Goal: Information Seeking & Learning: Learn about a topic

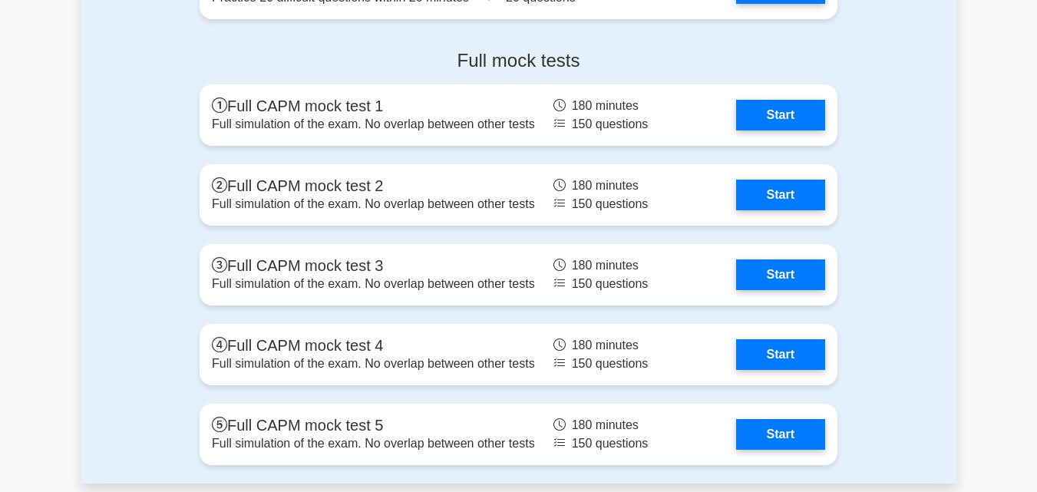
scroll to position [4735, 0]
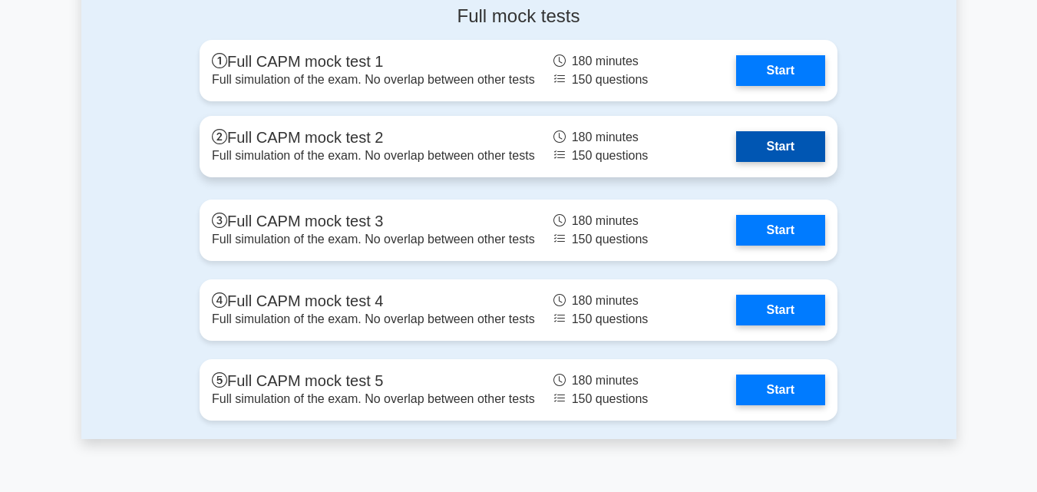
click at [797, 155] on link "Start" at bounding box center [780, 146] width 89 height 31
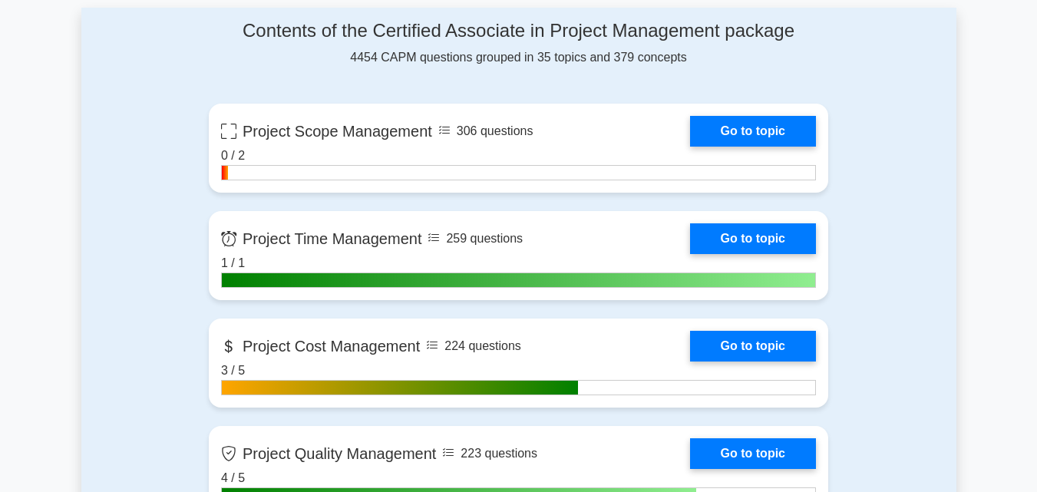
scroll to position [635, 0]
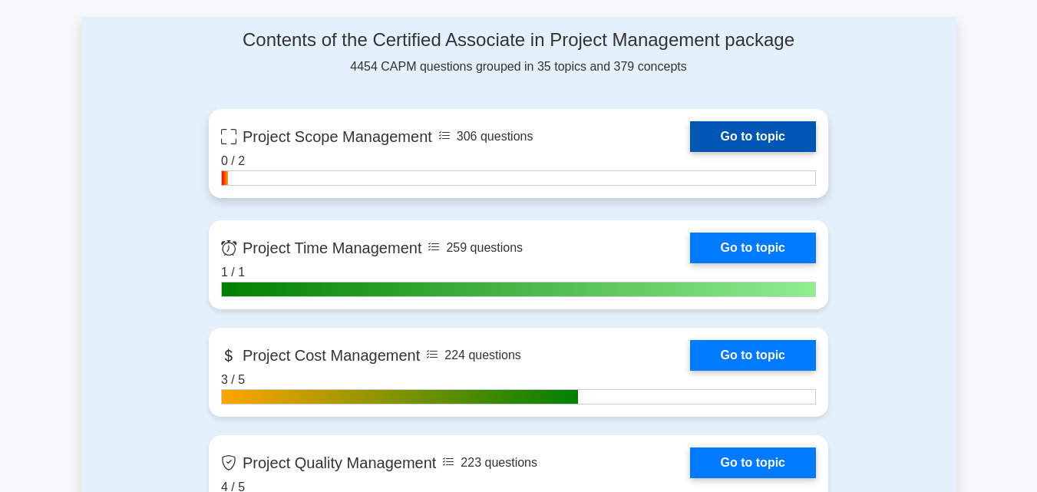
click at [731, 129] on link "Go to topic" at bounding box center [753, 136] width 126 height 31
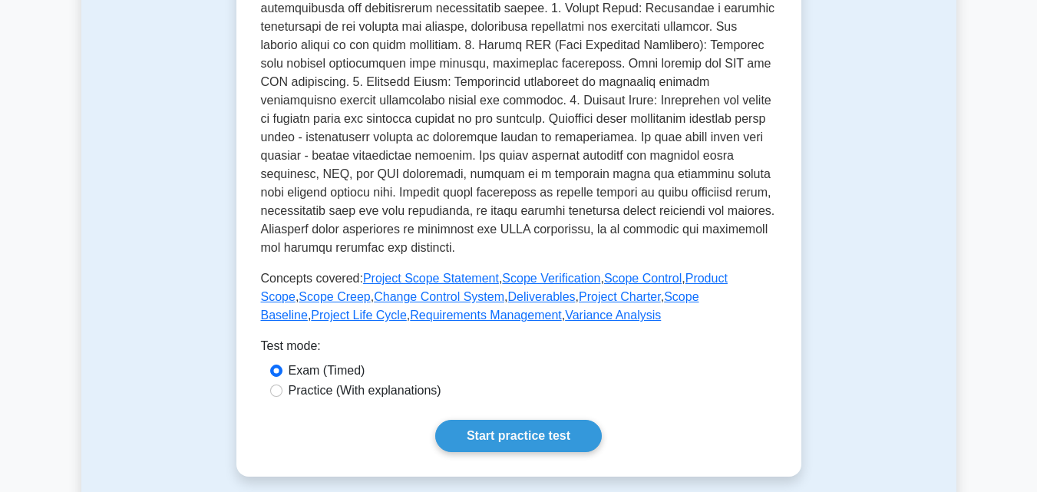
scroll to position [539, 0]
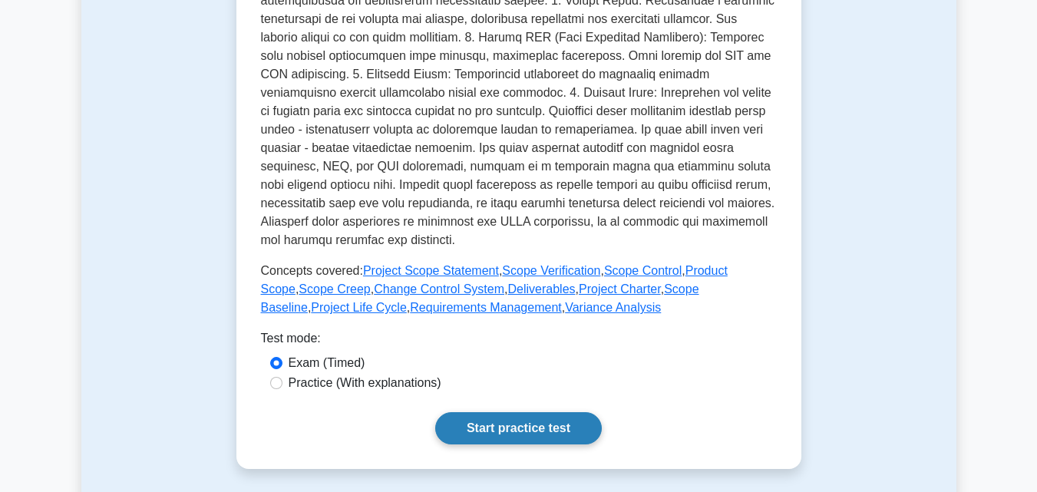
click at [527, 418] on link "Start practice test" at bounding box center [518, 428] width 167 height 32
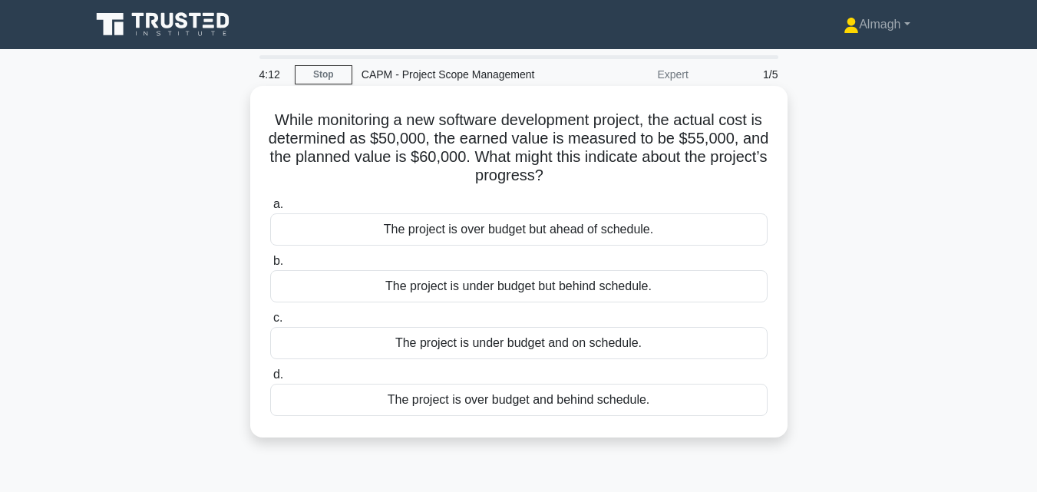
click at [616, 289] on div "The project is under budget but behind schedule." at bounding box center [518, 286] width 497 height 32
click at [270, 266] on input "b. The project is under budget but behind schedule." at bounding box center [270, 261] width 0 height 10
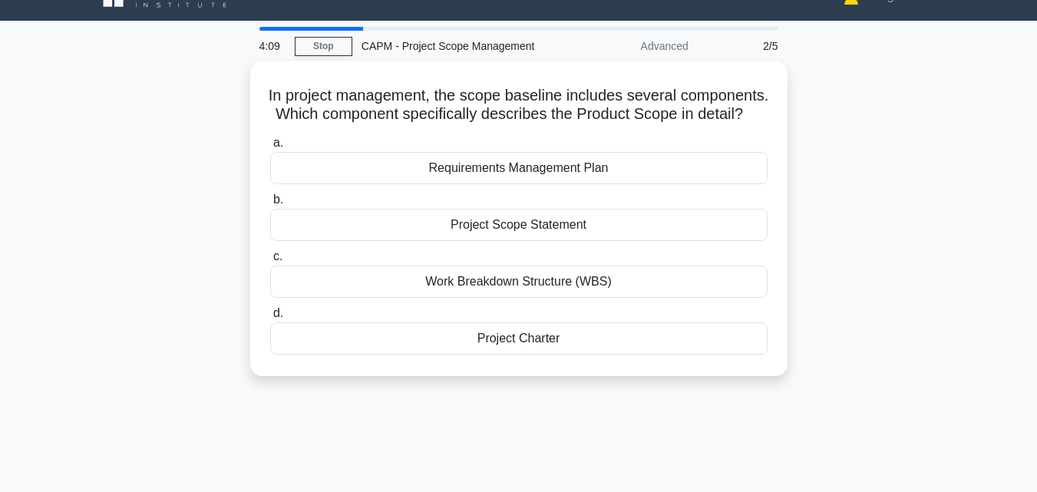
scroll to position [12, 0]
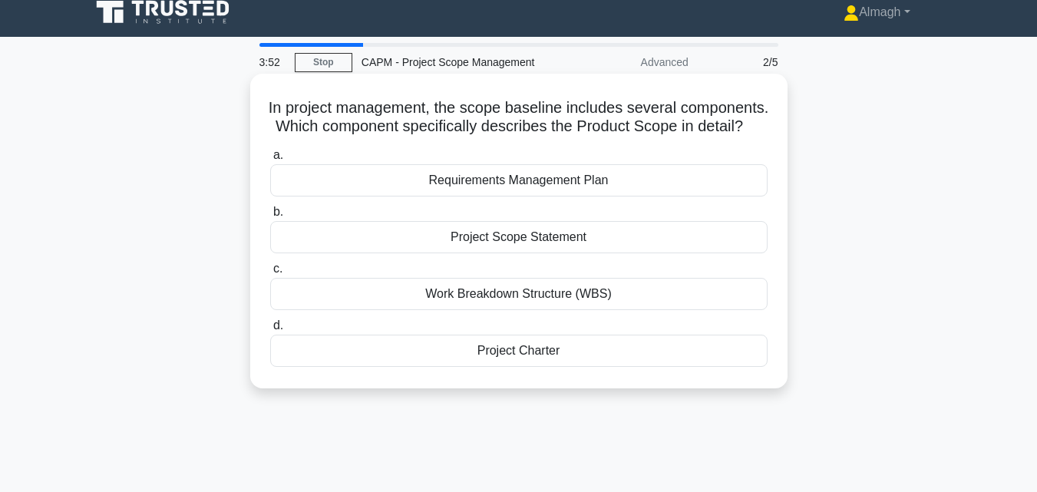
click at [514, 310] on div "Work Breakdown Structure (WBS)" at bounding box center [518, 294] width 497 height 32
click at [270, 274] on input "c. Work Breakdown Structure (WBS)" at bounding box center [270, 269] width 0 height 10
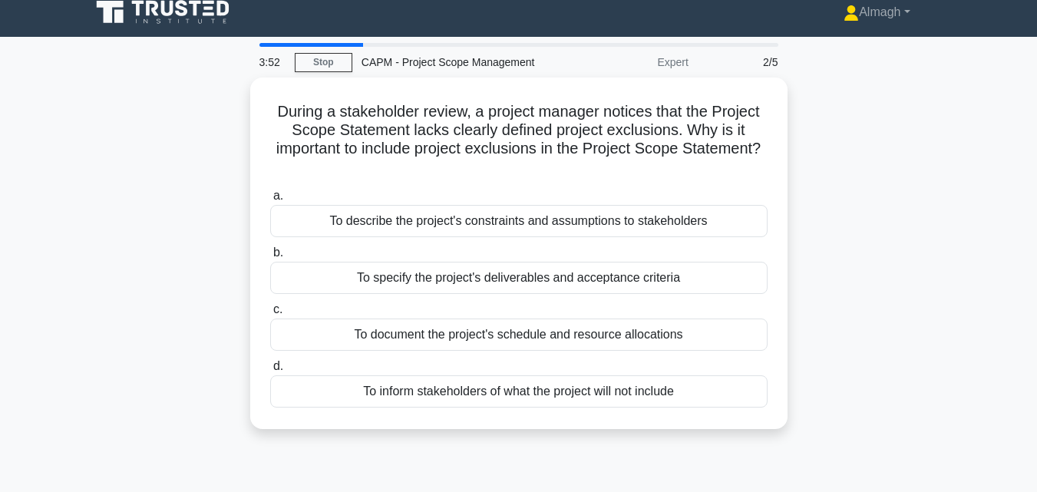
scroll to position [0, 0]
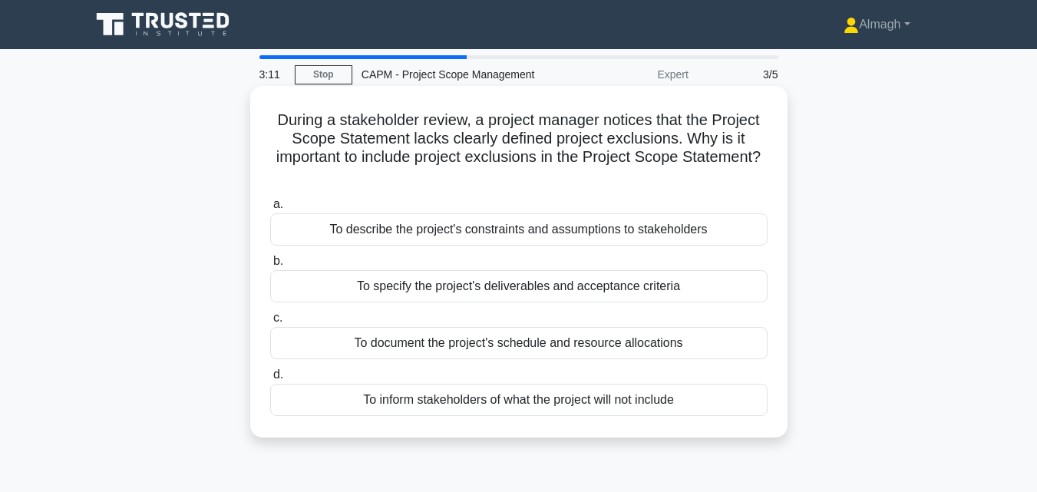
click at [503, 338] on div "To document the project's schedule and resource allocations" at bounding box center [518, 343] width 497 height 32
click at [270, 323] on input "c. To document the project's schedule and resource allocations" at bounding box center [270, 318] width 0 height 10
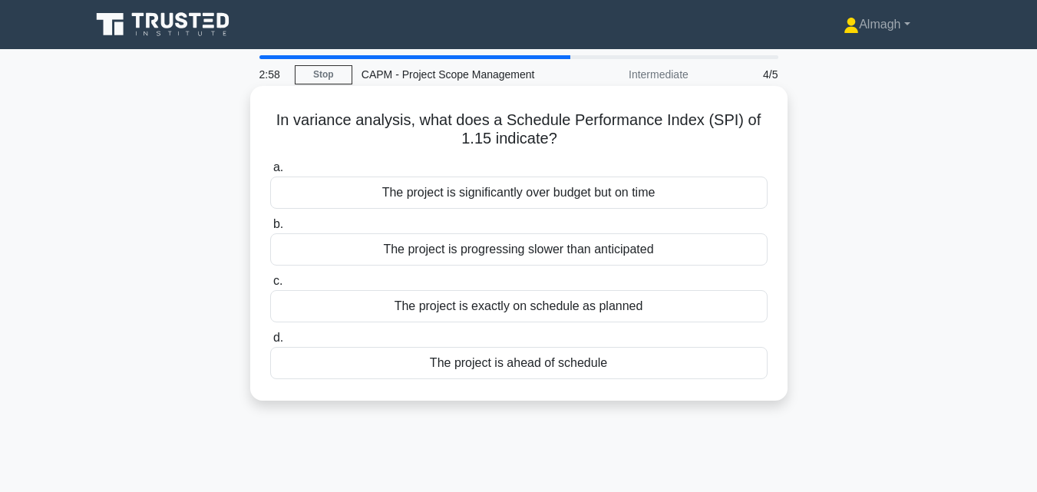
click at [490, 378] on div "The project is ahead of schedule" at bounding box center [518, 363] width 497 height 32
click at [270, 343] on input "d. The project is ahead of schedule" at bounding box center [270, 338] width 0 height 10
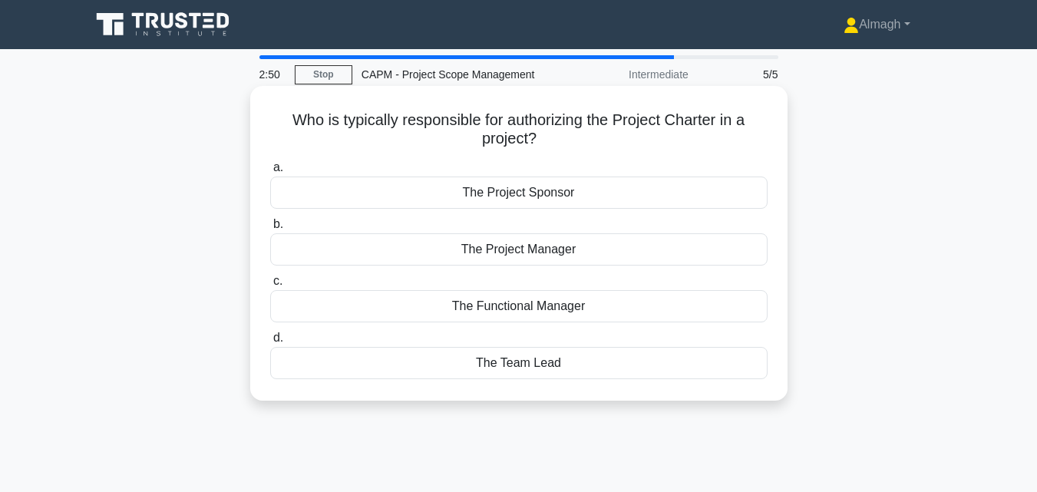
click at [586, 174] on label "a. The Project Sponsor" at bounding box center [518, 183] width 497 height 51
click at [270, 173] on input "a. The Project Sponsor" at bounding box center [270, 168] width 0 height 10
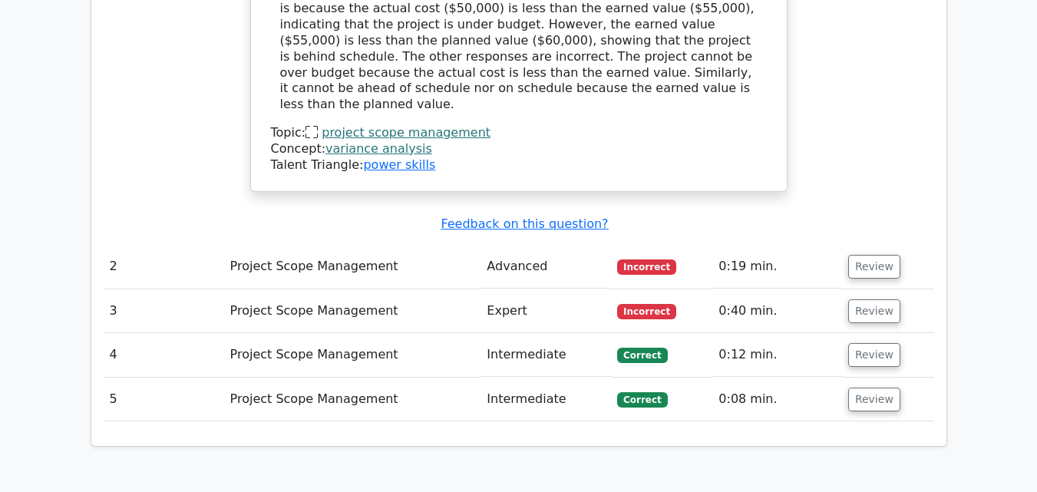
scroll to position [1107, 0]
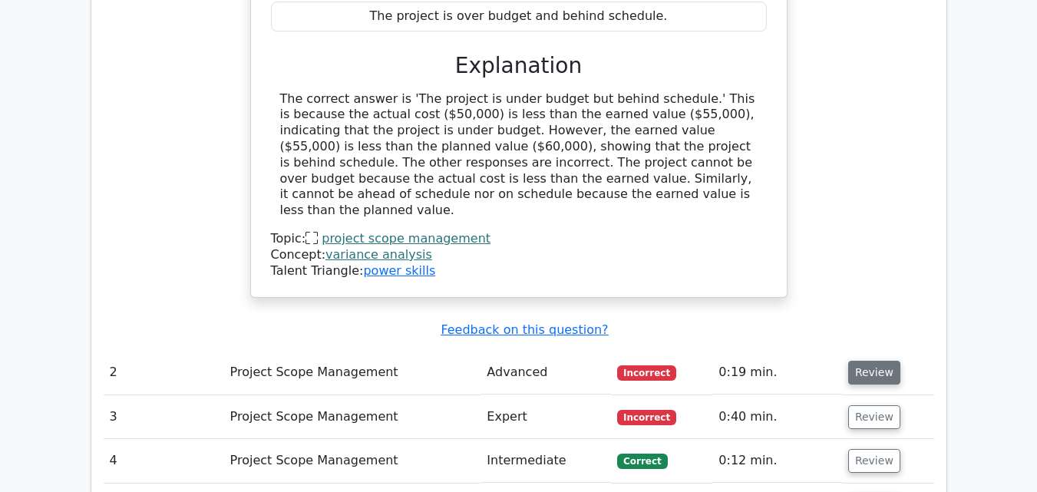
click at [860, 361] on button "Review" at bounding box center [874, 373] width 52 height 24
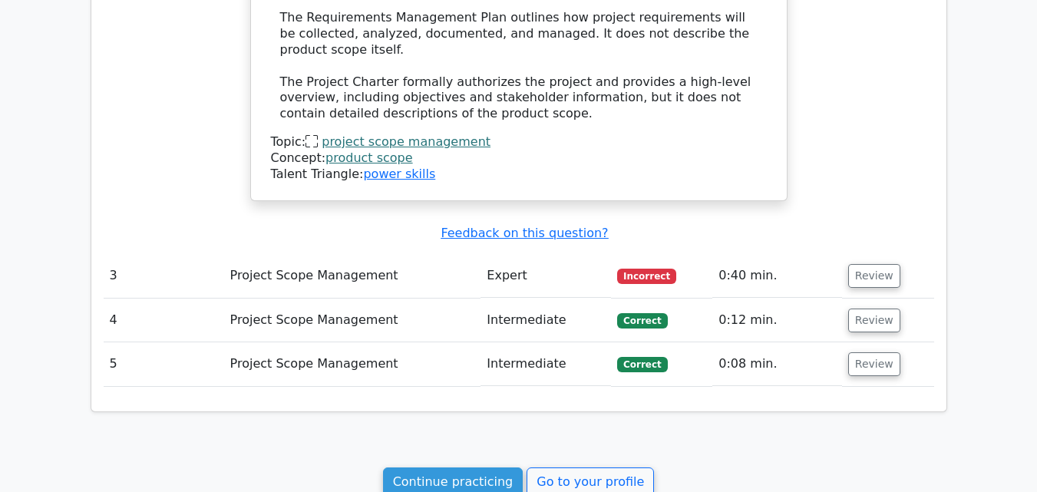
scroll to position [2035, 0]
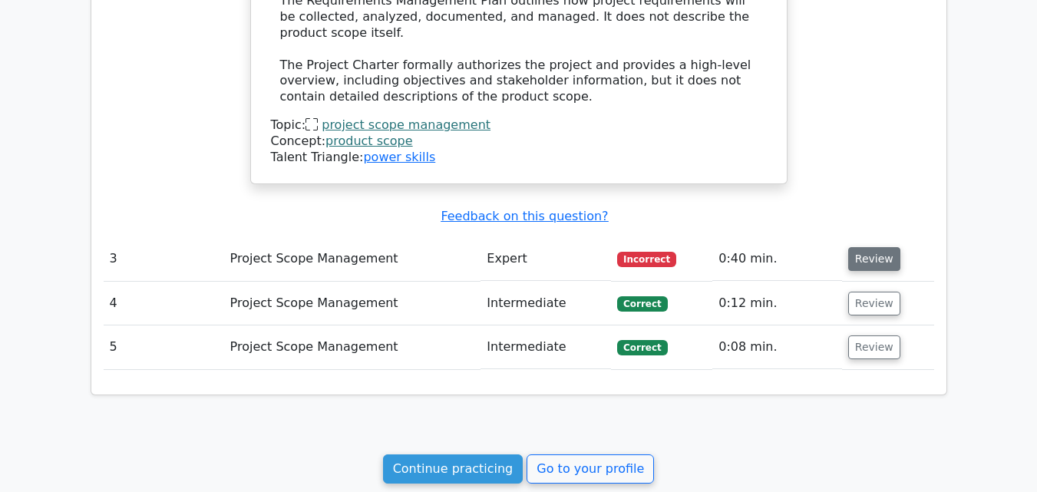
click at [869, 247] on button "Review" at bounding box center [874, 259] width 52 height 24
click at [872, 247] on button "Review" at bounding box center [874, 259] width 52 height 24
click at [870, 247] on button "Review" at bounding box center [874, 259] width 52 height 24
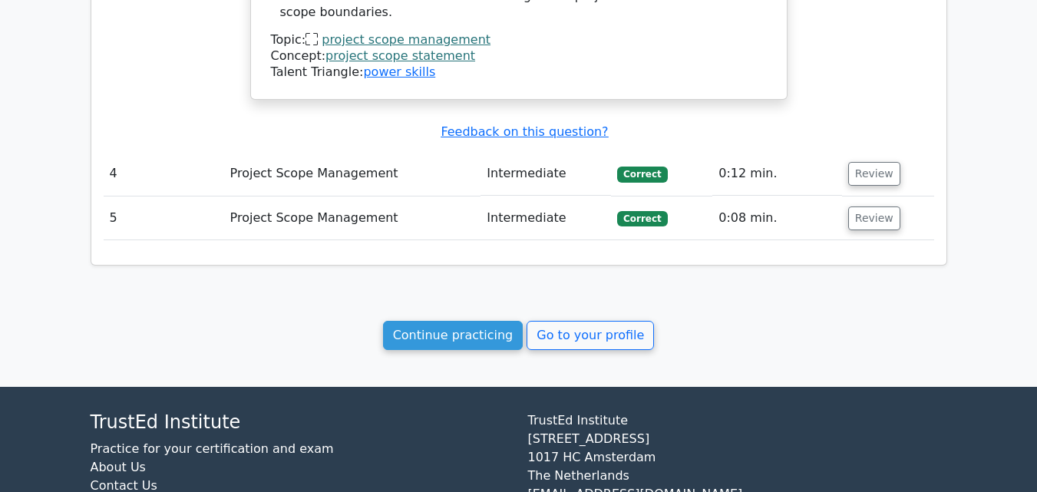
scroll to position [2786, 0]
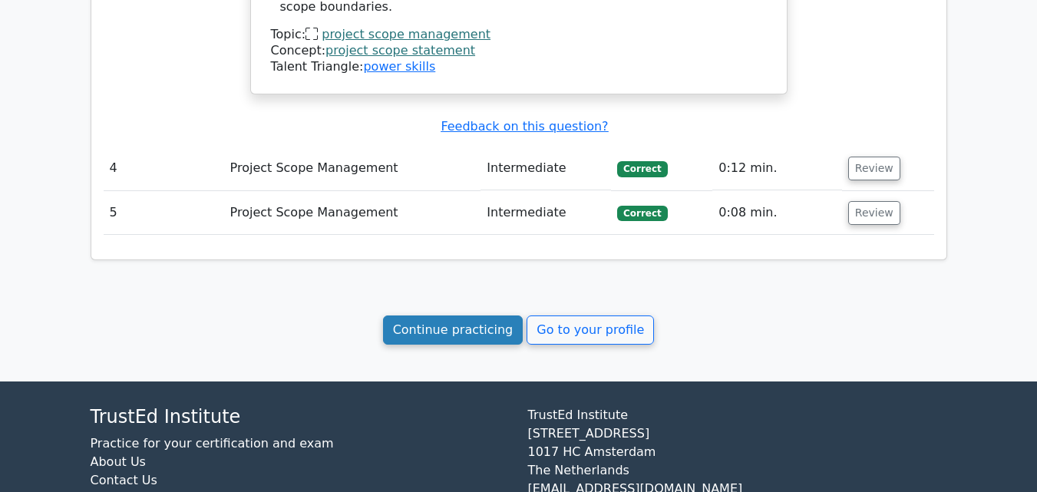
click at [420, 315] on link "Continue practicing" at bounding box center [453, 329] width 140 height 29
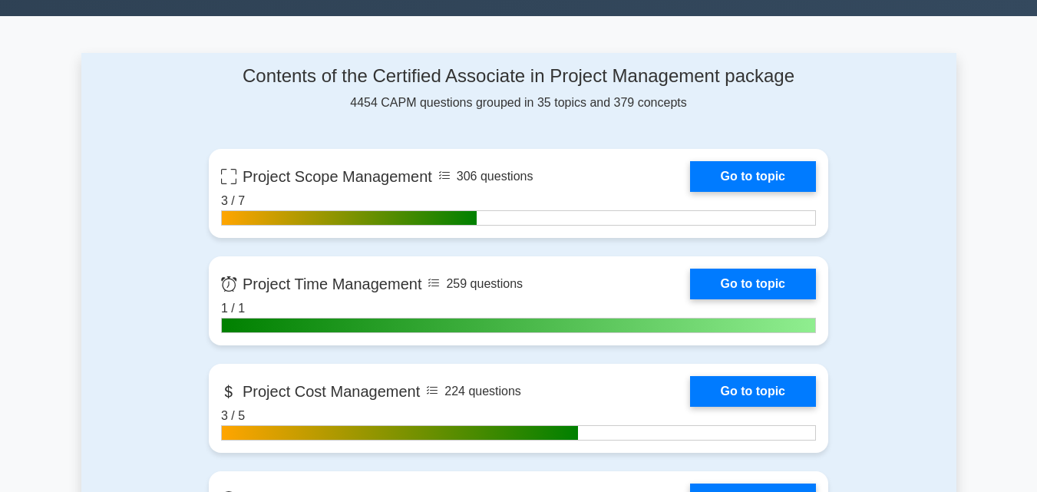
scroll to position [609, 0]
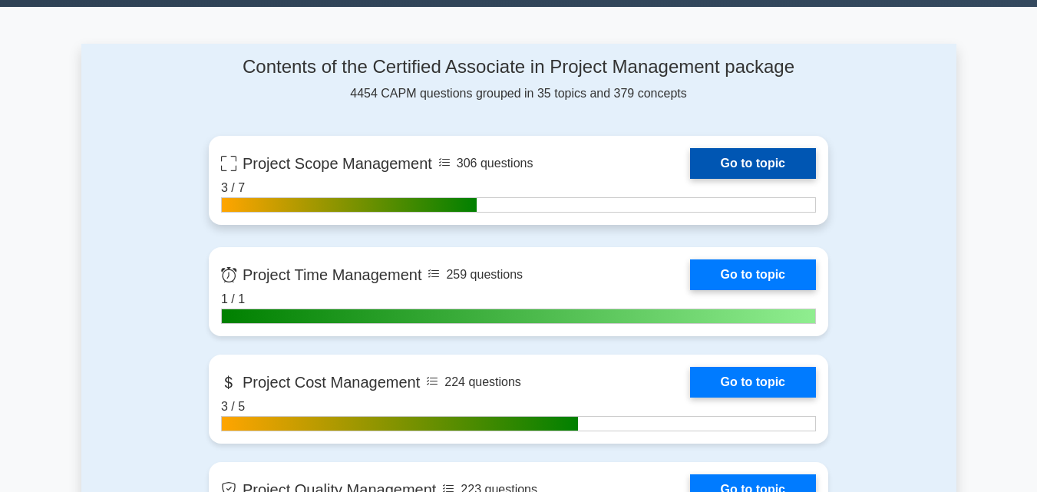
click at [768, 152] on link "Go to topic" at bounding box center [753, 163] width 126 height 31
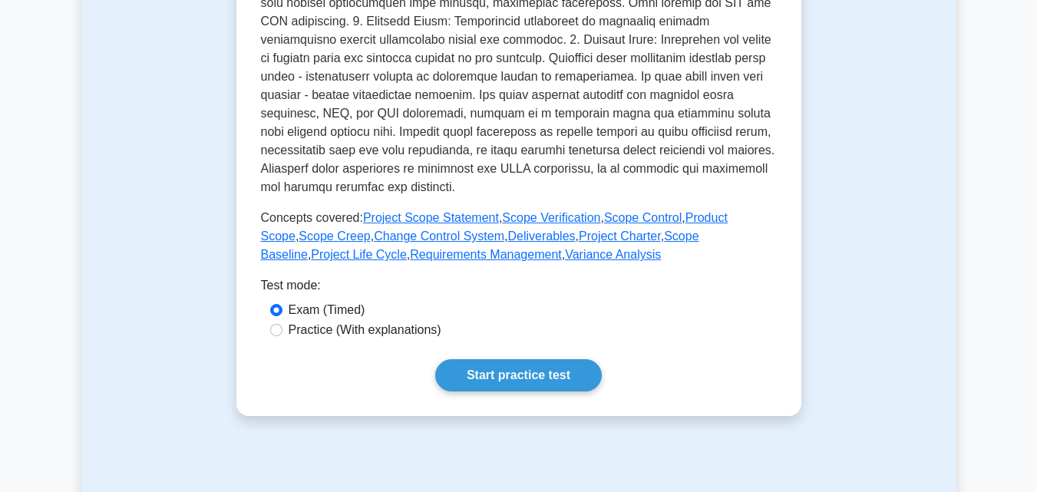
scroll to position [622, 0]
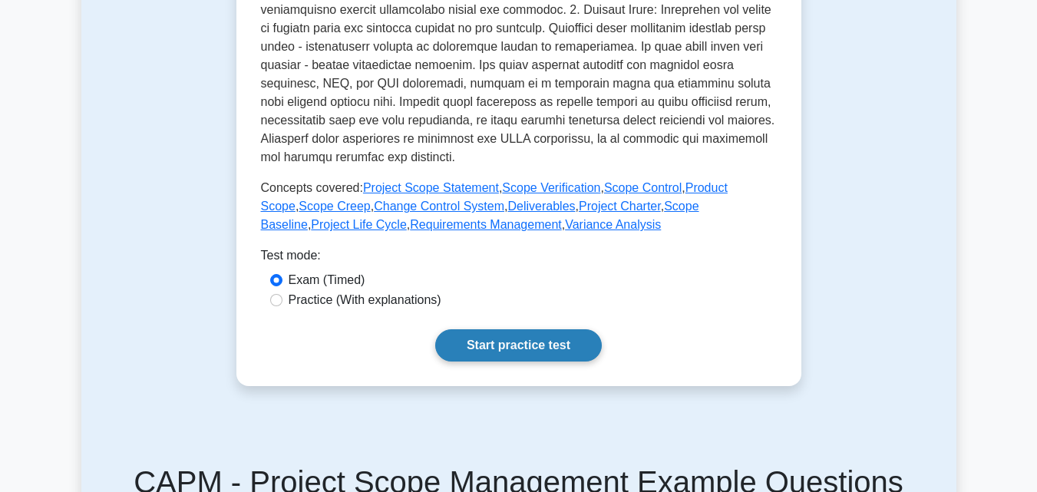
click at [491, 331] on link "Start practice test" at bounding box center [518, 345] width 167 height 32
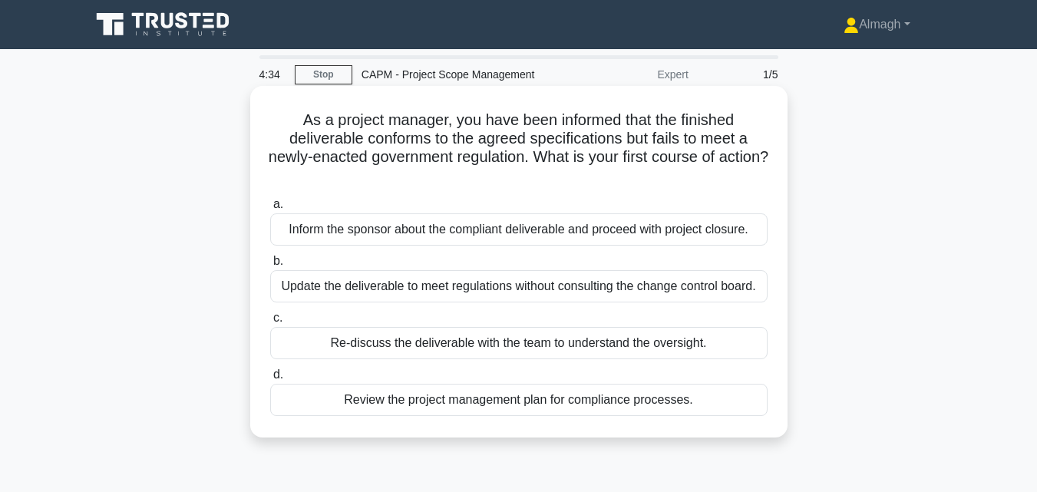
click at [464, 399] on div "Review the project management plan for compliance processes." at bounding box center [518, 400] width 497 height 32
click at [270, 380] on input "d. Review the project management plan for compliance processes." at bounding box center [270, 375] width 0 height 10
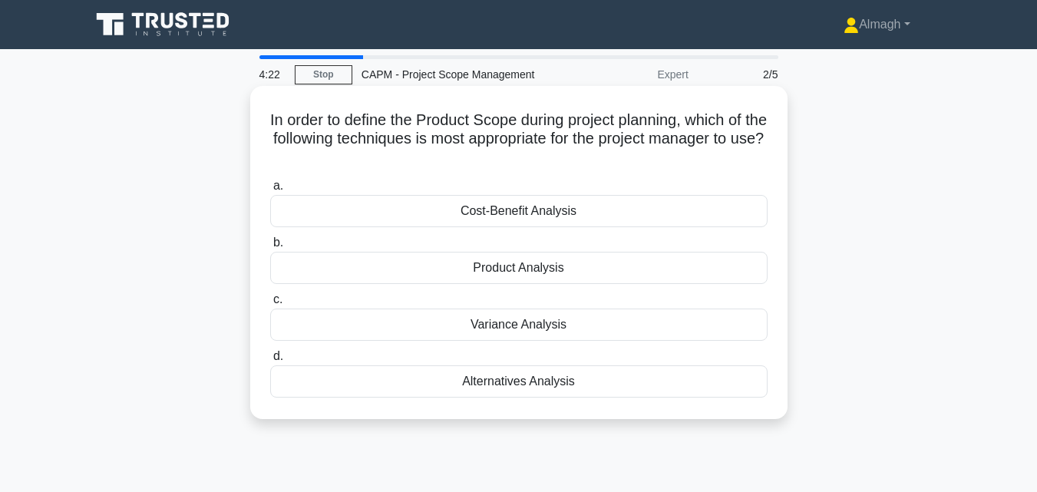
click at [631, 266] on div "Product Analysis" at bounding box center [518, 268] width 497 height 32
click at [270, 248] on input "b. Product Analysis" at bounding box center [270, 243] width 0 height 10
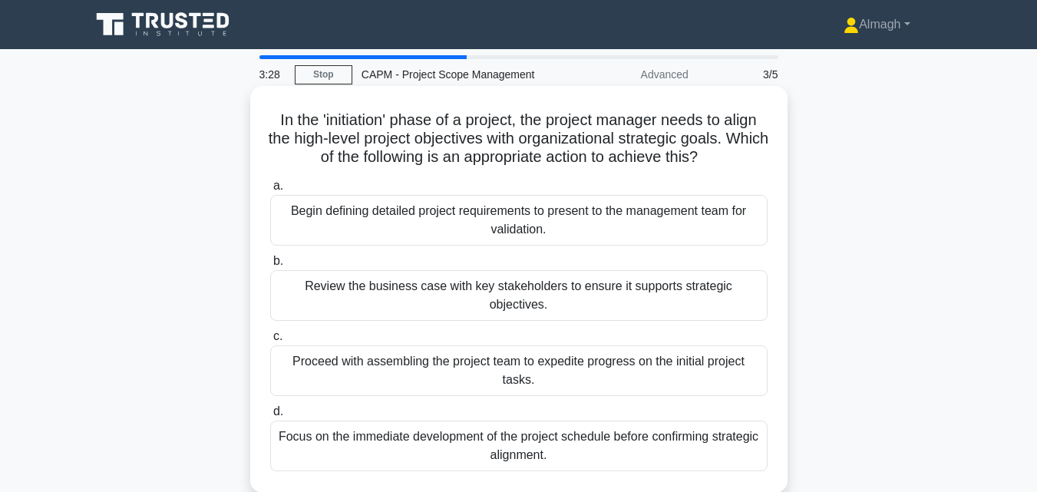
click at [553, 292] on div "Review the business case with key stakeholders to ensure it supports strategic …" at bounding box center [518, 295] width 497 height 51
click at [270, 266] on input "b. Review the business case with key stakeholders to ensure it supports strateg…" at bounding box center [270, 261] width 0 height 10
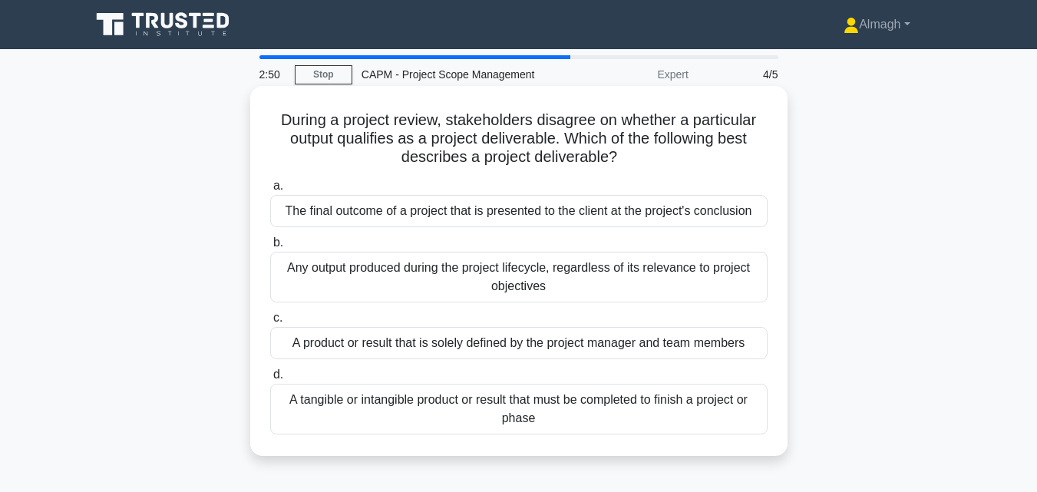
click at [539, 413] on div "A tangible or intangible product or result that must be completed to finish a p…" at bounding box center [518, 409] width 497 height 51
click at [270, 380] on input "d. A tangible or intangible product or result that must be completed to finish …" at bounding box center [270, 375] width 0 height 10
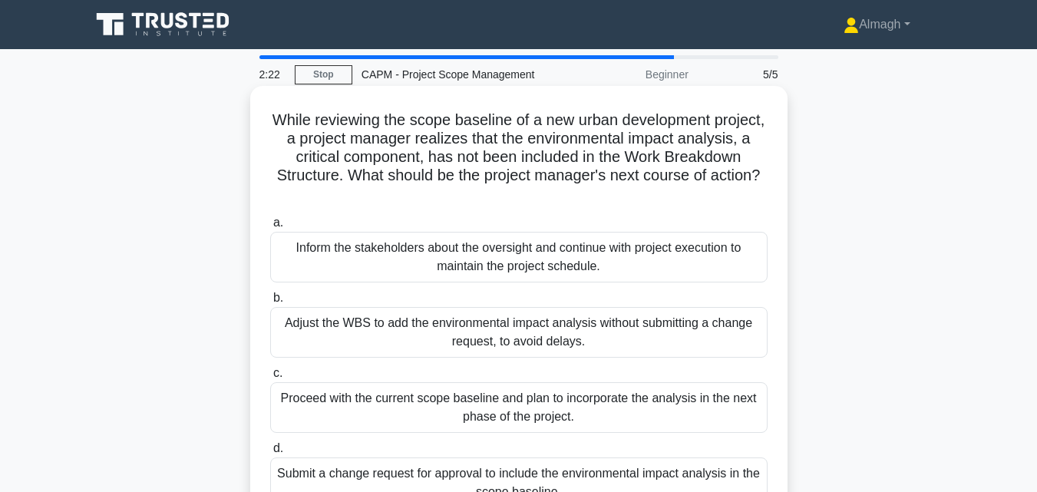
click at [530, 471] on div "Submit a change request for approval to include the environmental impact analys…" at bounding box center [518, 482] width 497 height 51
click at [270, 454] on input "d. Submit a change request for approval to include the environmental impact ana…" at bounding box center [270, 449] width 0 height 10
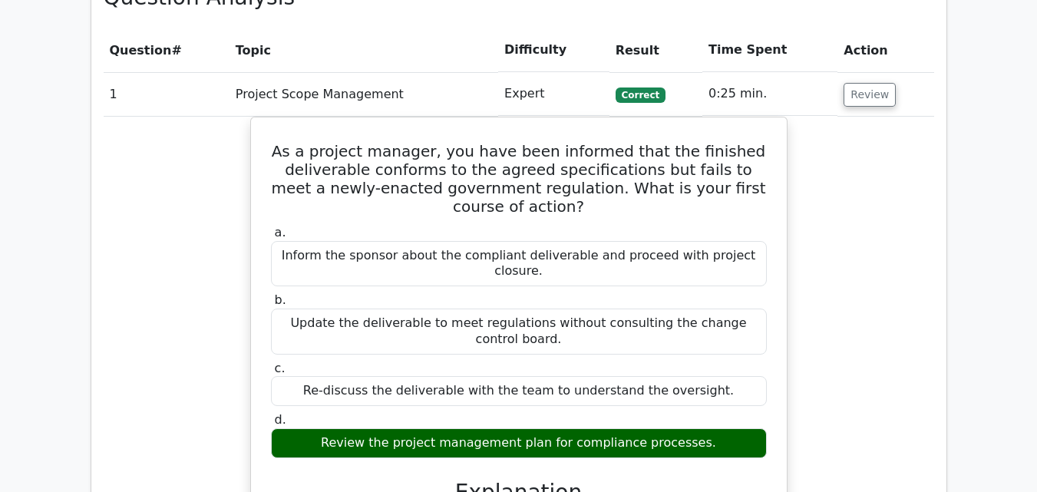
click at [1036, 220] on html "Almagh Profile Settings Profile" at bounding box center [518, 331] width 1037 height 2094
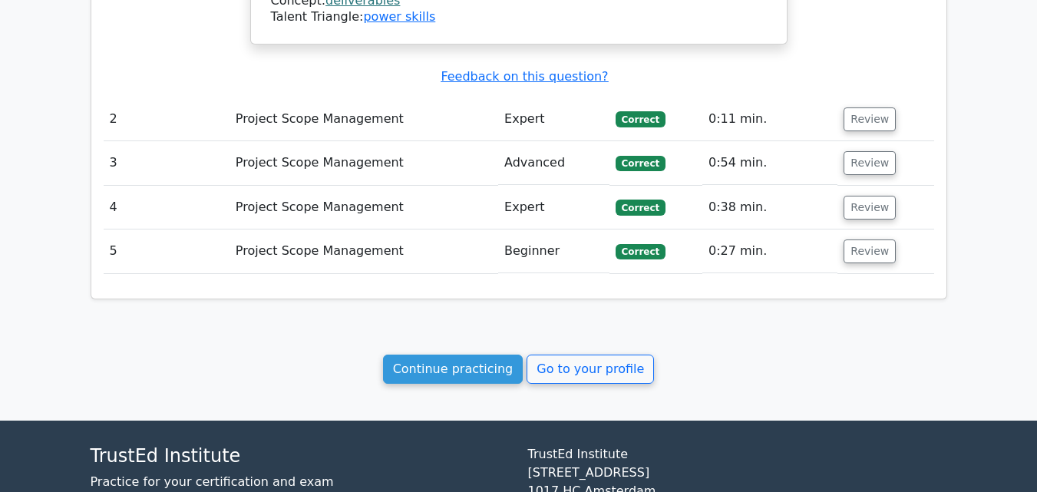
scroll to position [1495, 0]
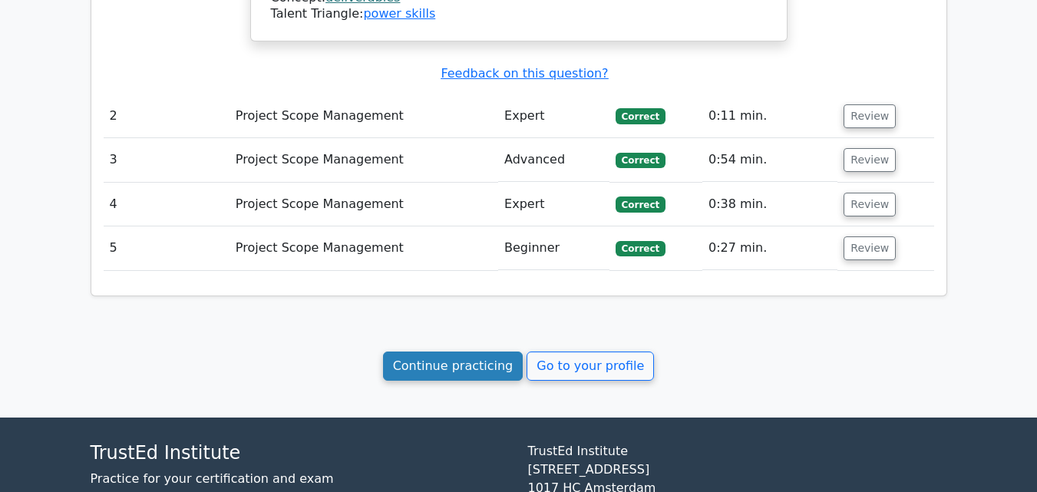
click at [518, 352] on link "Continue practicing" at bounding box center [453, 366] width 140 height 29
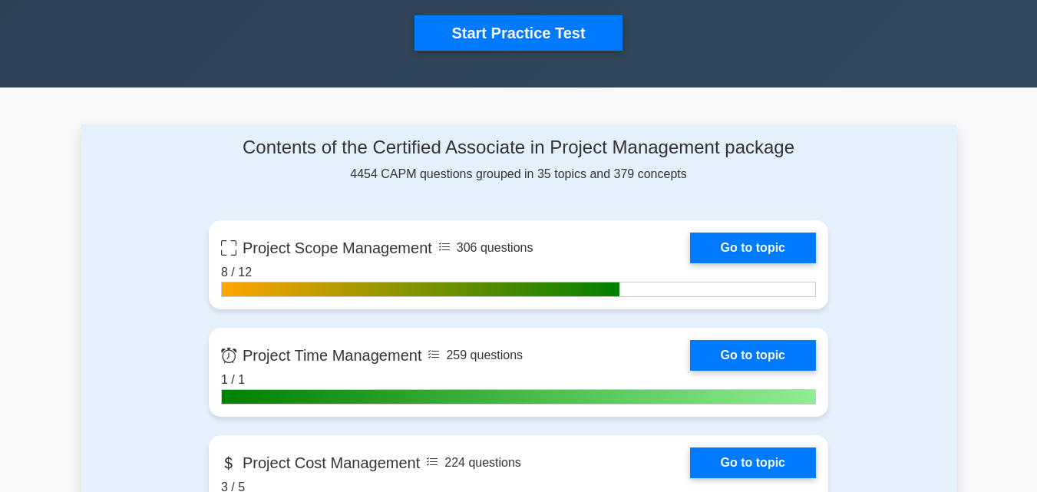
scroll to position [537, 0]
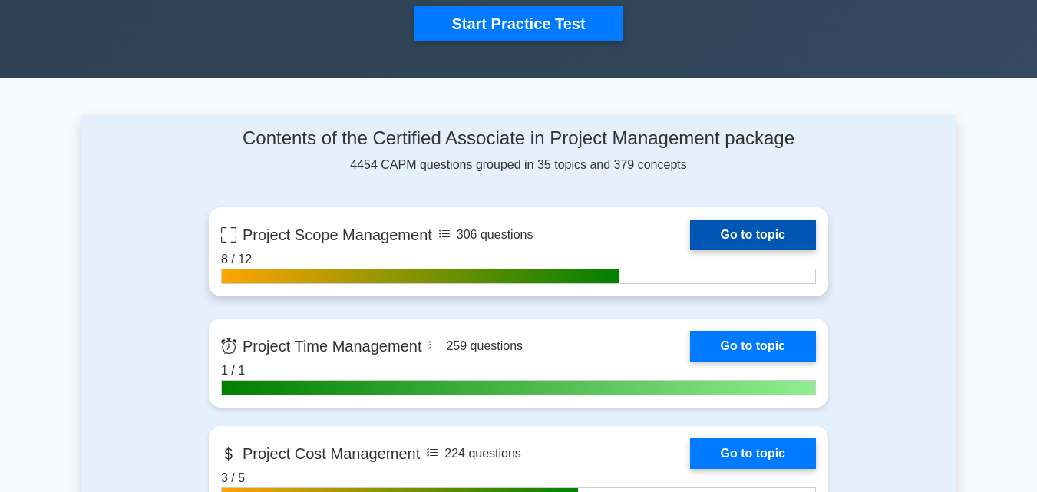
click at [747, 236] on link "Go to topic" at bounding box center [753, 234] width 126 height 31
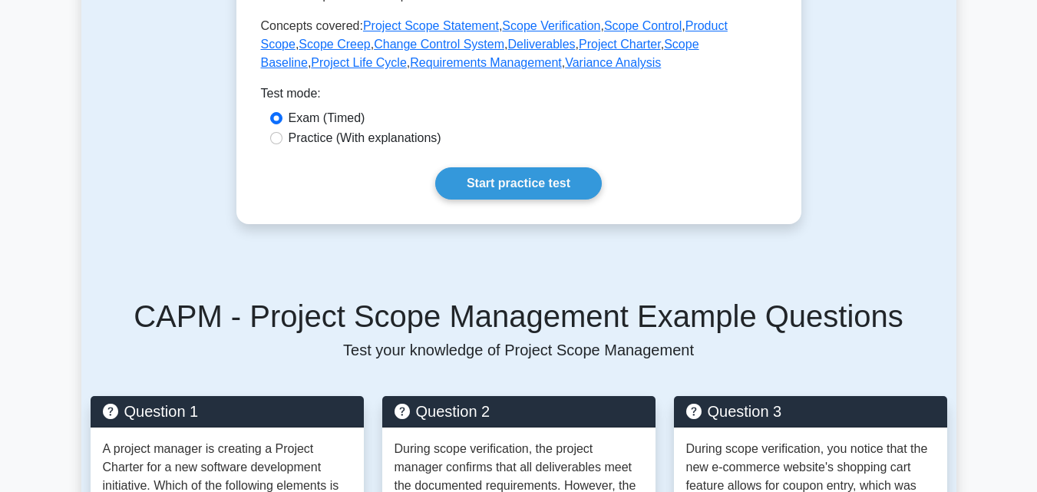
scroll to position [791, 0]
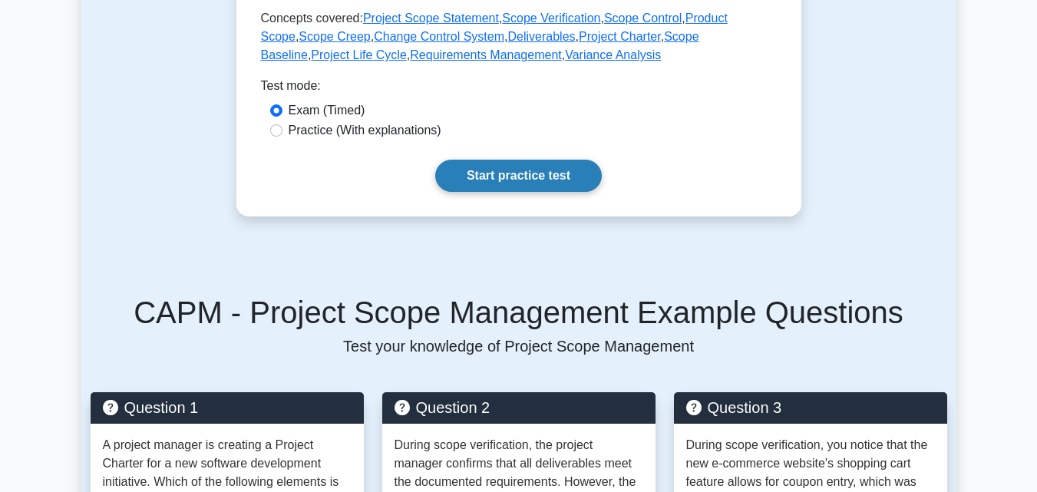
click at [508, 168] on link "Start practice test" at bounding box center [518, 176] width 167 height 32
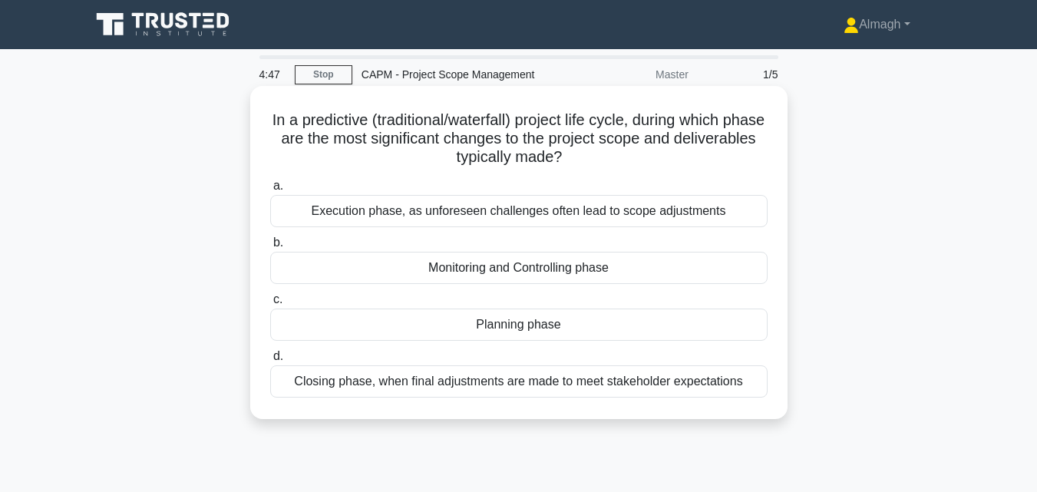
click at [490, 205] on div "Execution phase, as unforeseen challenges often lead to scope adjustments" at bounding box center [518, 211] width 497 height 32
click at [270, 191] on input "a. Execution phase, as unforeseen challenges often lead to scope adjustments" at bounding box center [270, 186] width 0 height 10
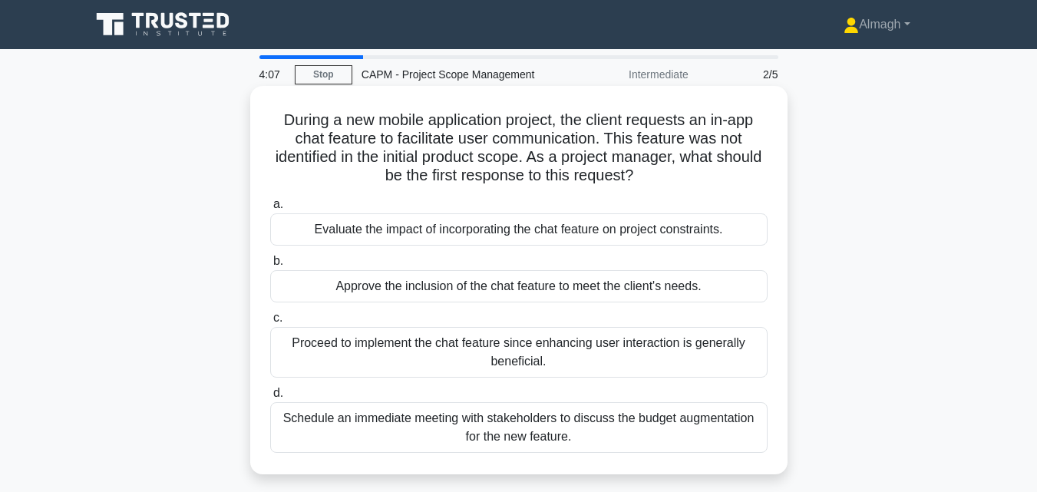
click at [450, 432] on div "Schedule an immediate meeting with stakeholders to discuss the budget augmentat…" at bounding box center [518, 427] width 497 height 51
click at [270, 398] on input "d. Schedule an immediate meeting with stakeholders to discuss the budget augmen…" at bounding box center [270, 393] width 0 height 10
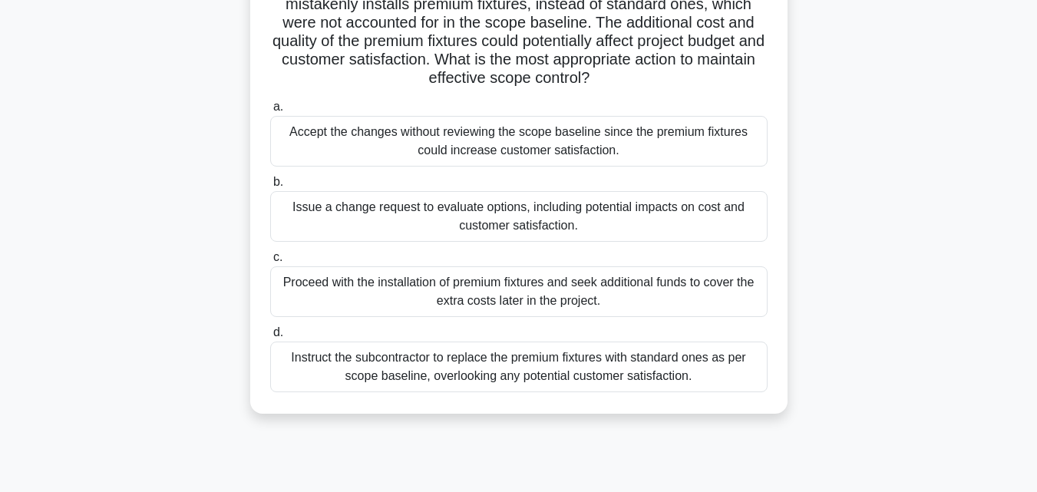
scroll to position [150, 0]
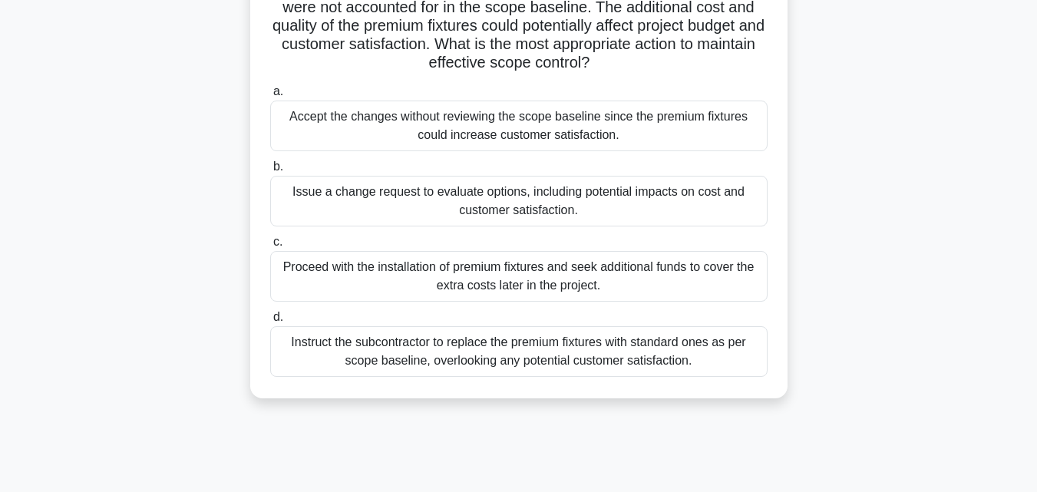
click at [699, 196] on div "Issue a change request to evaluate options, including potential impacts on cost…" at bounding box center [518, 201] width 497 height 51
click at [270, 172] on input "b. Issue a change request to evaluate options, including potential impacts on c…" at bounding box center [270, 167] width 0 height 10
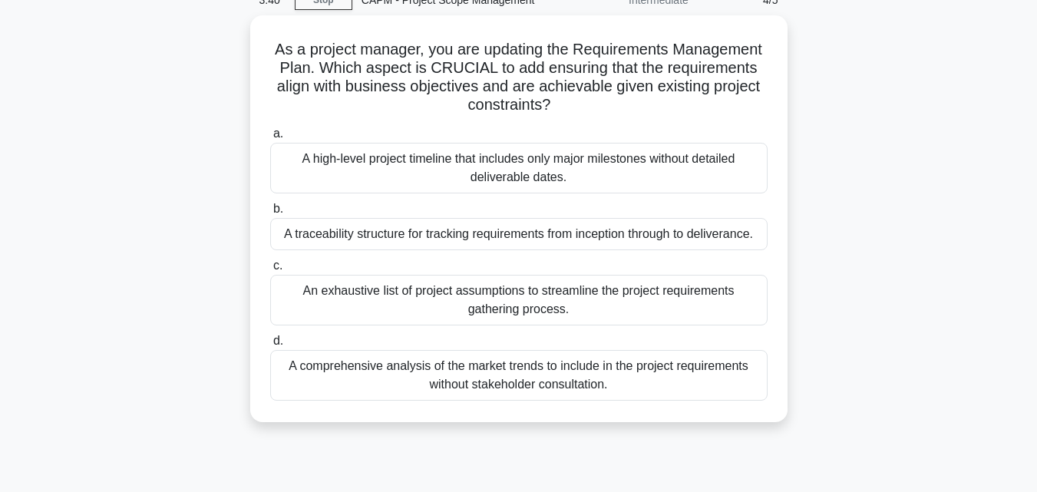
scroll to position [0, 0]
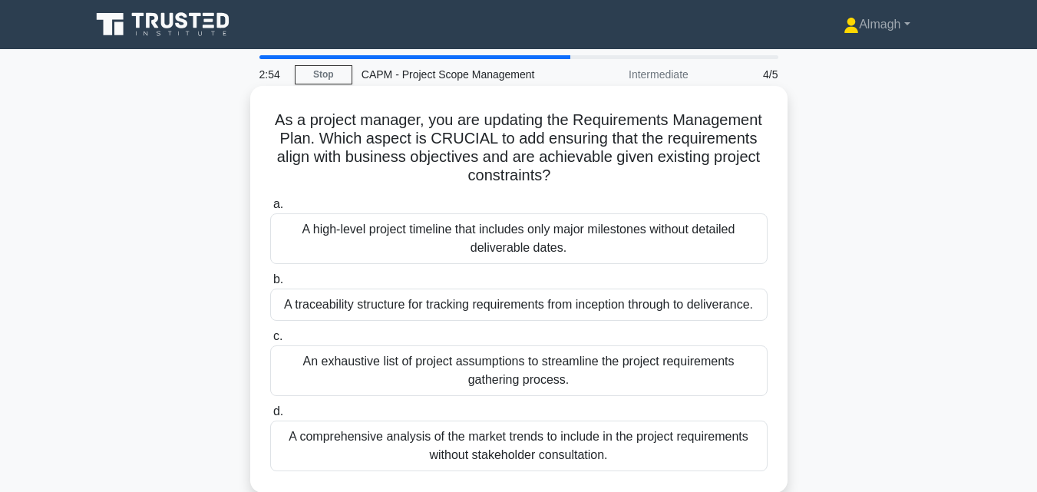
click at [672, 302] on div "A traceability structure for tracking requirements from inception through to de…" at bounding box center [518, 305] width 497 height 32
click at [270, 285] on input "b. A traceability structure for tracking requirements from inception through to…" at bounding box center [270, 280] width 0 height 10
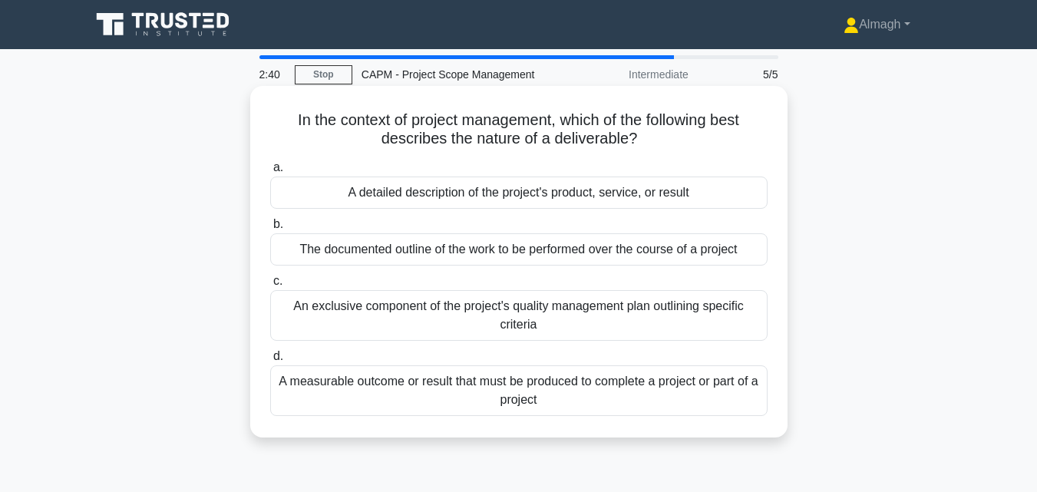
click at [634, 391] on div "A measurable outcome or result that must be produced to complete a project or p…" at bounding box center [518, 390] width 497 height 51
click at [270, 361] on input "d. A measurable outcome or result that must be produced to complete a project o…" at bounding box center [270, 357] width 0 height 10
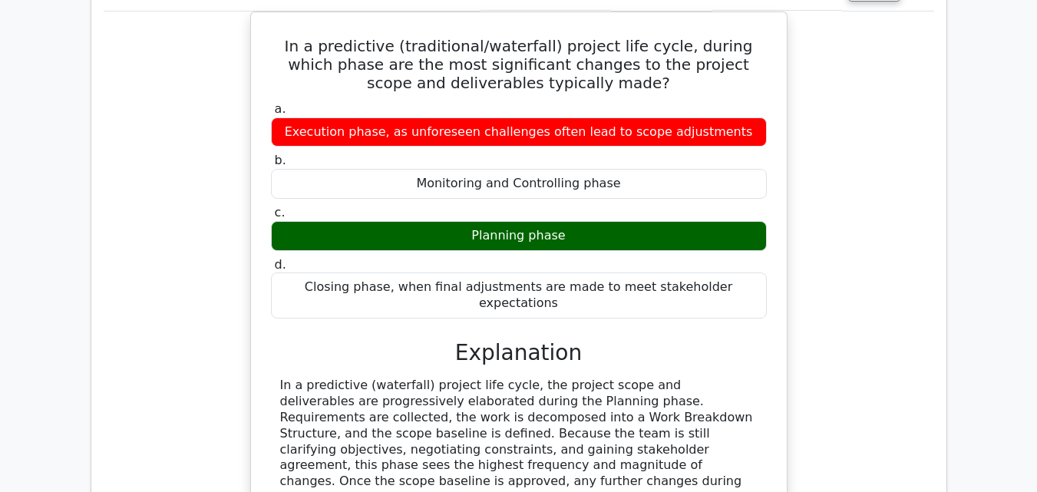
scroll to position [811, 0]
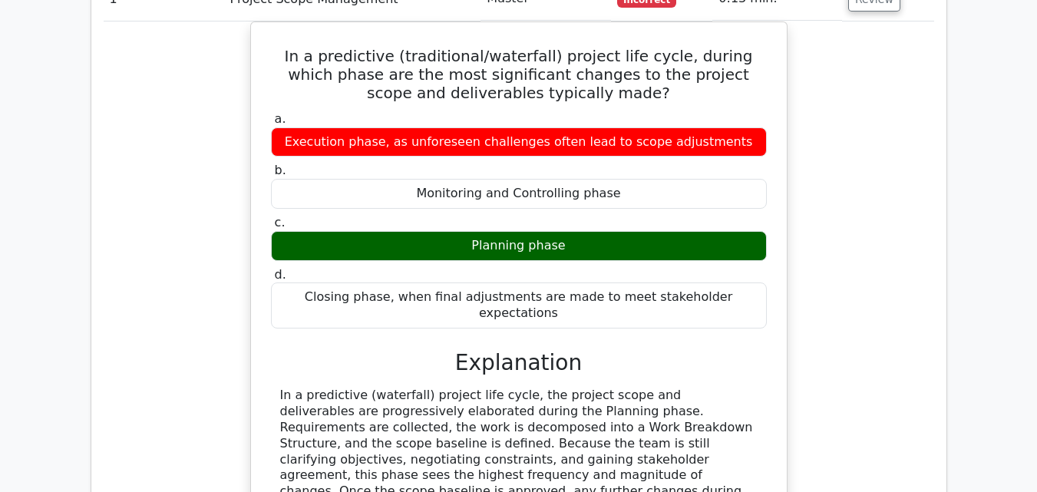
click at [1006, 367] on html "Almagh Profile Settings Profile" at bounding box center [518, 179] width 1037 height 1980
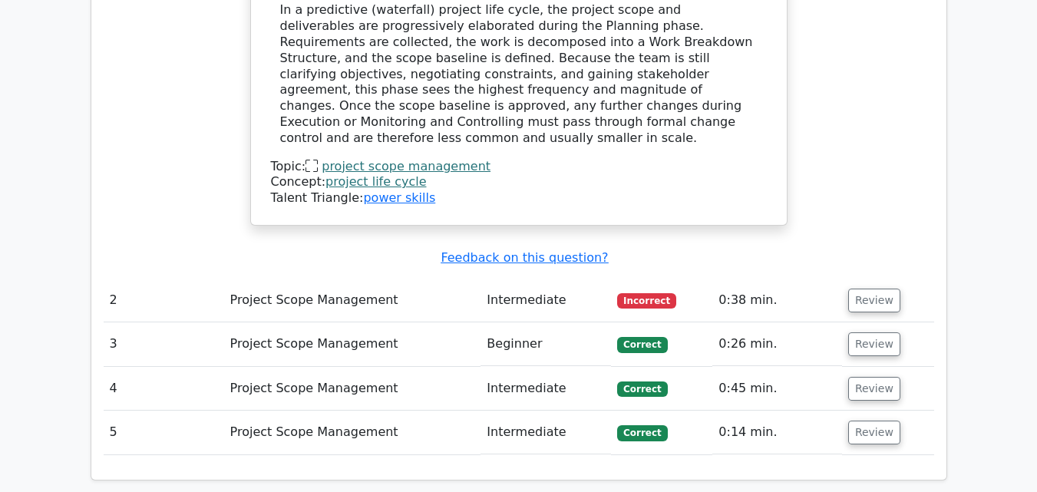
scroll to position [1203, 0]
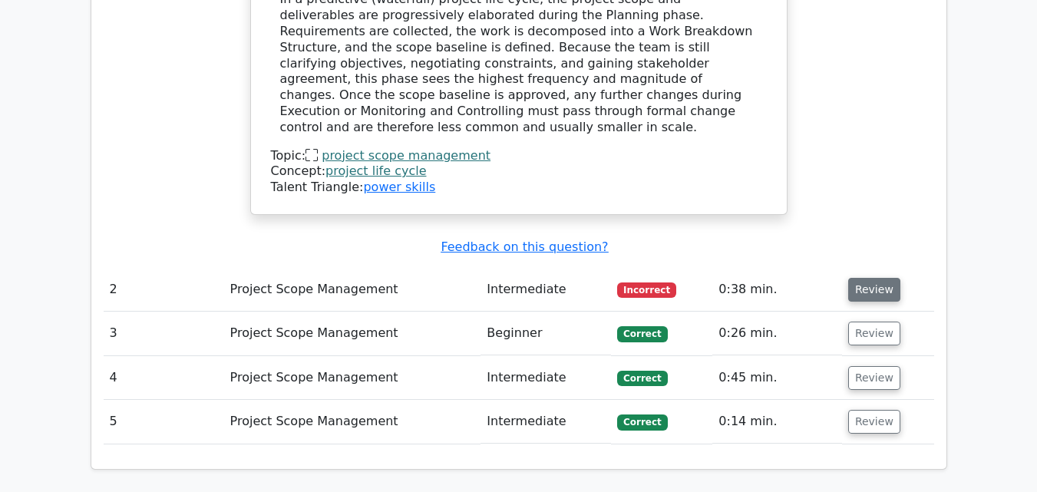
click at [880, 278] on button "Review" at bounding box center [874, 290] width 52 height 24
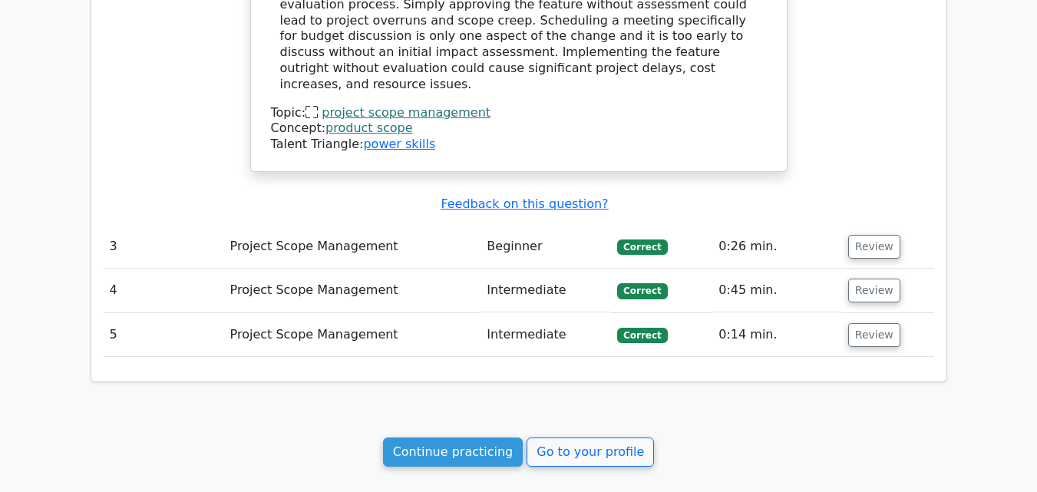
scroll to position [2098, 0]
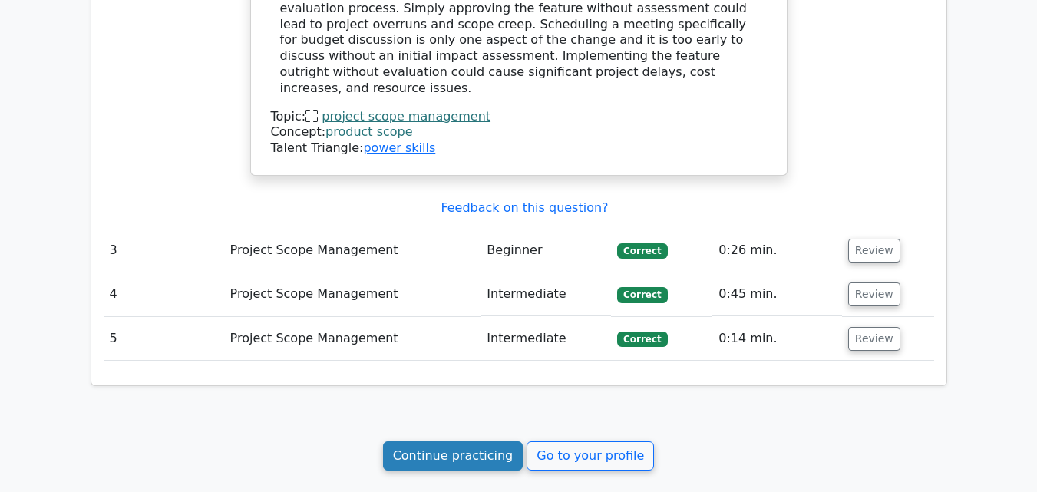
click at [503, 441] on link "Continue practicing" at bounding box center [453, 455] width 140 height 29
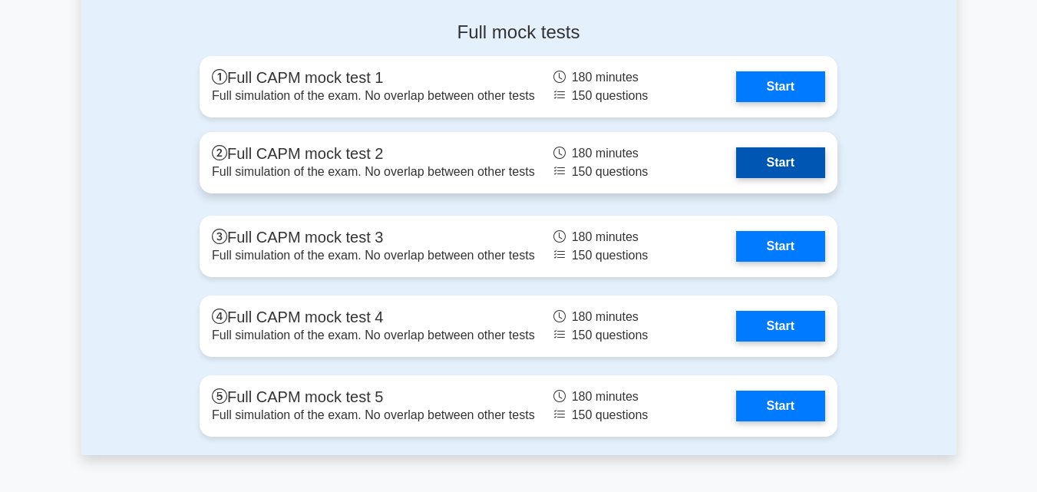
scroll to position [4692, 0]
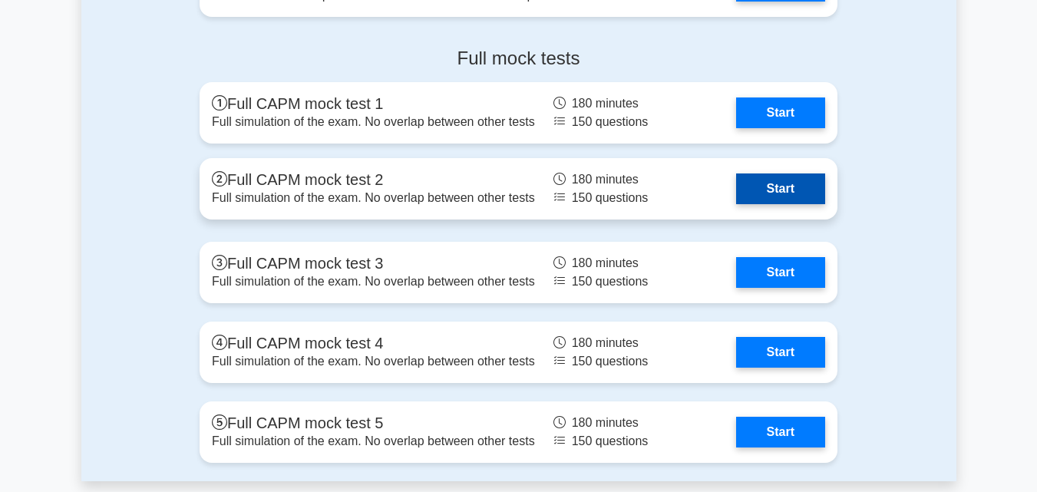
click at [787, 185] on link "Start" at bounding box center [780, 188] width 89 height 31
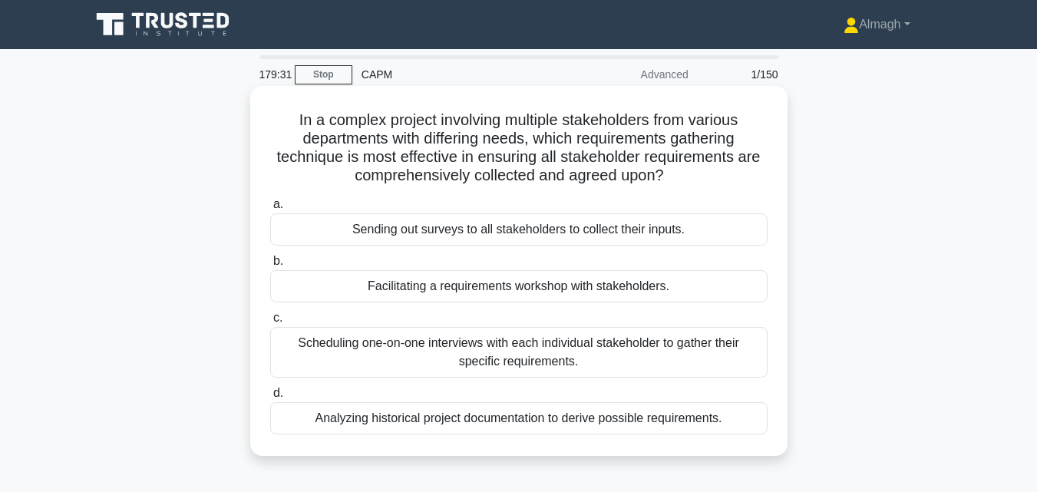
click at [401, 348] on div "Scheduling one-on-one interviews with each individual stakeholder to gather the…" at bounding box center [518, 352] width 497 height 51
click at [289, 344] on div "Scheduling one-on-one interviews with each individual stakeholder to gather the…" at bounding box center [518, 352] width 497 height 51
click at [270, 323] on input "c. Scheduling one-on-one interviews with each individual stakeholder to gather …" at bounding box center [270, 318] width 0 height 10
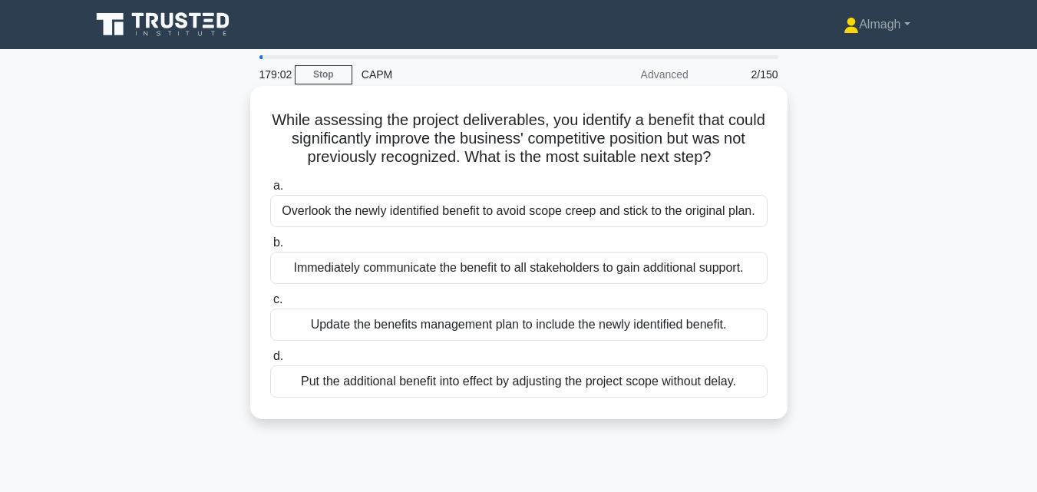
click at [520, 274] on div "Immediately communicate the benefit to all stakeholders to gain additional supp…" at bounding box center [518, 268] width 497 height 32
click at [270, 248] on input "b. Immediately communicate the benefit to all stakeholders to gain additional s…" at bounding box center [270, 243] width 0 height 10
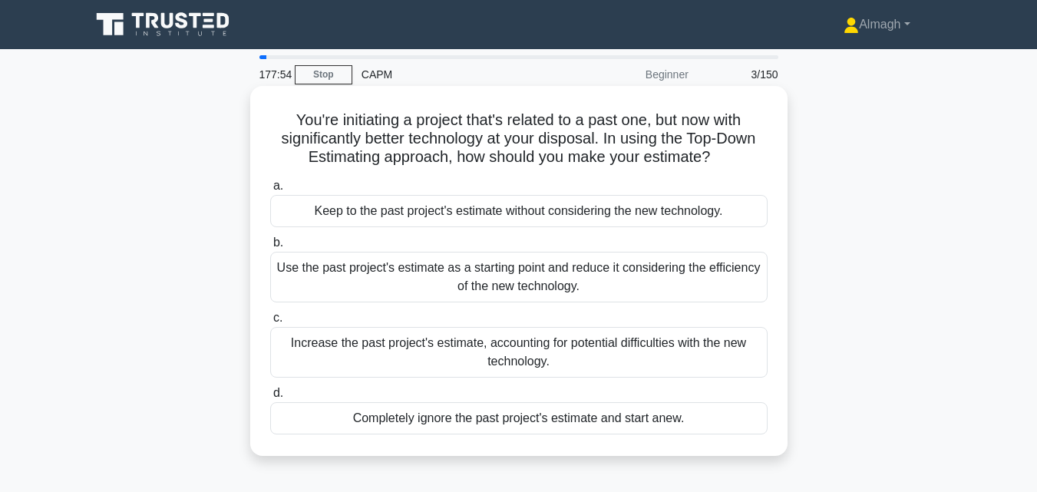
click at [443, 356] on div "Increase the past project's estimate, accounting for potential difficulties wit…" at bounding box center [518, 352] width 497 height 51
click at [270, 323] on input "c. Increase the past project's estimate, accounting for potential difficulties …" at bounding box center [270, 318] width 0 height 10
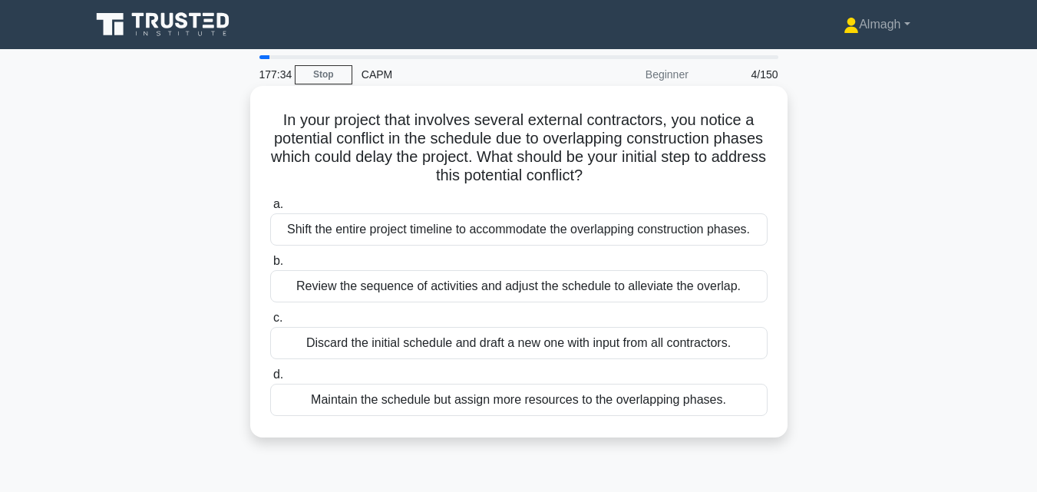
click at [464, 289] on div "Review the sequence of activities and adjust the schedule to alleviate the over…" at bounding box center [518, 286] width 497 height 32
click at [270, 266] on input "b. Review the sequence of activities and adjust the schedule to alleviate the o…" at bounding box center [270, 261] width 0 height 10
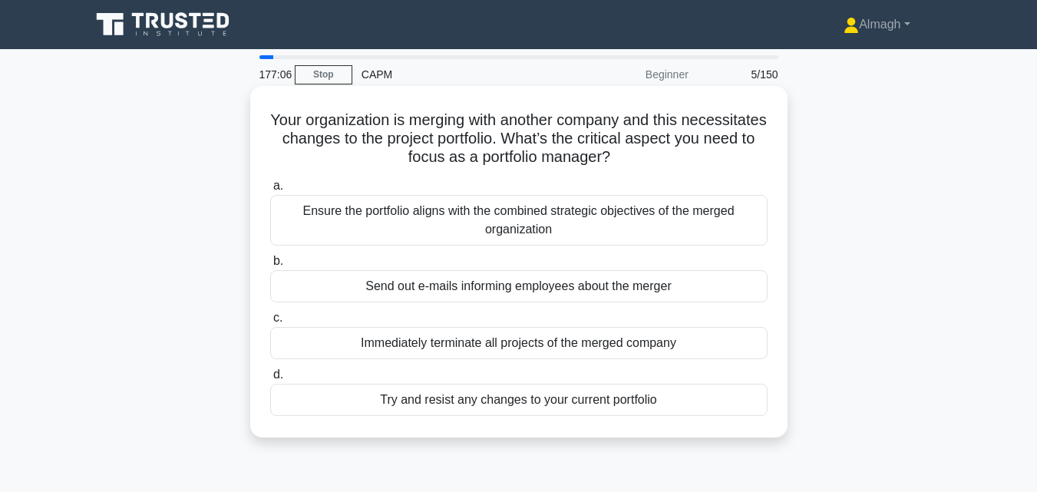
click at [363, 232] on div "Ensure the portfolio aligns with the combined strategic objectives of the merge…" at bounding box center [518, 220] width 497 height 51
click at [270, 191] on input "a. Ensure the portfolio aligns with the combined strategic objectives of the me…" at bounding box center [270, 186] width 0 height 10
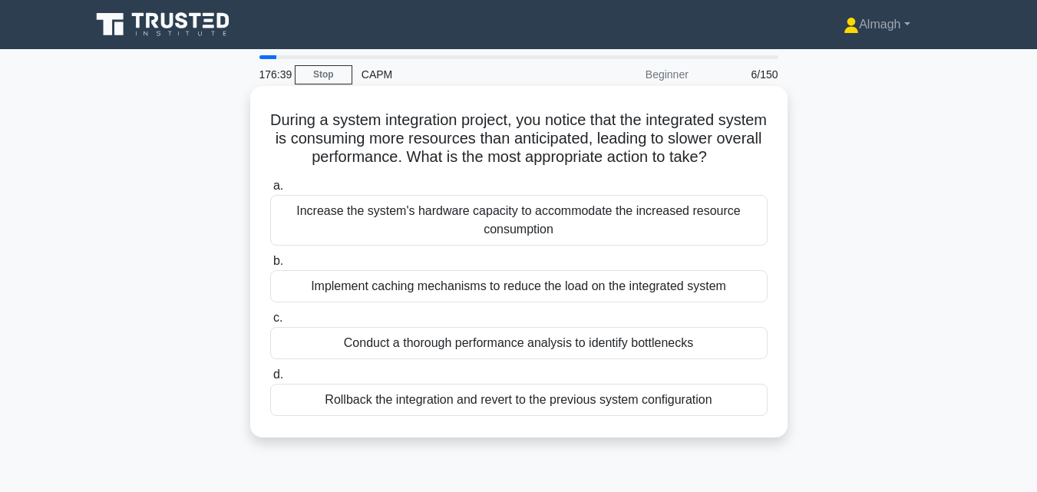
click at [352, 332] on div "Conduct a thorough performance analysis to identify bottlenecks" at bounding box center [518, 343] width 497 height 32
click at [270, 323] on input "c. Conduct a thorough performance analysis to identify bottlenecks" at bounding box center [270, 318] width 0 height 10
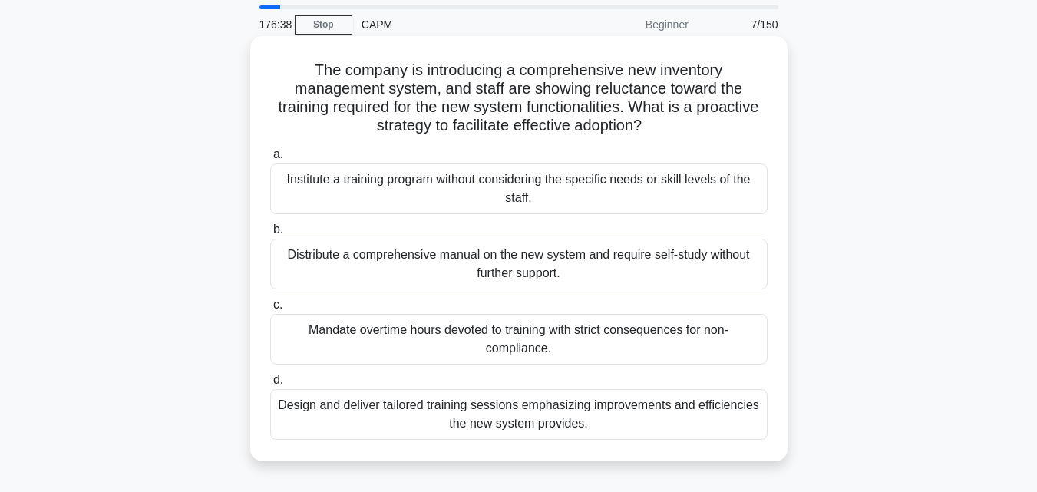
scroll to position [77, 0]
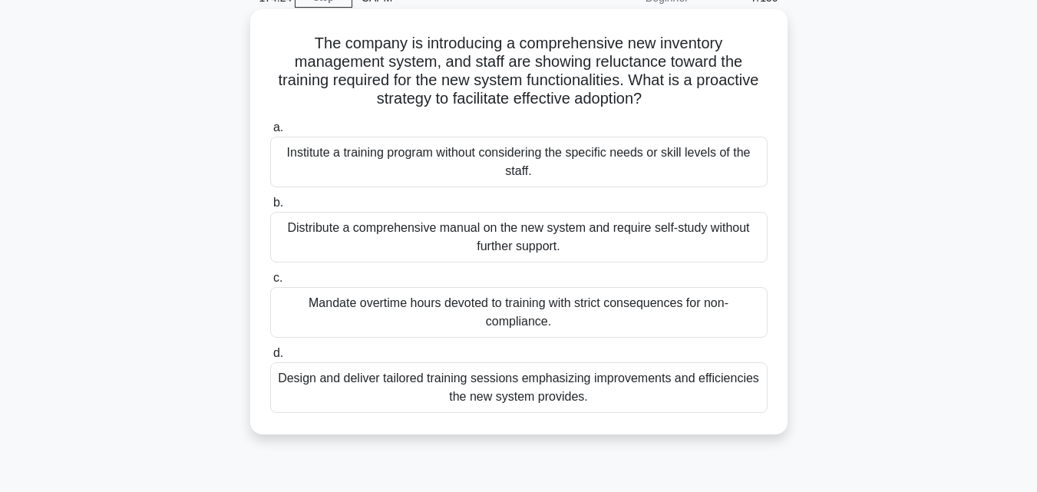
click at [383, 380] on div "Design and deliver tailored training sessions emphasizing improvements and effi…" at bounding box center [518, 387] width 497 height 51
click at [270, 358] on input "d. Design and deliver tailored training sessions emphasizing improvements and e…" at bounding box center [270, 353] width 0 height 10
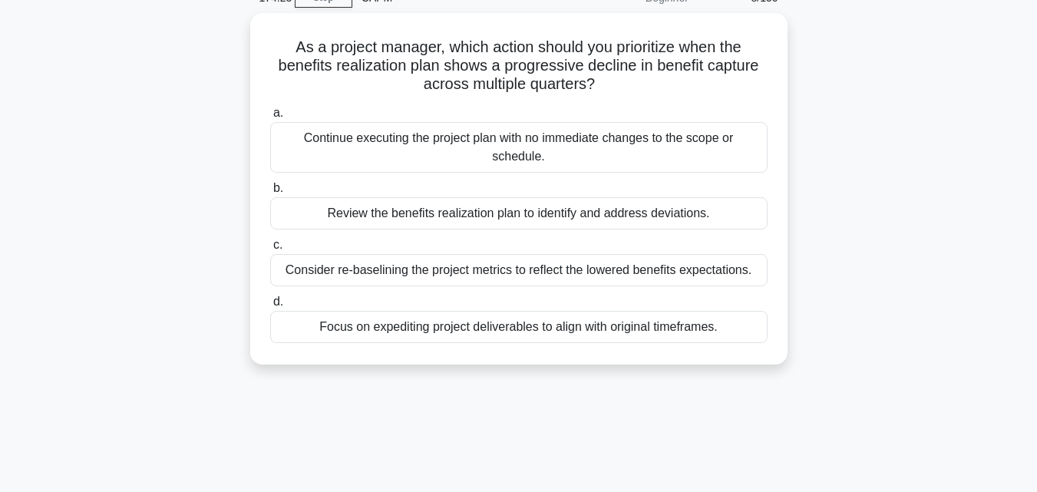
scroll to position [0, 0]
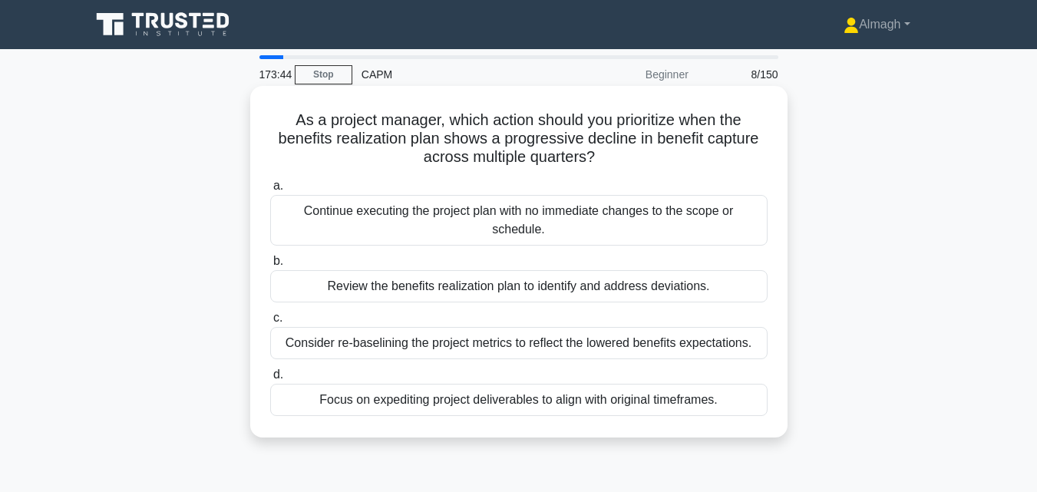
click at [449, 279] on div "Review the benefits realization plan to identify and address deviations." at bounding box center [518, 286] width 497 height 32
click at [270, 266] on input "b. Review the benefits realization plan to identify and address deviations." at bounding box center [270, 261] width 0 height 10
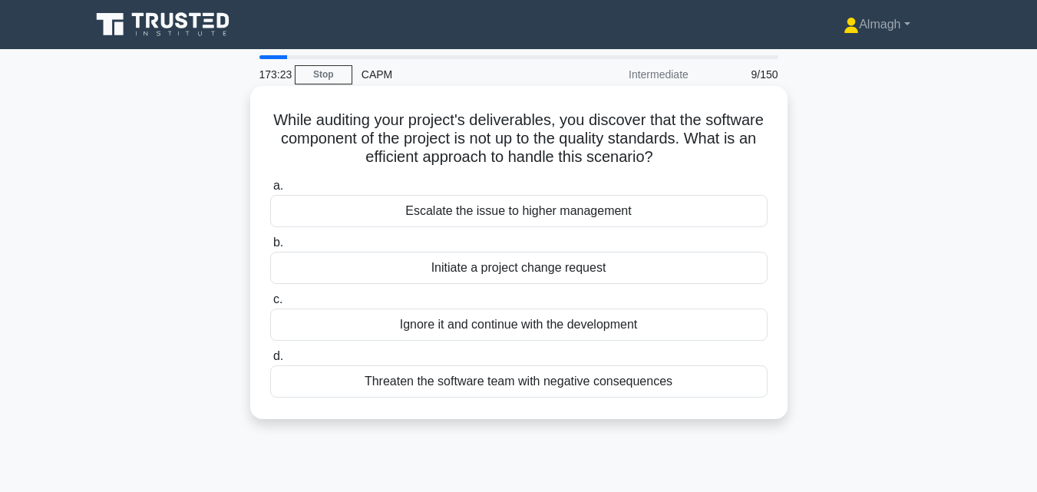
click at [543, 220] on div "Escalate the issue to higher management" at bounding box center [518, 211] width 497 height 32
click at [270, 191] on input "a. Escalate the issue to higher management" at bounding box center [270, 186] width 0 height 10
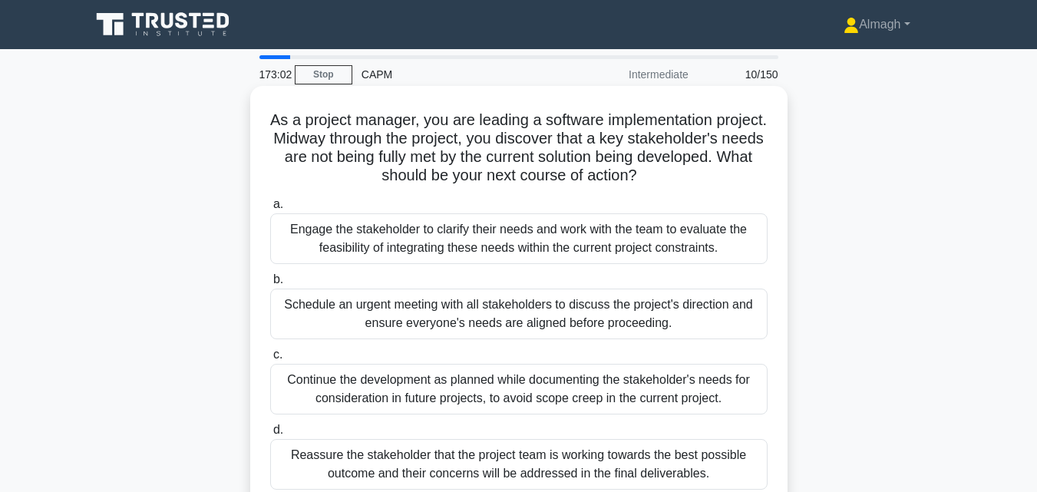
scroll to position [77, 0]
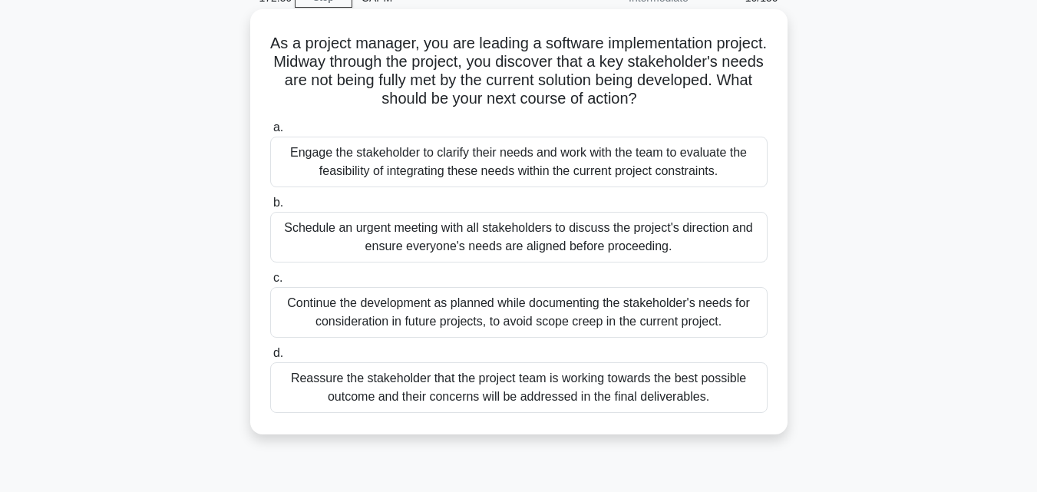
click at [465, 175] on div "Engage the stakeholder to clarify their needs and work with the team to evaluat…" at bounding box center [518, 162] width 497 height 51
click at [270, 133] on input "a. Engage the stakeholder to clarify their needs and work with the team to eval…" at bounding box center [270, 128] width 0 height 10
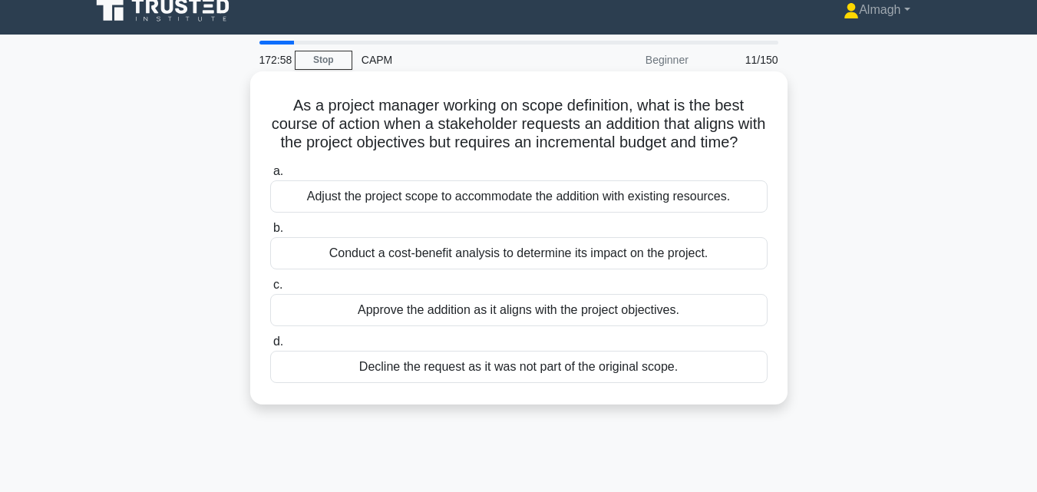
scroll to position [0, 0]
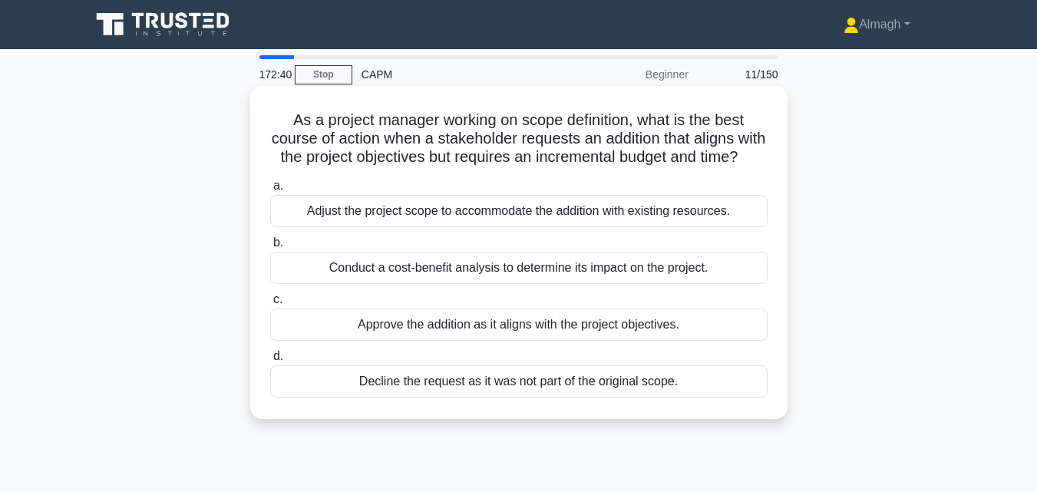
click at [457, 284] on div "Conduct a cost-benefit analysis to determine its impact on the project." at bounding box center [518, 268] width 497 height 32
click at [270, 248] on input "b. Conduct a cost-benefit analysis to determine its impact on the project." at bounding box center [270, 243] width 0 height 10
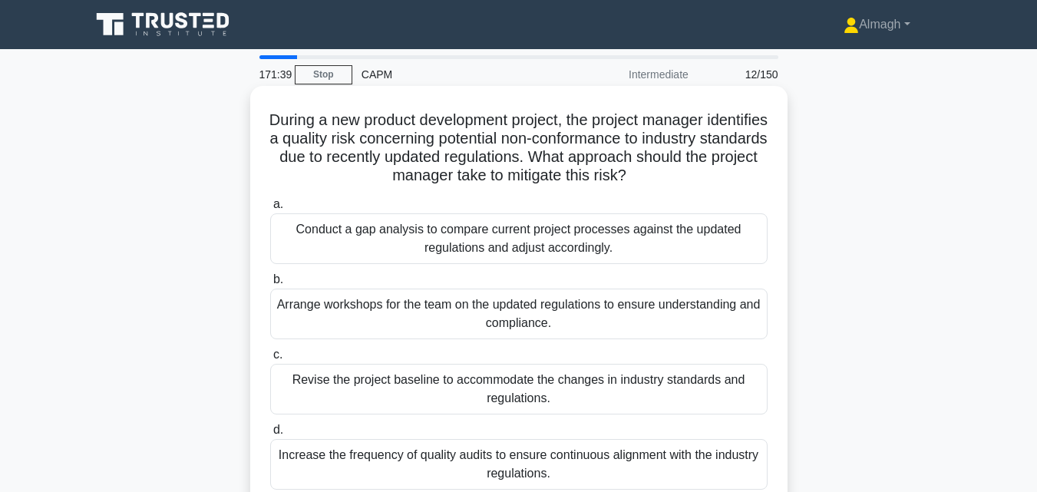
click at [401, 239] on div "Conduct a gap analysis to compare current project processes against the updated…" at bounding box center [518, 238] width 497 height 51
click at [270, 210] on input "a. Conduct a gap analysis to compare current project processes against the upda…" at bounding box center [270, 205] width 0 height 10
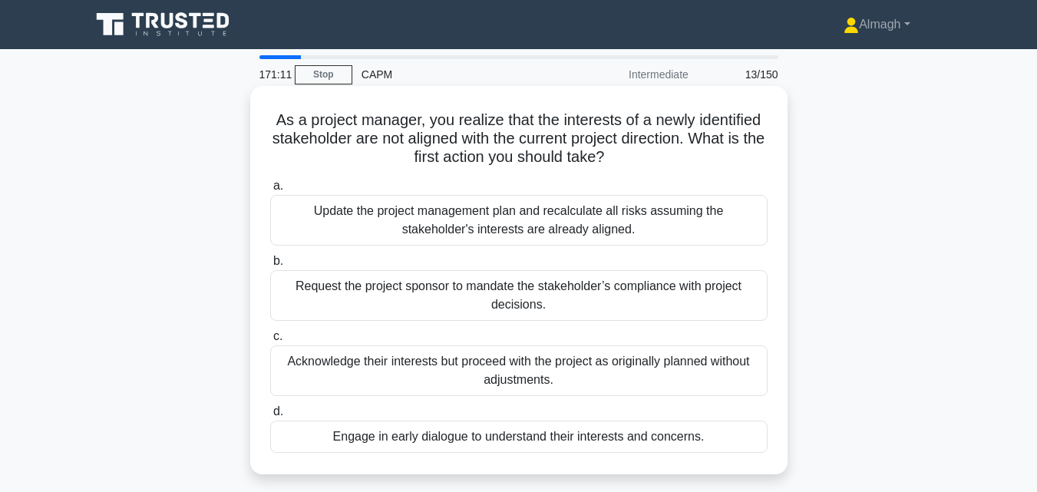
click at [462, 441] on div "Engage in early dialogue to understand their interests and concerns." at bounding box center [518, 437] width 497 height 32
click at [270, 417] on input "d. Engage in early dialogue to understand their interests and concerns." at bounding box center [270, 412] width 0 height 10
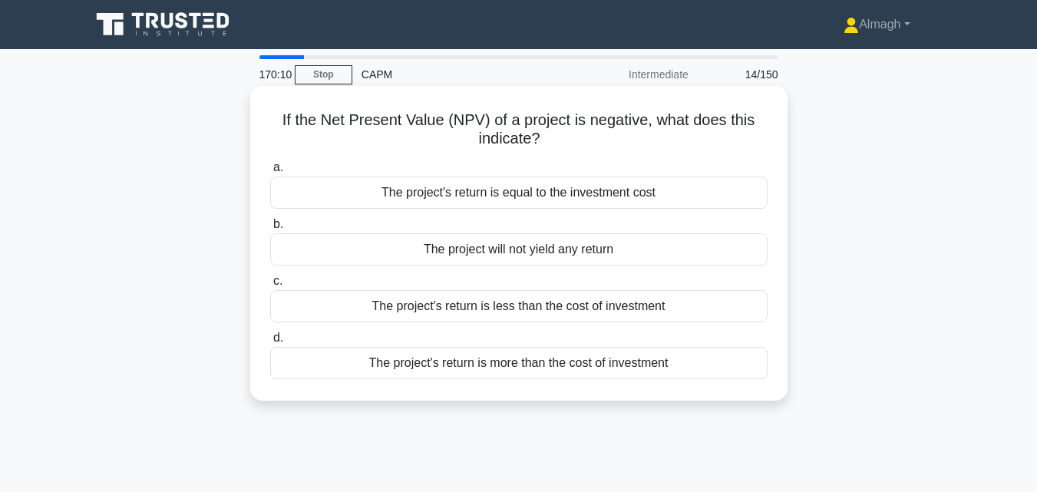
click at [484, 305] on div "The project's return is less than the cost of investment" at bounding box center [518, 306] width 497 height 32
click at [270, 286] on input "c. The project's return is less than the cost of investment" at bounding box center [270, 281] width 0 height 10
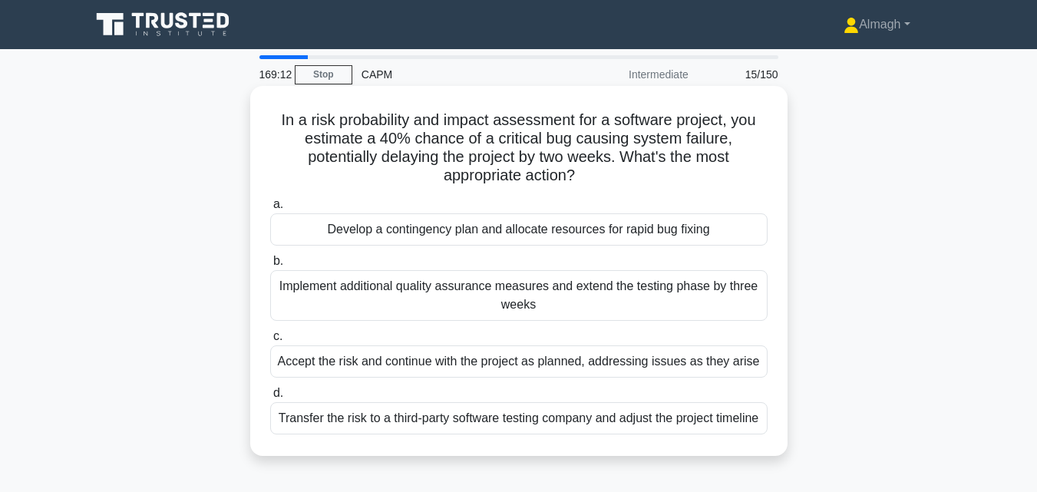
click at [549, 369] on div "Accept the risk and continue with the project as planned, addressing issues as …" at bounding box center [518, 361] width 497 height 32
click at [270, 342] on input "c. Accept the risk and continue with the project as planned, addressing issues …" at bounding box center [270, 337] width 0 height 10
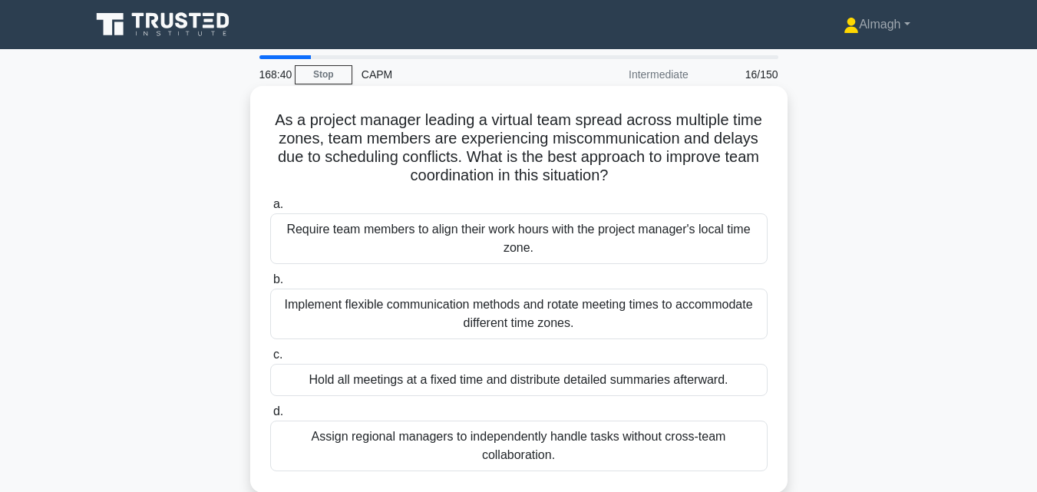
click at [619, 381] on div "Hold all meetings at a fixed time and distribute detailed summaries afterward." at bounding box center [518, 380] width 497 height 32
click at [270, 360] on input "c. Hold all meetings at a fixed time and distribute detailed summaries afterwar…" at bounding box center [270, 355] width 0 height 10
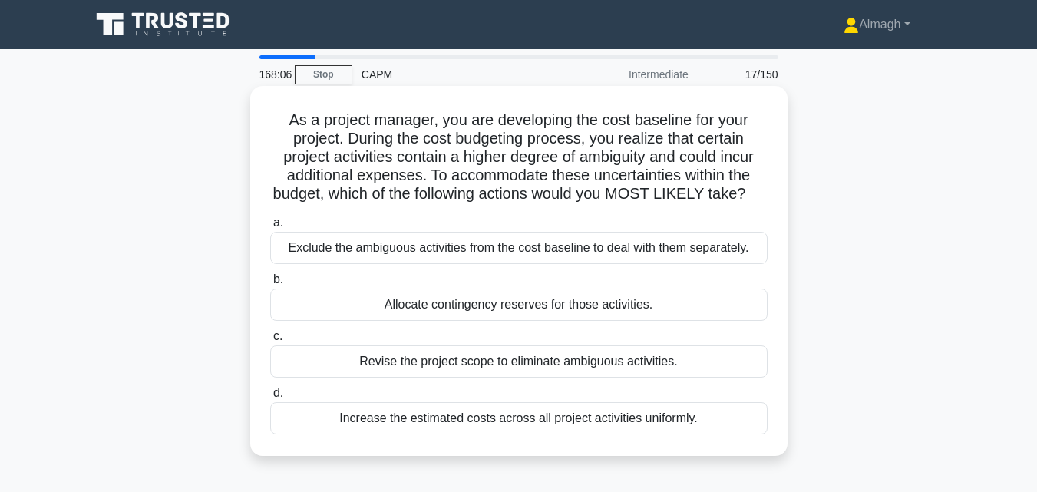
click at [505, 321] on div "Allocate contingency reserves for those activities." at bounding box center [518, 305] width 497 height 32
click at [270, 285] on input "b. Allocate contingency reserves for those activities." at bounding box center [270, 280] width 0 height 10
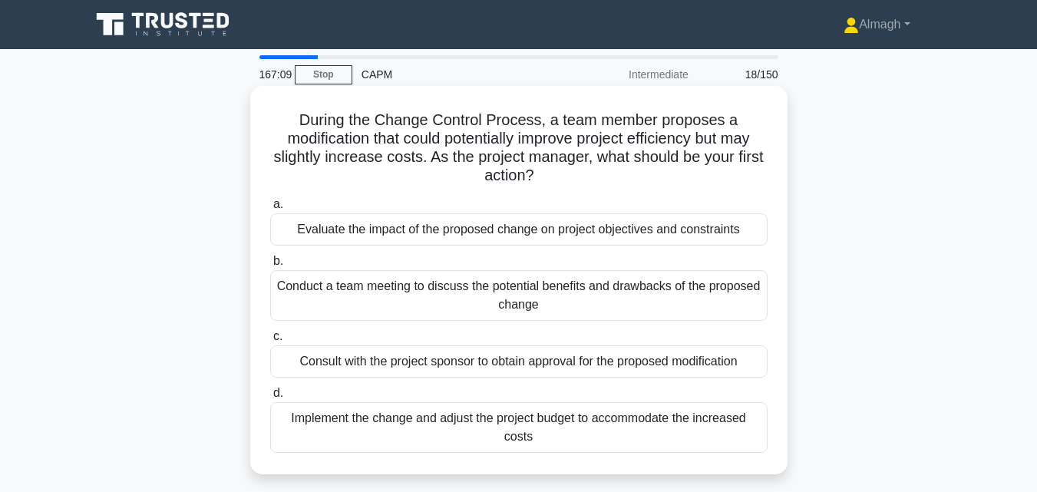
click at [540, 226] on div "Evaluate the impact of the proposed change on project objectives and constraints" at bounding box center [518, 229] width 497 height 32
click at [270, 210] on input "a. Evaluate the impact of the proposed change on project objectives and constra…" at bounding box center [270, 205] width 0 height 10
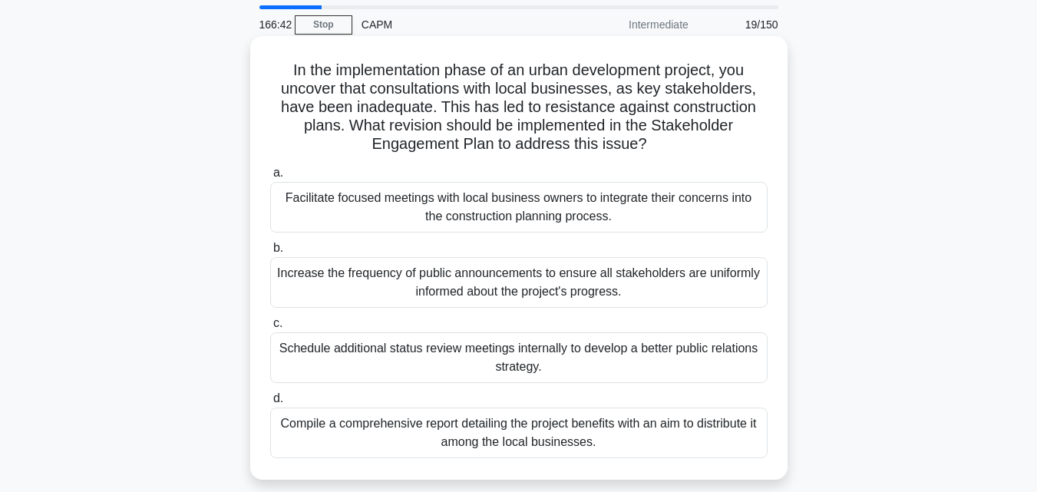
scroll to position [77, 0]
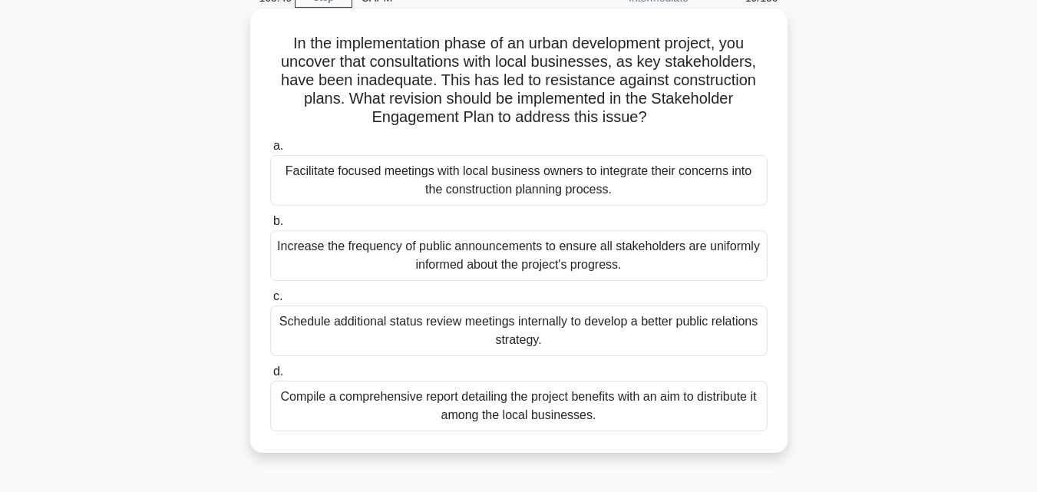
click at [701, 190] on div "Facilitate focused meetings with local business owners to integrate their conce…" at bounding box center [518, 180] width 497 height 51
click at [270, 151] on input "a. Facilitate focused meetings with local business owners to integrate their co…" at bounding box center [270, 146] width 0 height 10
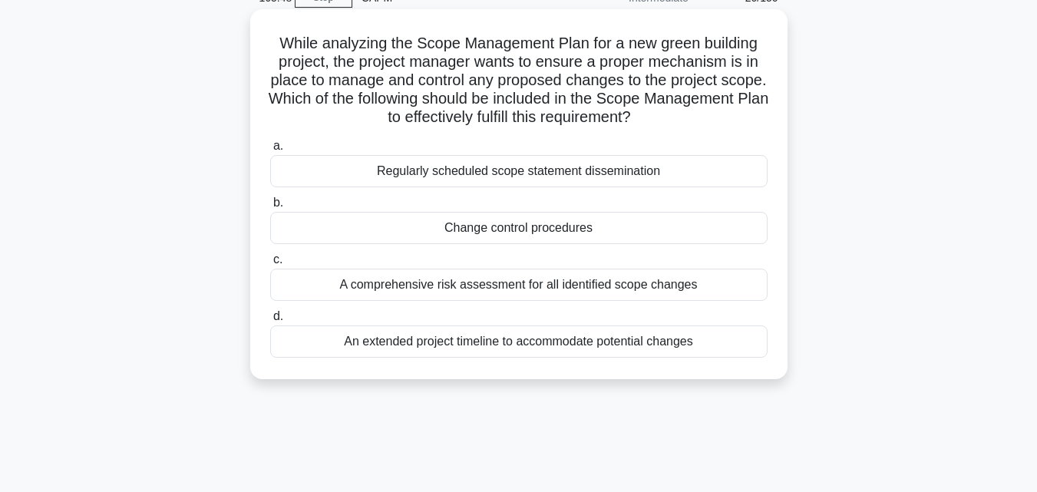
scroll to position [0, 0]
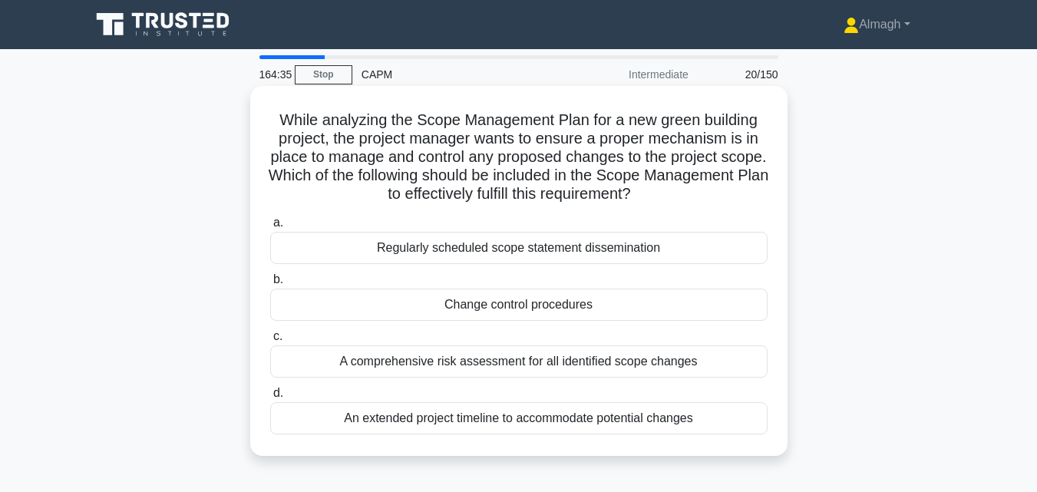
click at [708, 318] on div "Change control procedures" at bounding box center [518, 305] width 497 height 32
click at [270, 285] on input "b. Change control procedures" at bounding box center [270, 280] width 0 height 10
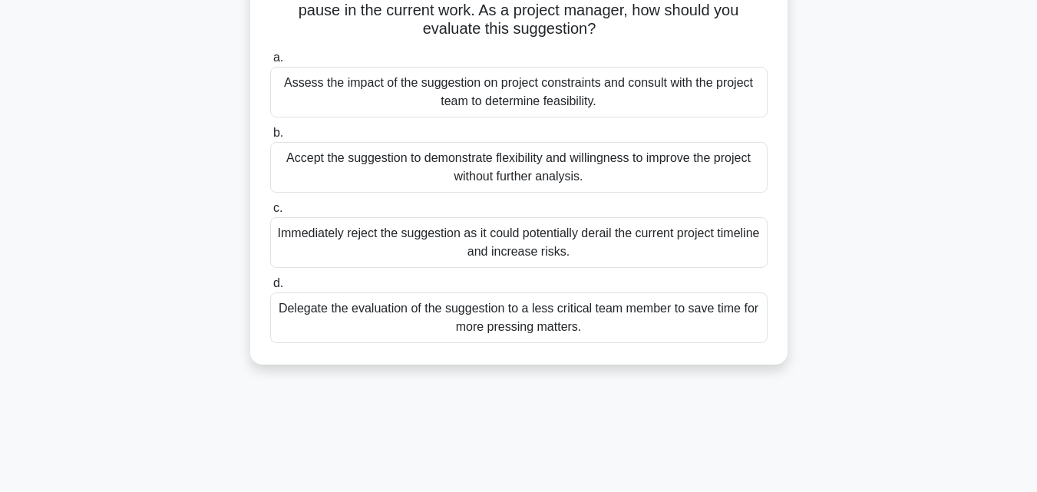
scroll to position [153, 0]
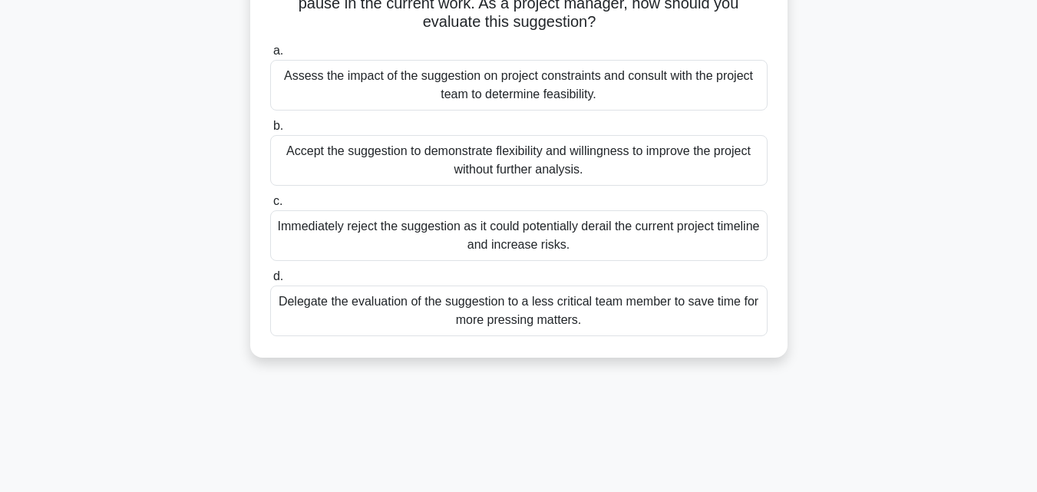
click at [385, 315] on div "Delegate the evaluation of the suggestion to a less critical team member to sav…" at bounding box center [518, 311] width 497 height 51
click at [270, 282] on input "d. Delegate the evaluation of the suggestion to a less critical team member to …" at bounding box center [270, 277] width 0 height 10
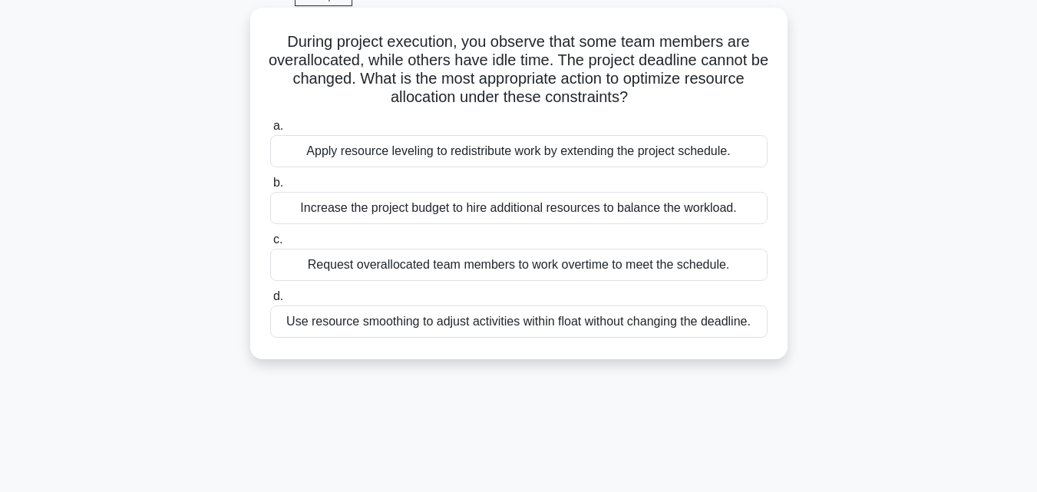
scroll to position [0, 0]
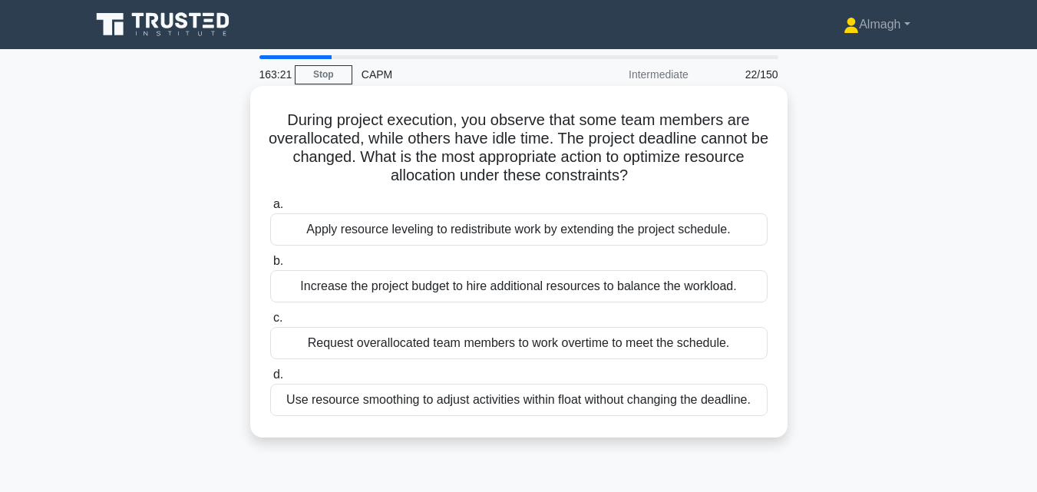
click at [526, 398] on div "Use resource smoothing to adjust activities within float without changing the d…" at bounding box center [518, 400] width 497 height 32
click at [270, 380] on input "d. Use resource smoothing to adjust activities within float without changing th…" at bounding box center [270, 375] width 0 height 10
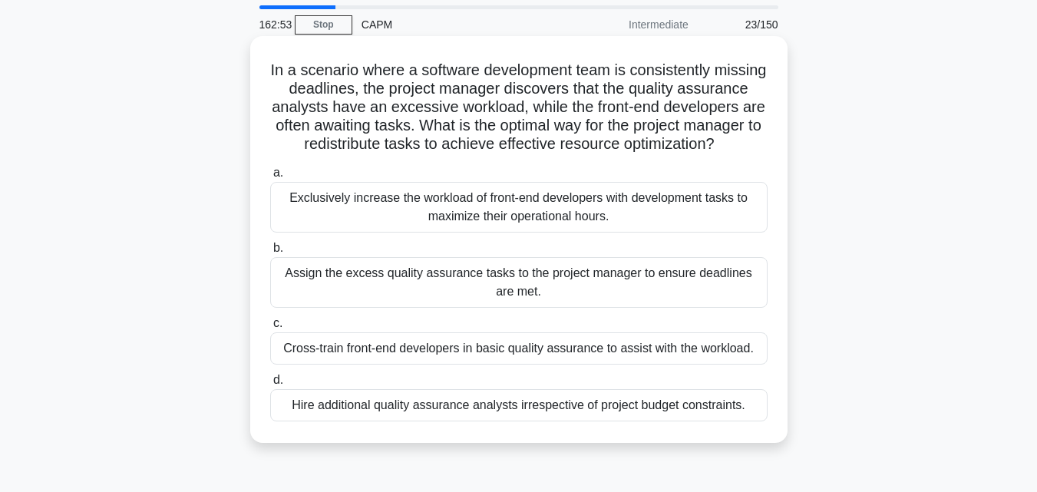
scroll to position [77, 0]
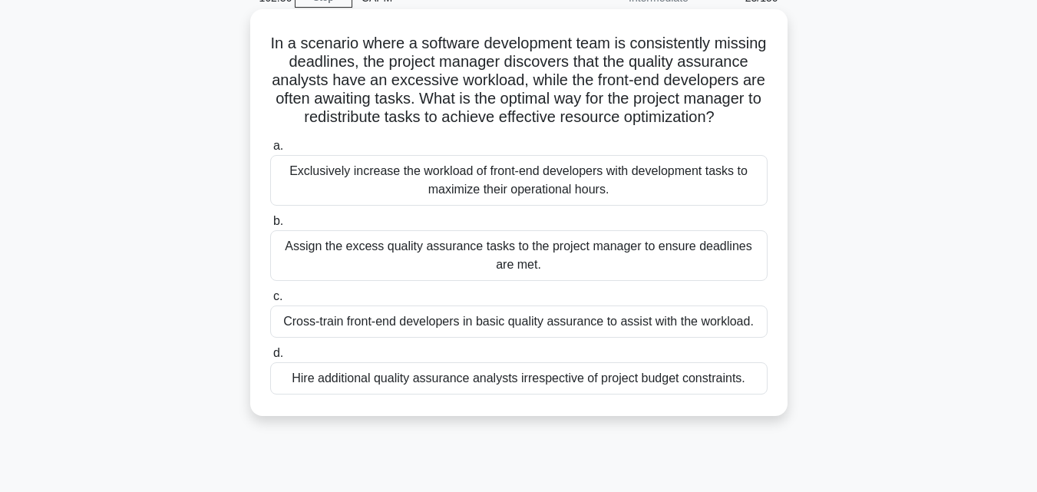
click at [326, 338] on div "Cross-train front-end developers in basic quality assurance to assist with the …" at bounding box center [518, 321] width 497 height 32
click at [270, 302] on input "c. Cross-train front-end developers in basic quality assurance to assist with t…" at bounding box center [270, 297] width 0 height 10
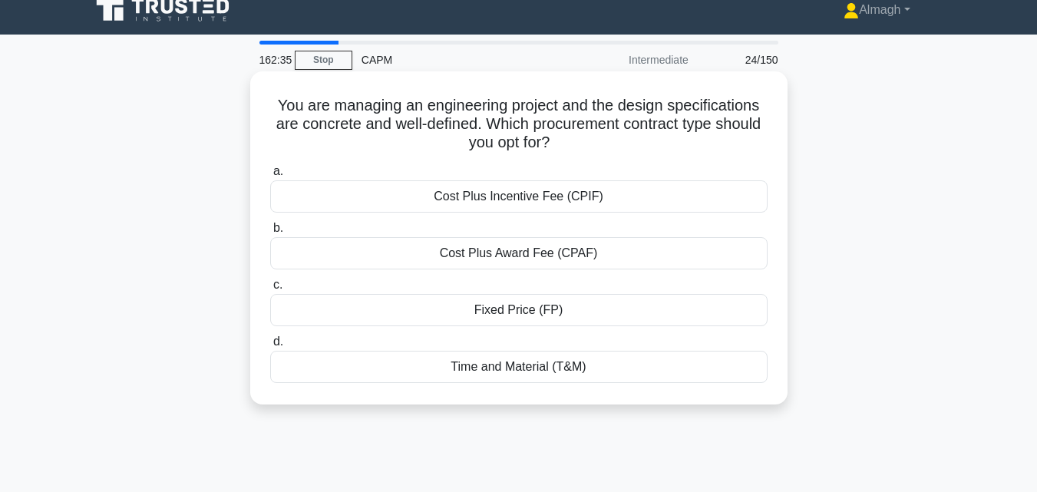
scroll to position [0, 0]
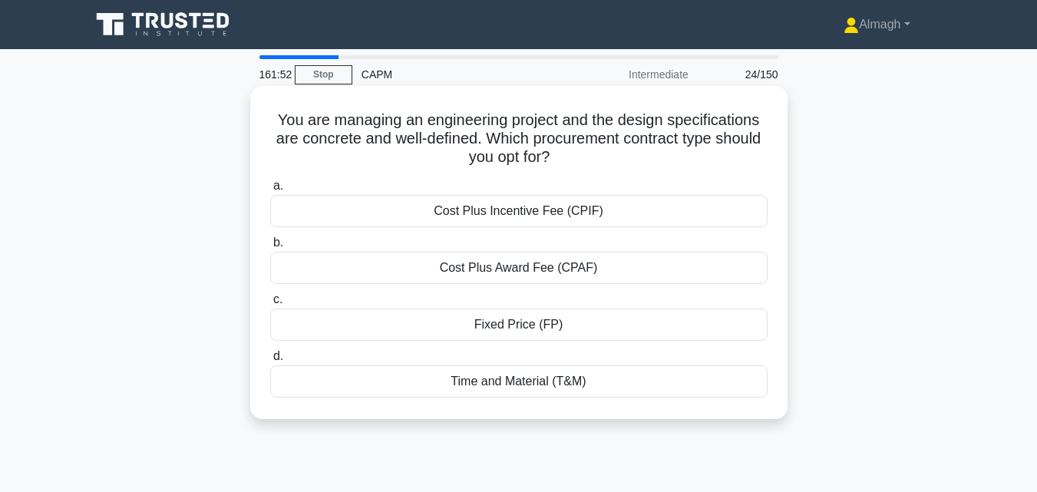
click at [508, 328] on div "Fixed Price (FP)" at bounding box center [518, 325] width 497 height 32
click at [270, 305] on input "c. Fixed Price (FP)" at bounding box center [270, 300] width 0 height 10
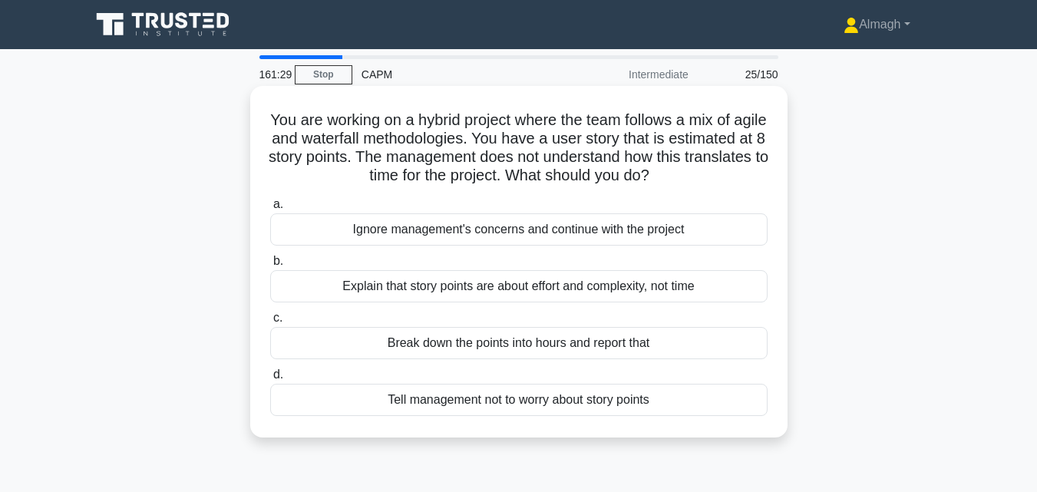
click at [573, 345] on div "Break down the points into hours and report that" at bounding box center [518, 343] width 497 height 32
click at [270, 323] on input "c. Break down the points into hours and report that" at bounding box center [270, 318] width 0 height 10
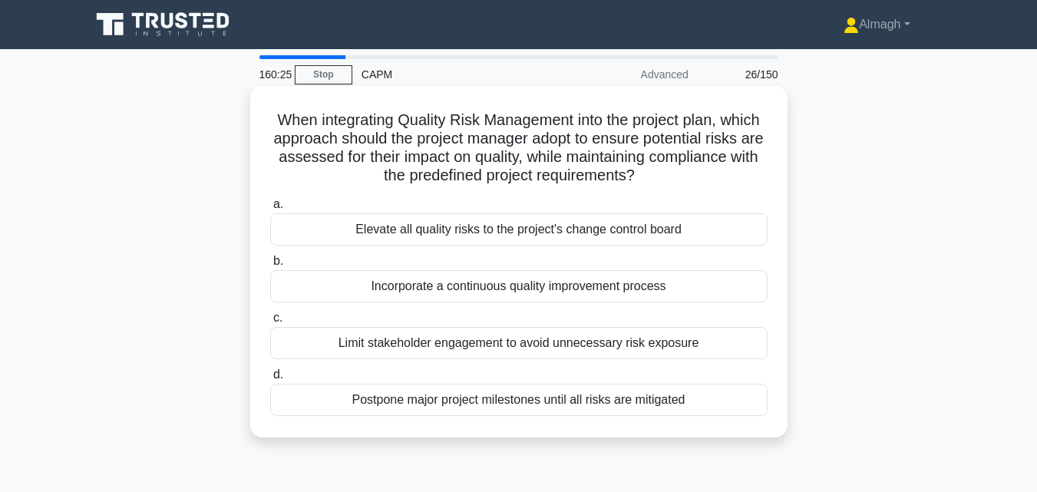
click at [516, 285] on div "Incorporate a continuous quality improvement process" at bounding box center [518, 286] width 497 height 32
click at [270, 266] on input "b. Incorporate a continuous quality improvement process" at bounding box center [270, 261] width 0 height 10
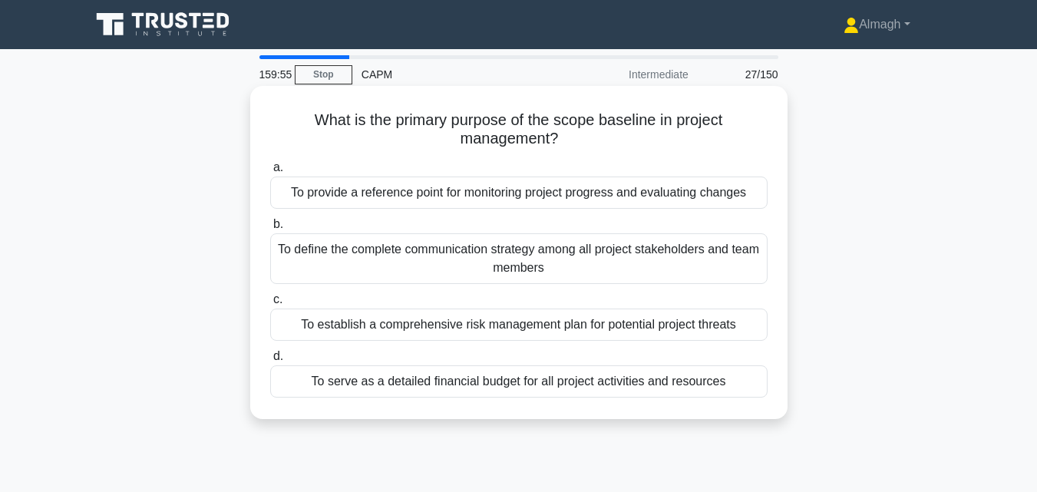
click at [525, 200] on div "To provide a reference point for monitoring project progress and evaluating cha…" at bounding box center [518, 193] width 497 height 32
click at [270, 173] on input "a. To provide a reference point for monitoring project progress and evaluating …" at bounding box center [270, 168] width 0 height 10
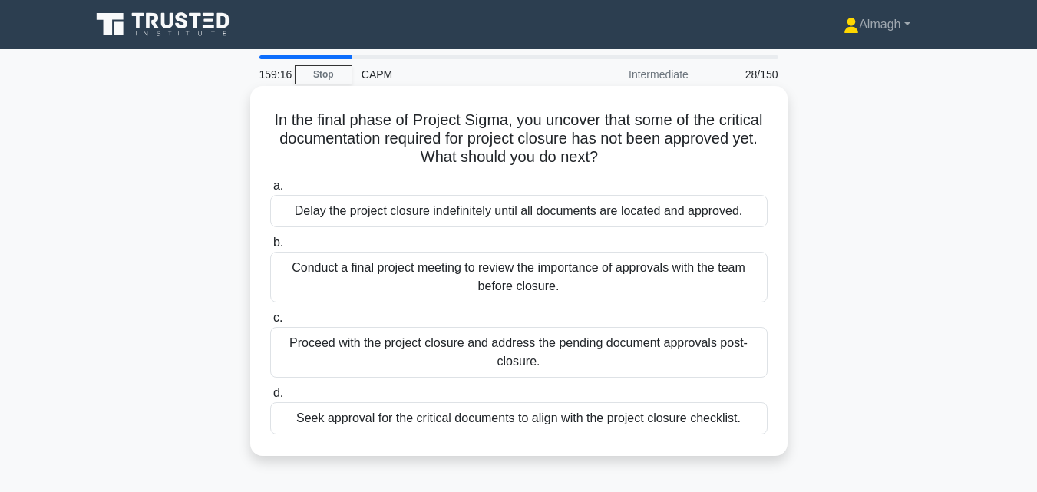
click at [500, 421] on div "Seek approval for the critical documents to align with the project closure chec…" at bounding box center [518, 418] width 497 height 32
click at [270, 398] on input "d. Seek approval for the critical documents to align with the project closure c…" at bounding box center [270, 393] width 0 height 10
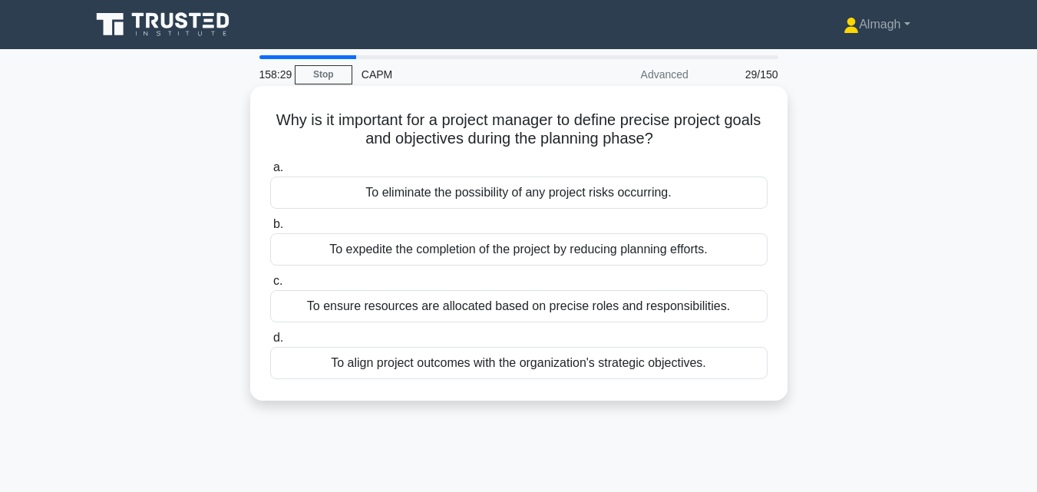
click at [531, 369] on div "To align project outcomes with the organization's strategic objectives." at bounding box center [518, 363] width 497 height 32
click at [270, 343] on input "d. To align project outcomes with the organization's strategic objectives." at bounding box center [270, 338] width 0 height 10
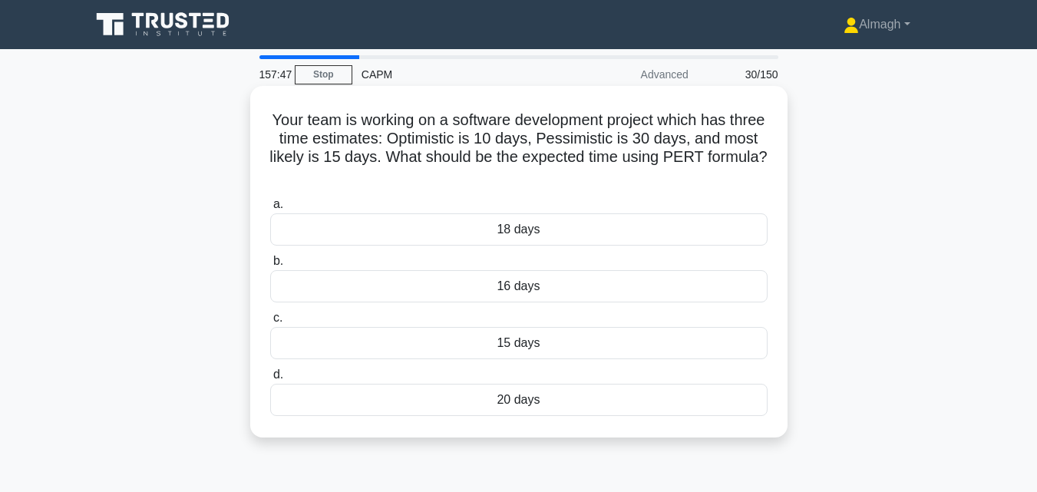
click at [563, 344] on div "15 days" at bounding box center [518, 343] width 497 height 32
click at [270, 323] on input "c. 15 days" at bounding box center [270, 318] width 0 height 10
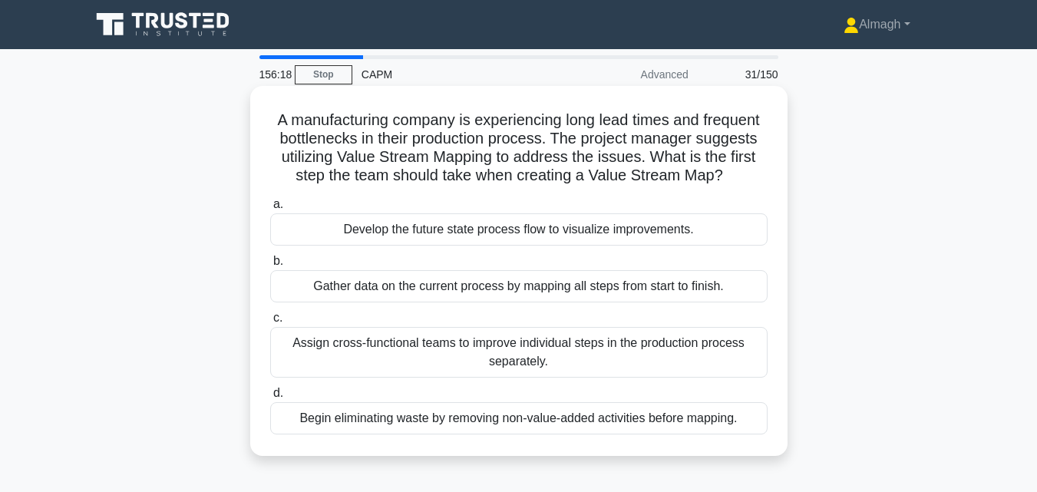
click at [500, 292] on div "Gather data on the current process by mapping all steps from start to finish." at bounding box center [518, 286] width 497 height 32
click at [270, 266] on input "b. Gather data on the current process by mapping all steps from start to finish." at bounding box center [270, 261] width 0 height 10
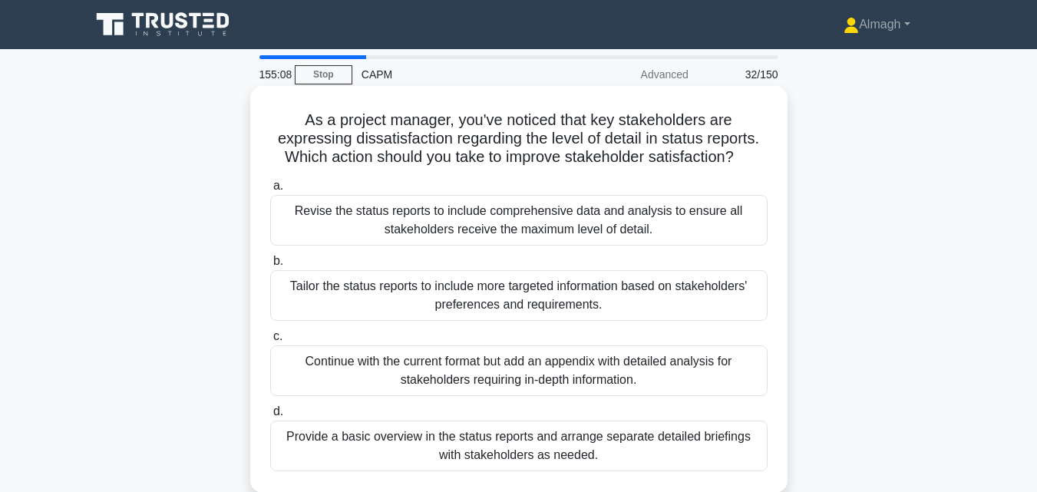
click at [487, 309] on div "Tailor the status reports to include more targeted information based on stakeho…" at bounding box center [518, 295] width 497 height 51
click at [270, 266] on input "b. Tailor the status reports to include more targeted information based on stak…" at bounding box center [270, 261] width 0 height 10
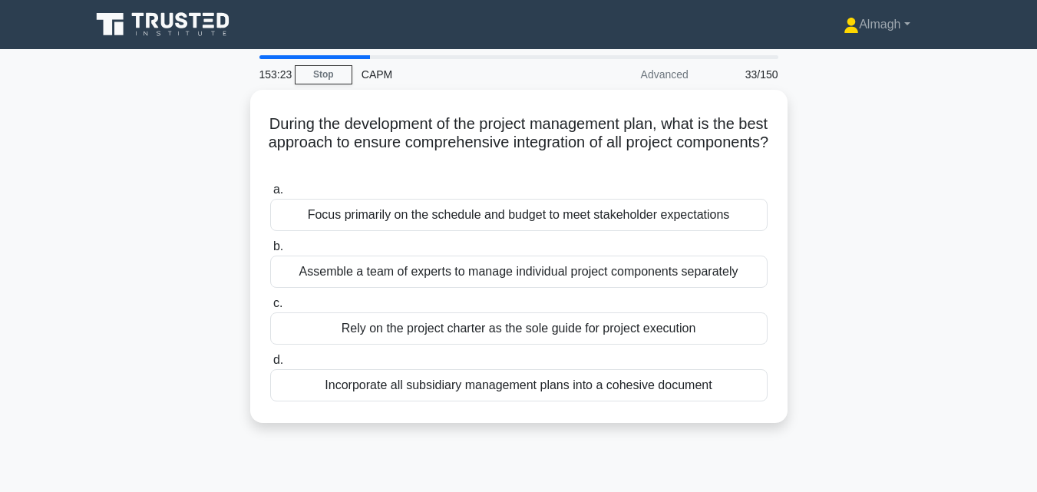
drag, startPoint x: 497, startPoint y: 385, endPoint x: 721, endPoint y: 431, distance: 229.5
click at [723, 432] on div "During the development of the project management plan, what is the best approac…" at bounding box center [518, 266] width 875 height 352
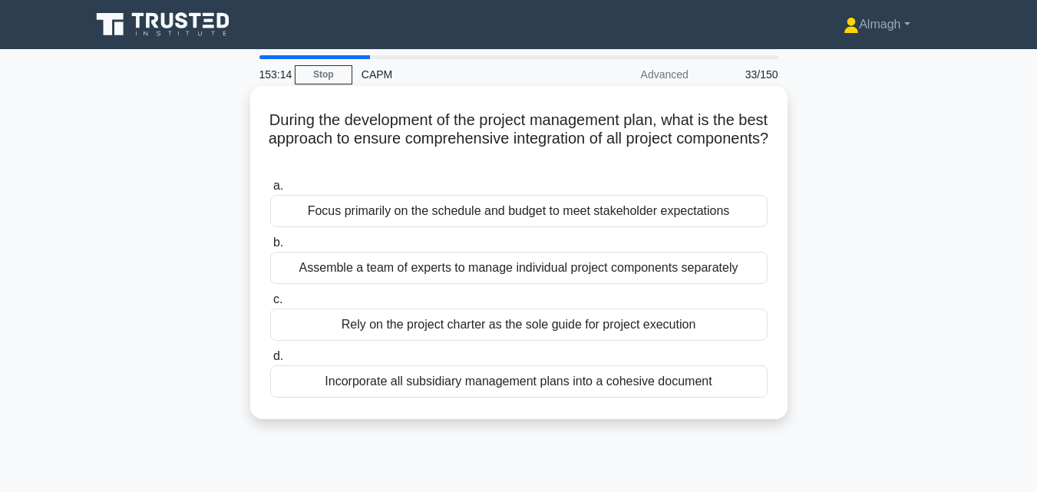
click at [392, 386] on div "Incorporate all subsidiary management plans into a cohesive document" at bounding box center [518, 381] width 497 height 32
click at [270, 361] on input "d. Incorporate all subsidiary management plans into a cohesive document" at bounding box center [270, 357] width 0 height 10
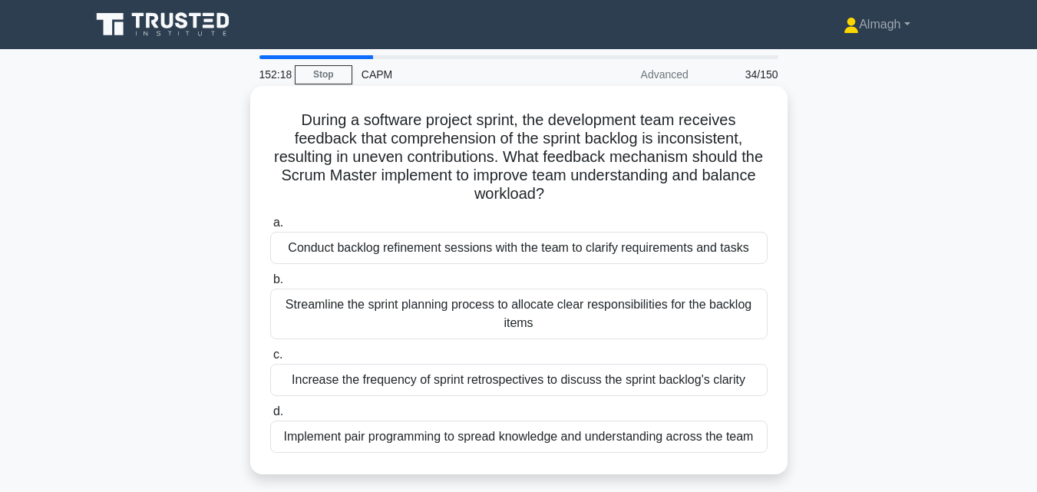
click at [517, 239] on div "Conduct backlog refinement sessions with the team to clarify requirements and t…" at bounding box center [518, 248] width 497 height 32
click at [270, 228] on input "a. Conduct backlog refinement sessions with the team to clarify requirements an…" at bounding box center [270, 223] width 0 height 10
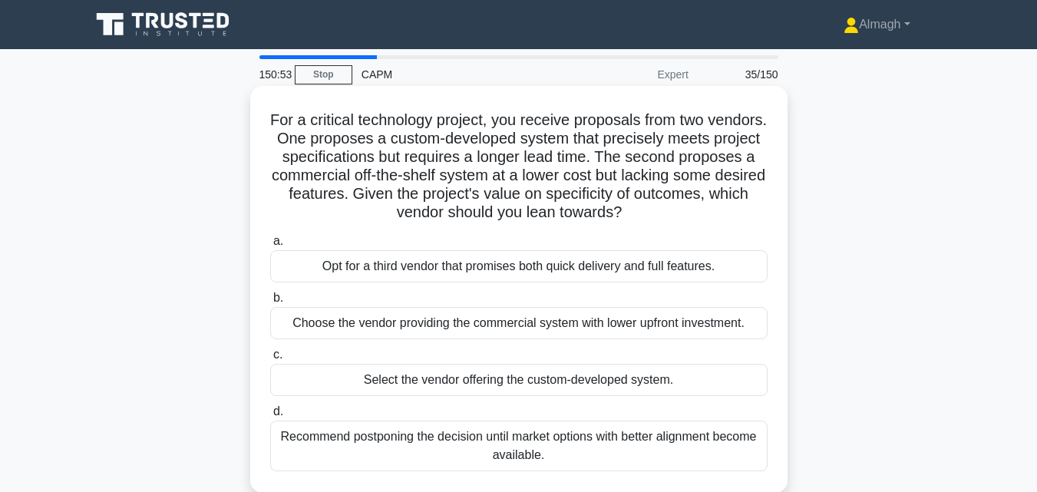
click at [520, 386] on div "Select the vendor offering the custom-developed system." at bounding box center [518, 380] width 497 height 32
click at [270, 360] on input "c. Select the vendor offering the custom-developed system." at bounding box center [270, 355] width 0 height 10
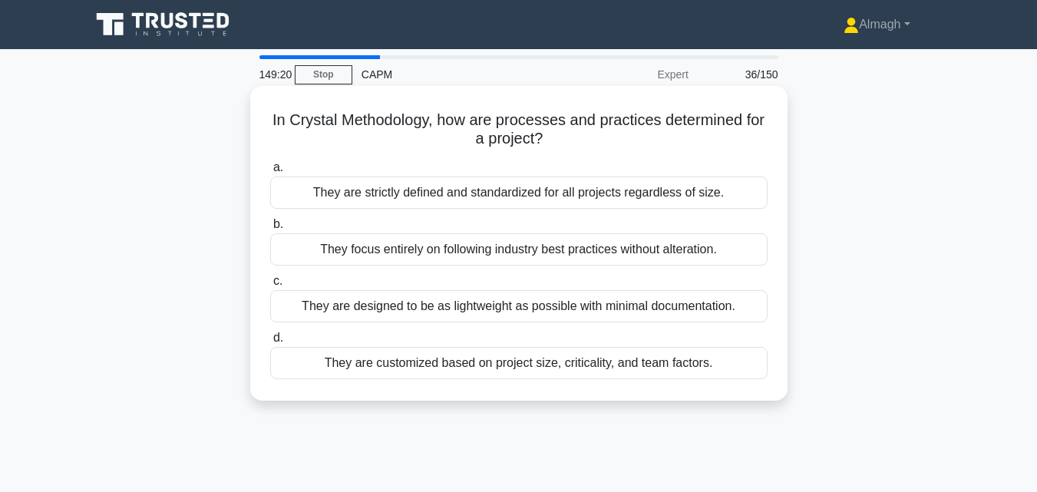
click at [433, 309] on div "They are designed to be as lightweight as possible with minimal documentation." at bounding box center [518, 306] width 497 height 32
click at [270, 286] on input "c. They are designed to be as lightweight as possible with minimal documentatio…" at bounding box center [270, 281] width 0 height 10
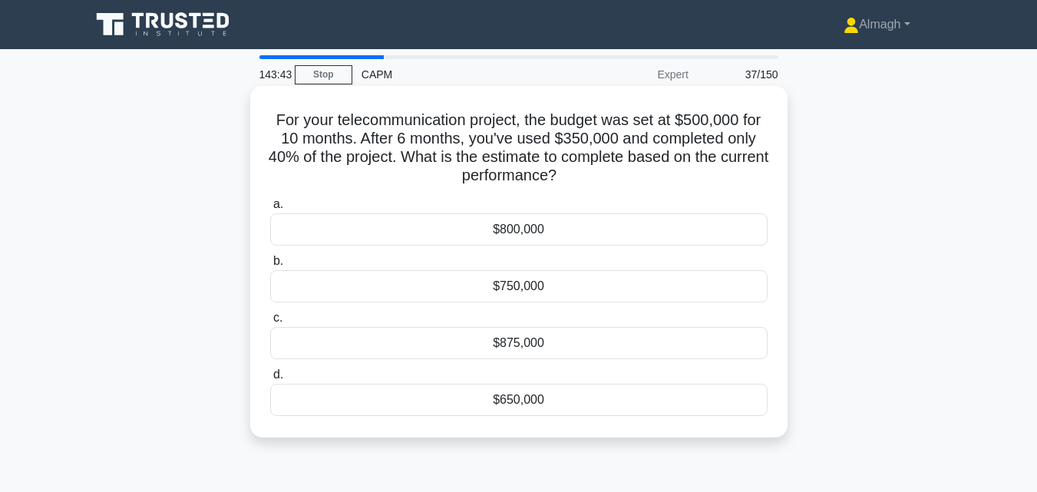
click at [578, 406] on div "$650,000" at bounding box center [518, 400] width 497 height 32
click at [270, 380] on input "d. $650,000" at bounding box center [270, 375] width 0 height 10
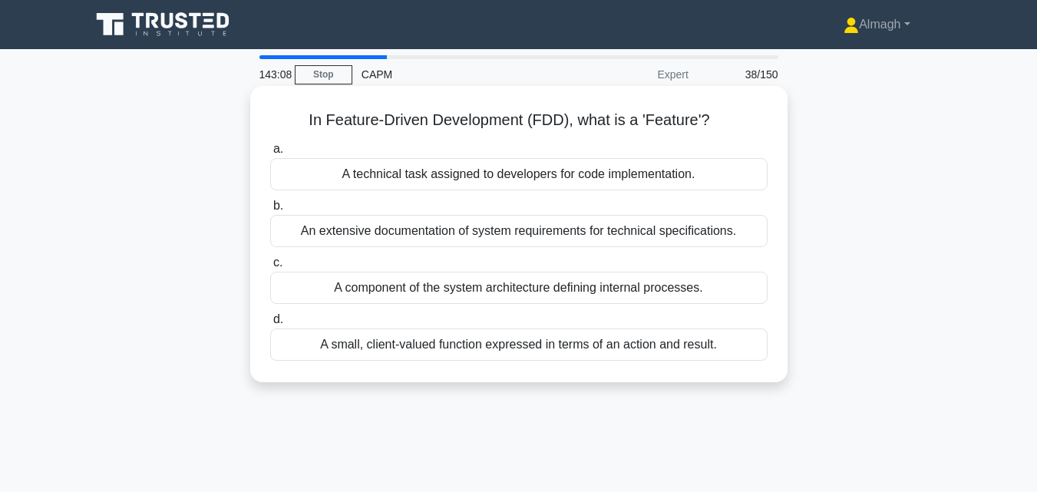
click at [520, 239] on div "An extensive documentation of system requirements for technical specifications." at bounding box center [518, 231] width 497 height 32
click at [270, 211] on input "b. An extensive documentation of system requirements for technical specificatio…" at bounding box center [270, 206] width 0 height 10
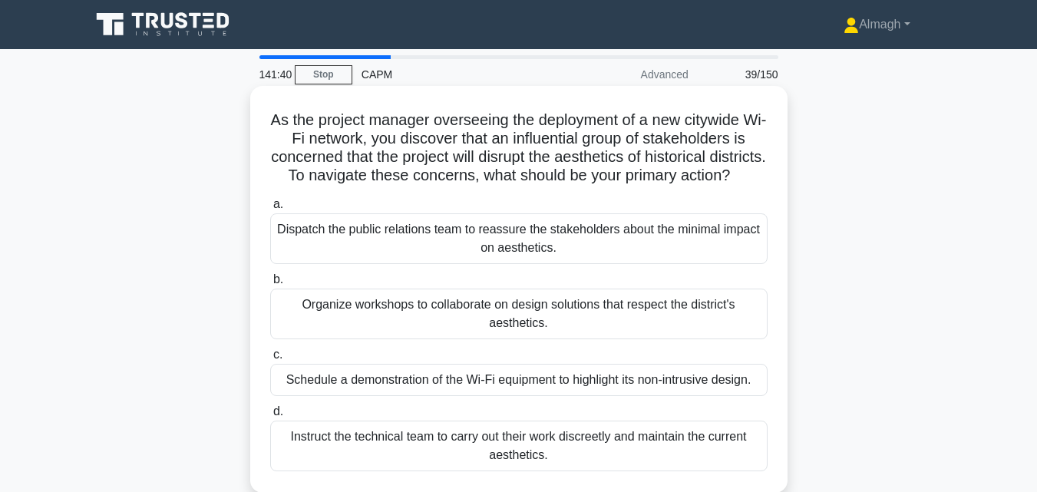
click at [382, 251] on div "Dispatch the public relations team to reassure the stakeholders about the minim…" at bounding box center [518, 238] width 497 height 51
click at [270, 210] on input "a. Dispatch the public relations team to reassure the stakeholders about the mi…" at bounding box center [270, 205] width 0 height 10
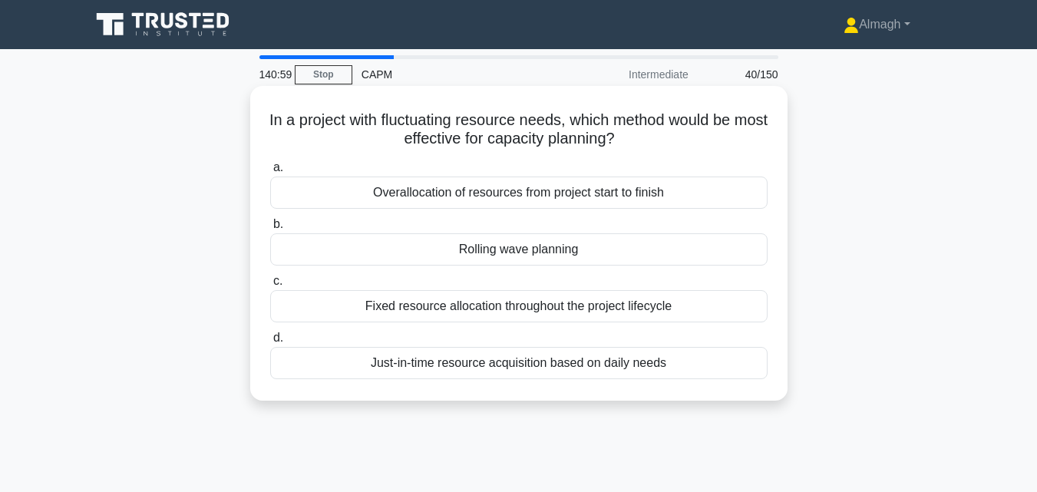
click at [459, 254] on div "Rolling wave planning" at bounding box center [518, 249] width 497 height 32
click at [270, 229] on input "b. Rolling wave planning" at bounding box center [270, 224] width 0 height 10
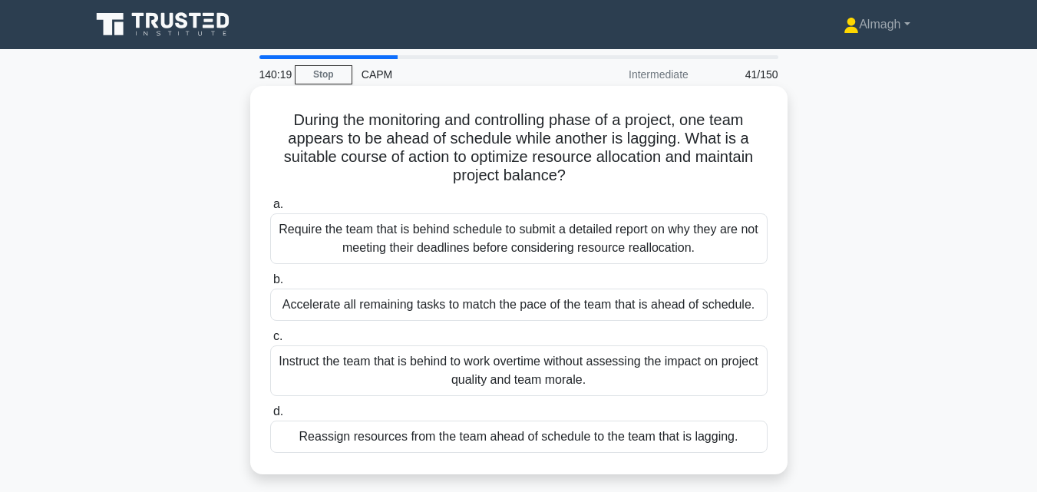
click at [432, 247] on div "Require the team that is behind schedule to submit a detailed report on why the…" at bounding box center [518, 238] width 497 height 51
click at [270, 210] on input "a. Require the team that is behind schedule to submit a detailed report on why …" at bounding box center [270, 205] width 0 height 10
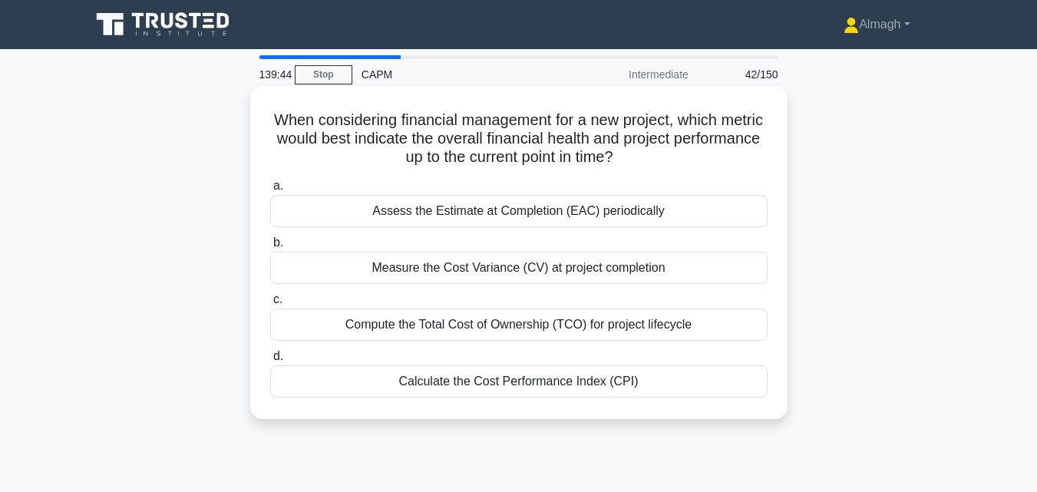
click at [471, 379] on div "Calculate the Cost Performance Index (CPI)" at bounding box center [518, 381] width 497 height 32
click at [270, 361] on input "d. Calculate the Cost Performance Index (CPI)" at bounding box center [270, 357] width 0 height 10
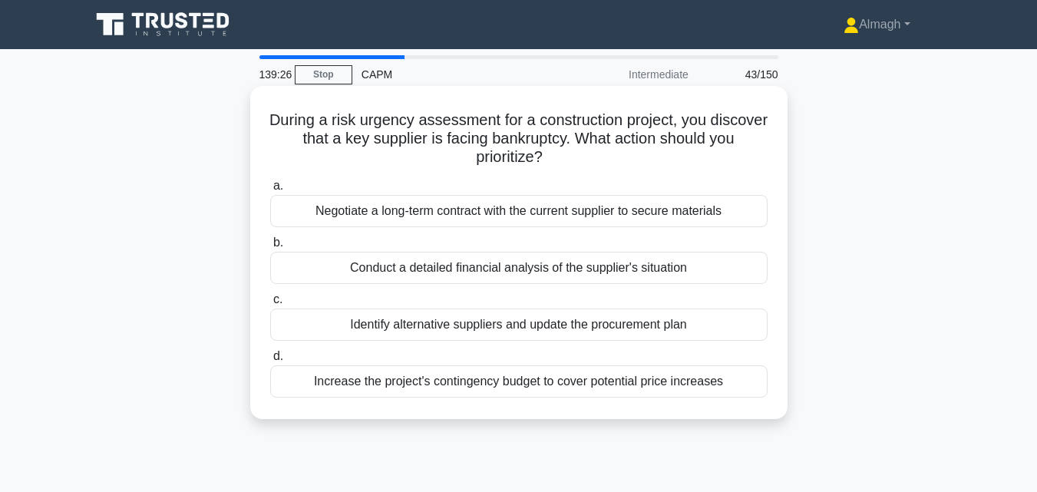
click at [490, 334] on div "Identify alternative suppliers and update the procurement plan" at bounding box center [518, 325] width 497 height 32
click at [270, 305] on input "c. Identify alternative suppliers and update the procurement plan" at bounding box center [270, 300] width 0 height 10
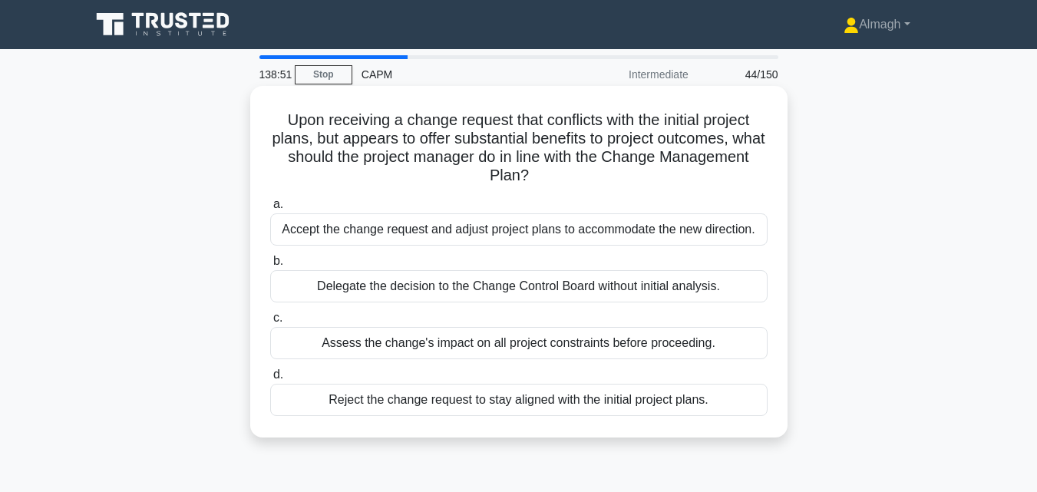
click at [474, 340] on div "Assess the change's impact on all project constraints before proceeding." at bounding box center [518, 343] width 497 height 32
click at [270, 323] on input "c. Assess the change's impact on all project constraints before proceeding." at bounding box center [270, 318] width 0 height 10
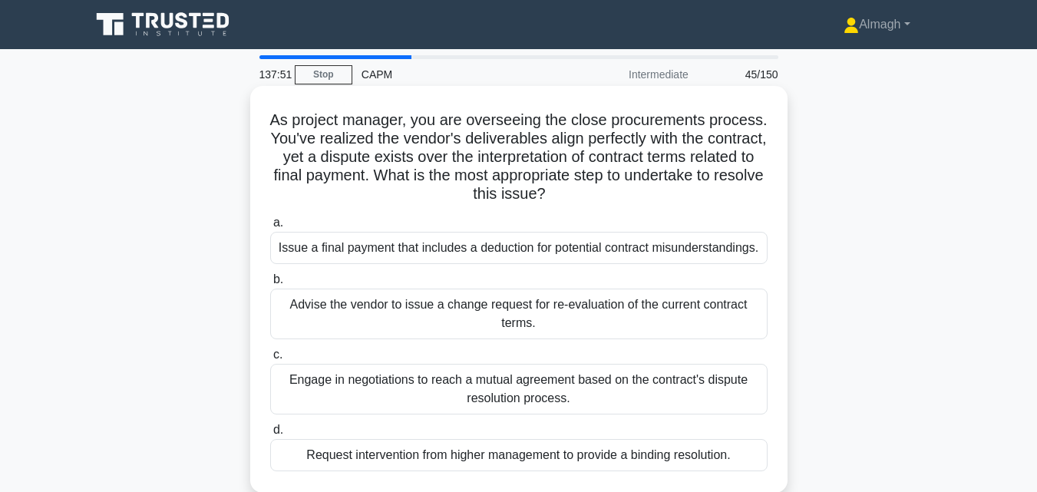
click at [479, 388] on div "Engage in negotiations to reach a mutual agreement based on the contract's disp…" at bounding box center [518, 389] width 497 height 51
click at [270, 360] on input "c. Engage in negotiations to reach a mutual agreement based on the contract's d…" at bounding box center [270, 355] width 0 height 10
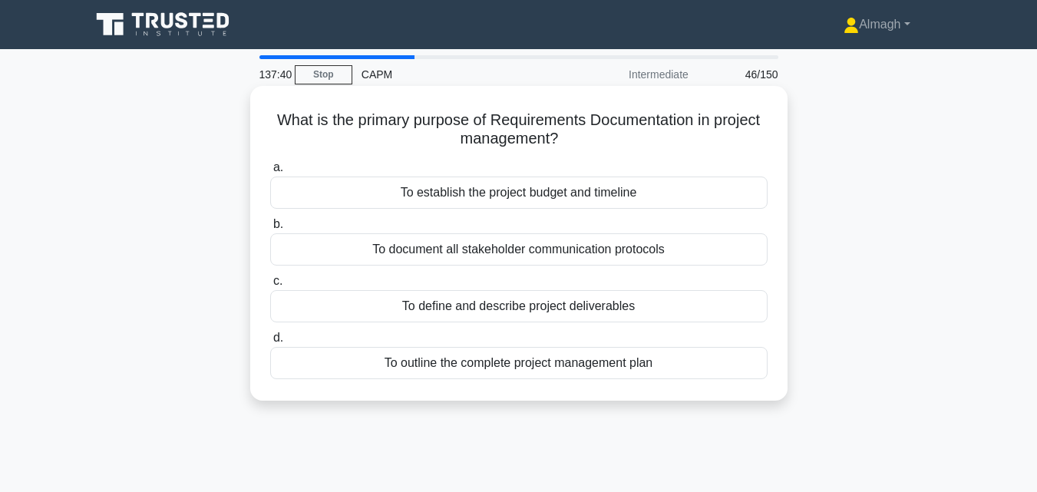
click at [512, 311] on div "To define and describe project deliverables" at bounding box center [518, 306] width 497 height 32
click at [270, 286] on input "c. To define and describe project deliverables" at bounding box center [270, 281] width 0 height 10
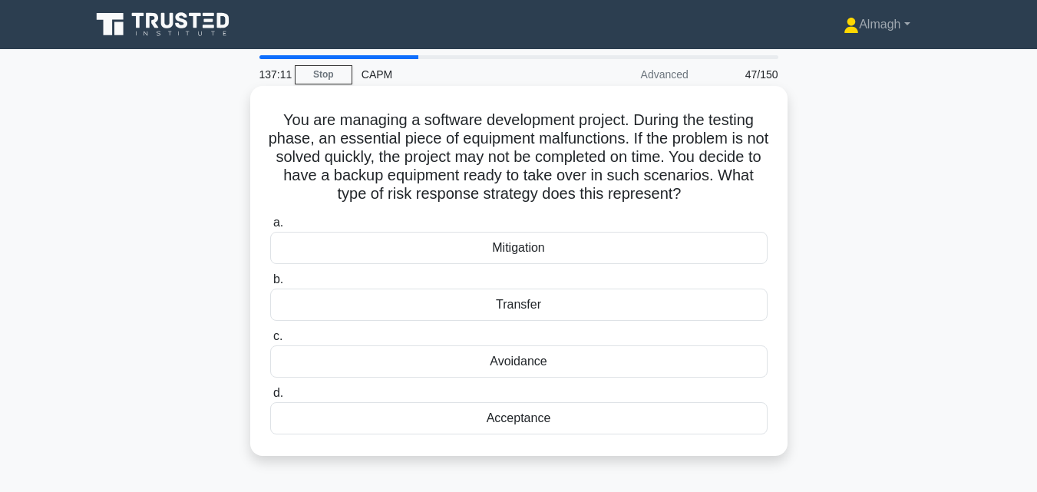
click at [513, 260] on div "Mitigation" at bounding box center [518, 248] width 497 height 32
click at [270, 228] on input "a. Mitigation" at bounding box center [270, 223] width 0 height 10
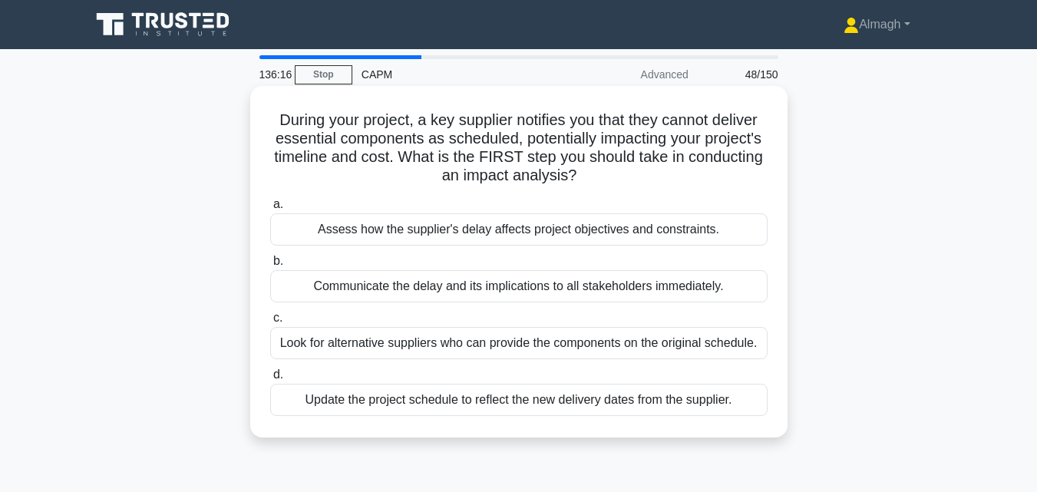
click at [538, 246] on div "Assess how the supplier's delay affects project objectives and constraints." at bounding box center [518, 229] width 497 height 32
click at [270, 210] on input "a. Assess how the supplier's delay affects project objectives and constraints." at bounding box center [270, 205] width 0 height 10
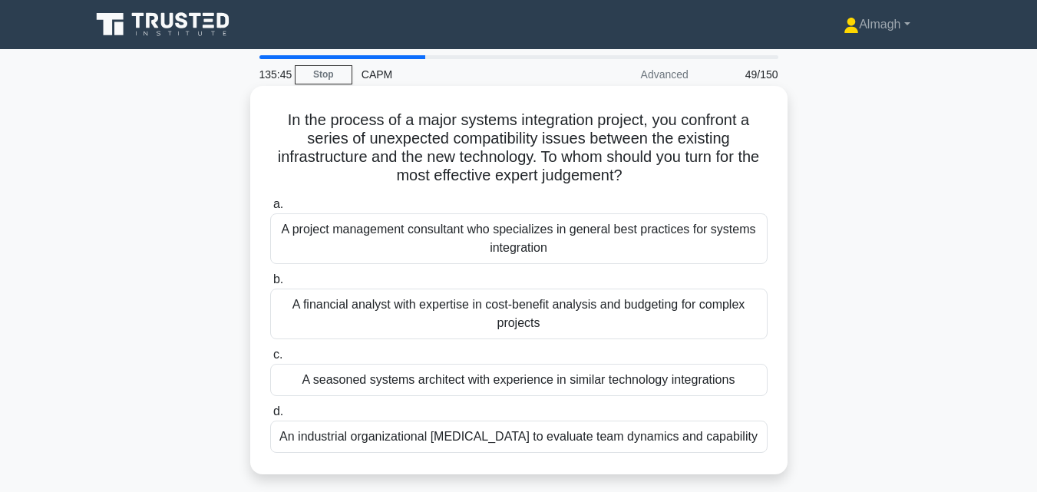
click at [342, 243] on div "A project management consultant who specializes in general best practices for s…" at bounding box center [518, 238] width 497 height 51
click at [270, 210] on input "a. A project management consultant who specializes in general best practices fo…" at bounding box center [270, 205] width 0 height 10
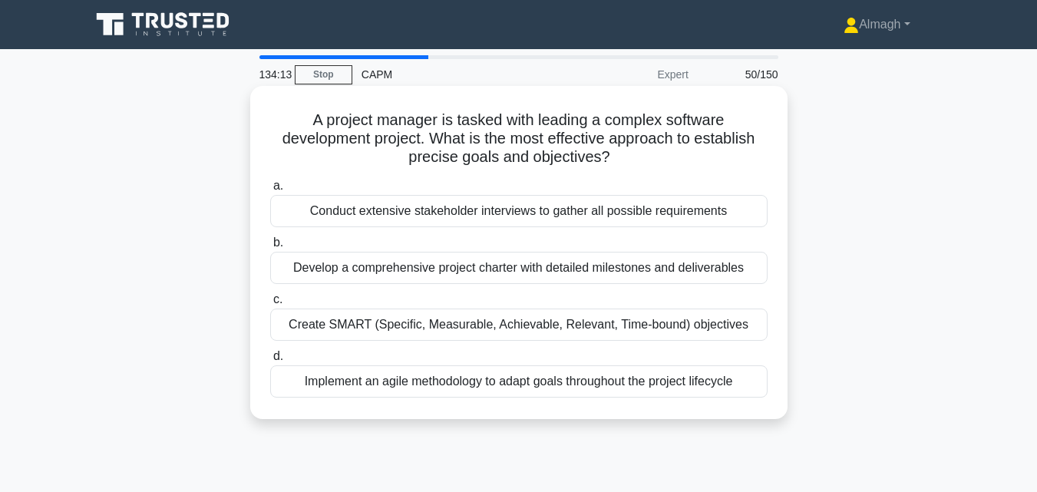
click at [438, 329] on div "Create SMART (Specific, Measurable, Achievable, Relevant, Time-bound) objectives" at bounding box center [518, 325] width 497 height 32
click at [270, 305] on input "c. Create SMART (Specific, Measurable, Achievable, Relevant, Time-bound) object…" at bounding box center [270, 300] width 0 height 10
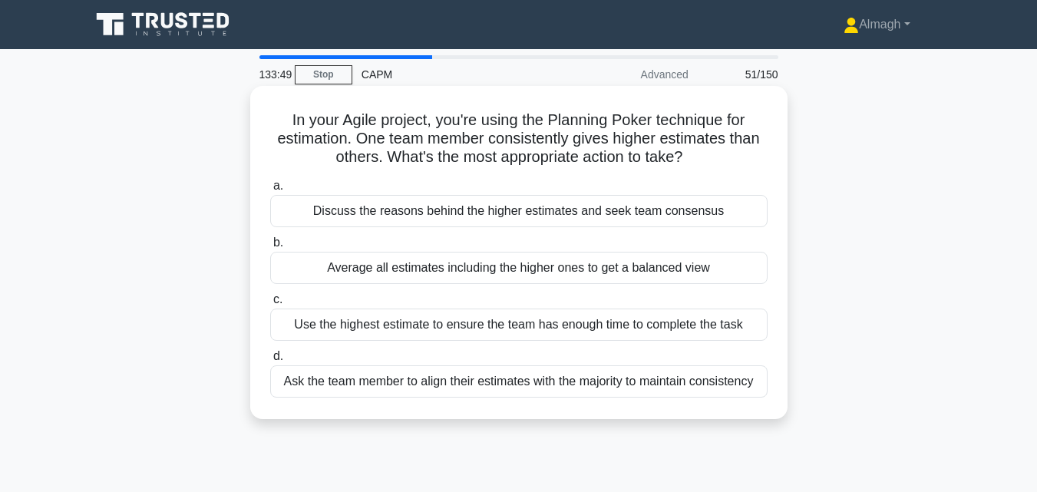
click at [342, 214] on div "Discuss the reasons behind the higher estimates and seek team consensus" at bounding box center [518, 211] width 497 height 32
click at [270, 191] on input "a. Discuss the reasons behind the higher estimates and seek team consensus" at bounding box center [270, 186] width 0 height 10
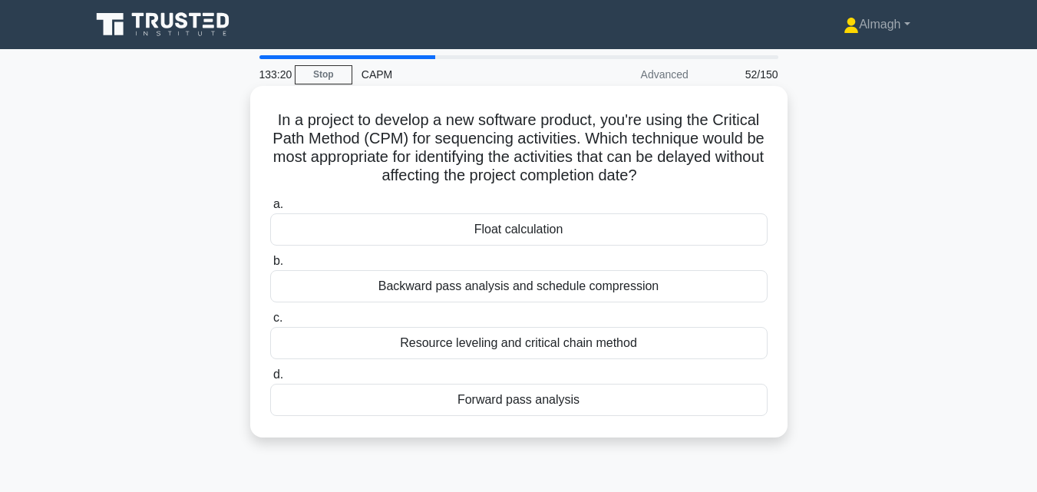
click at [507, 229] on div "Float calculation" at bounding box center [518, 229] width 497 height 32
click at [270, 210] on input "a. Float calculation" at bounding box center [270, 205] width 0 height 10
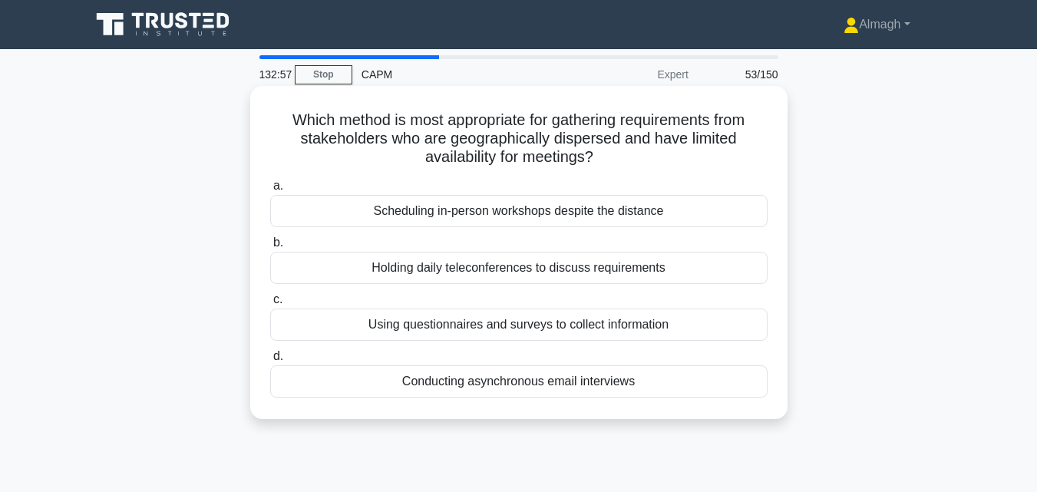
click at [500, 330] on div "Using questionnaires and surveys to collect information" at bounding box center [518, 325] width 497 height 32
click at [270, 305] on input "c. Using questionnaires and surveys to collect information" at bounding box center [270, 300] width 0 height 10
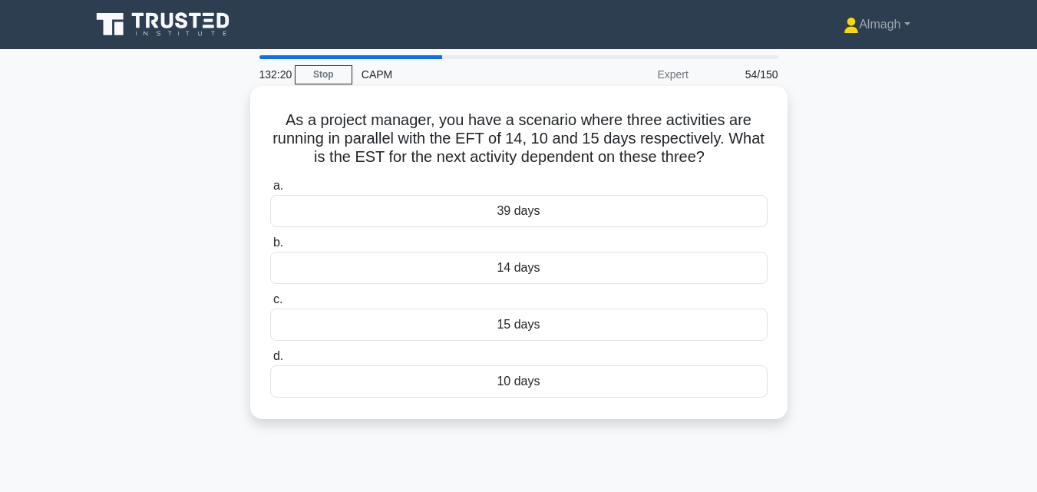
drag, startPoint x: 513, startPoint y: 273, endPoint x: 566, endPoint y: 238, distance: 63.0
click at [566, 238] on label "b. 14 days" at bounding box center [518, 258] width 497 height 51
click at [539, 272] on div "14 days" at bounding box center [518, 268] width 497 height 32
click at [270, 248] on input "b. 14 days" at bounding box center [270, 243] width 0 height 10
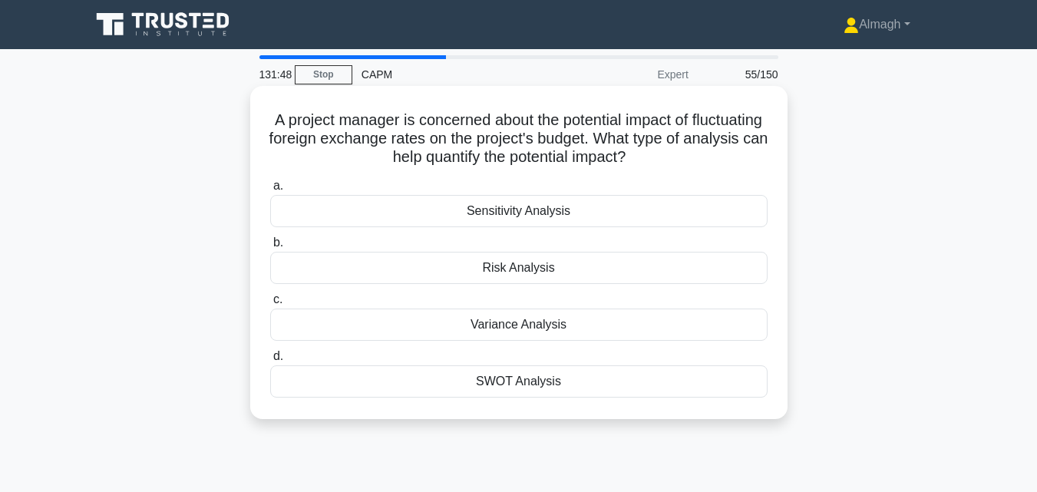
click at [555, 333] on div "Variance Analysis" at bounding box center [518, 325] width 497 height 32
click at [270, 305] on input "c. Variance Analysis" at bounding box center [270, 300] width 0 height 10
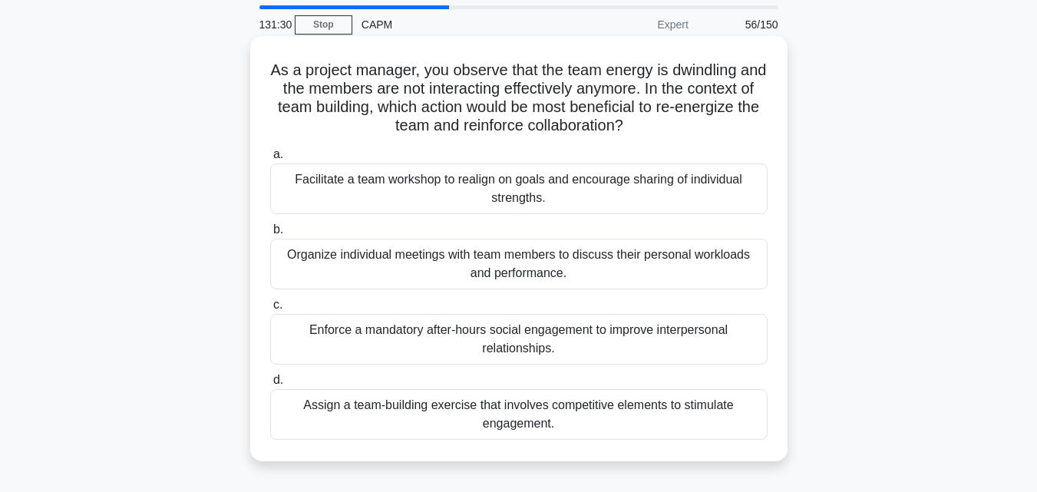
scroll to position [77, 0]
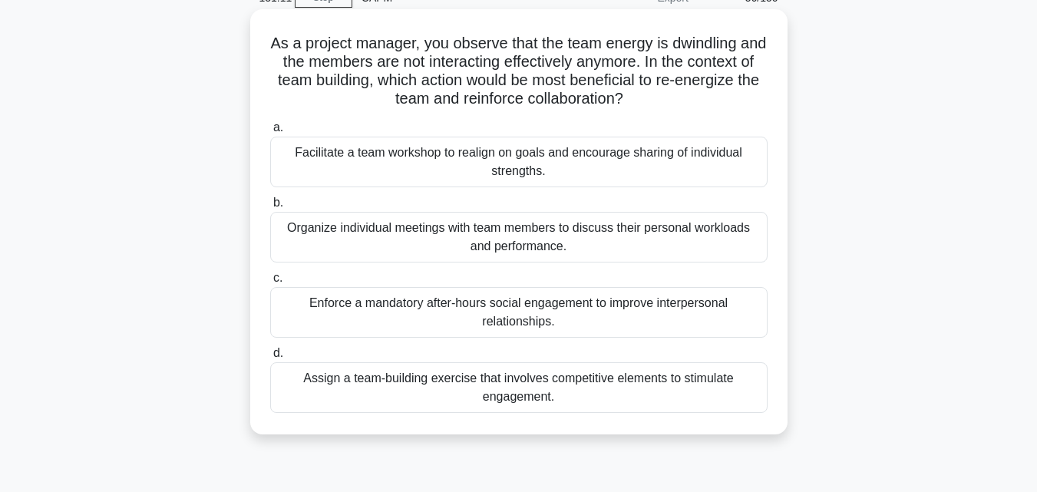
click at [592, 320] on div "Enforce a mandatory after-hours social engagement to improve interpersonal rela…" at bounding box center [518, 312] width 497 height 51
click at [270, 283] on input "c. Enforce a mandatory after-hours social engagement to improve interpersonal r…" at bounding box center [270, 278] width 0 height 10
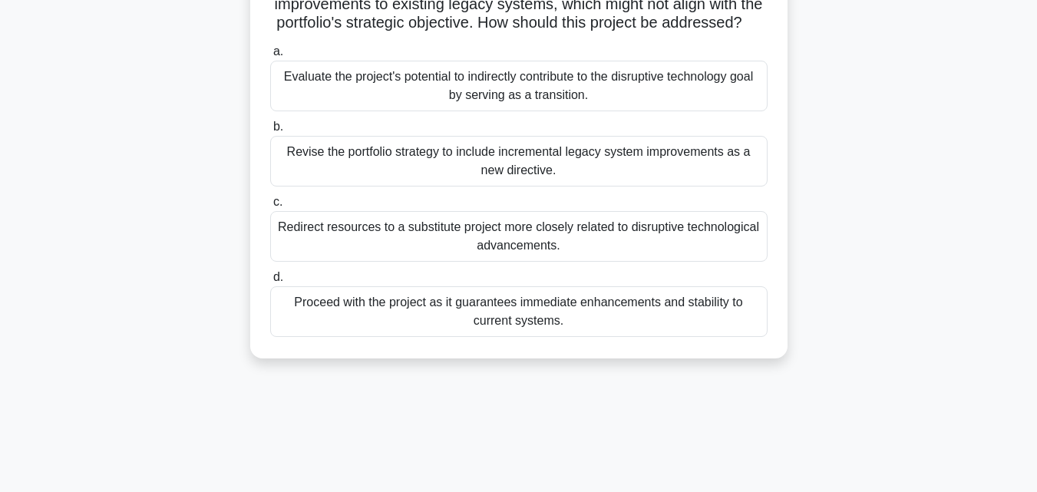
scroll to position [153, 0]
click at [398, 186] on div "Revise the portfolio strategy to include incremental legacy system improvements…" at bounding box center [518, 160] width 497 height 51
click at [270, 131] on input "b. Revise the portfolio strategy to include incremental legacy system improveme…" at bounding box center [270, 126] width 0 height 10
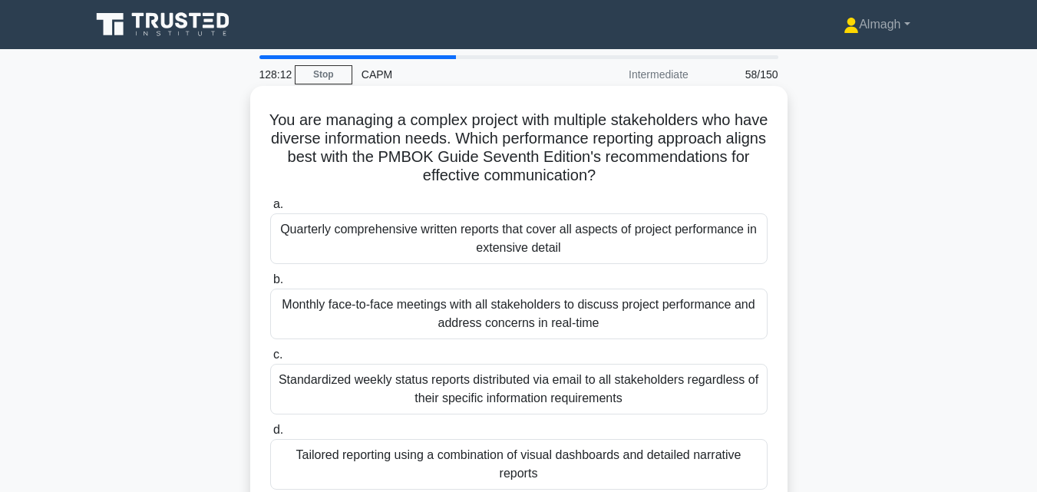
scroll to position [77, 0]
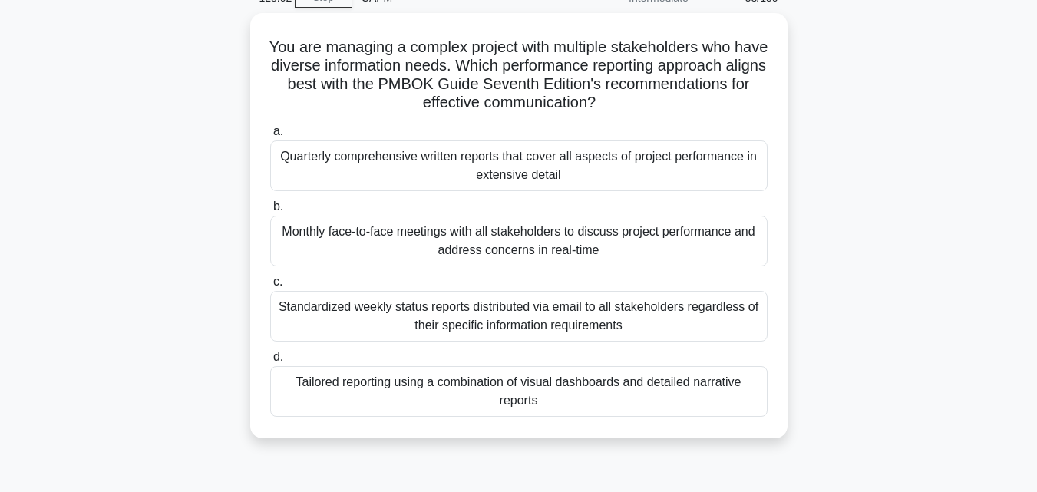
click at [379, 385] on div "Tailored reporting using a combination of visual dashboards and detailed narrat…" at bounding box center [518, 391] width 497 height 51
click at [270, 362] on input "d. Tailored reporting using a combination of visual dashboards and detailed nar…" at bounding box center [270, 357] width 0 height 10
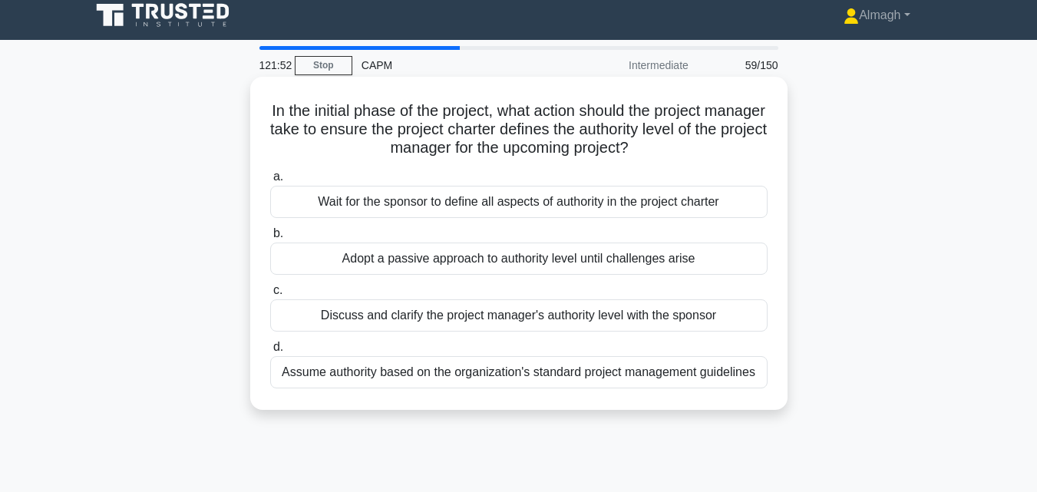
scroll to position [0, 0]
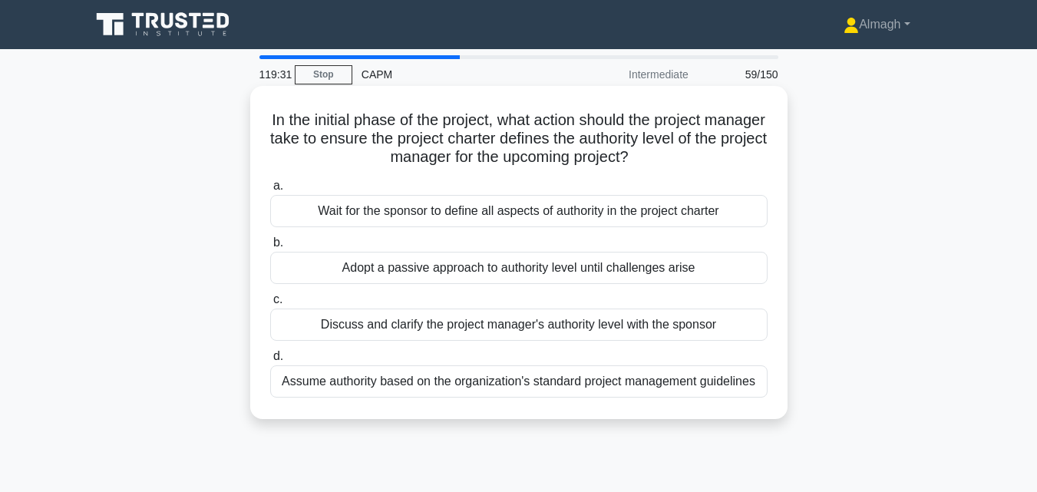
click at [450, 325] on div "Discuss and clarify the project manager's authority level with the sponsor" at bounding box center [518, 325] width 497 height 32
click at [270, 305] on input "c. Discuss and clarify the project manager's authority level with the sponsor" at bounding box center [270, 300] width 0 height 10
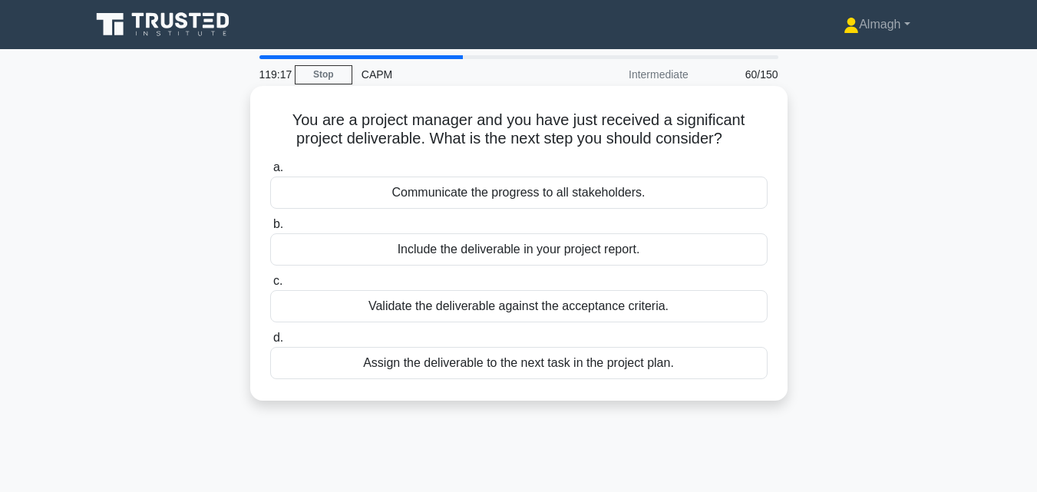
click at [532, 311] on div "Validate the deliverable against the acceptance criteria." at bounding box center [518, 306] width 497 height 32
click at [270, 286] on input "c. Validate the deliverable against the acceptance criteria." at bounding box center [270, 281] width 0 height 10
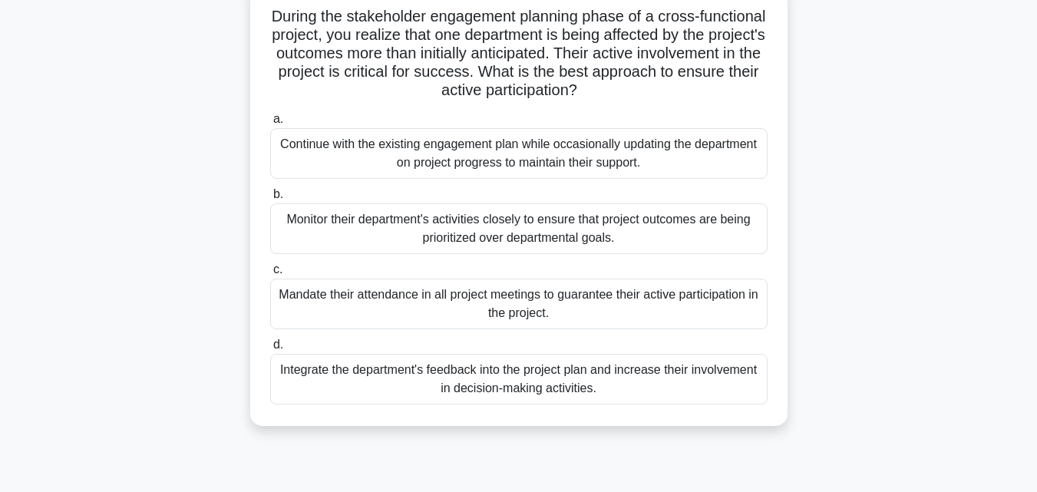
scroll to position [77, 0]
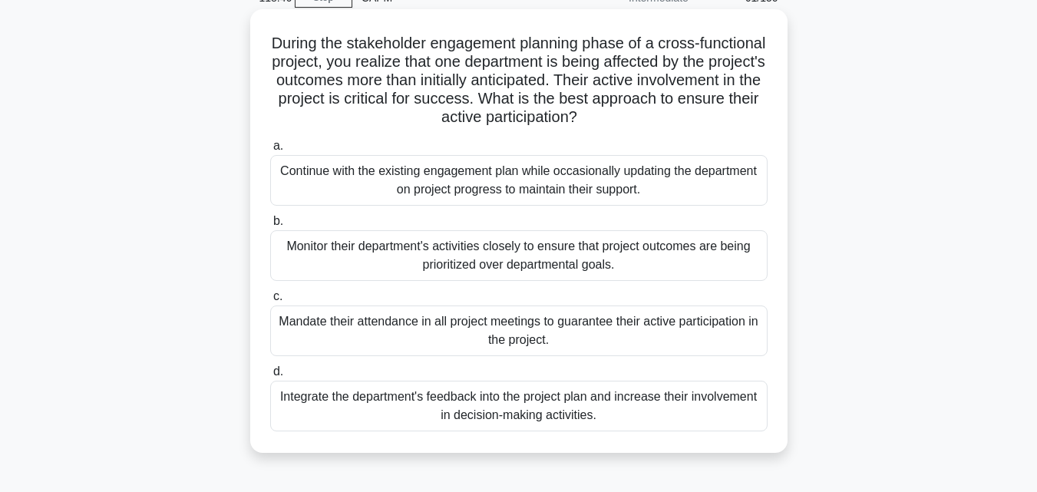
click at [468, 408] on div "Integrate the department's feedback into the project plan and increase their in…" at bounding box center [518, 406] width 497 height 51
click at [270, 377] on input "d. Integrate the department's feedback into the project plan and increase their…" at bounding box center [270, 372] width 0 height 10
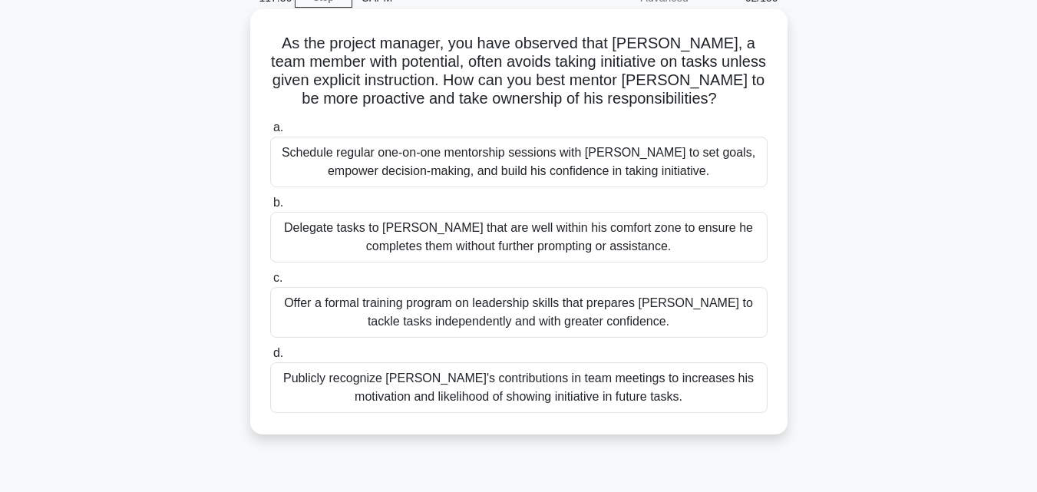
click at [339, 395] on div "Publicly recognize Bruce's contributions in team meetings to increases his moti…" at bounding box center [518, 387] width 497 height 51
click at [270, 358] on input "d. Publicly recognize Bruce's contributions in team meetings to increases his m…" at bounding box center [270, 353] width 0 height 10
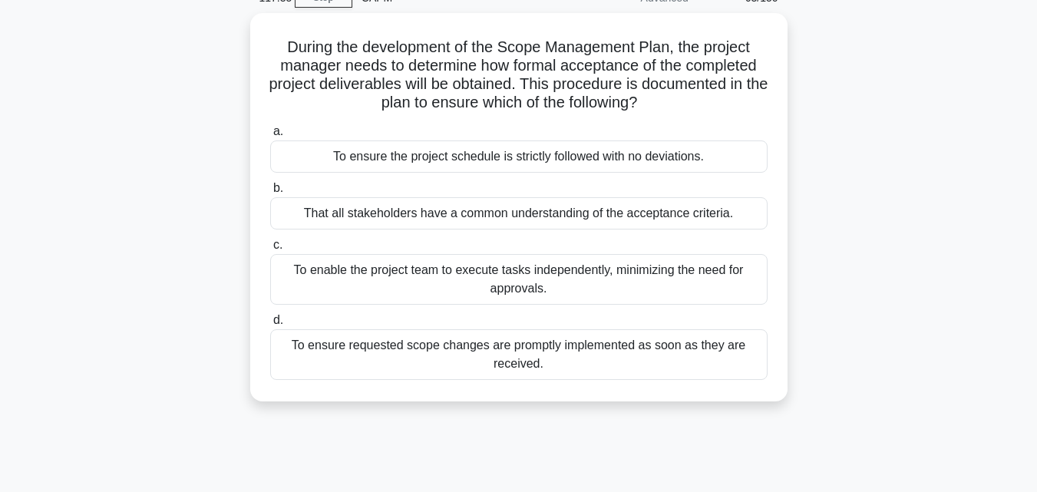
scroll to position [0, 0]
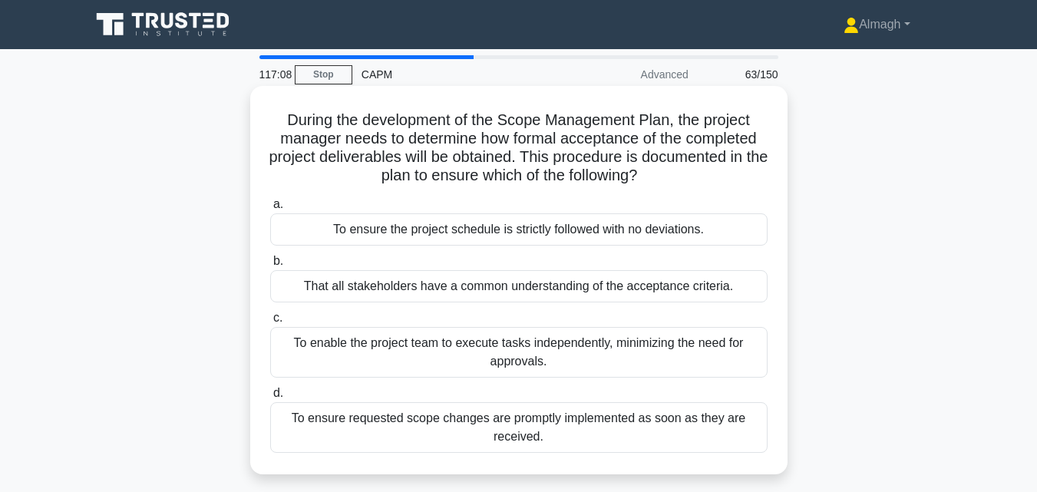
click at [578, 282] on div "That all stakeholders have a common understanding of the acceptance criteria." at bounding box center [518, 286] width 497 height 32
click at [270, 266] on input "b. That all stakeholders have a common understanding of the acceptance criteria." at bounding box center [270, 261] width 0 height 10
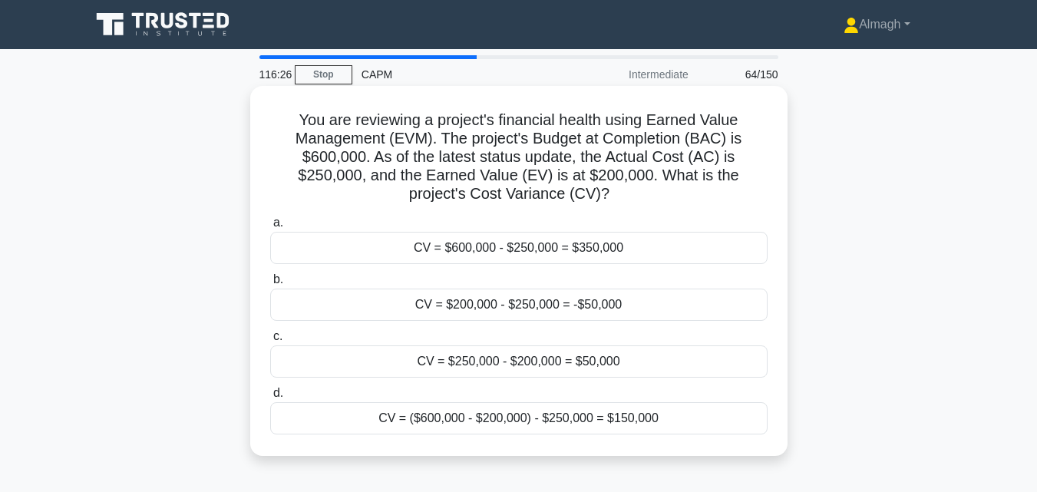
click at [555, 368] on div "CV = $250,000 - $200,000 = $50,000" at bounding box center [518, 361] width 497 height 32
click at [270, 342] on input "c. CV = $250,000 - $200,000 = $50,000" at bounding box center [270, 337] width 0 height 10
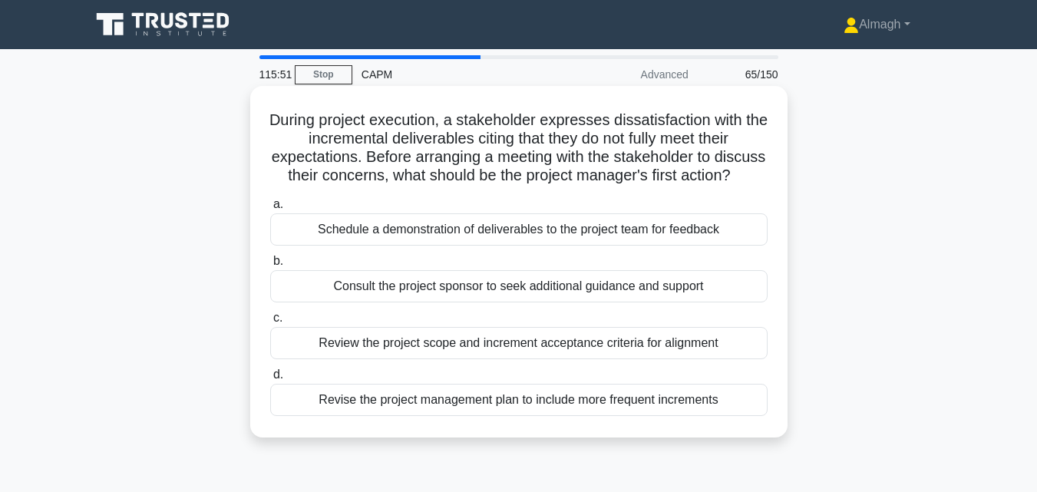
scroll to position [77, 0]
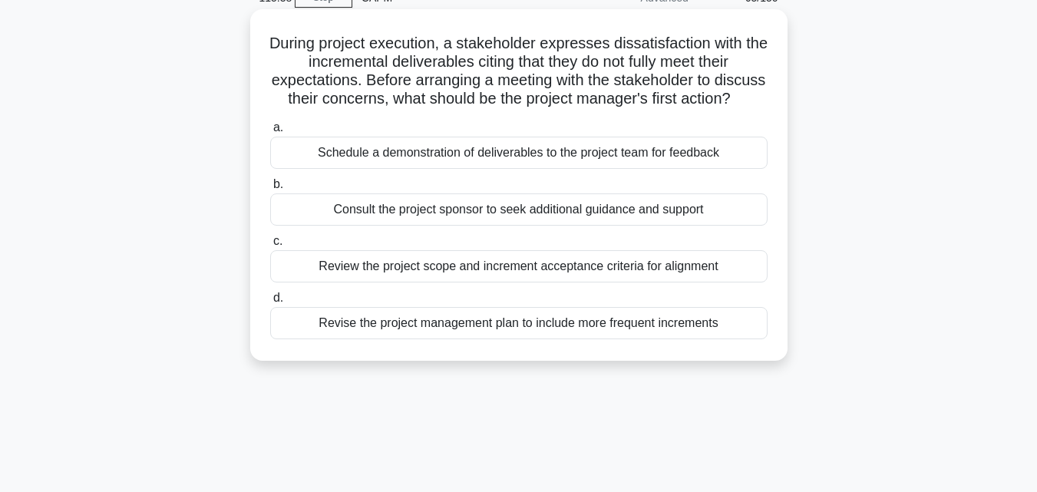
click at [379, 282] on div "Review the project scope and increment acceptance criteria for alignment" at bounding box center [518, 266] width 497 height 32
click at [270, 246] on input "c. Review the project scope and increment acceptance criteria for alignment" at bounding box center [270, 241] width 0 height 10
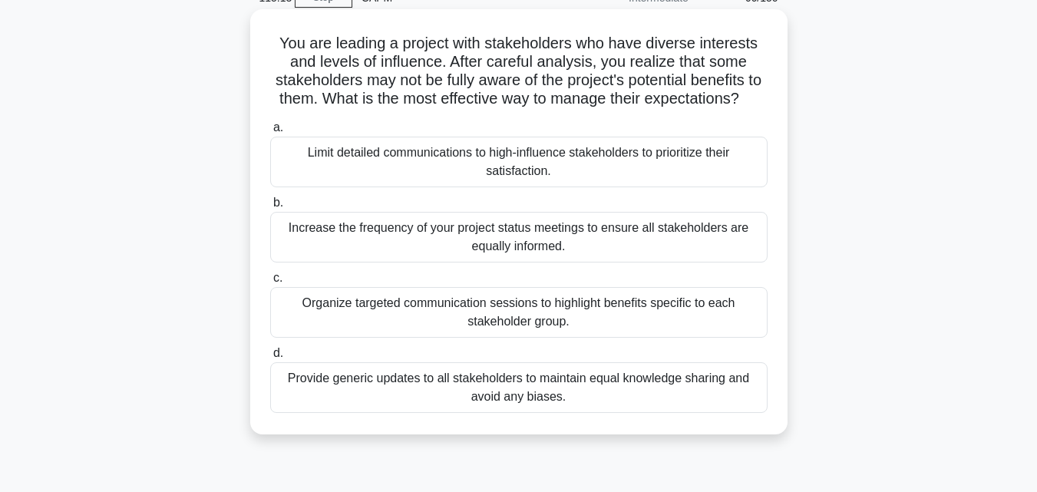
click at [450, 338] on div "Organize targeted communication sessions to highlight benefits specific to each…" at bounding box center [518, 312] width 497 height 51
click at [270, 283] on input "c. Organize targeted communication sessions to highlight benefits specific to e…" at bounding box center [270, 278] width 0 height 10
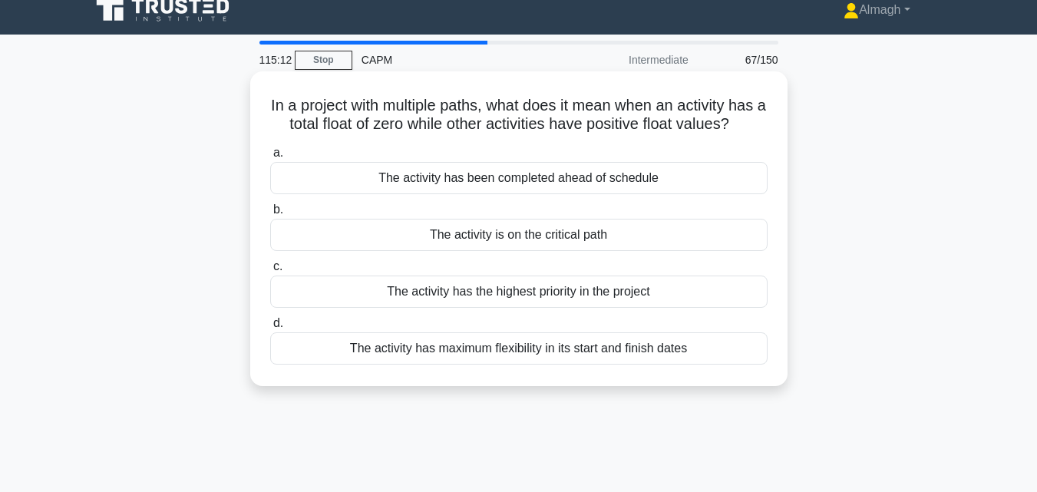
scroll to position [0, 0]
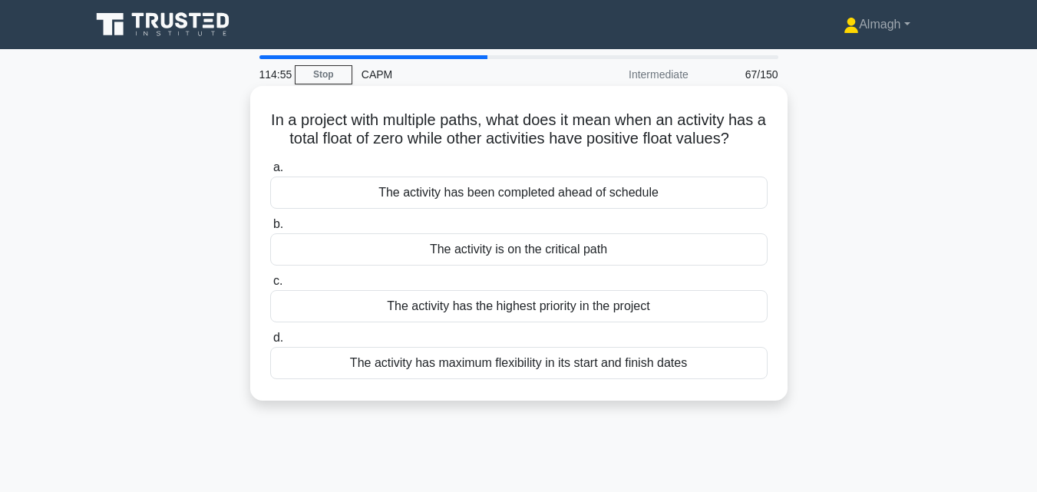
click at [446, 255] on div "The activity is on the critical path" at bounding box center [518, 249] width 497 height 32
click at [270, 229] on input "b. The activity is on the critical path" at bounding box center [270, 224] width 0 height 10
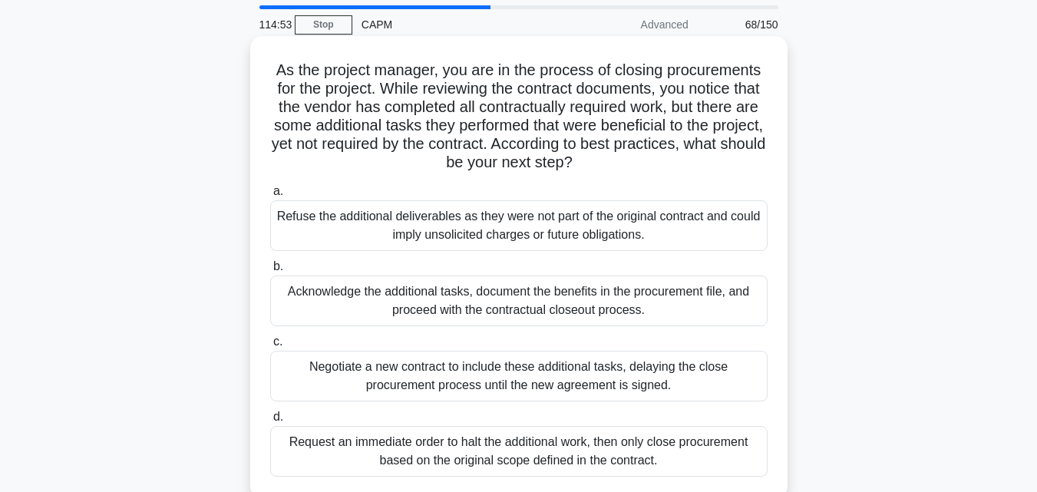
scroll to position [77, 0]
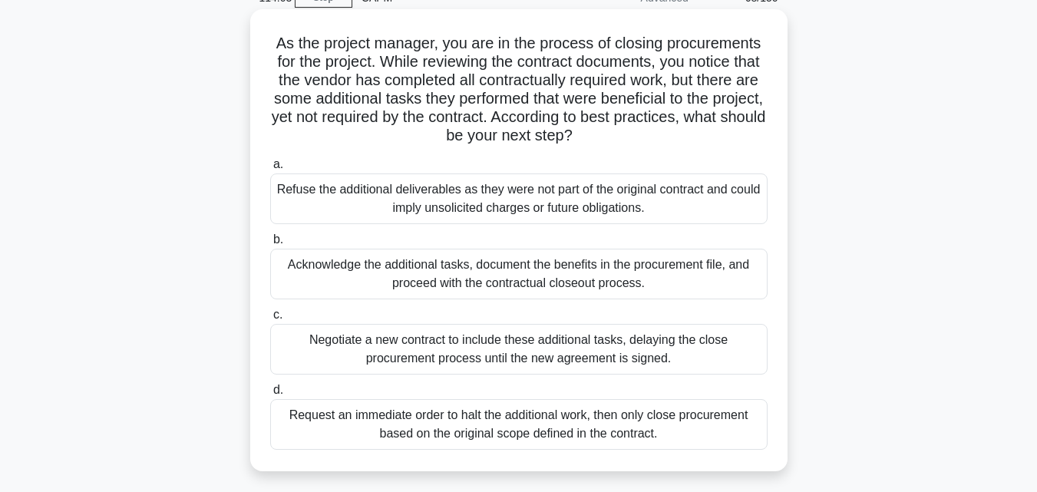
click at [444, 285] on div "Acknowledge the additional tasks, document the benefits in the procurement file…" at bounding box center [518, 274] width 497 height 51
click at [270, 245] on input "b. Acknowledge the additional tasks, document the benefits in the procurement f…" at bounding box center [270, 240] width 0 height 10
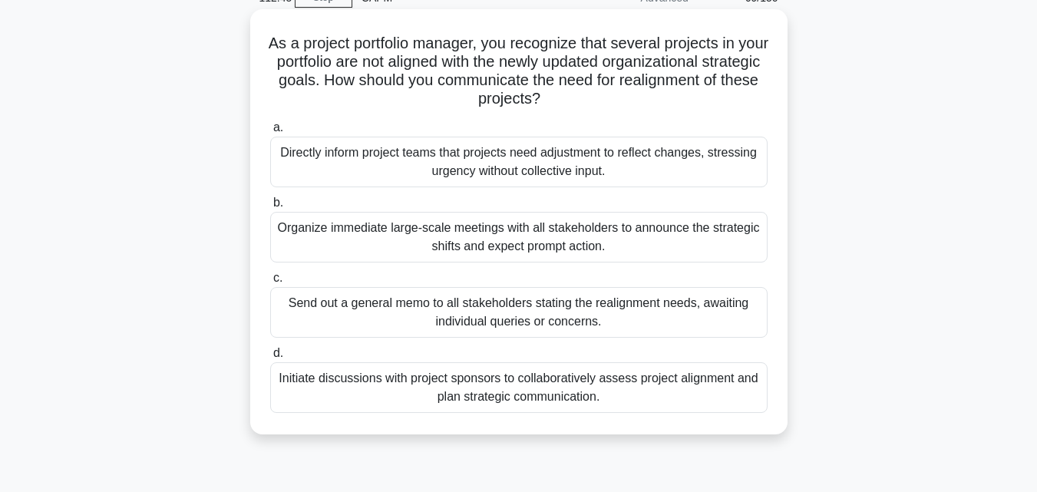
click at [348, 390] on div "Initiate discussions with project sponsors to collaboratively assess project al…" at bounding box center [518, 387] width 497 height 51
click at [270, 358] on input "d. Initiate discussions with project sponsors to collaboratively assess project…" at bounding box center [270, 353] width 0 height 10
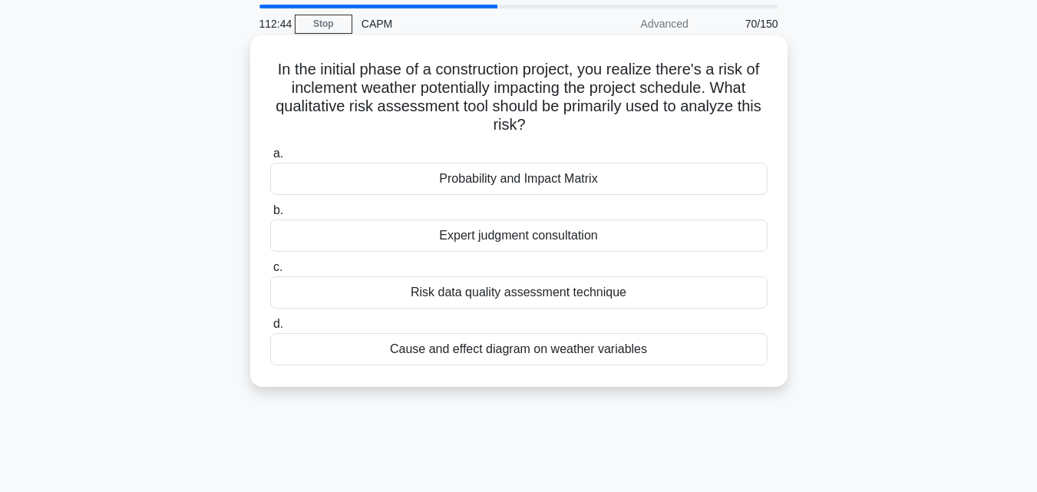
scroll to position [0, 0]
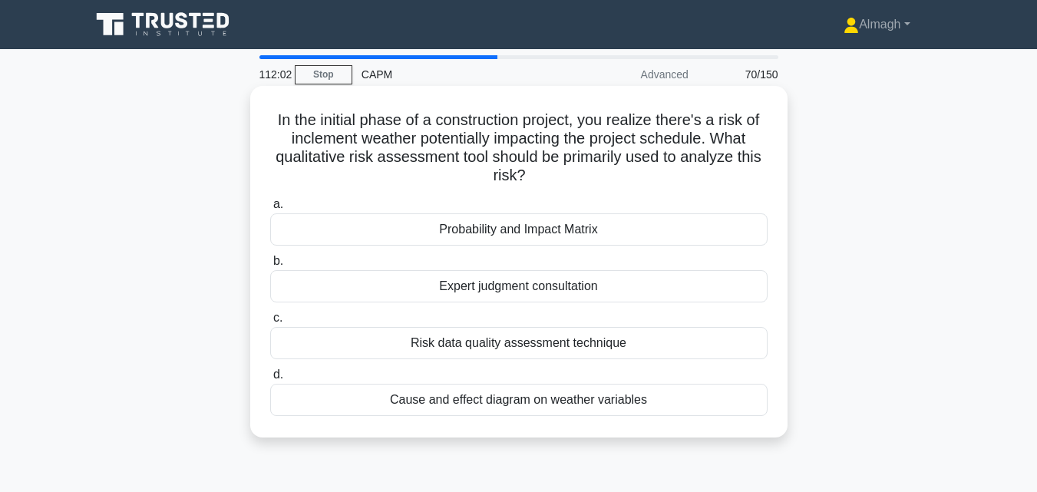
click at [476, 401] on div "Cause and effect diagram on weather variables" at bounding box center [518, 400] width 497 height 32
click at [270, 380] on input "d. Cause and effect diagram on weather variables" at bounding box center [270, 375] width 0 height 10
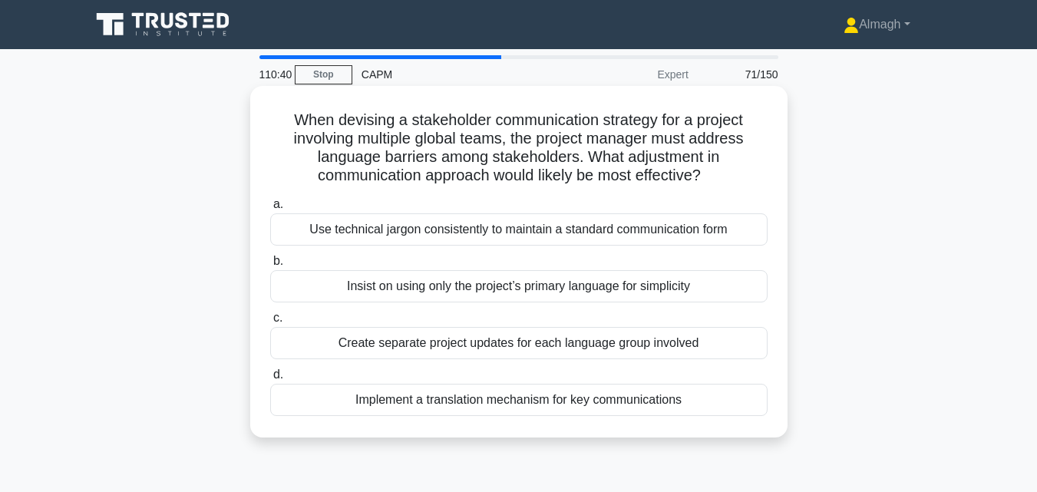
click at [368, 405] on div "Implement a translation mechanism for key communications" at bounding box center [518, 400] width 497 height 32
click at [270, 380] on input "d. Implement a translation mechanism for key communications" at bounding box center [270, 375] width 0 height 10
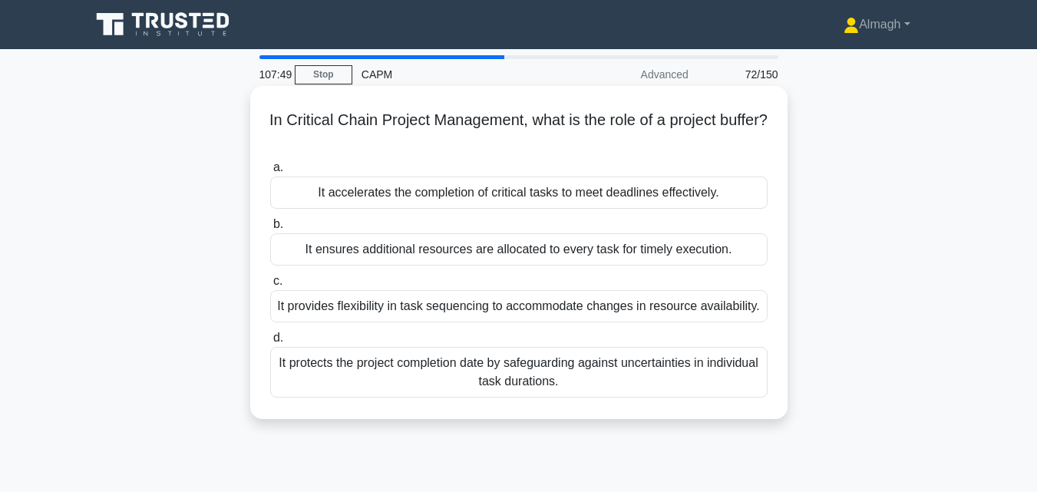
click at [523, 309] on div "It provides flexibility in task sequencing to accommodate changes in resource a…" at bounding box center [518, 306] width 497 height 32
click at [270, 286] on input "c. It provides flexibility in task sequencing to accommodate changes in resourc…" at bounding box center [270, 281] width 0 height 10
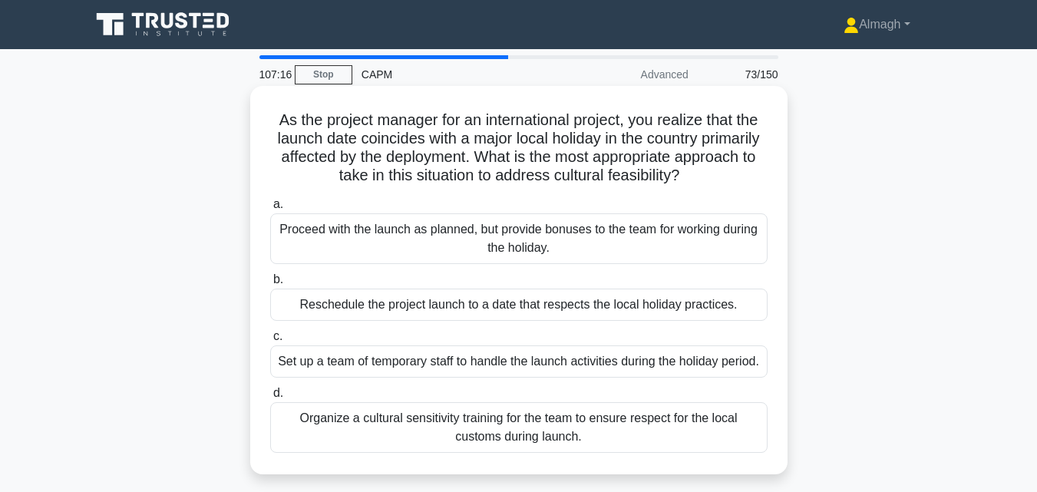
click at [528, 453] on div "Organize a cultural sensitivity training for the team to ensure respect for the…" at bounding box center [518, 427] width 497 height 51
click at [270, 398] on input "d. Organize a cultural sensitivity training for the team to ensure respect for …" at bounding box center [270, 393] width 0 height 10
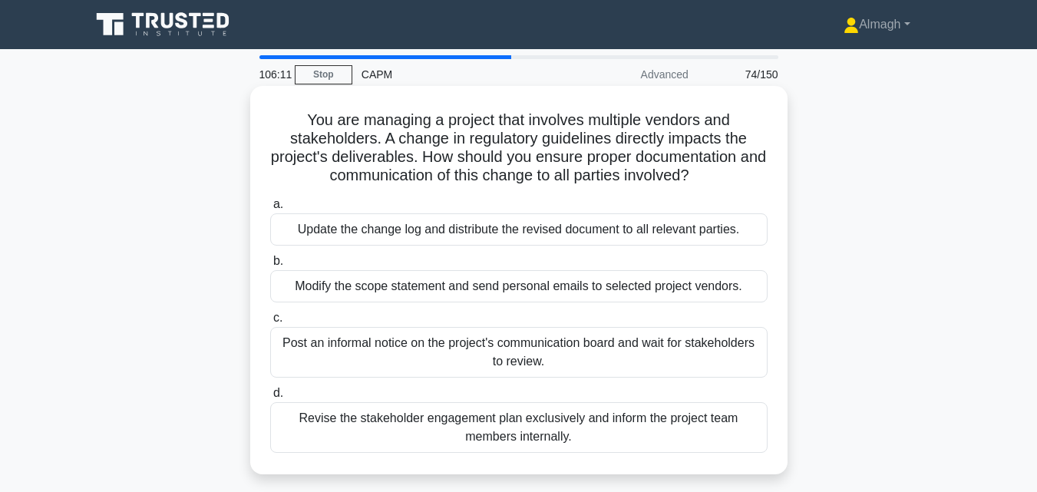
click at [454, 233] on div "Update the change log and distribute the revised document to all relevant parti…" at bounding box center [518, 229] width 497 height 32
click at [270, 210] on input "a. Update the change log and distribute the revised document to all relevant pa…" at bounding box center [270, 205] width 0 height 10
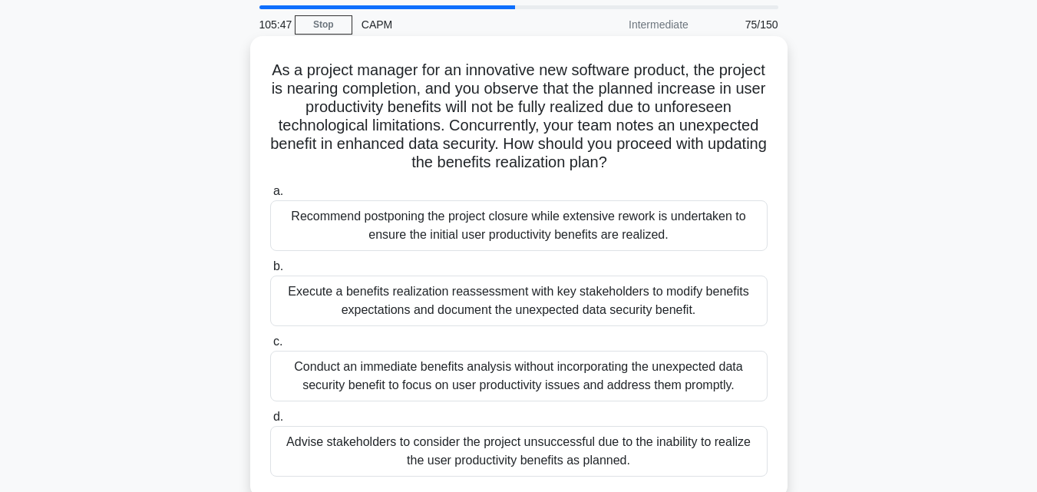
scroll to position [77, 0]
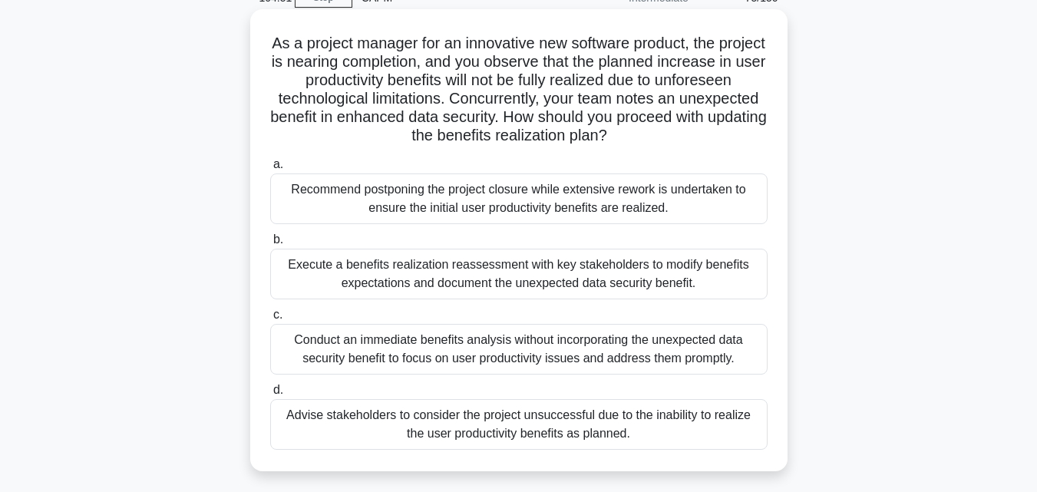
click at [454, 281] on div "Execute a benefits realization reassessment with key stakeholders to modify ben…" at bounding box center [518, 274] width 497 height 51
click at [270, 245] on input "b. Execute a benefits realization reassessment with key stakeholders to modify …" at bounding box center [270, 240] width 0 height 10
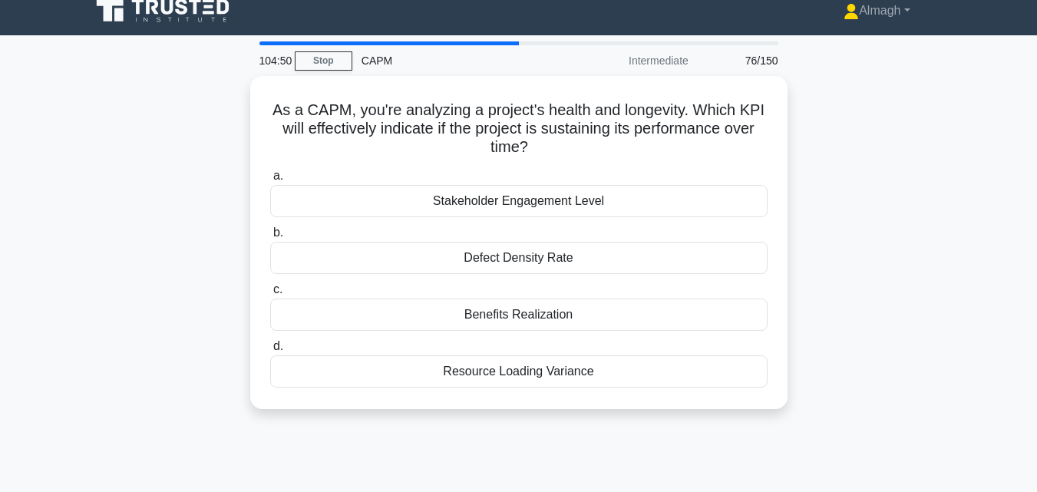
scroll to position [0, 0]
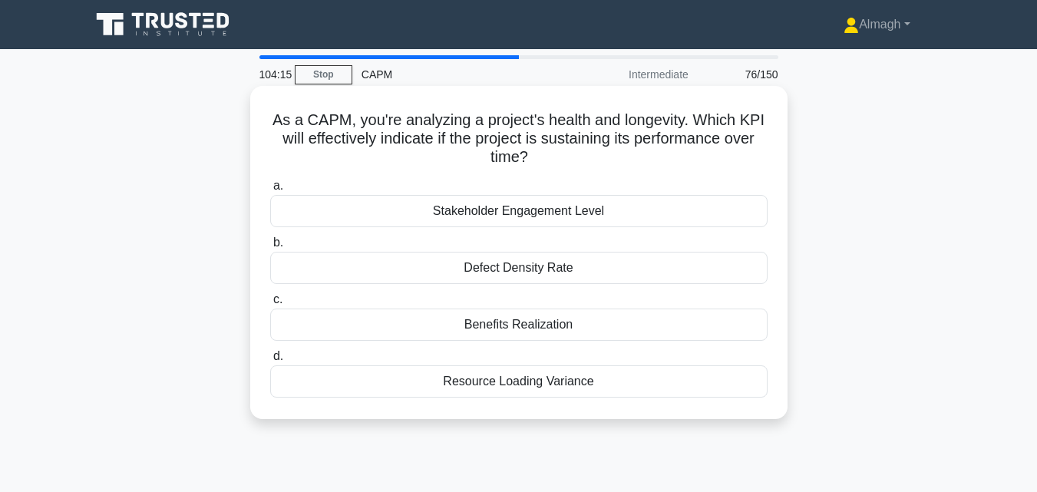
click at [365, 323] on div "Benefits Realization" at bounding box center [518, 325] width 497 height 32
click at [270, 305] on input "c. Benefits Realization" at bounding box center [270, 300] width 0 height 10
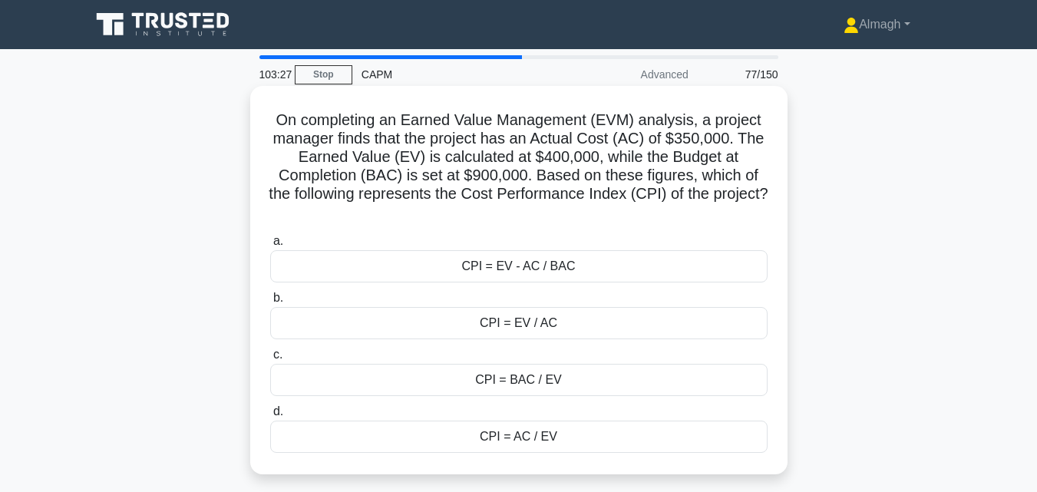
click at [531, 265] on div "CPI = EV - AC / BAC" at bounding box center [518, 266] width 497 height 32
click at [270, 246] on input "a. CPI = EV - AC / BAC" at bounding box center [270, 241] width 0 height 10
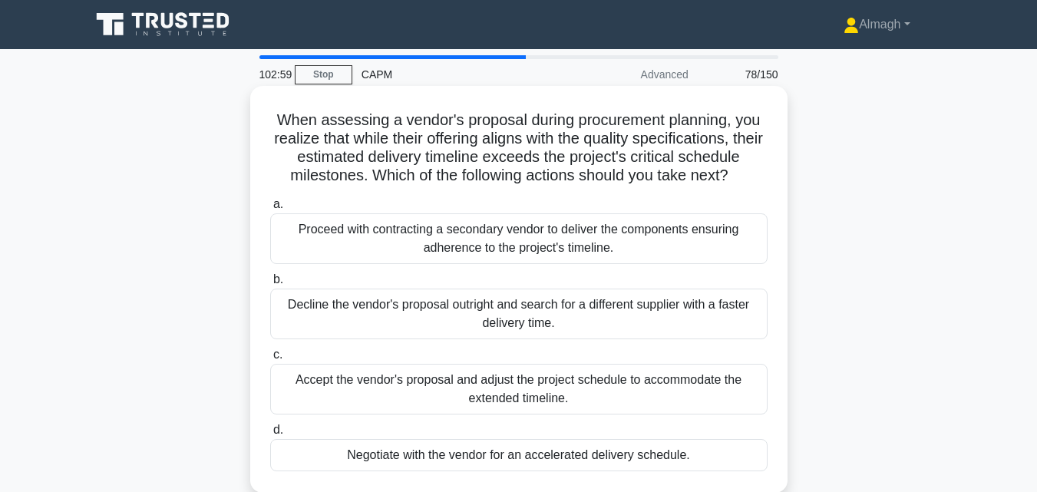
click at [609, 459] on div "Negotiate with the vendor for an accelerated delivery schedule." at bounding box center [518, 455] width 497 height 32
click at [270, 435] on input "d. Negotiate with the vendor for an accelerated delivery schedule." at bounding box center [270, 430] width 0 height 10
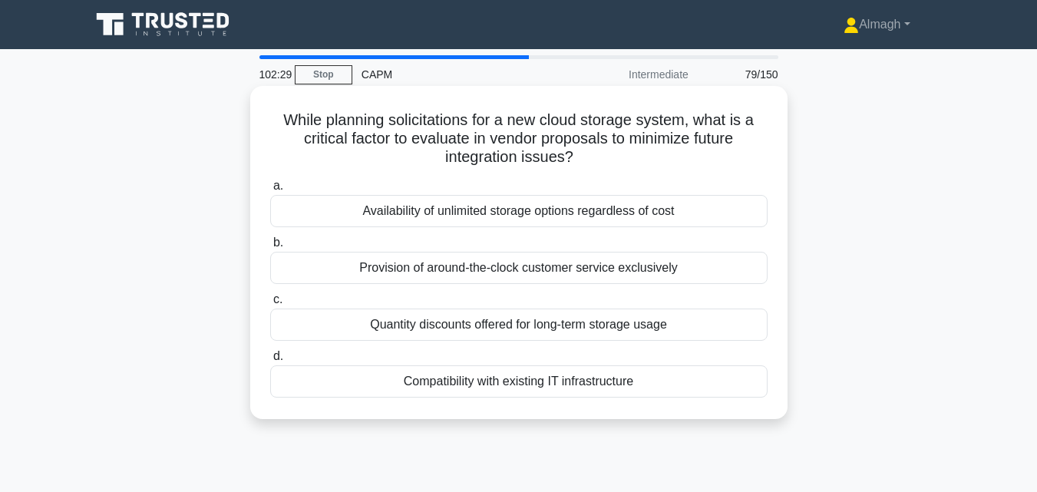
drag, startPoint x: 627, startPoint y: 378, endPoint x: 627, endPoint y: 394, distance: 15.3
click at [627, 394] on div "Compatibility with existing IT infrastructure" at bounding box center [518, 381] width 497 height 32
click at [270, 361] on input "d. Compatibility with existing IT infrastructure" at bounding box center [270, 357] width 0 height 10
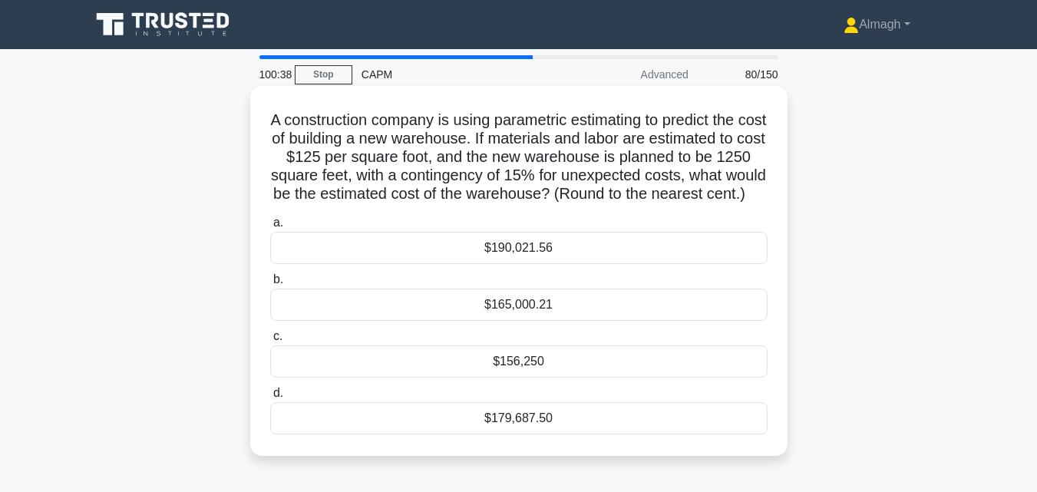
click at [562, 434] on div "$179,687.50" at bounding box center [518, 418] width 497 height 32
click at [270, 398] on input "d. $179,687.50" at bounding box center [270, 393] width 0 height 10
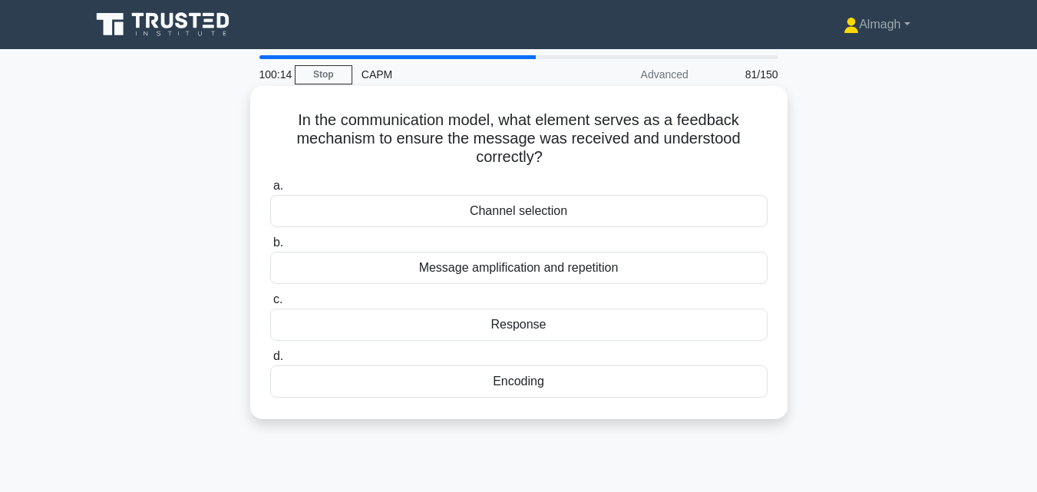
click at [546, 380] on div "Encoding" at bounding box center [518, 381] width 497 height 32
click at [270, 361] on input "d. Encoding" at bounding box center [270, 357] width 0 height 10
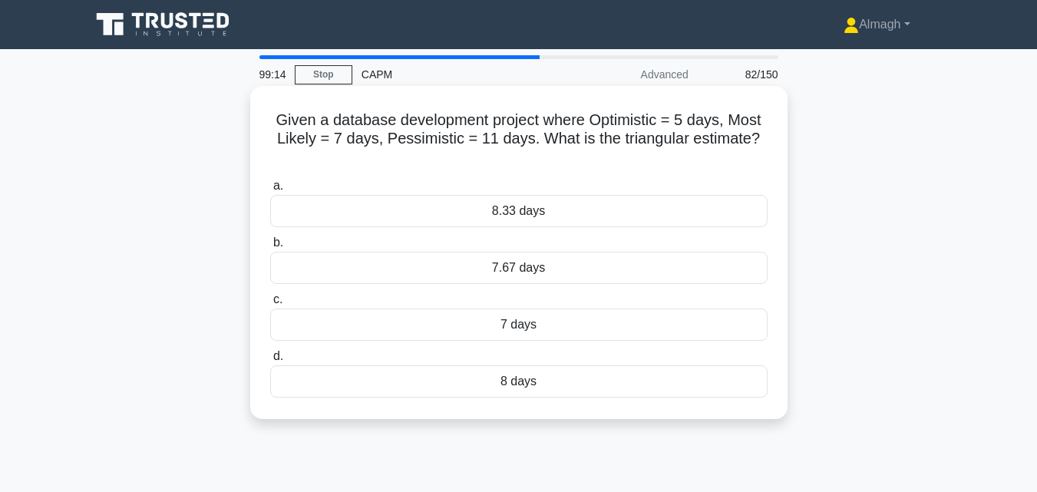
click at [532, 271] on div "7.67 days" at bounding box center [518, 268] width 497 height 32
click at [270, 248] on input "b. 7.67 days" at bounding box center [270, 243] width 0 height 10
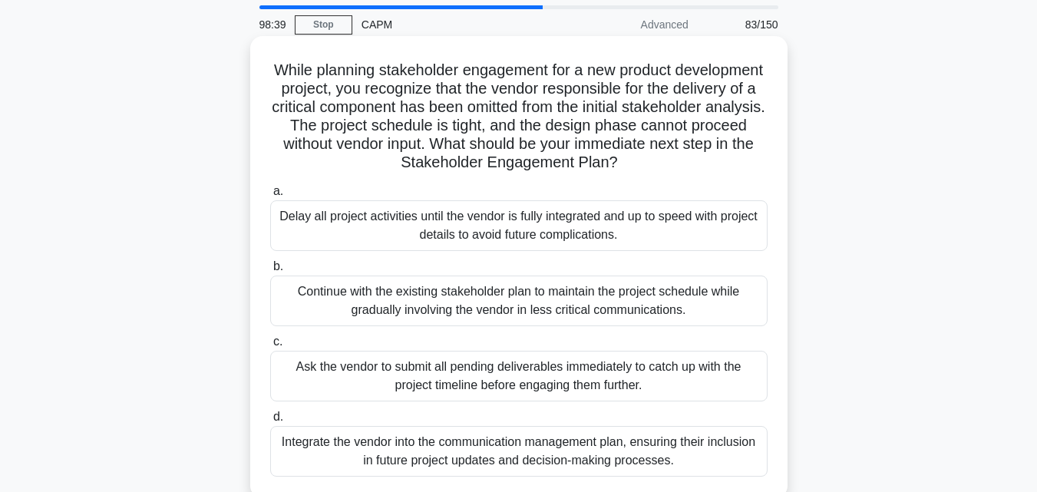
scroll to position [77, 0]
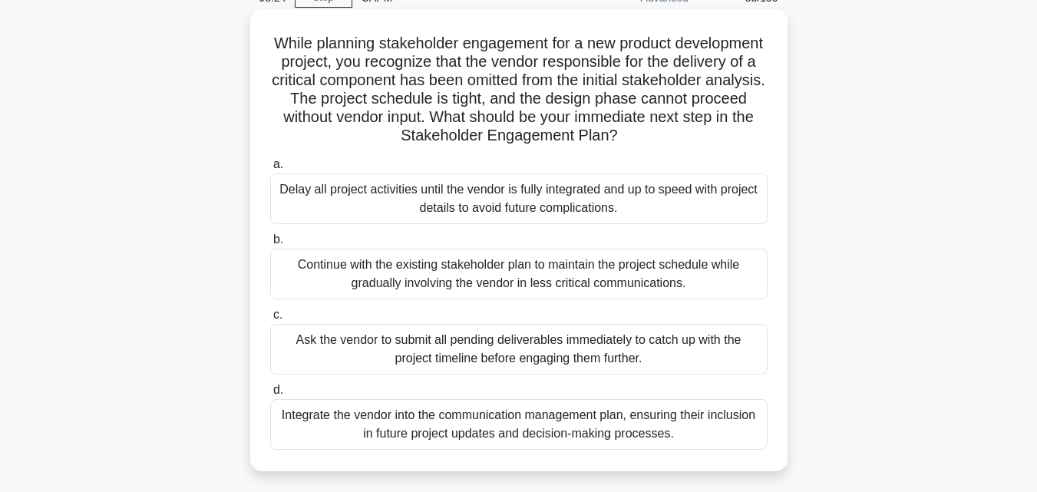
click at [640, 433] on div "Integrate the vendor into the communication management plan, ensuring their inc…" at bounding box center [518, 424] width 497 height 51
click at [270, 395] on input "d. Integrate the vendor into the communication management plan, ensuring their …" at bounding box center [270, 390] width 0 height 10
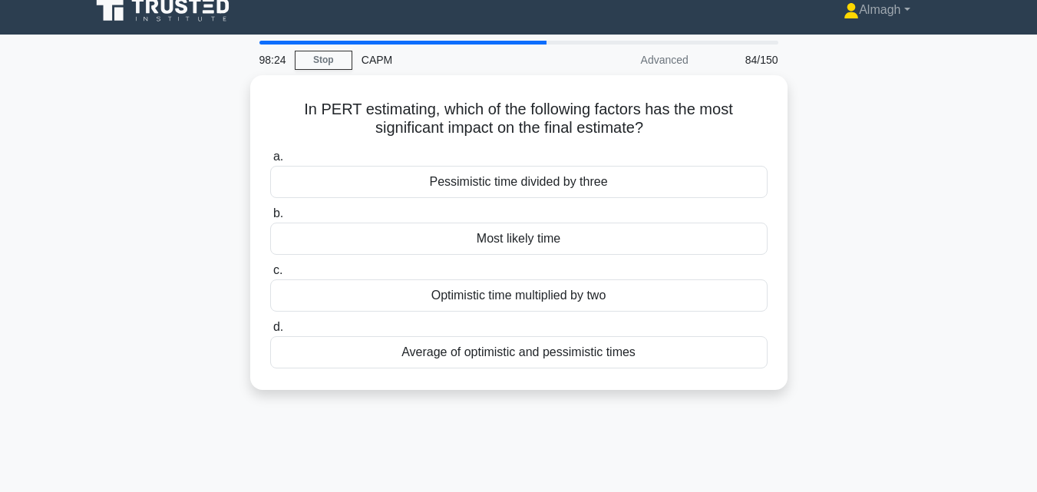
scroll to position [0, 0]
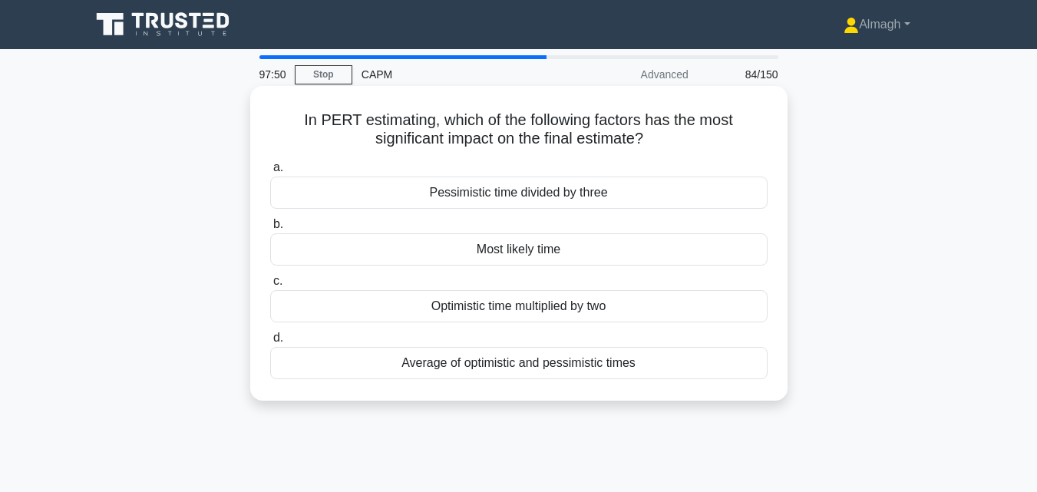
click at [526, 368] on div "Average of optimistic and pessimistic times" at bounding box center [518, 363] width 497 height 32
click at [270, 343] on input "d. Average of optimistic and pessimistic times" at bounding box center [270, 338] width 0 height 10
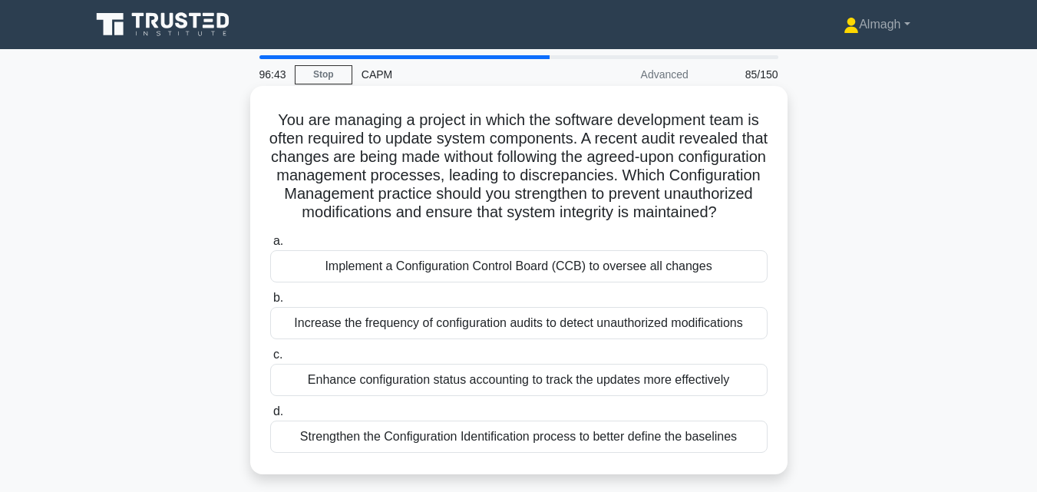
click at [574, 282] on div "Implement a Configuration Control Board (CCB) to oversee all changes" at bounding box center [518, 266] width 497 height 32
click at [270, 246] on input "a. Implement a Configuration Control Board (CCB) to oversee all changes" at bounding box center [270, 241] width 0 height 10
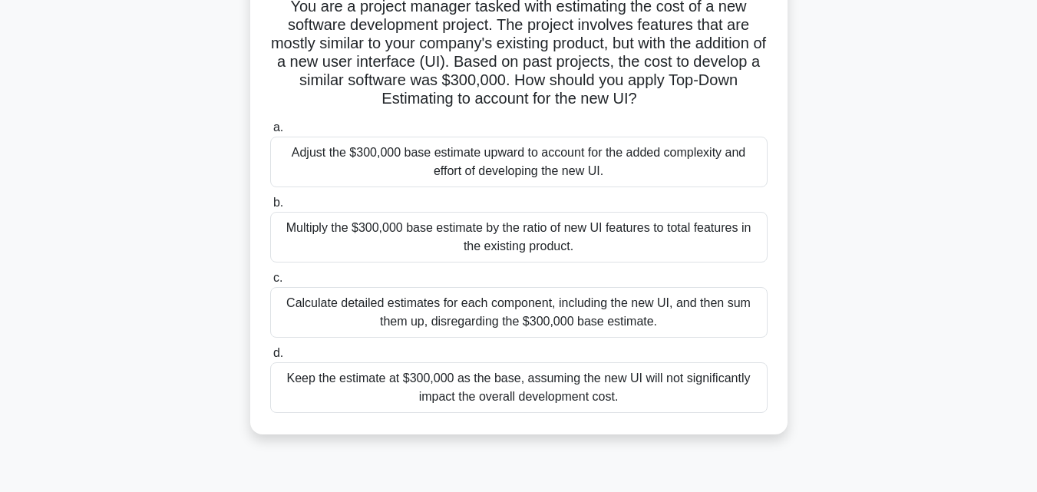
scroll to position [153, 0]
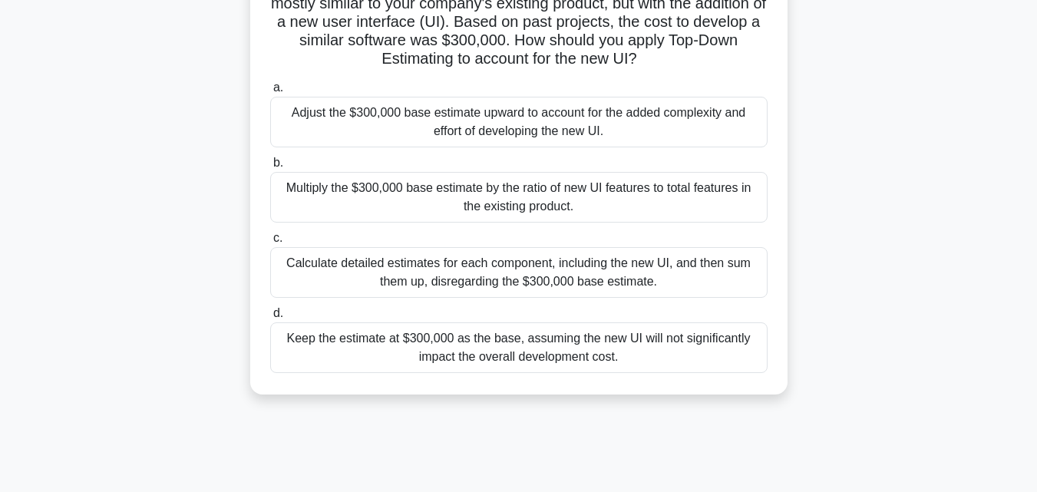
click at [612, 130] on div "Adjust the $300,000 base estimate upward to account for the added complexity an…" at bounding box center [518, 122] width 497 height 51
click at [270, 93] on input "a. Adjust the $300,000 base estimate upward to account for the added complexity…" at bounding box center [270, 88] width 0 height 10
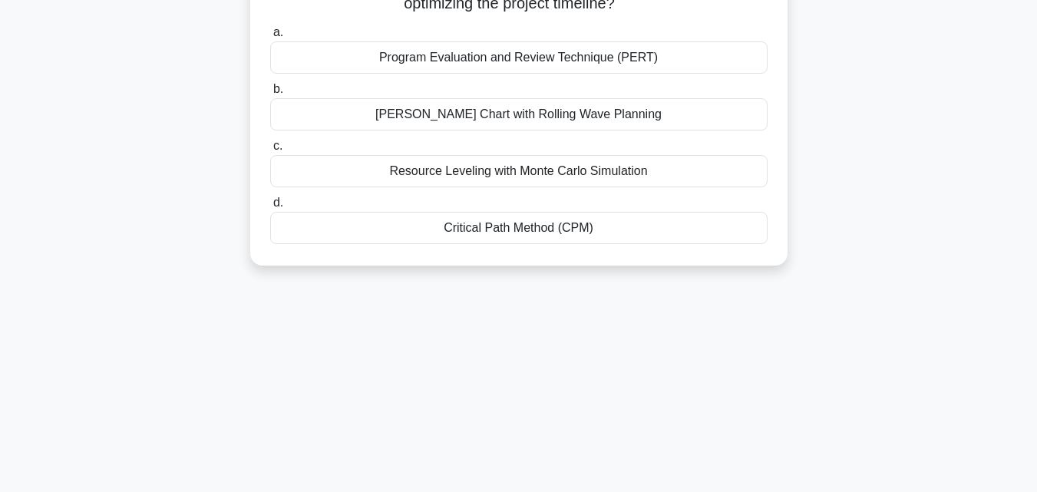
scroll to position [0, 0]
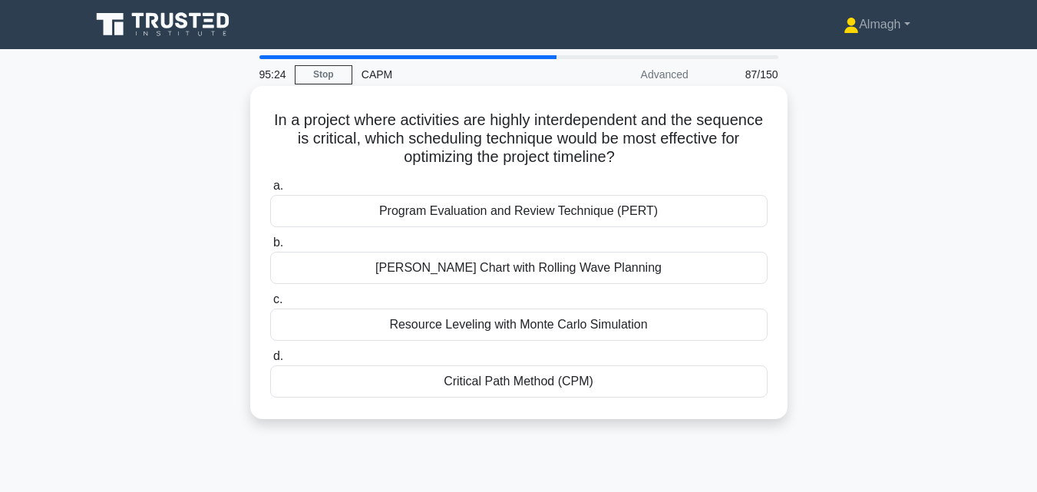
click at [530, 262] on div "Gantt Chart with Rolling Wave Planning" at bounding box center [518, 268] width 497 height 32
click at [270, 248] on input "b. Gantt Chart with Rolling Wave Planning" at bounding box center [270, 243] width 0 height 10
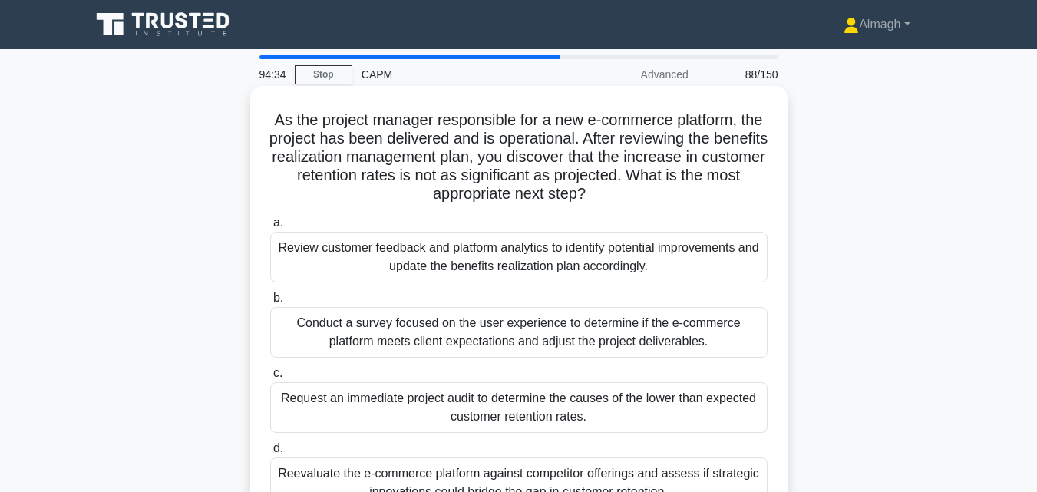
scroll to position [77, 0]
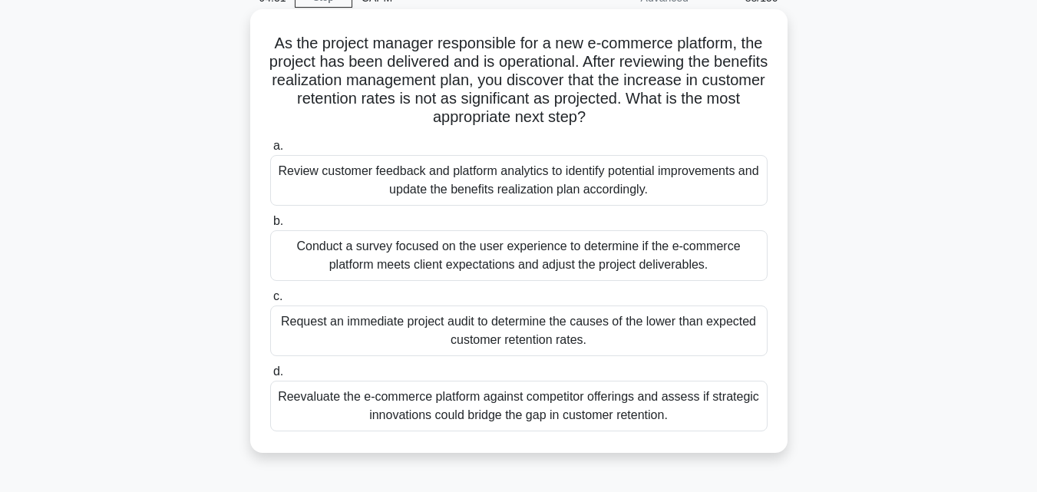
click at [507, 193] on div "Review customer feedback and platform analytics to identify potential improveme…" at bounding box center [518, 180] width 497 height 51
click at [270, 151] on input "a. Review customer feedback and platform analytics to identify potential improv…" at bounding box center [270, 146] width 0 height 10
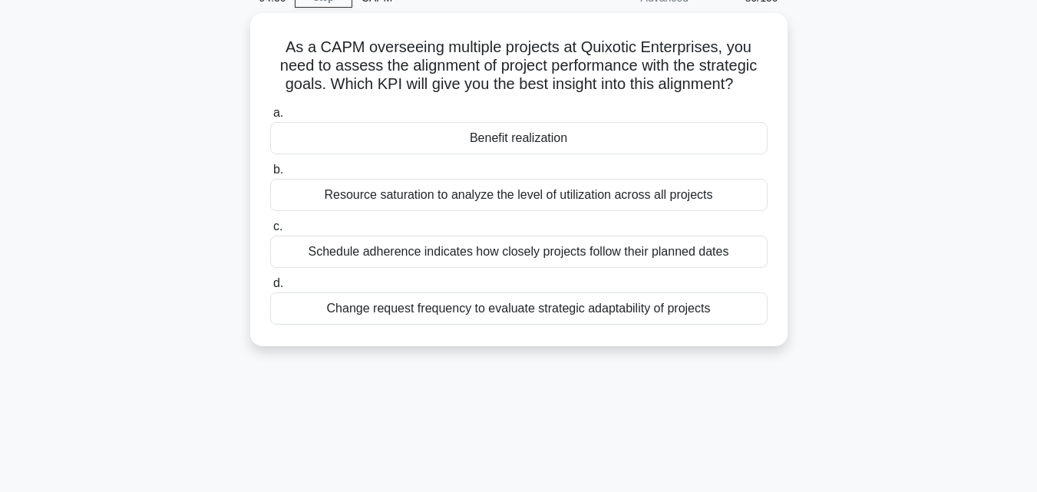
scroll to position [0, 0]
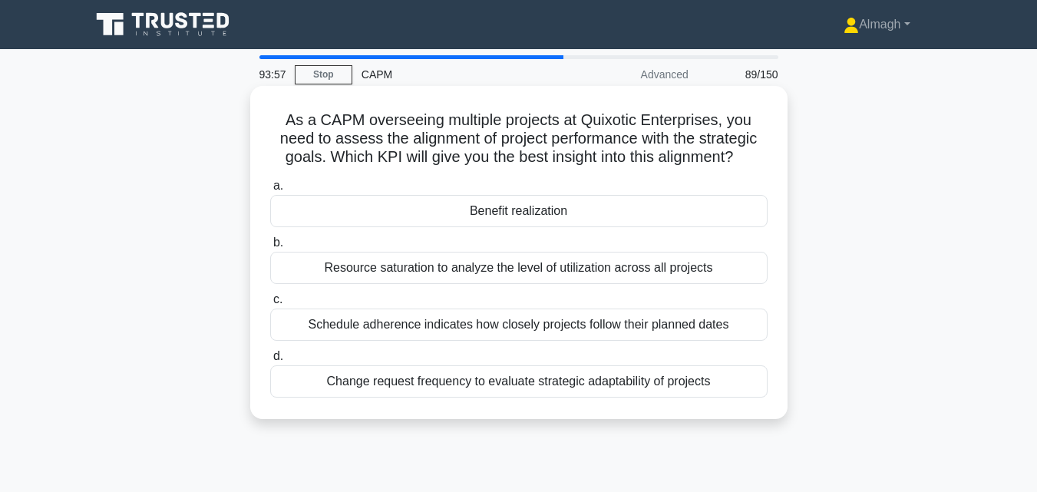
click at [538, 324] on div "Schedule adherence indicates how closely projects follow their planned dates" at bounding box center [518, 325] width 497 height 32
click at [270, 305] on input "c. Schedule adherence indicates how closely projects follow their planned dates" at bounding box center [270, 300] width 0 height 10
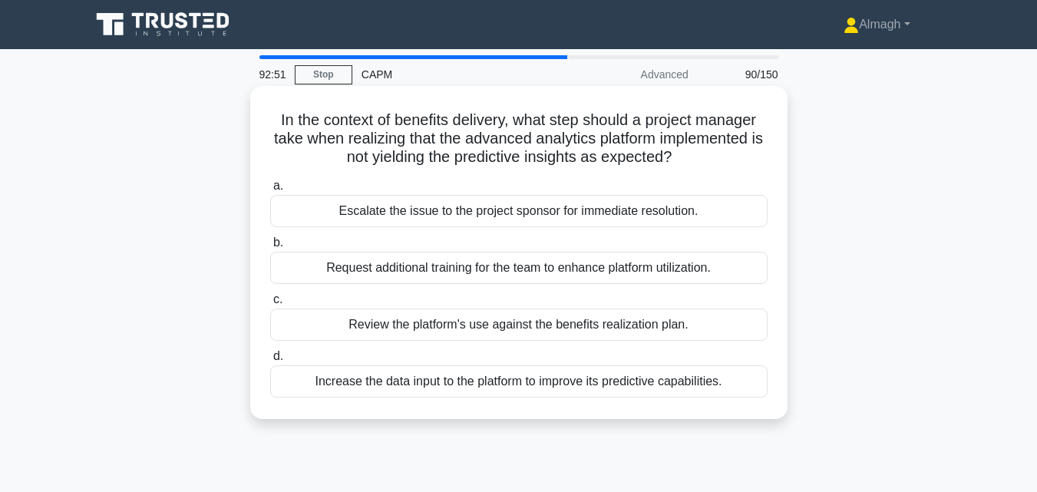
click at [563, 321] on div "Review the platform's use against the benefits realization plan." at bounding box center [518, 325] width 497 height 32
click at [270, 305] on input "c. Review the platform's use against the benefits realization plan." at bounding box center [270, 300] width 0 height 10
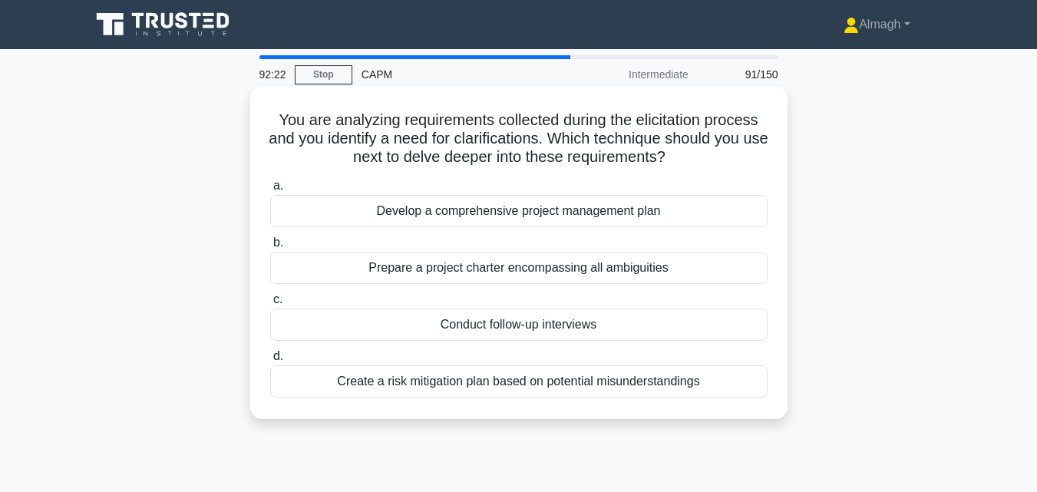
drag, startPoint x: 494, startPoint y: 325, endPoint x: 513, endPoint y: 322, distance: 18.7
click at [502, 325] on div "Conduct follow-up interviews" at bounding box center [518, 325] width 497 height 32
click at [668, 332] on div "Conduct follow-up interviews" at bounding box center [518, 325] width 497 height 32
click at [270, 305] on input "c. Conduct follow-up interviews" at bounding box center [270, 300] width 0 height 10
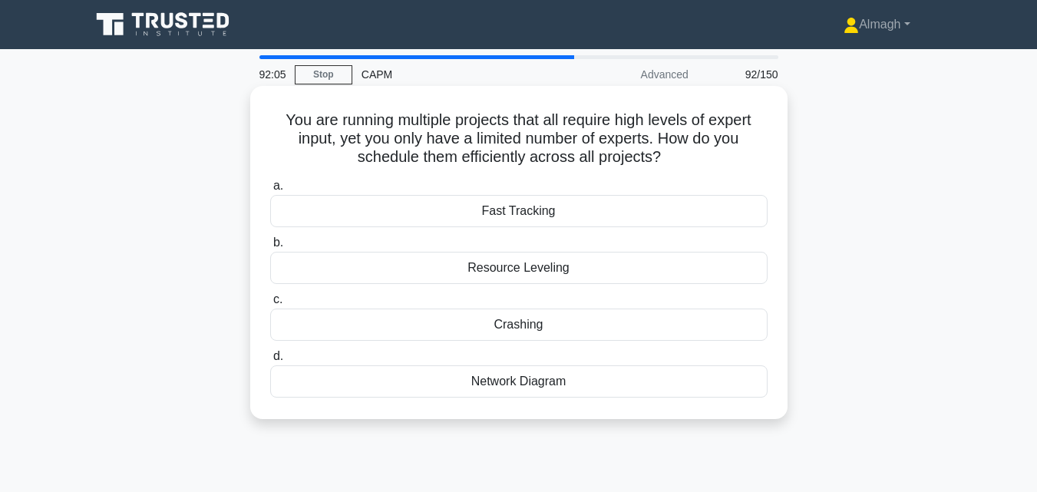
click at [505, 386] on div "Network Diagram" at bounding box center [518, 381] width 497 height 32
click at [270, 361] on input "d. Network Diagram" at bounding box center [270, 357] width 0 height 10
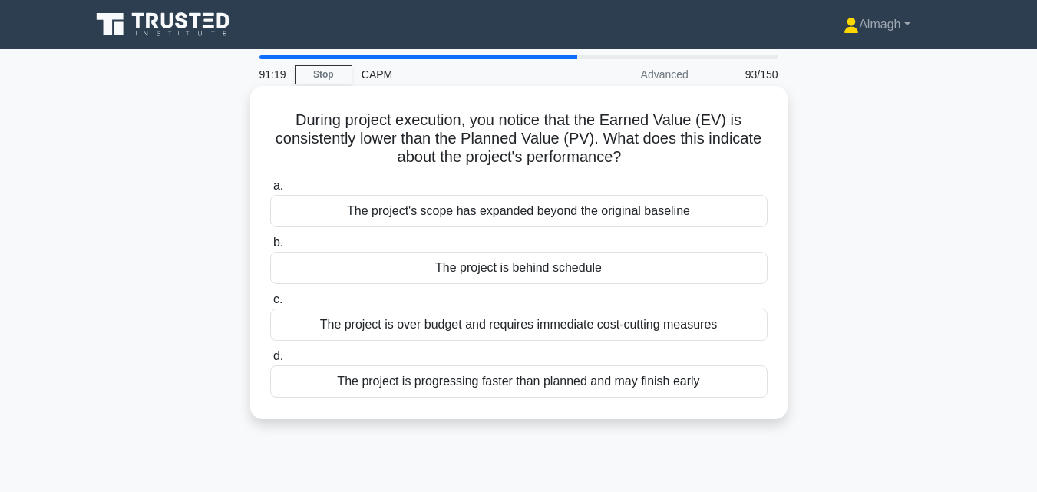
click at [616, 269] on div "The project is behind schedule" at bounding box center [518, 268] width 497 height 32
click at [270, 248] on input "b. The project is behind schedule" at bounding box center [270, 243] width 0 height 10
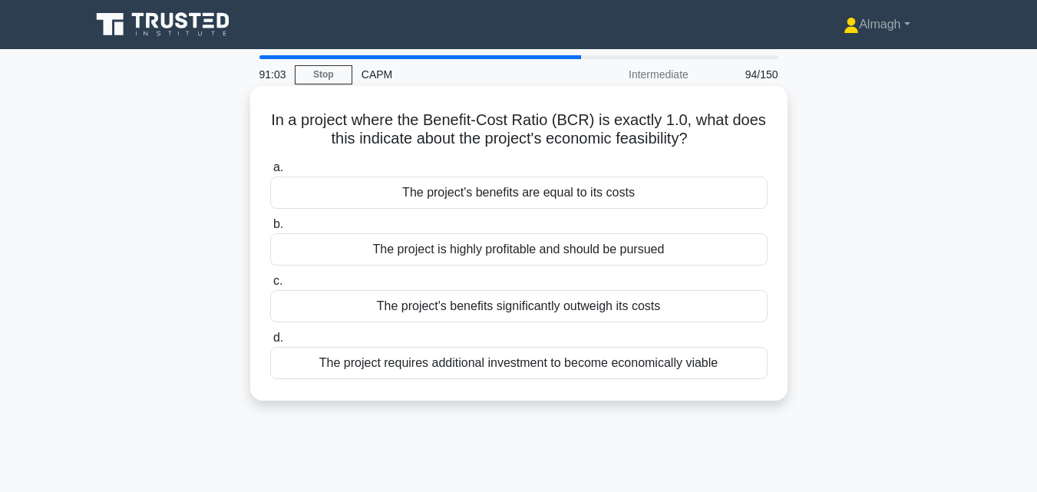
click at [602, 194] on div "The project's benefits are equal to its costs" at bounding box center [518, 193] width 497 height 32
click at [270, 173] on input "a. The project's benefits are equal to its costs" at bounding box center [270, 168] width 0 height 10
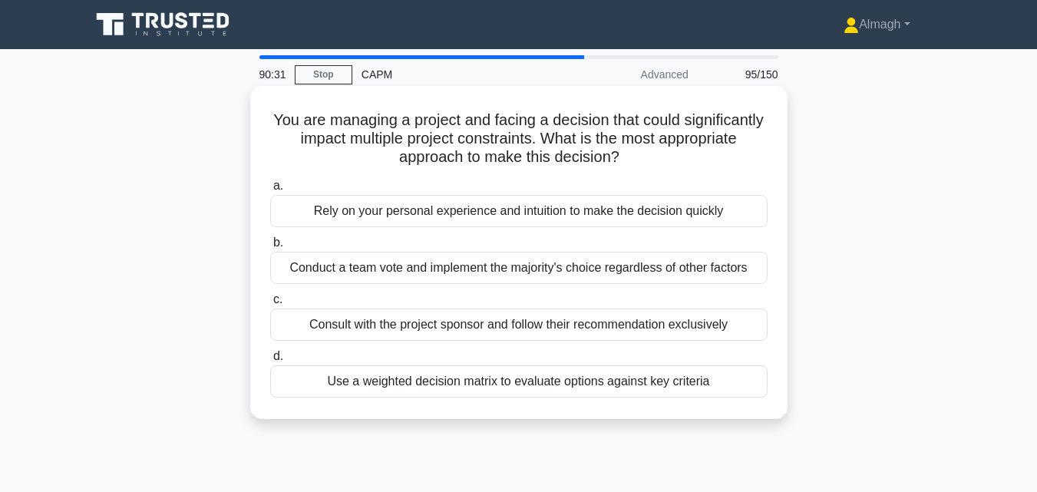
click at [524, 380] on div "Use a weighted decision matrix to evaluate options against key criteria" at bounding box center [518, 381] width 497 height 32
click at [270, 361] on input "d. Use a weighted decision matrix to evaluate options against key criteria" at bounding box center [270, 357] width 0 height 10
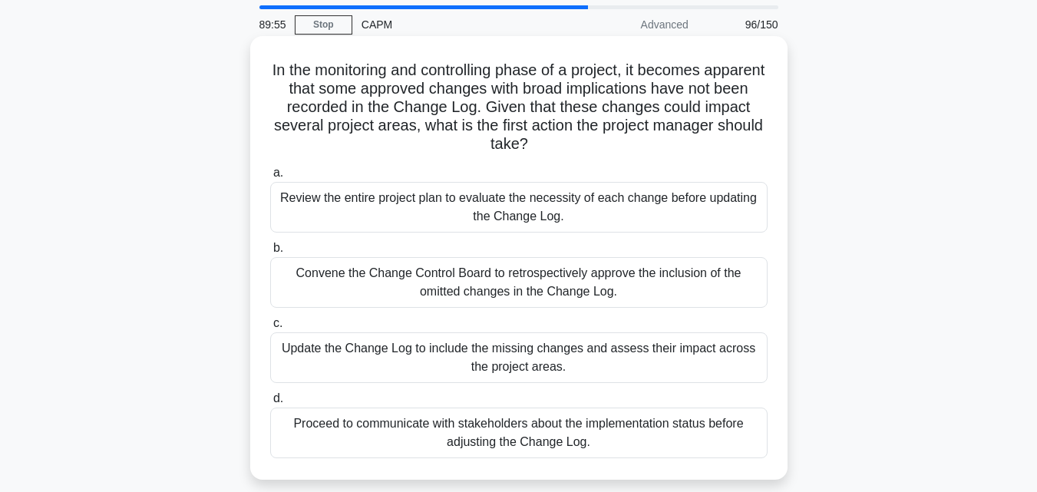
scroll to position [77, 0]
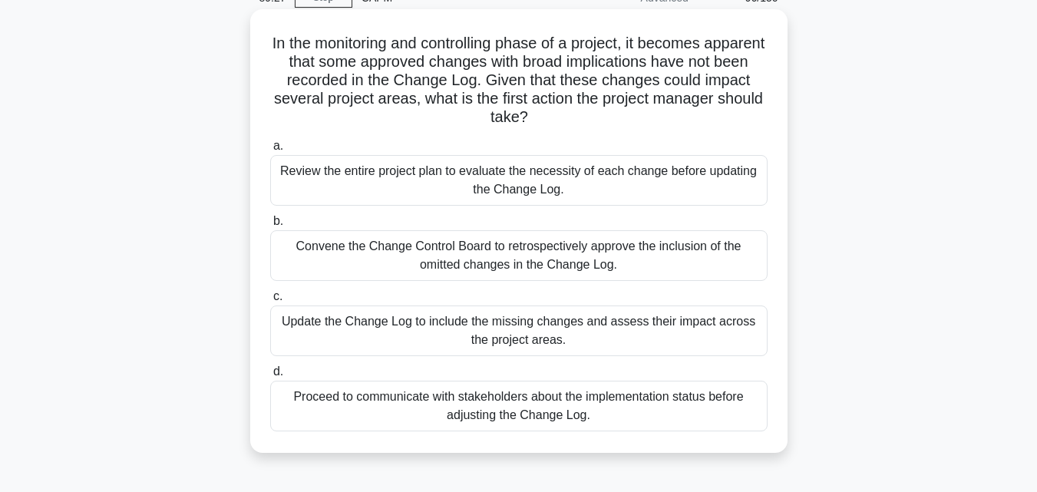
click at [408, 268] on div "Convene the Change Control Board to retrospectively approve the inclusion of th…" at bounding box center [518, 255] width 497 height 51
click at [270, 226] on input "b. Convene the Change Control Board to retrospectively approve the inclusion of…" at bounding box center [270, 221] width 0 height 10
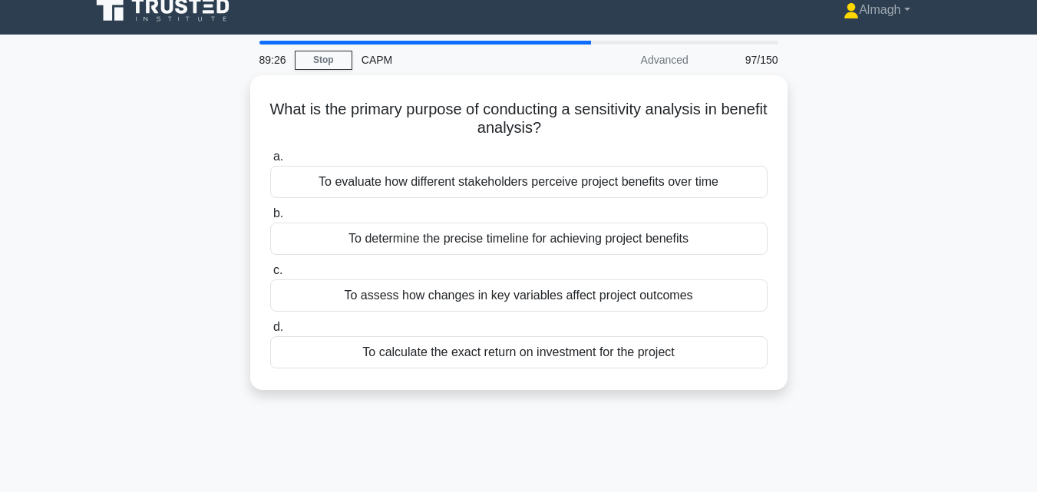
scroll to position [0, 0]
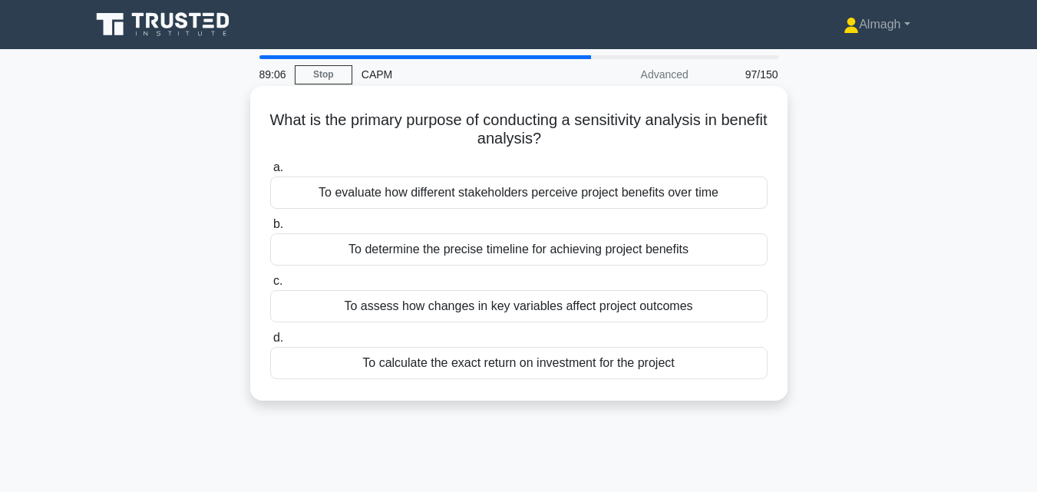
click at [499, 315] on div "To assess how changes in key variables affect project outcomes" at bounding box center [518, 306] width 497 height 32
click at [270, 286] on input "c. To assess how changes in key variables affect project outcomes" at bounding box center [270, 281] width 0 height 10
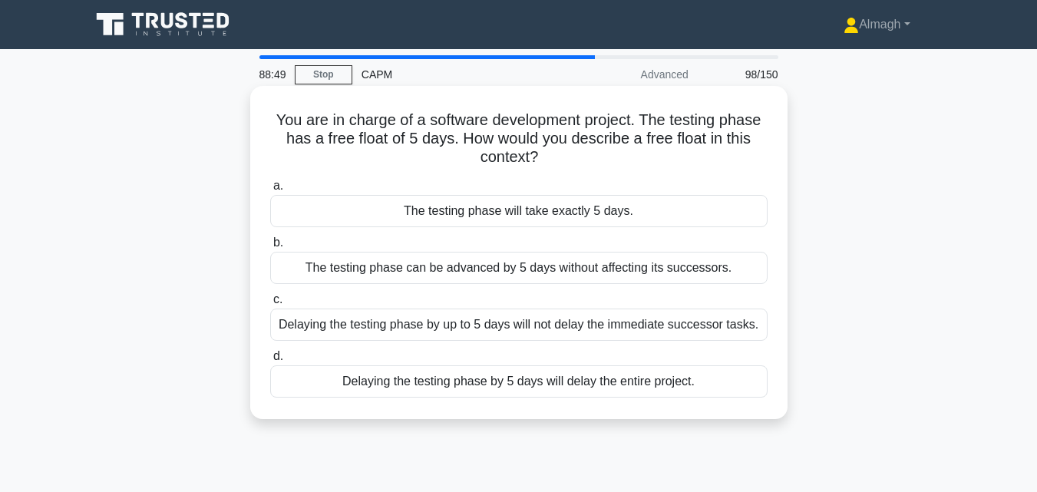
click at [559, 328] on div "Delaying the testing phase by up to 5 days will not delay the immediate success…" at bounding box center [518, 325] width 497 height 32
click at [270, 305] on input "c. Delaying the testing phase by up to 5 days will not delay the immediate succ…" at bounding box center [270, 300] width 0 height 10
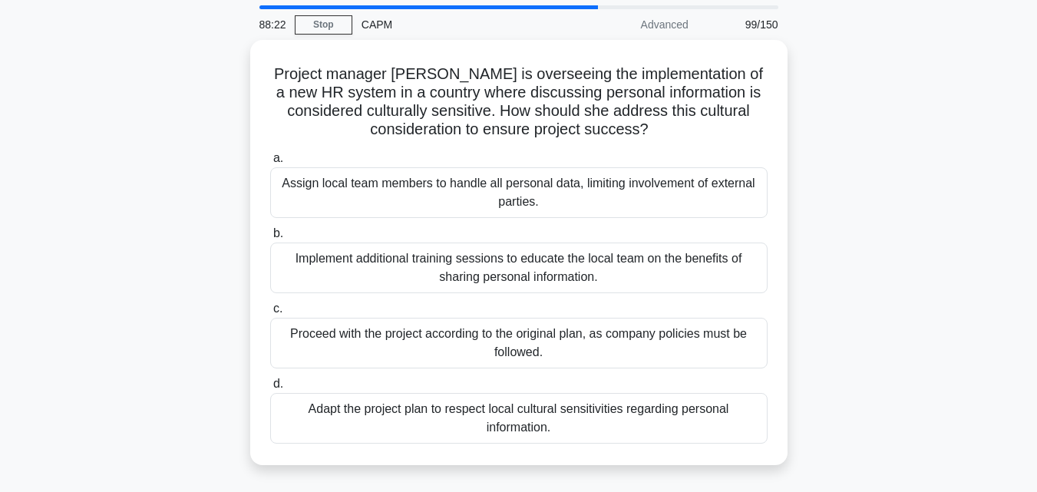
scroll to position [77, 0]
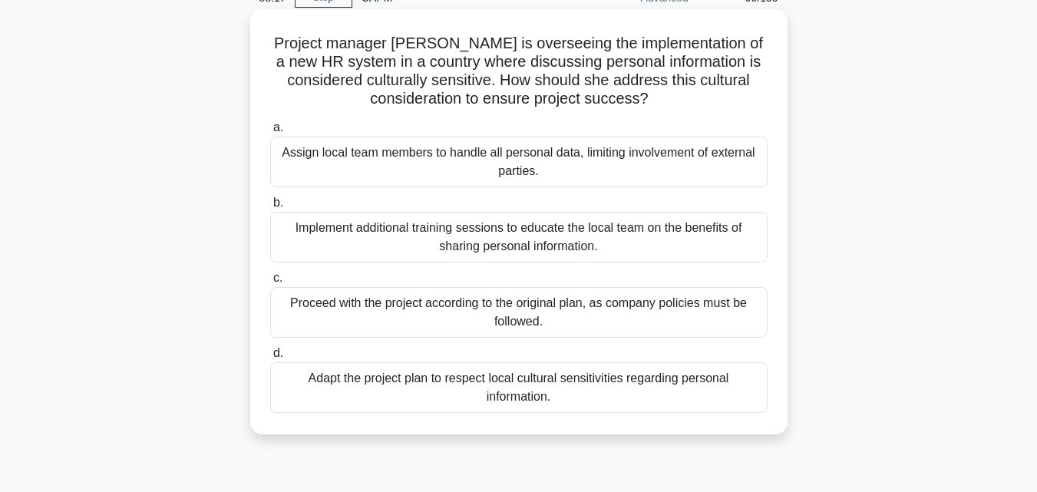
click at [596, 386] on div "Adapt the project plan to respect local cultural sensitivities regarding person…" at bounding box center [518, 387] width 497 height 51
click at [270, 358] on input "d. Adapt the project plan to respect local cultural sensitivities regarding per…" at bounding box center [270, 353] width 0 height 10
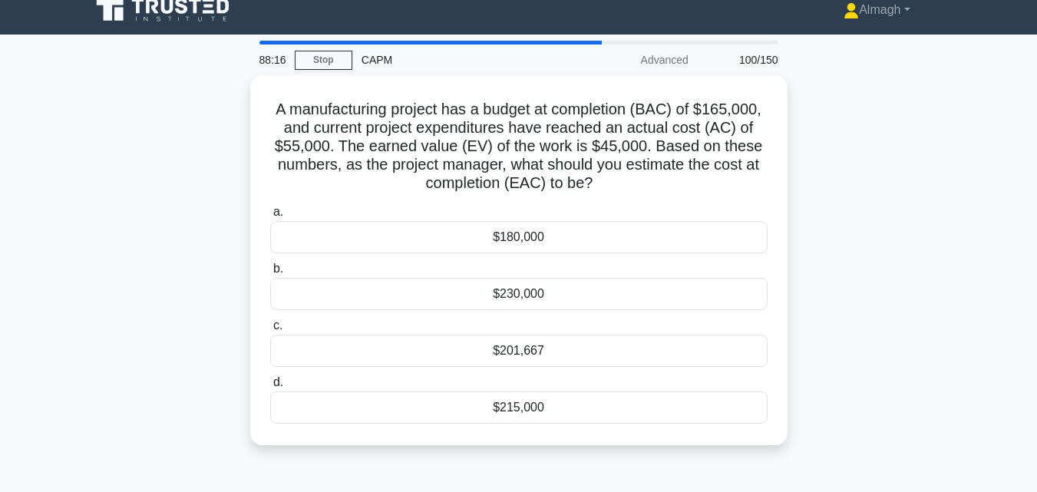
scroll to position [0, 0]
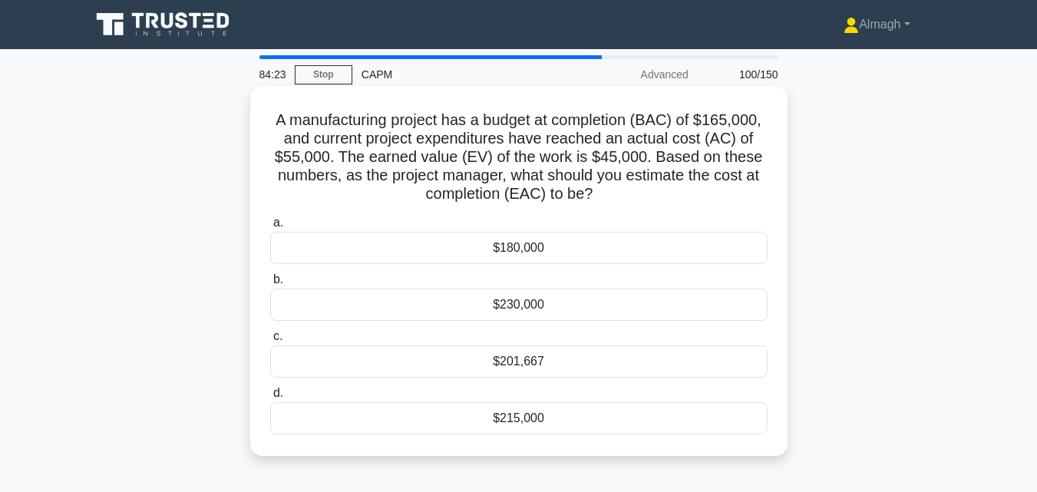
click at [562, 355] on div "$201,667" at bounding box center [518, 361] width 497 height 32
click at [270, 342] on input "c. $201,667" at bounding box center [270, 337] width 0 height 10
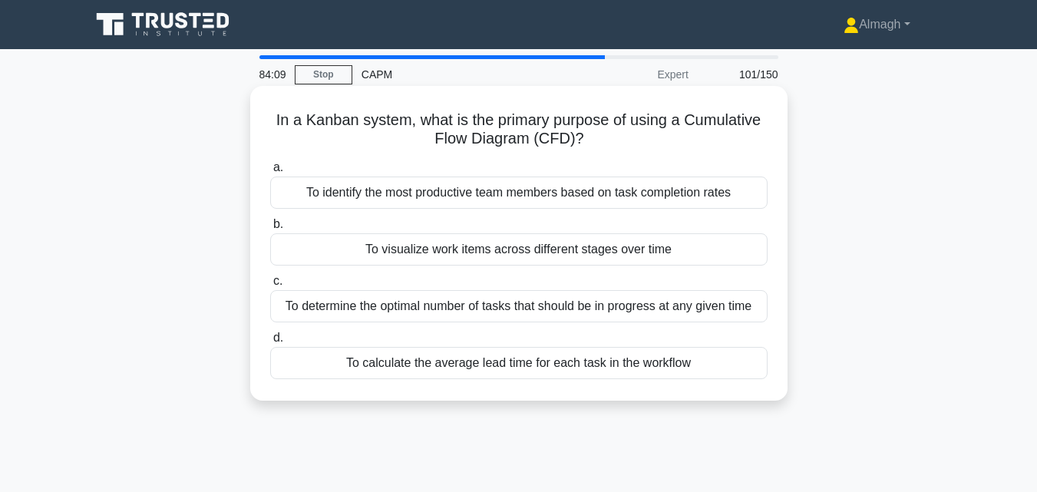
click at [466, 368] on div "To calculate the average lead time for each task in the workflow" at bounding box center [518, 363] width 497 height 32
click at [270, 343] on input "d. To calculate the average lead time for each task in the workflow" at bounding box center [270, 338] width 0 height 10
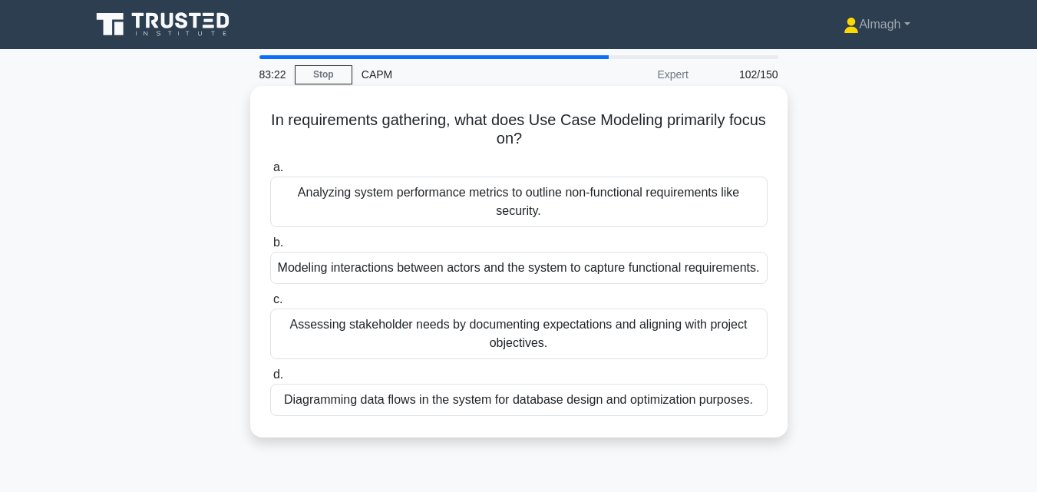
click at [490, 284] on div "Modeling interactions between actors and the system to capture functional requi…" at bounding box center [518, 268] width 497 height 32
click at [270, 248] on input "b. Modeling interactions between actors and the system to capture functional re…" at bounding box center [270, 243] width 0 height 10
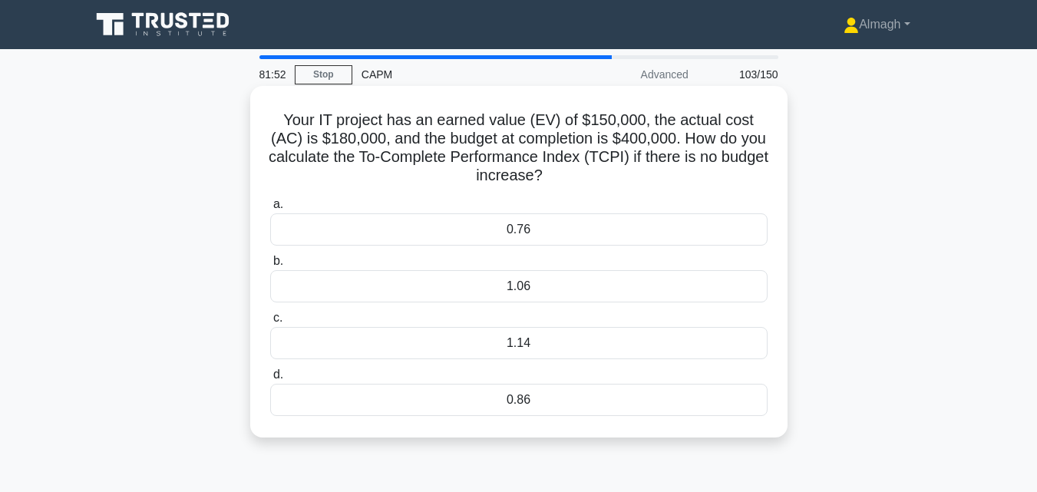
click at [513, 345] on div "1.14" at bounding box center [518, 343] width 497 height 32
click at [270, 323] on input "c. 1.14" at bounding box center [270, 318] width 0 height 10
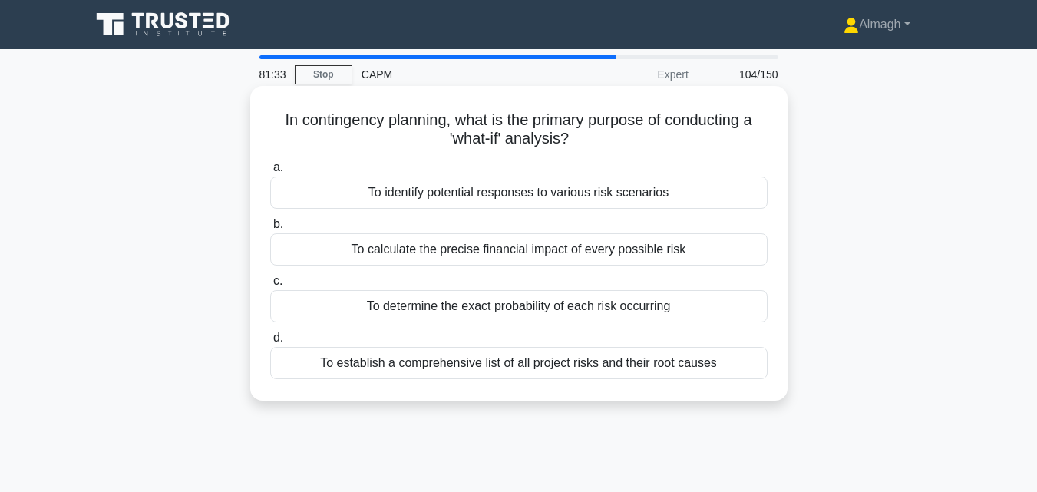
click at [654, 368] on div "To establish a comprehensive list of all project risks and their root causes" at bounding box center [518, 363] width 497 height 32
click at [270, 343] on input "d. To establish a comprehensive list of all project risks and their root causes" at bounding box center [270, 338] width 0 height 10
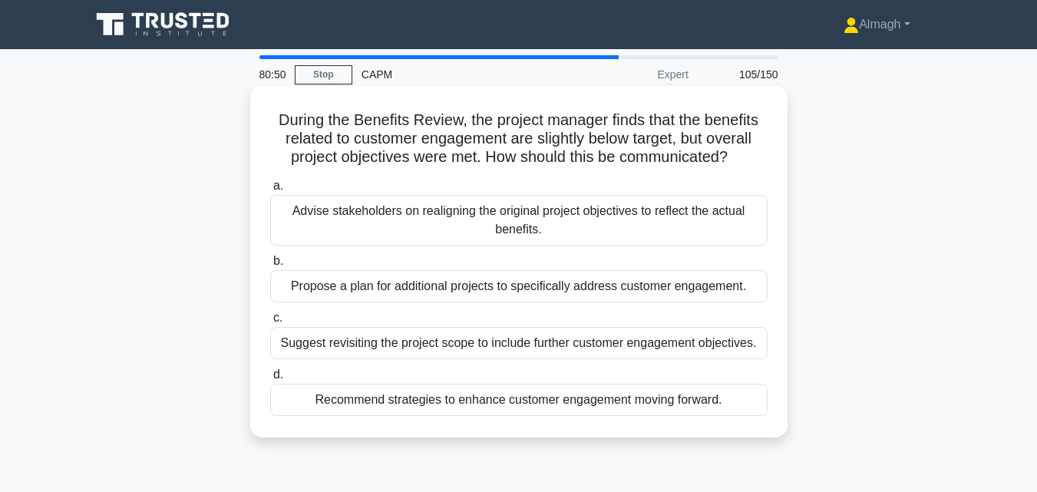
click at [576, 399] on div "Recommend strategies to enhance customer engagement moving forward." at bounding box center [518, 400] width 497 height 32
click at [270, 380] on input "d. Recommend strategies to enhance customer engagement moving forward." at bounding box center [270, 375] width 0 height 10
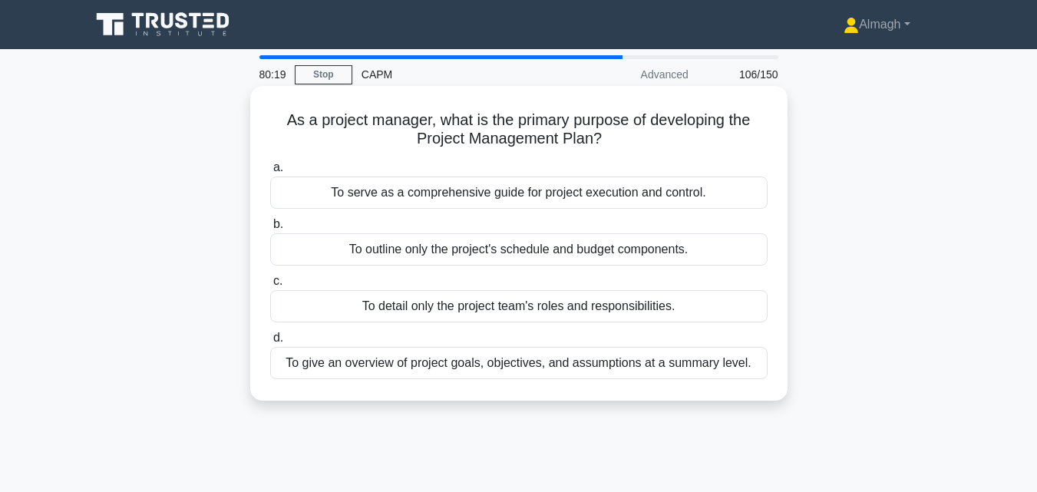
click at [575, 187] on div "To serve as a comprehensive guide for project execution and control." at bounding box center [518, 193] width 497 height 32
click at [270, 173] on input "a. To serve as a comprehensive guide for project execution and control." at bounding box center [270, 168] width 0 height 10
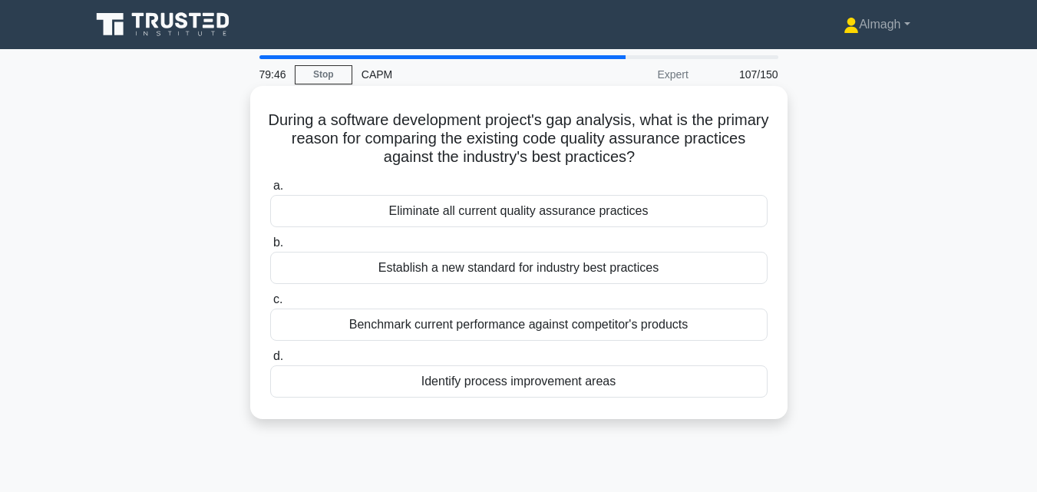
click at [663, 391] on div "Identify process improvement areas" at bounding box center [518, 381] width 497 height 32
click at [270, 361] on input "d. Identify process improvement areas" at bounding box center [270, 357] width 0 height 10
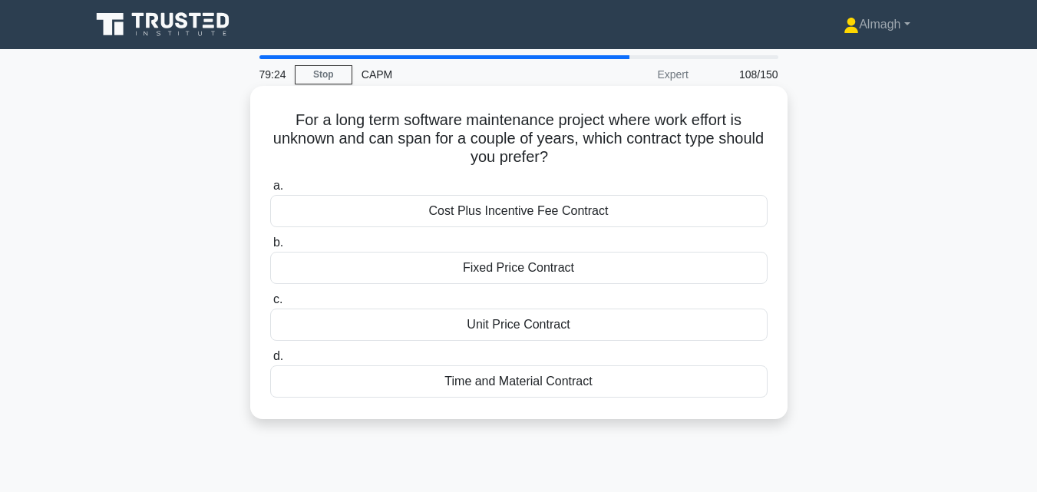
click at [666, 388] on div "Time and Material Contract" at bounding box center [518, 381] width 497 height 32
click at [270, 361] on input "d. Time and Material Contract" at bounding box center [270, 357] width 0 height 10
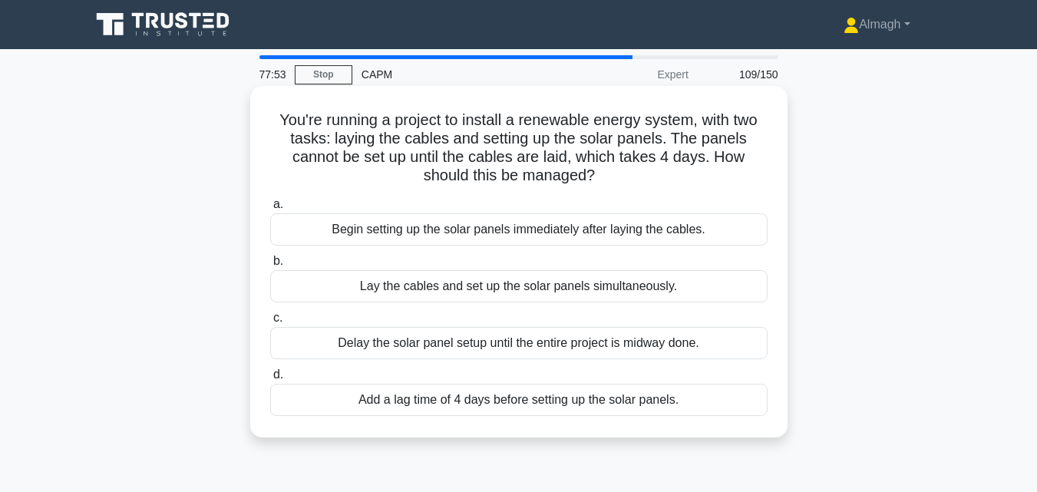
click at [738, 229] on div "Begin setting up the solar panels immediately after laying the cables." at bounding box center [518, 229] width 497 height 32
click at [270, 210] on input "a. Begin setting up the solar panels immediately after laying the cables." at bounding box center [270, 205] width 0 height 10
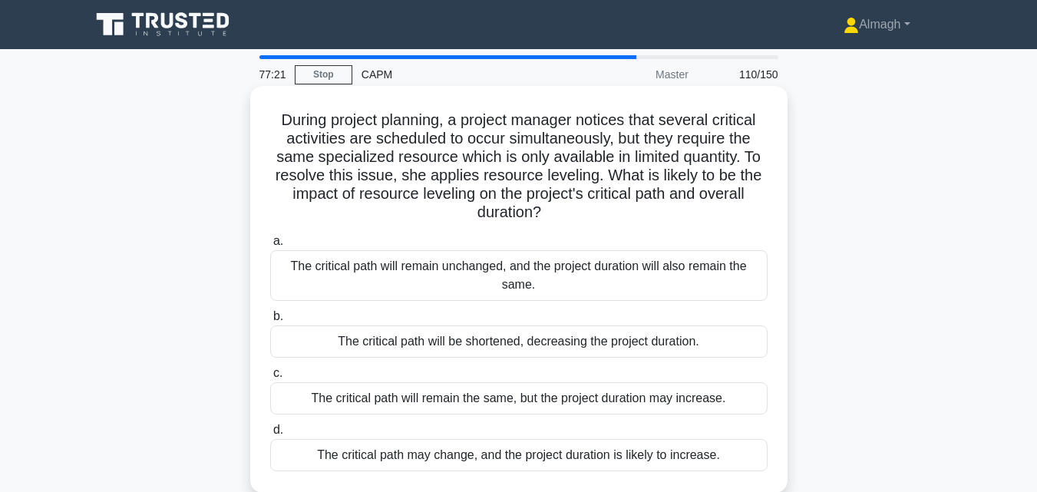
click at [688, 456] on div "The critical path may change, and the project duration is likely to increase." at bounding box center [518, 455] width 497 height 32
click at [270, 435] on input "d. The critical path may change, and the project duration is likely to increase." at bounding box center [270, 430] width 0 height 10
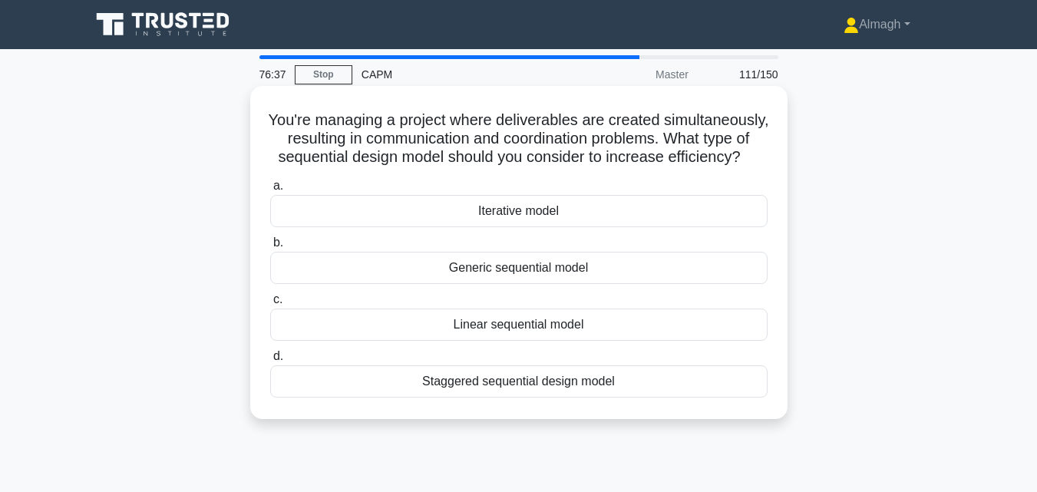
click at [575, 226] on div "Iterative model" at bounding box center [518, 211] width 497 height 32
click at [270, 191] on input "a. Iterative model" at bounding box center [270, 186] width 0 height 10
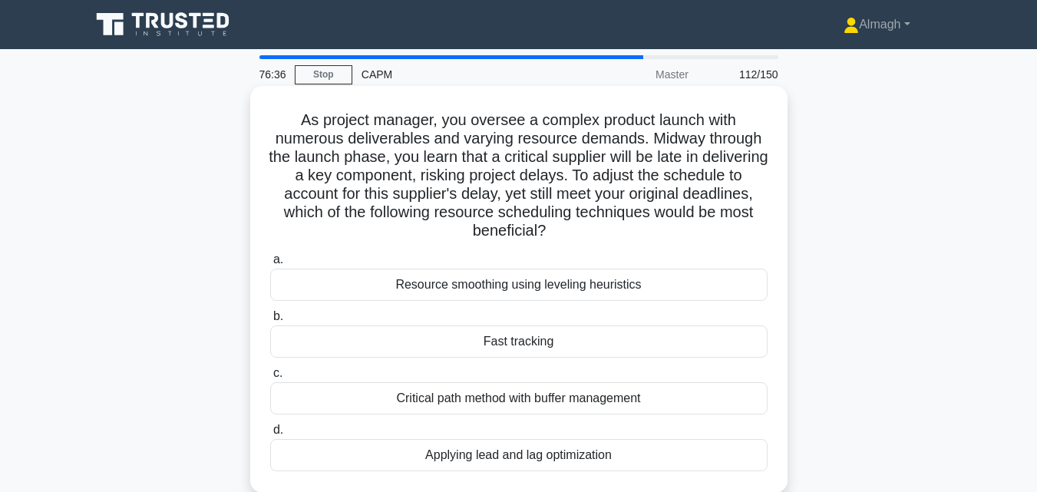
scroll to position [77, 0]
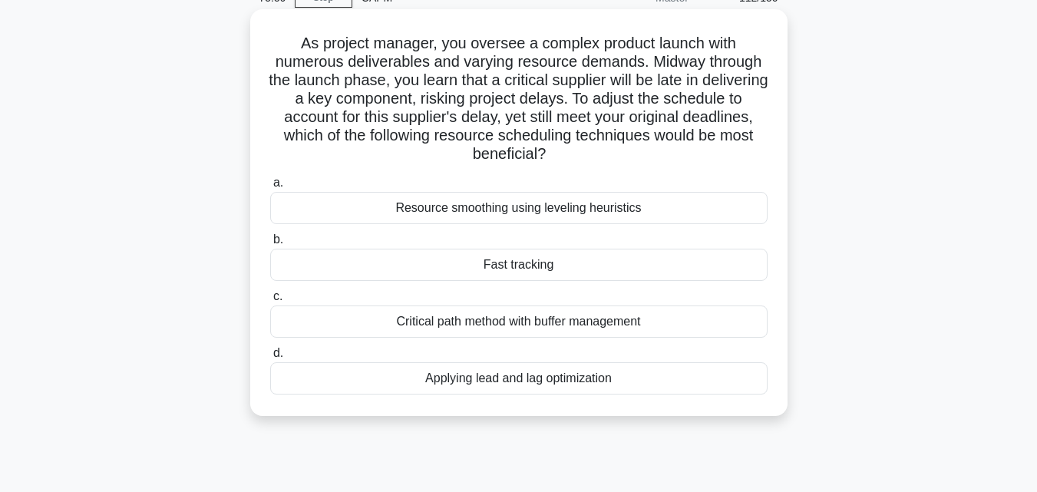
click at [540, 328] on div "Critical path method with buffer management" at bounding box center [518, 321] width 497 height 32
click at [270, 302] on input "c. Critical path method with buffer management" at bounding box center [270, 297] width 0 height 10
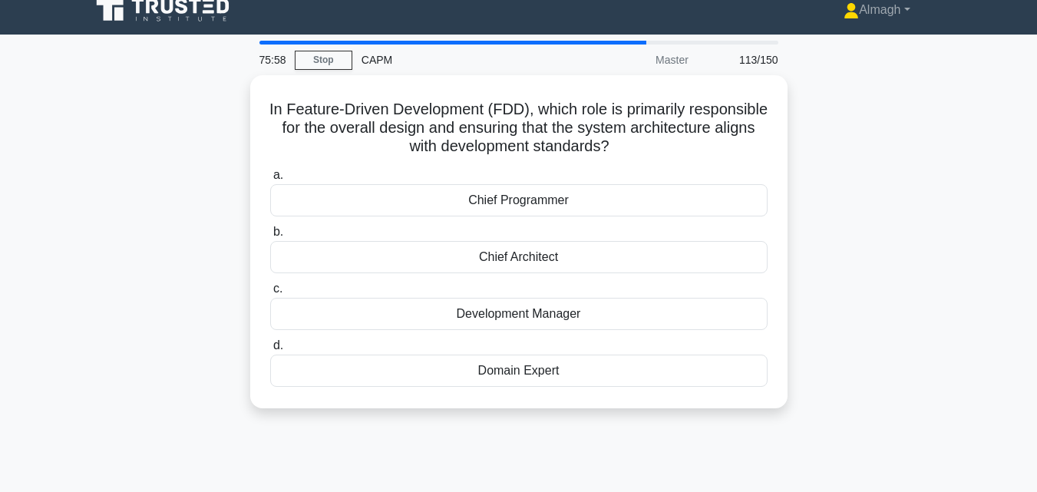
scroll to position [0, 0]
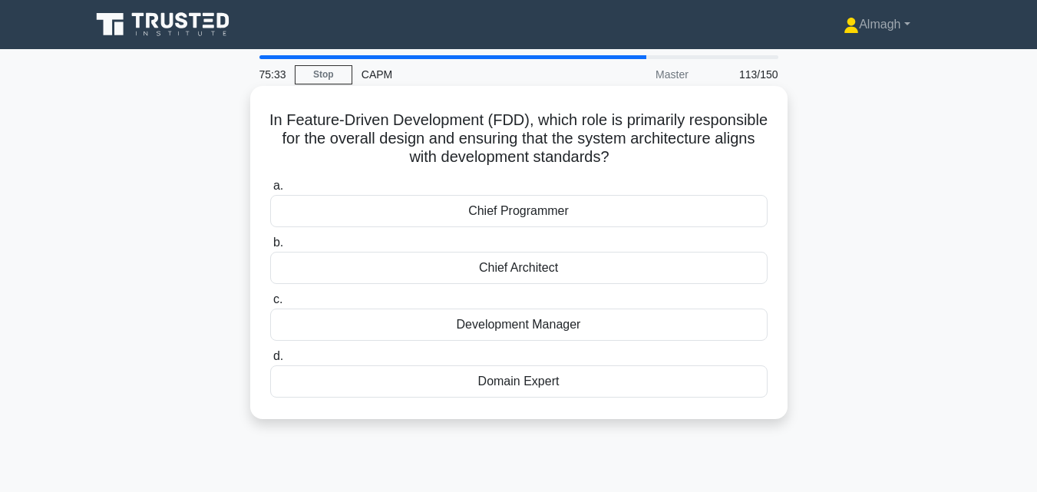
click at [586, 275] on div "Chief Architect" at bounding box center [518, 268] width 497 height 32
click at [270, 248] on input "b. Chief Architect" at bounding box center [270, 243] width 0 height 10
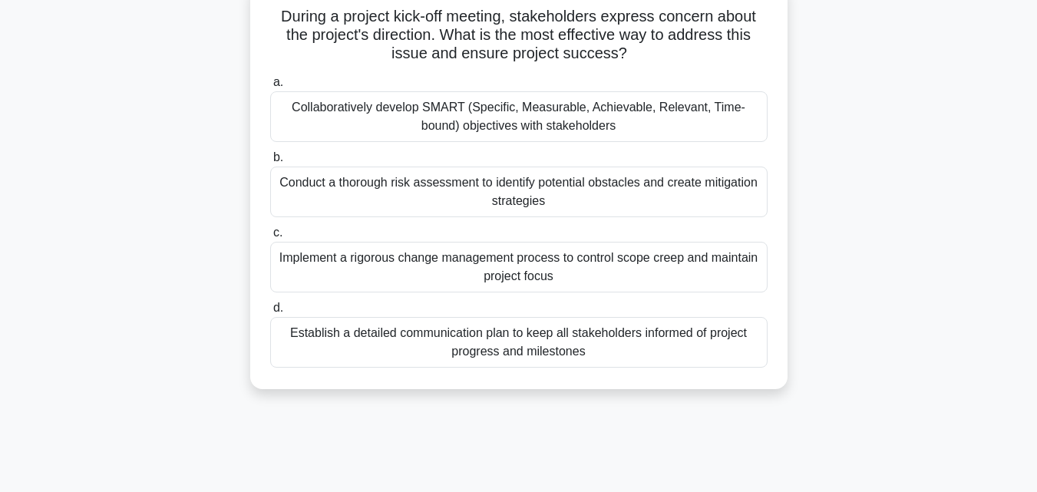
scroll to position [77, 0]
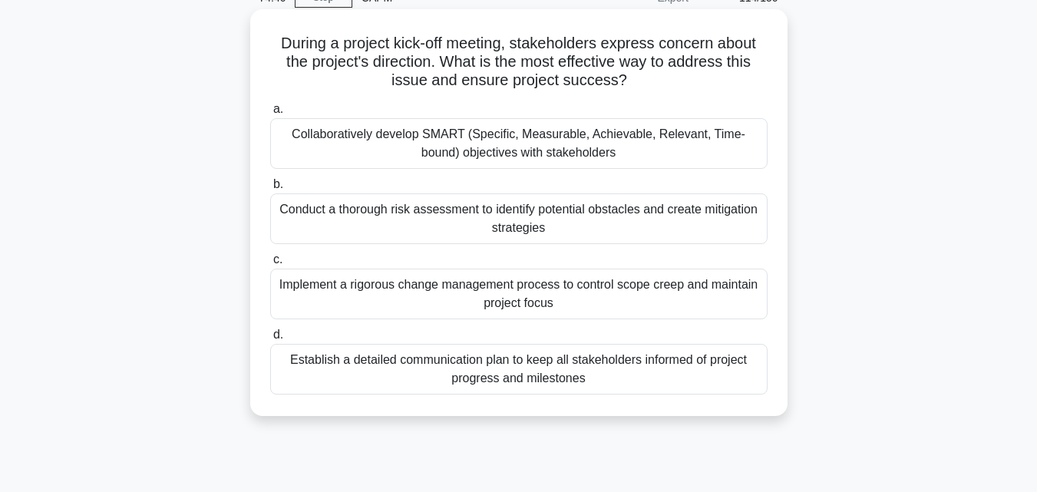
click at [591, 362] on div "Establish a detailed communication plan to keep all stakeholders informed of pr…" at bounding box center [518, 369] width 497 height 51
click at [270, 340] on input "d. Establish a detailed communication plan to keep all stakeholders informed of…" at bounding box center [270, 335] width 0 height 10
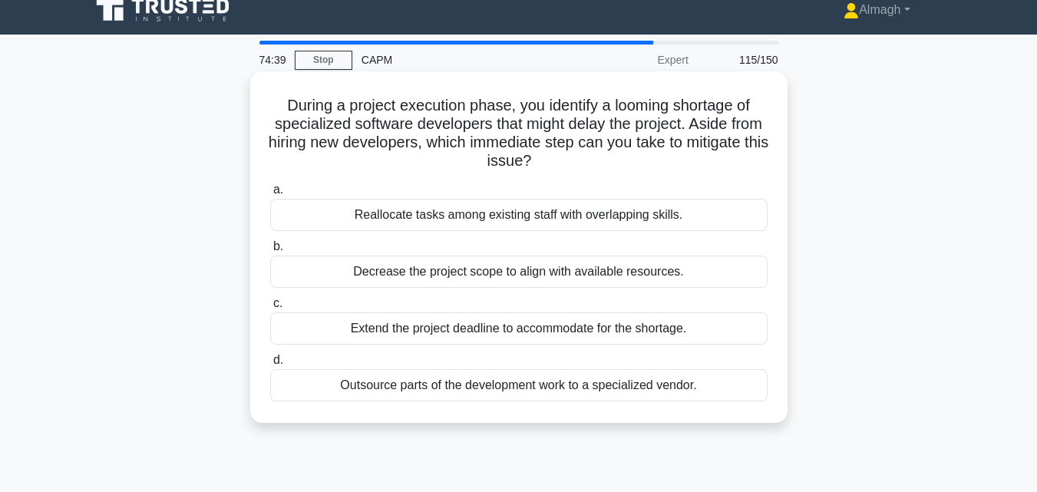
scroll to position [0, 0]
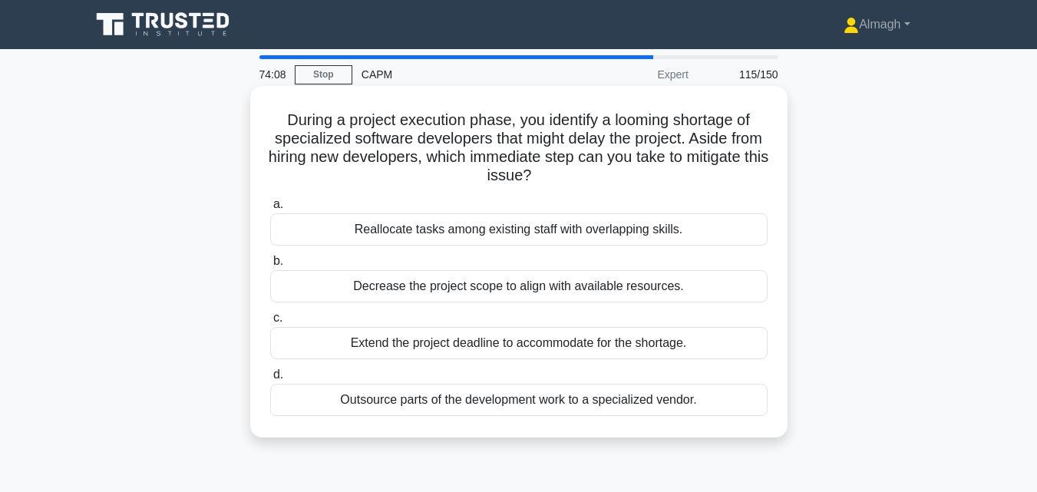
click at [576, 411] on div "Outsource parts of the development work to a specialized vendor." at bounding box center [518, 400] width 497 height 32
click at [270, 380] on input "d. Outsource parts of the development work to a specialized vendor." at bounding box center [270, 375] width 0 height 10
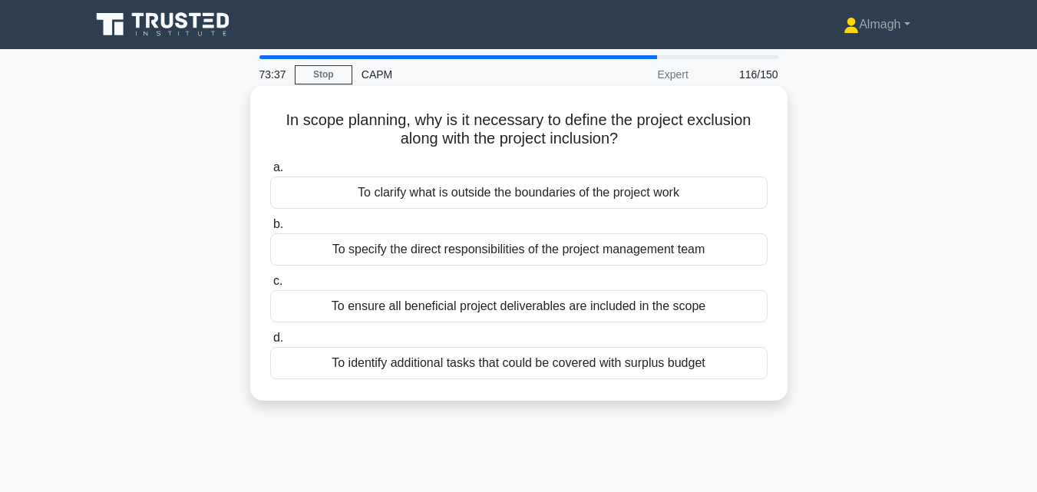
click at [616, 209] on div "To clarify what is outside the boundaries of the project work" at bounding box center [518, 193] width 497 height 32
click at [270, 173] on input "a. To clarify what is outside the boundaries of the project work" at bounding box center [270, 168] width 0 height 10
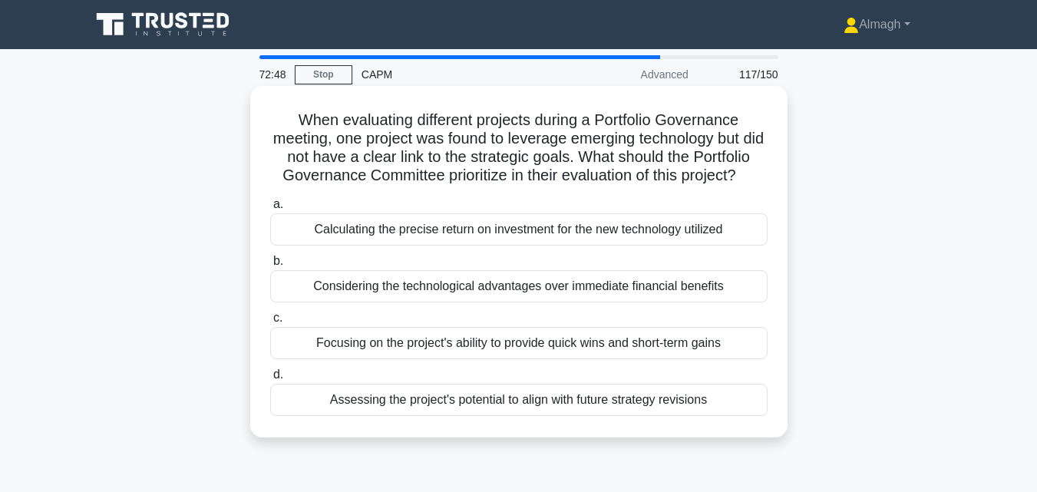
click at [616, 246] on div "Calculating the precise return on investment for the new technology utilized" at bounding box center [518, 229] width 497 height 32
click at [270, 210] on input "a. Calculating the precise return on investment for the new technology utilized" at bounding box center [270, 205] width 0 height 10
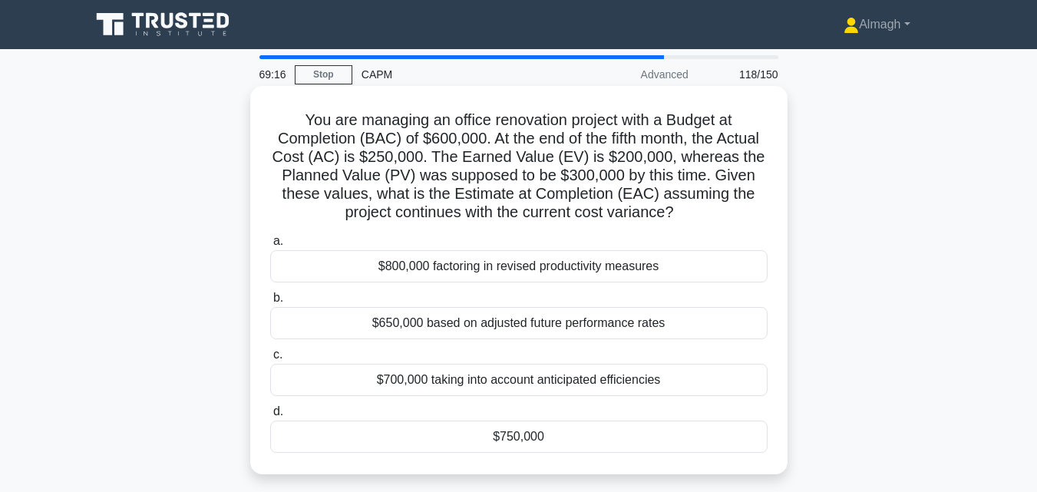
click at [509, 442] on div "$750,000" at bounding box center [518, 437] width 497 height 32
click at [270, 417] on input "d. $750,000" at bounding box center [270, 412] width 0 height 10
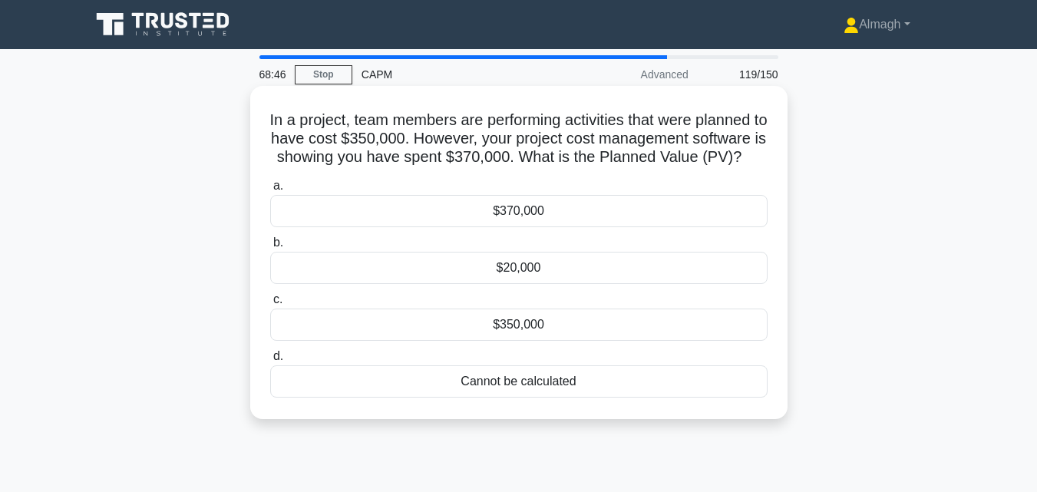
click at [511, 341] on div "$350,000" at bounding box center [518, 325] width 497 height 32
click at [270, 305] on input "c. $350,000" at bounding box center [270, 300] width 0 height 10
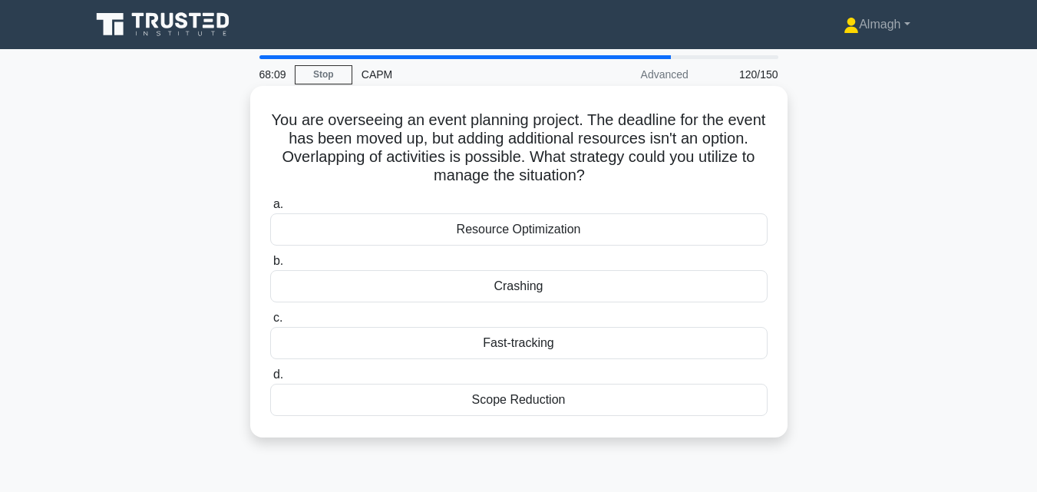
drag, startPoint x: 358, startPoint y: 235, endPoint x: 311, endPoint y: 260, distance: 53.2
click at [334, 262] on div "a. Resource Optimization b. Crashing c. d." at bounding box center [519, 305] width 516 height 227
click at [328, 234] on div "Resource Optimization" at bounding box center [518, 229] width 497 height 32
click at [270, 210] on input "a. Resource Optimization" at bounding box center [270, 205] width 0 height 10
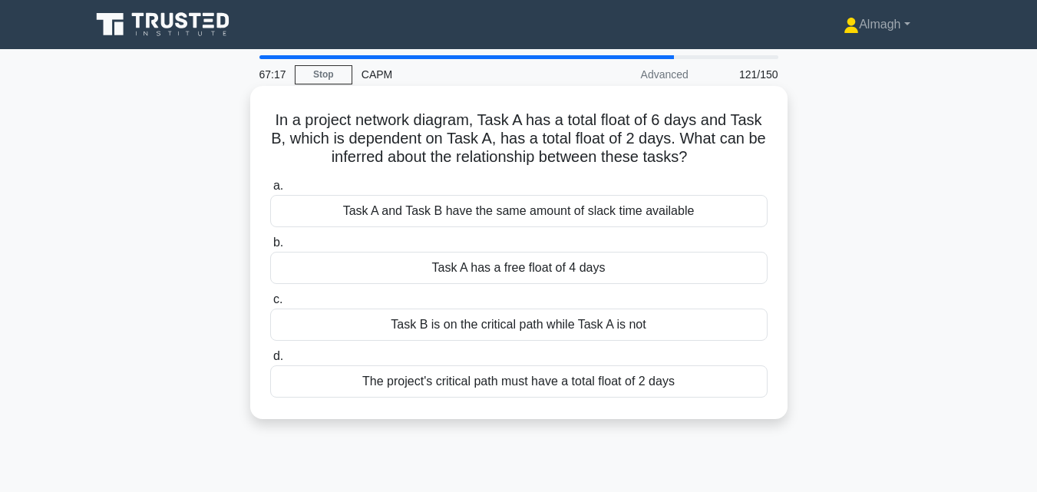
click at [448, 324] on div "Task B is on the critical path while Task A is not" at bounding box center [518, 325] width 497 height 32
click at [270, 305] on input "c. Task B is on the critical path while Task A is not" at bounding box center [270, 300] width 0 height 10
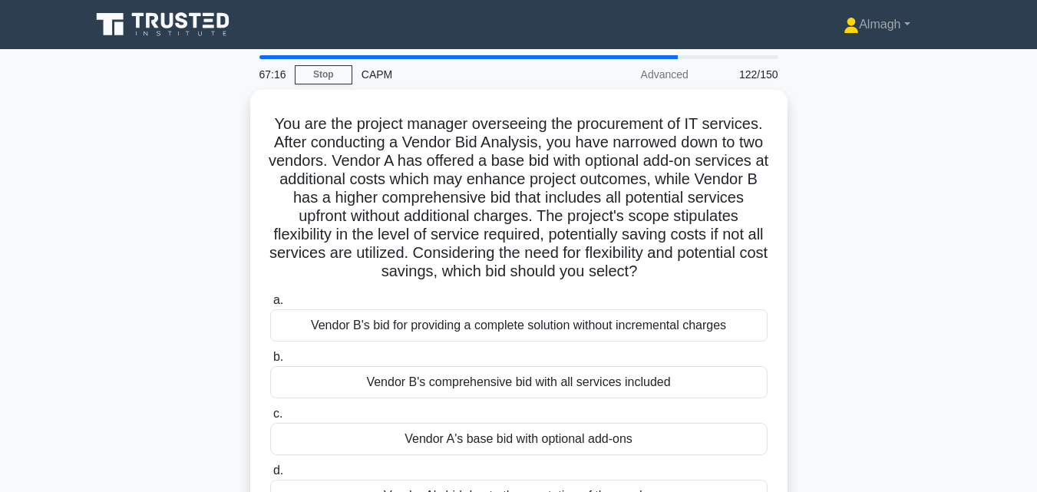
scroll to position [77, 0]
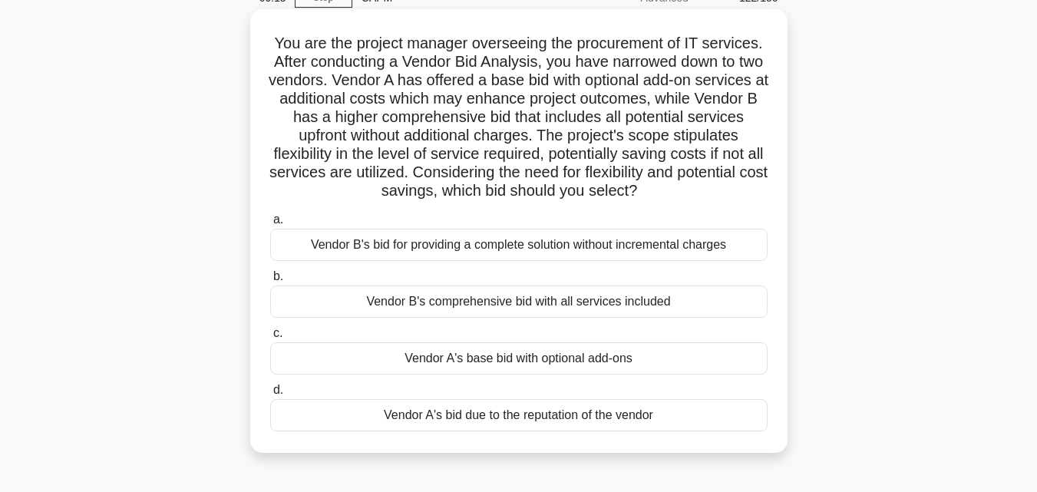
click at [488, 240] on div "Vendor B's bid for providing a complete solution without incremental charges" at bounding box center [518, 245] width 497 height 32
click at [270, 225] on input "a. Vendor B's bid for providing a complete solution without incremental charges" at bounding box center [270, 220] width 0 height 10
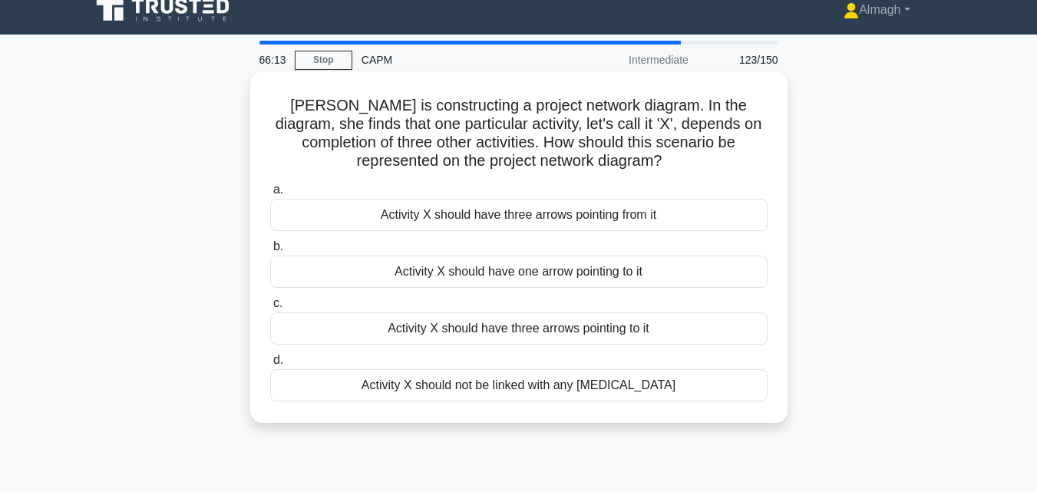
scroll to position [0, 0]
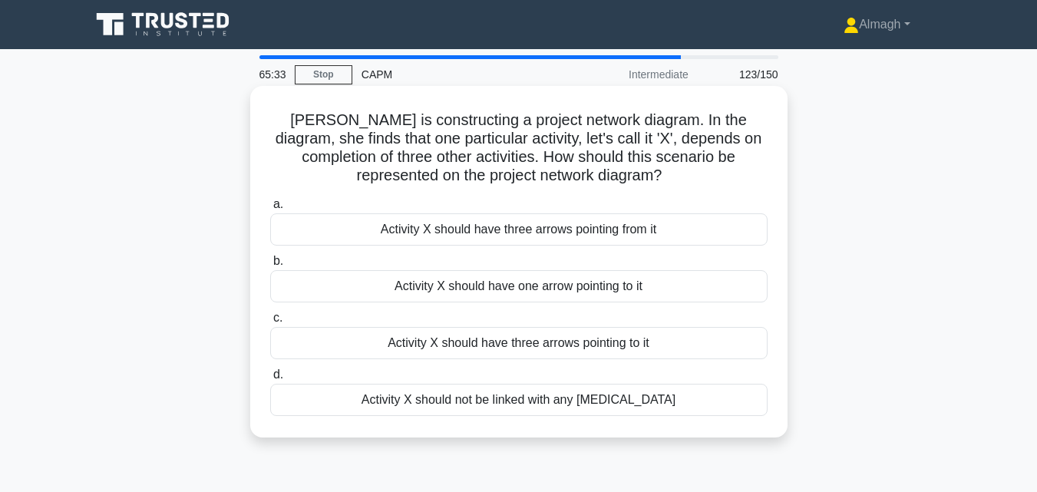
click at [500, 356] on div "Activity X should have three arrows pointing to it" at bounding box center [518, 343] width 497 height 32
click at [552, 344] on div "Activity X should have three arrows pointing to it" at bounding box center [518, 343] width 497 height 32
click at [270, 323] on input "c. Activity X should have three arrows pointing to it" at bounding box center [270, 318] width 0 height 10
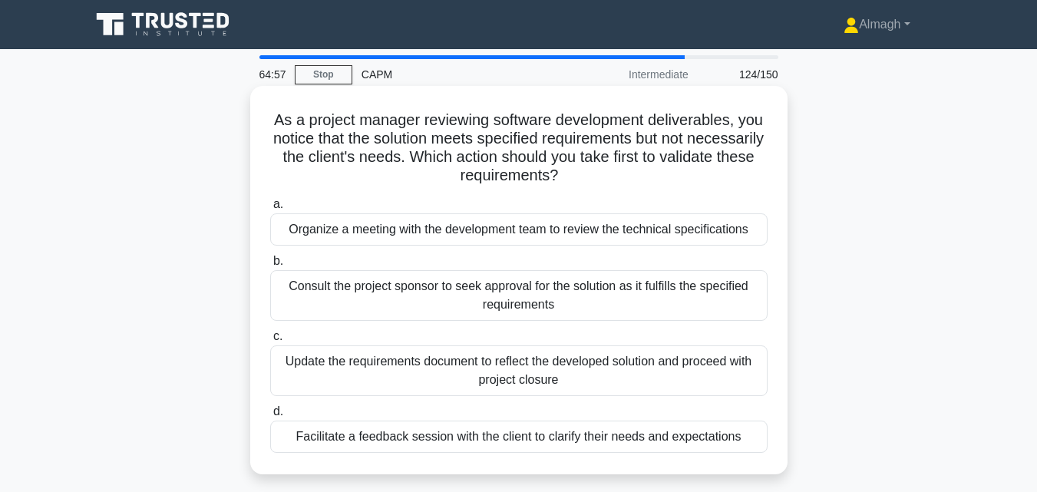
click at [525, 236] on div "Organize a meeting with the development team to review the technical specificat…" at bounding box center [518, 229] width 497 height 32
click at [270, 210] on input "a. Organize a meeting with the development team to review the technical specifi…" at bounding box center [270, 205] width 0 height 10
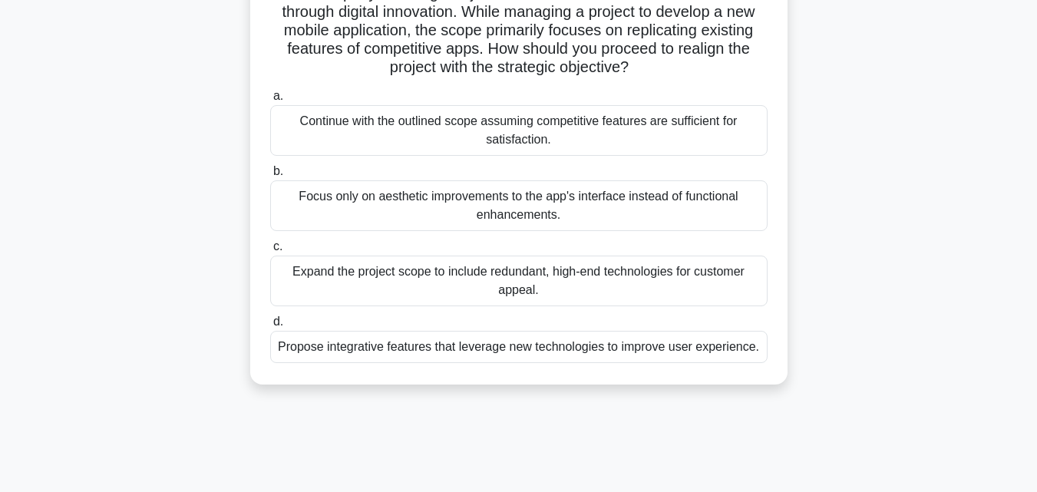
scroll to position [153, 0]
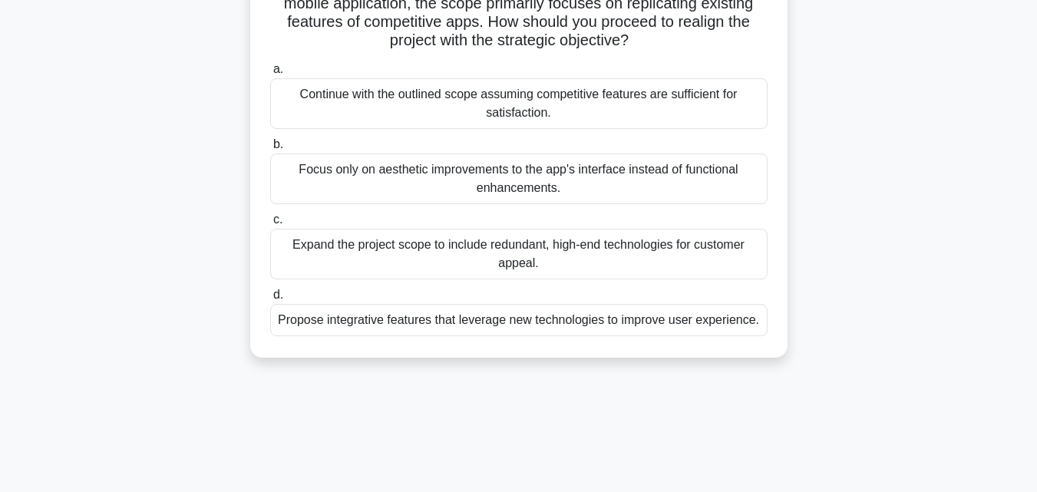
click at [561, 318] on div "Propose integrative features that leverage new technologies to improve user exp…" at bounding box center [518, 320] width 497 height 32
click at [270, 300] on input "d. Propose integrative features that leverage new technologies to improve user …" at bounding box center [270, 295] width 0 height 10
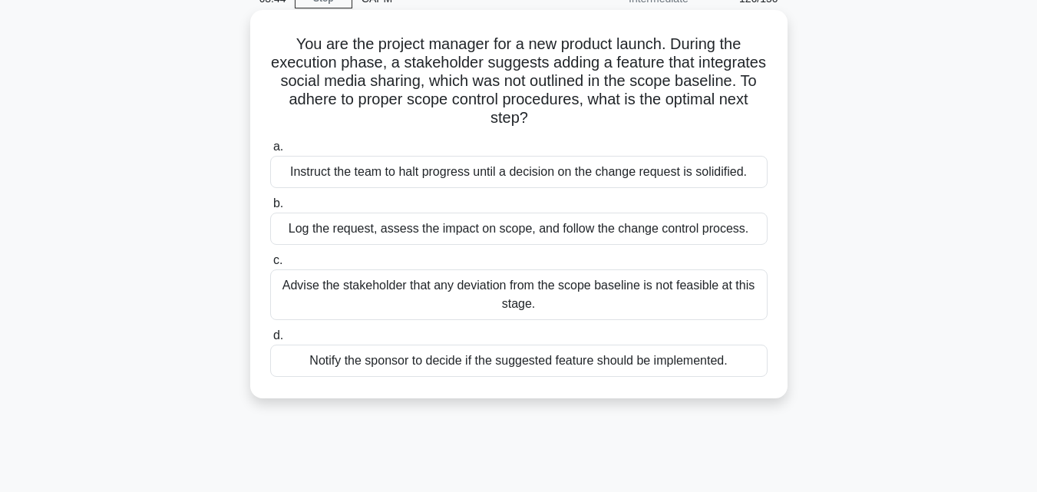
scroll to position [77, 0]
click at [603, 235] on div "Log the request, assess the impact on scope, and follow the change control proc…" at bounding box center [518, 228] width 497 height 32
click at [270, 208] on input "b. Log the request, assess the impact on scope, and follow the change control p…" at bounding box center [270, 203] width 0 height 10
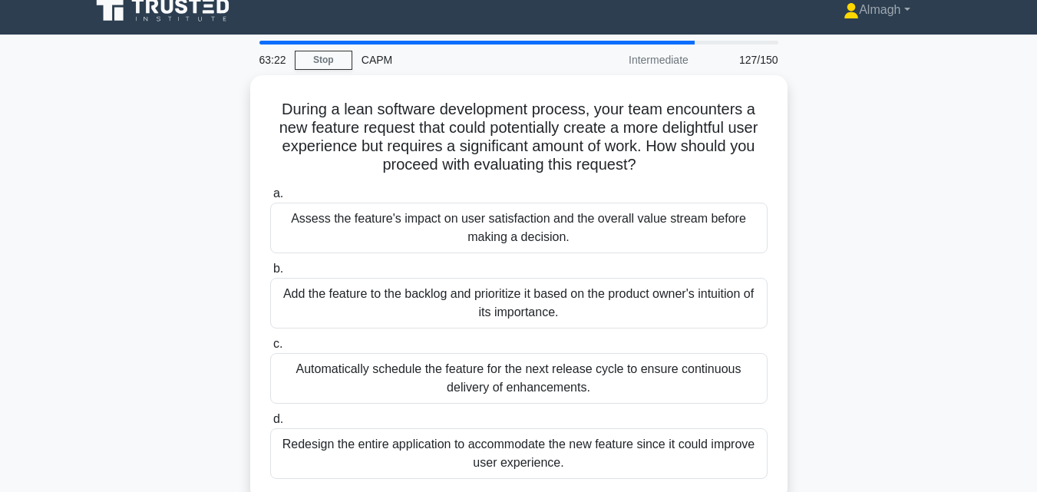
scroll to position [0, 0]
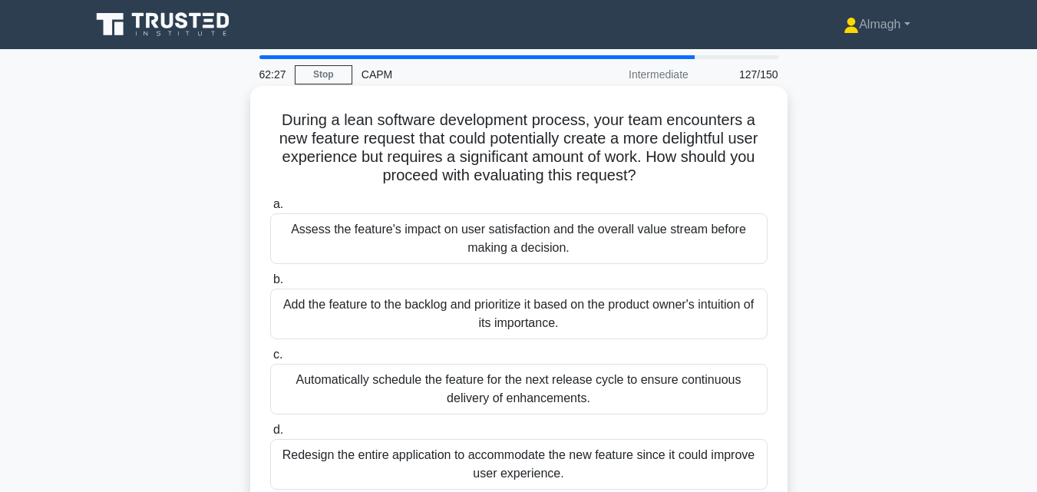
click at [605, 233] on div "Assess the feature's impact on user satisfaction and the overall value stream b…" at bounding box center [518, 238] width 497 height 51
click at [270, 210] on input "a. Assess the feature's impact on user satisfaction and the overall value strea…" at bounding box center [270, 205] width 0 height 10
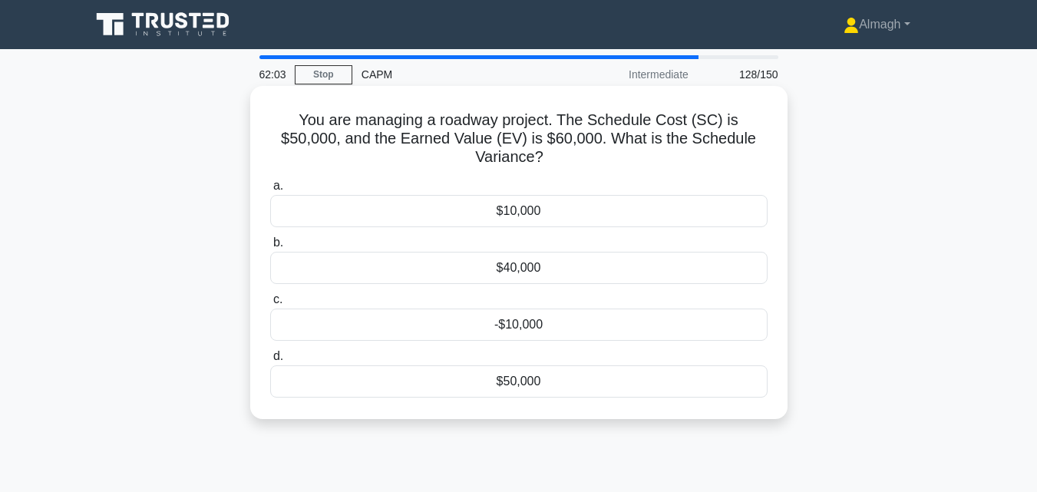
click at [532, 203] on div "$10,000" at bounding box center [518, 211] width 497 height 32
click at [270, 191] on input "a. $10,000" at bounding box center [270, 186] width 0 height 10
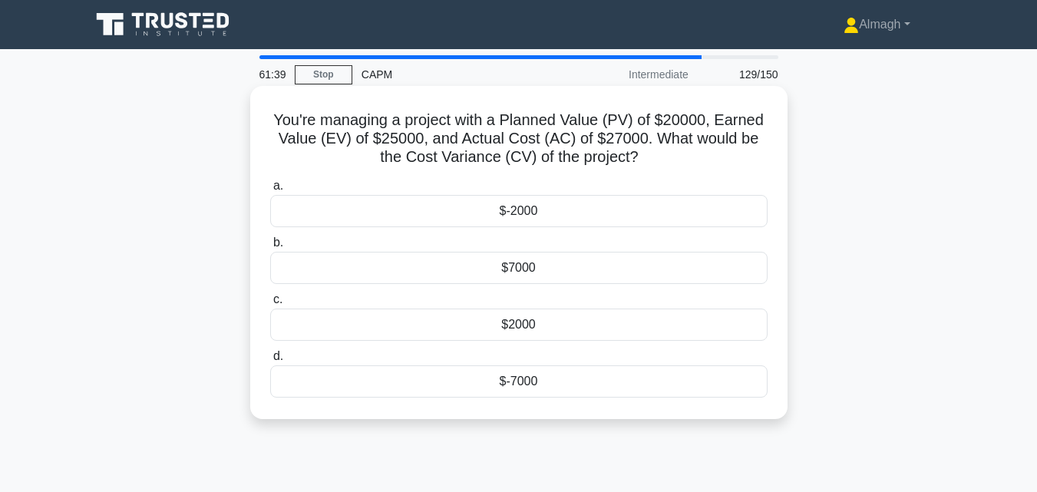
click at [539, 217] on div "$-2000" at bounding box center [518, 211] width 497 height 32
click at [270, 191] on input "a. $-2000" at bounding box center [270, 186] width 0 height 10
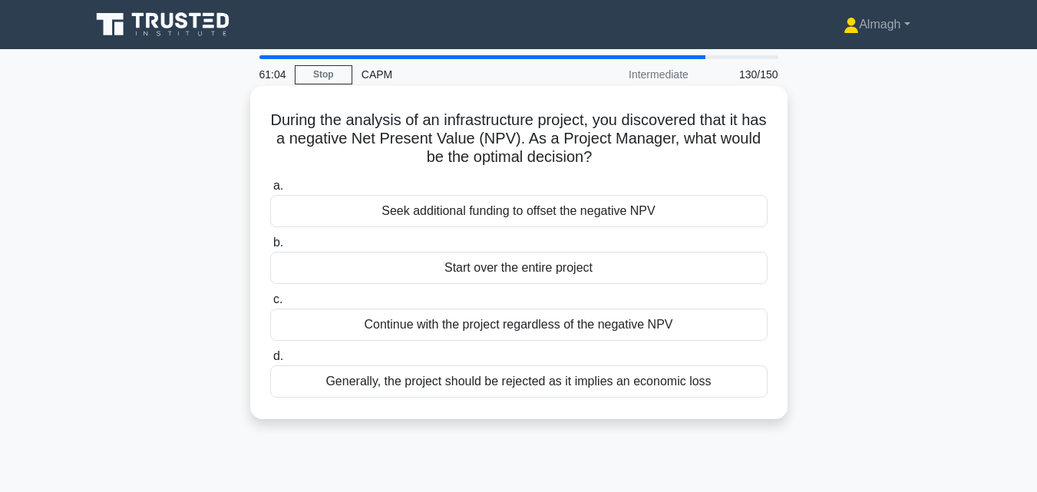
click at [493, 386] on div "Generally, the project should be rejected as it implies an economic loss" at bounding box center [518, 381] width 497 height 32
click at [270, 361] on input "d. Generally, the project should be rejected as it implies an economic loss" at bounding box center [270, 357] width 0 height 10
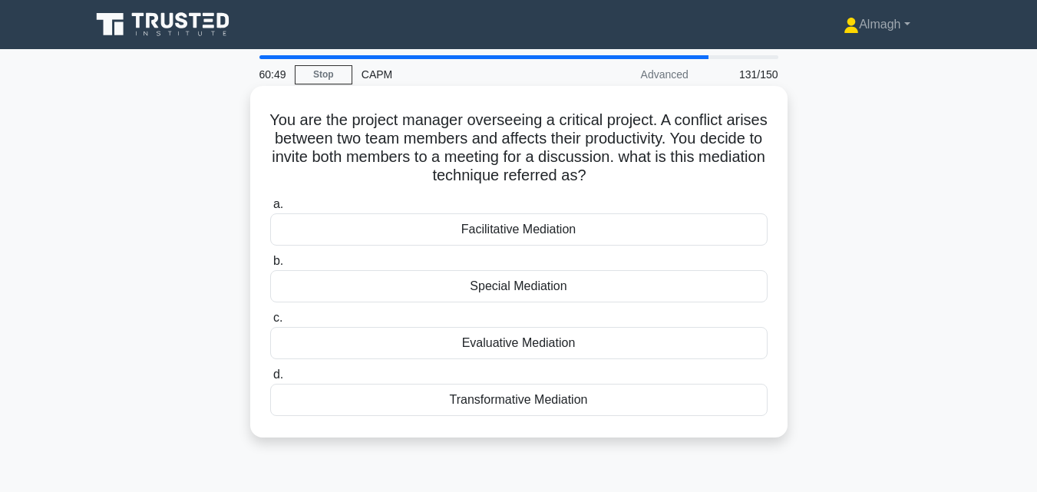
click at [596, 226] on div "Facilitative Mediation" at bounding box center [518, 229] width 497 height 32
click at [270, 210] on input "a. Facilitative Mediation" at bounding box center [270, 205] width 0 height 10
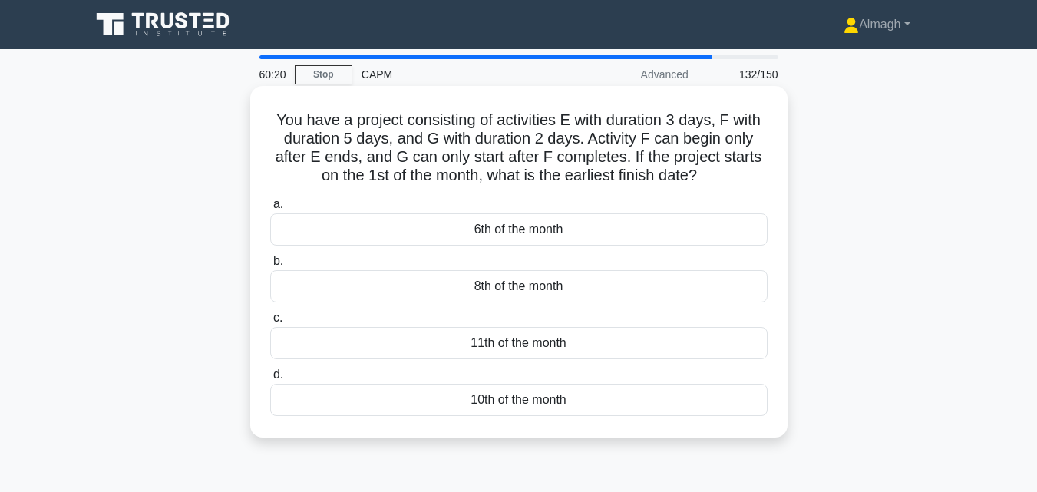
click at [440, 397] on div "10th of the month" at bounding box center [518, 400] width 497 height 32
click at [270, 380] on input "d. 10th of the month" at bounding box center [270, 375] width 0 height 10
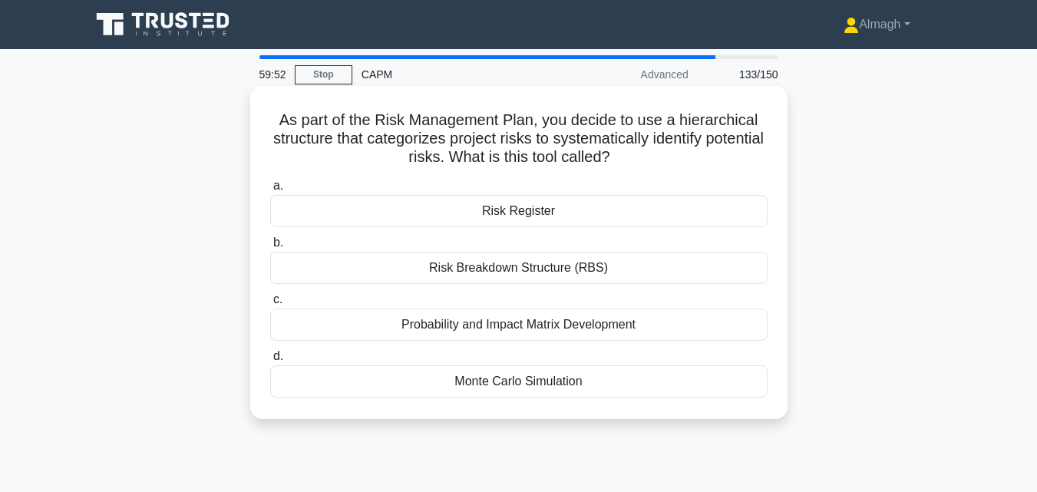
click at [566, 322] on div "Probability and Impact Matrix Development" at bounding box center [518, 325] width 497 height 32
click at [270, 305] on input "c. Probability and Impact Matrix Development" at bounding box center [270, 300] width 0 height 10
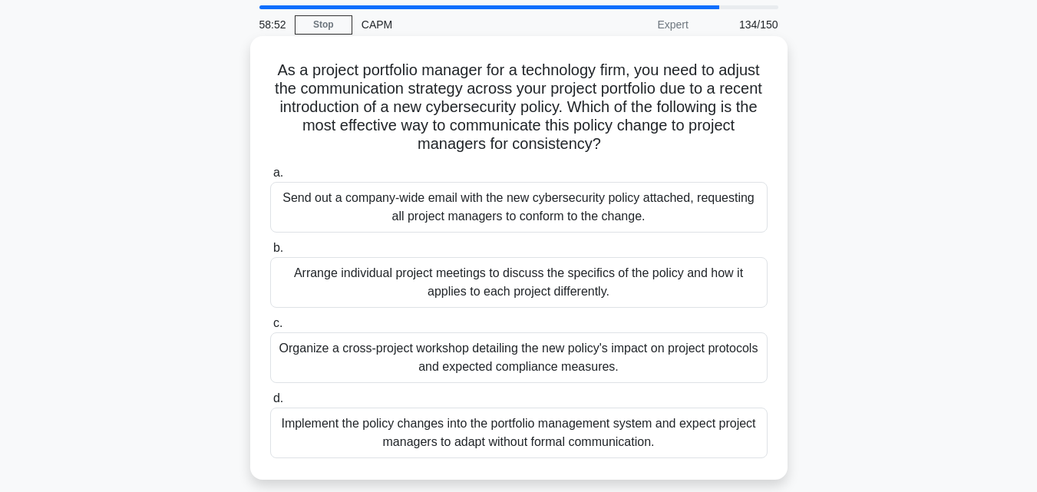
scroll to position [77, 0]
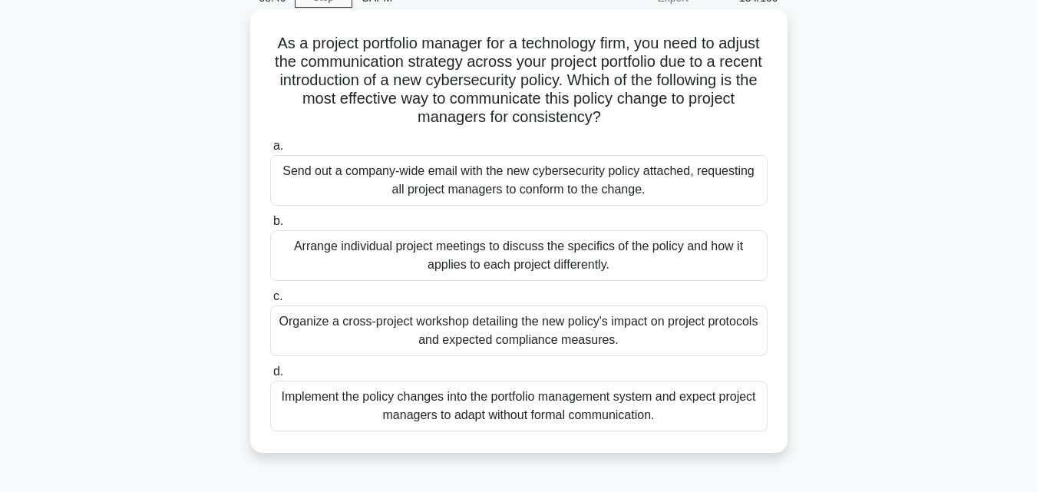
click at [569, 335] on div "Organize a cross-project workshop detailing the new policy's impact on project …" at bounding box center [518, 330] width 497 height 51
click at [270, 302] on input "c. Organize a cross-project workshop detailing the new policy's impact on proje…" at bounding box center [270, 297] width 0 height 10
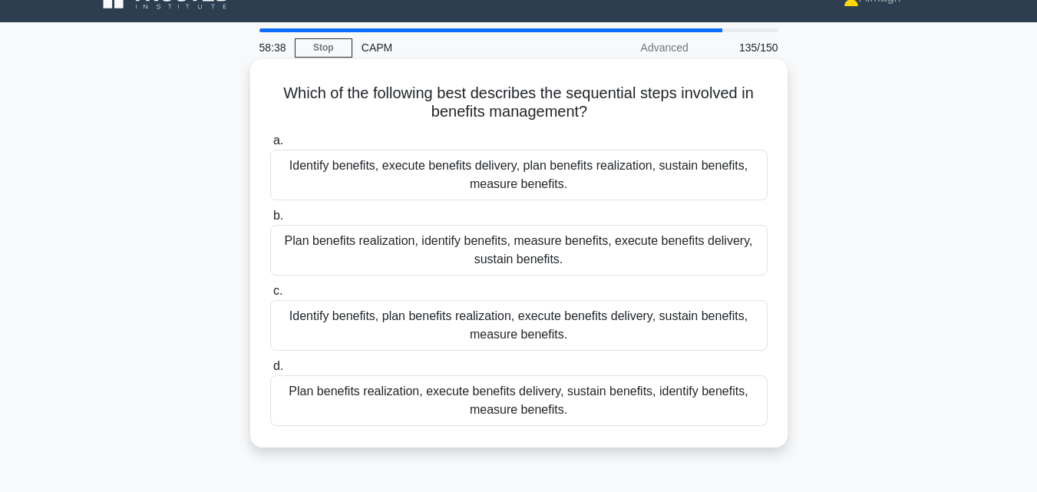
scroll to position [0, 0]
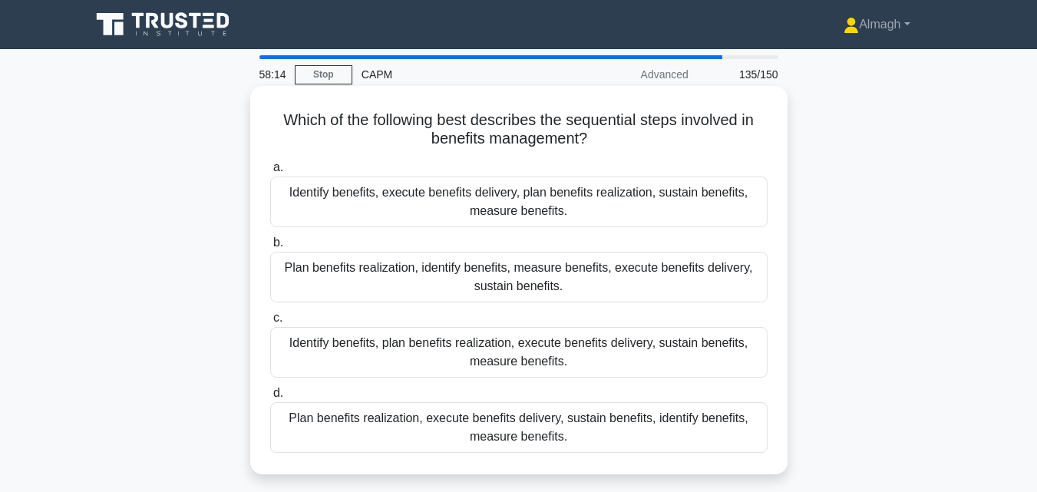
click at [553, 356] on div "Identify benefits, plan benefits realization, execute benefits delivery, sustai…" at bounding box center [518, 352] width 497 height 51
click at [270, 323] on input "c. Identify benefits, plan benefits realization, execute benefits delivery, sus…" at bounding box center [270, 318] width 0 height 10
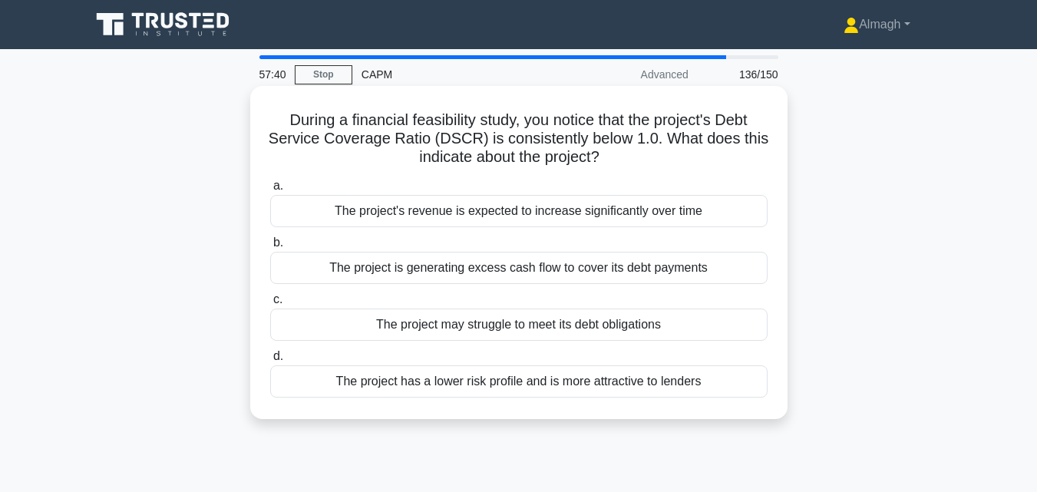
click at [531, 266] on div "The project is generating excess cash flow to cover its debt payments" at bounding box center [518, 268] width 497 height 32
click at [270, 248] on input "b. The project is generating excess cash flow to cover its debt payments" at bounding box center [270, 243] width 0 height 10
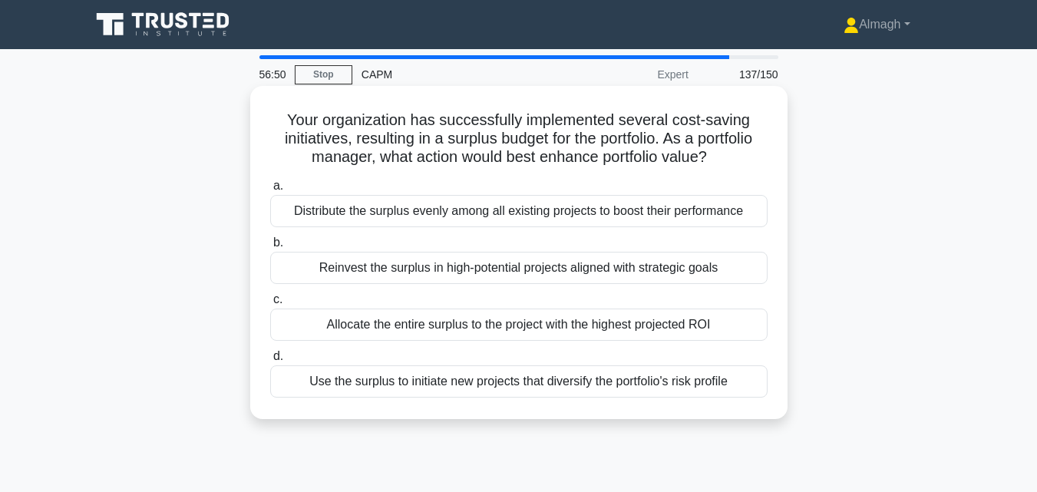
click at [447, 272] on div "Reinvest the surplus in high-potential projects aligned with strategic goals" at bounding box center [518, 268] width 497 height 32
click at [270, 248] on input "b. Reinvest the surplus in high-potential projects aligned with strategic goals" at bounding box center [270, 243] width 0 height 10
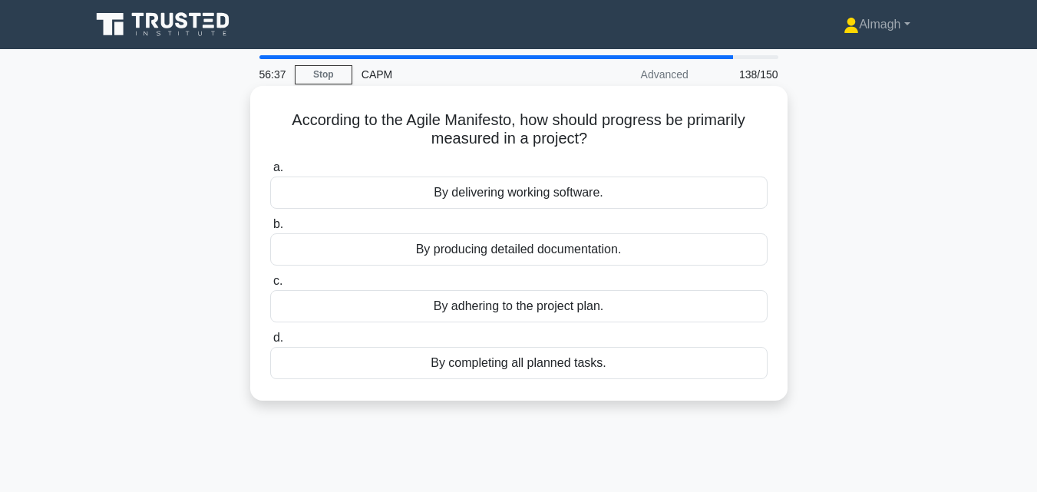
click at [454, 365] on div "By completing all planned tasks." at bounding box center [518, 363] width 497 height 32
click at [270, 343] on input "d. By completing all planned tasks." at bounding box center [270, 338] width 0 height 10
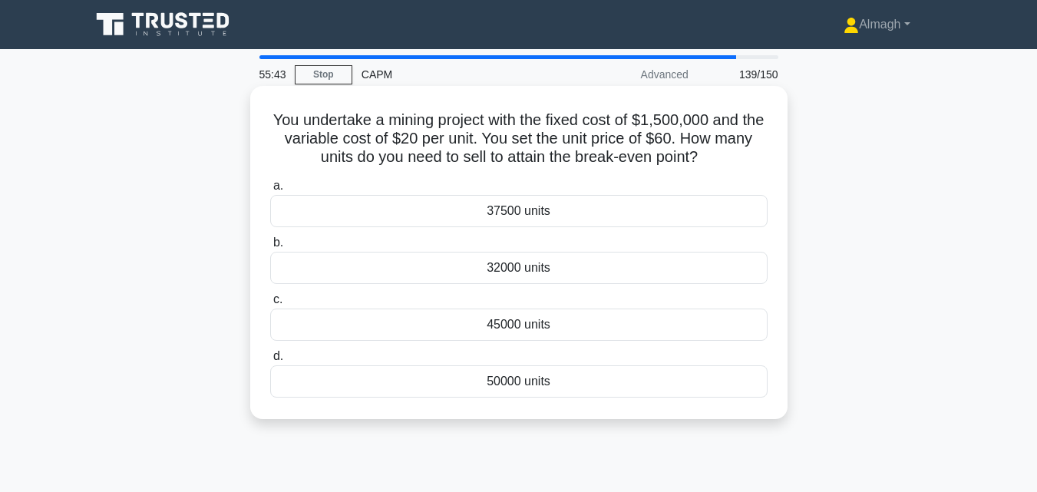
click at [551, 217] on div "37500 units" at bounding box center [518, 211] width 497 height 32
click at [270, 191] on input "a. 37500 units" at bounding box center [270, 186] width 0 height 10
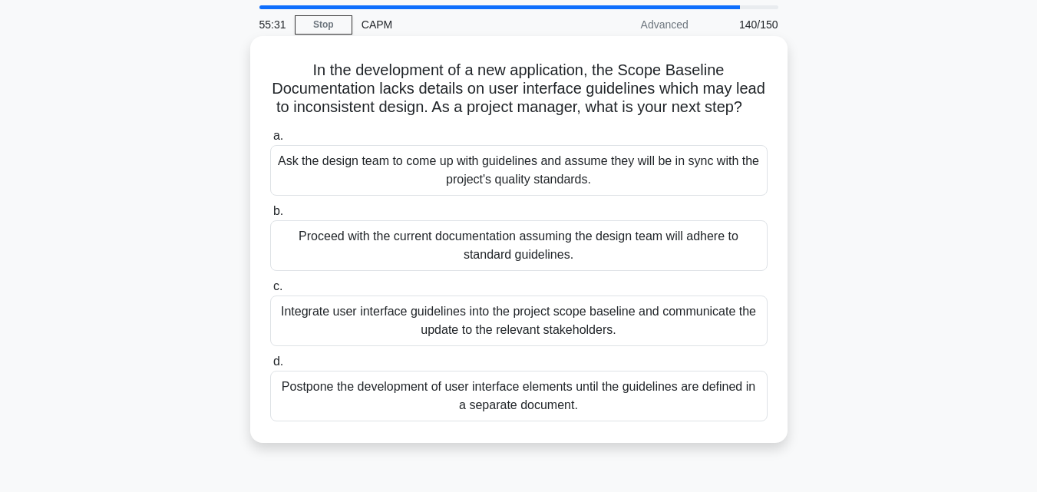
scroll to position [77, 0]
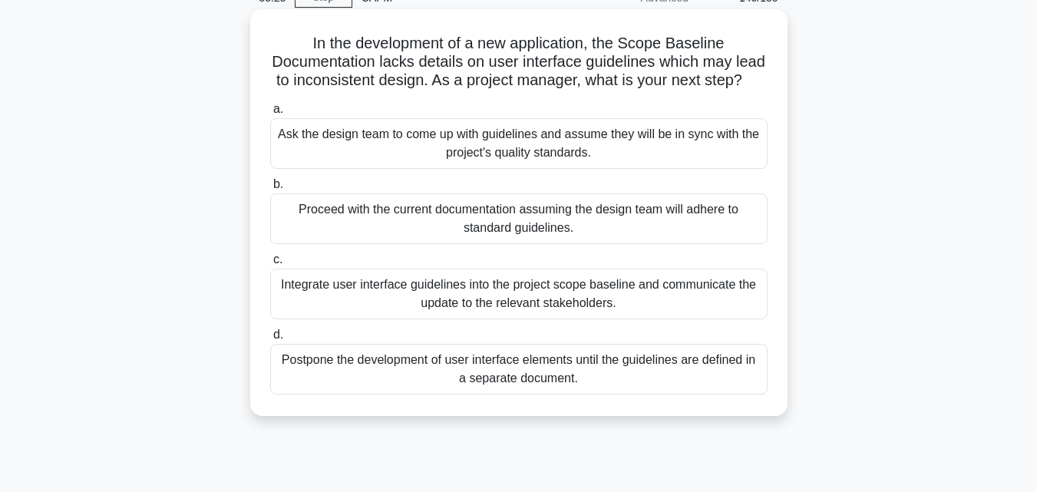
click at [477, 319] on div "Integrate user interface guidelines into the project scope baseline and communi…" at bounding box center [518, 294] width 497 height 51
click at [270, 265] on input "c. Integrate user interface guidelines into the project scope baseline and comm…" at bounding box center [270, 260] width 0 height 10
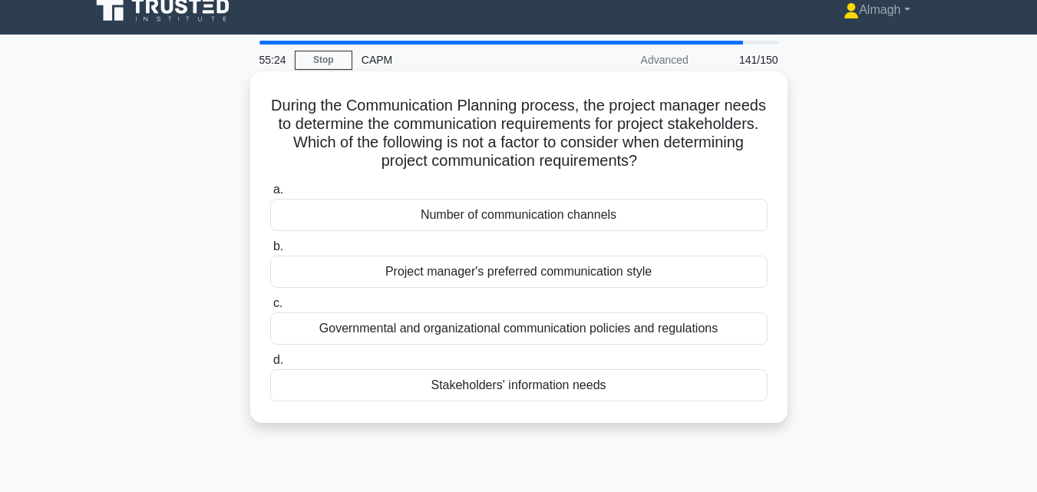
scroll to position [0, 0]
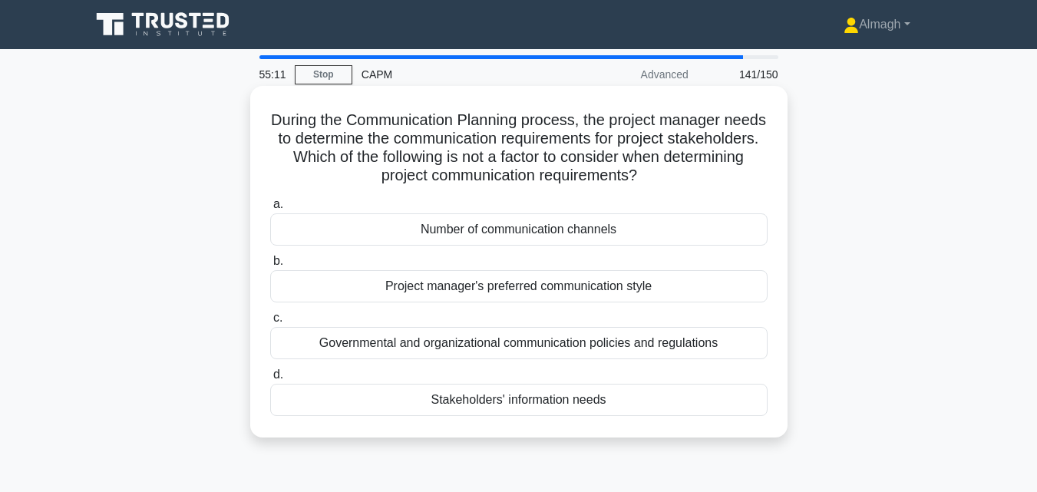
click at [521, 299] on div "Project manager's preferred communication style" at bounding box center [518, 286] width 497 height 32
click at [270, 266] on input "b. Project manager's preferred communication style" at bounding box center [270, 261] width 0 height 10
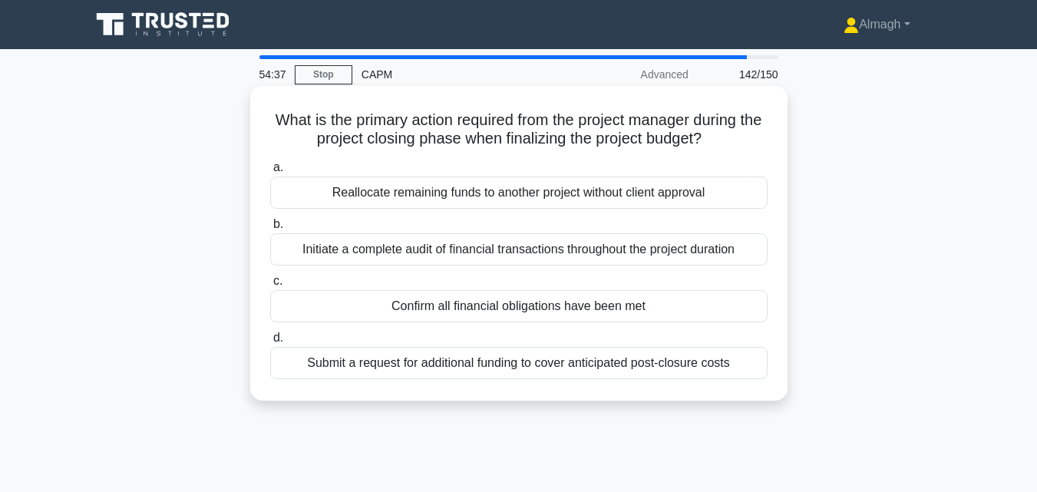
click at [532, 250] on div "Initiate a complete audit of financial transactions throughout the project dura…" at bounding box center [518, 249] width 497 height 32
click at [270, 229] on input "b. Initiate a complete audit of financial transactions throughout the project d…" at bounding box center [270, 224] width 0 height 10
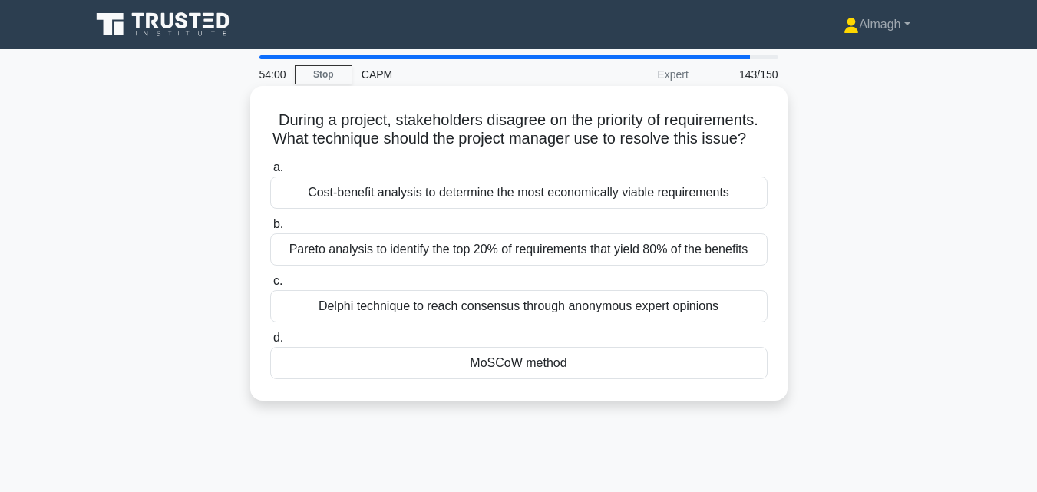
click at [669, 209] on div "Cost-benefit analysis to determine the most economically viable requirements" at bounding box center [518, 193] width 497 height 32
click at [270, 173] on input "a. Cost-benefit analysis to determine the most economically viable requirements" at bounding box center [270, 168] width 0 height 10
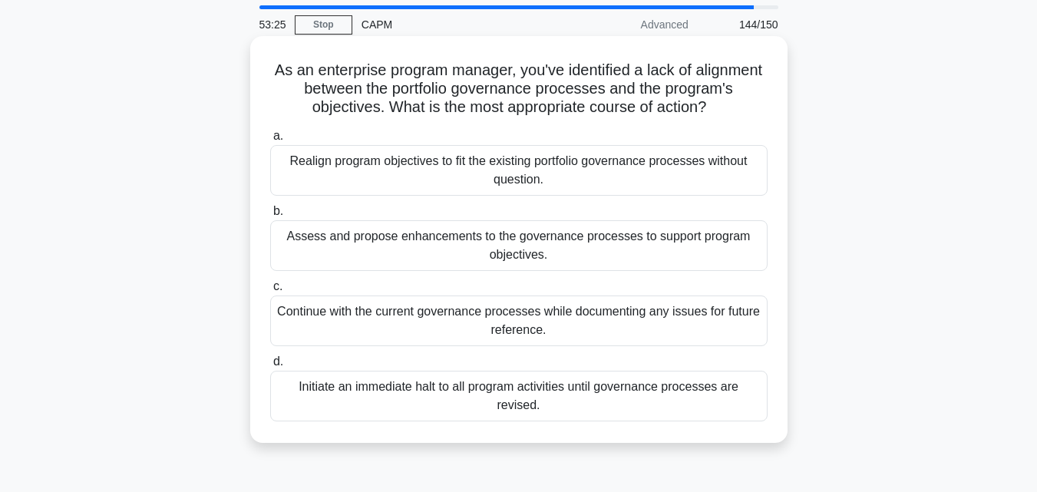
scroll to position [77, 0]
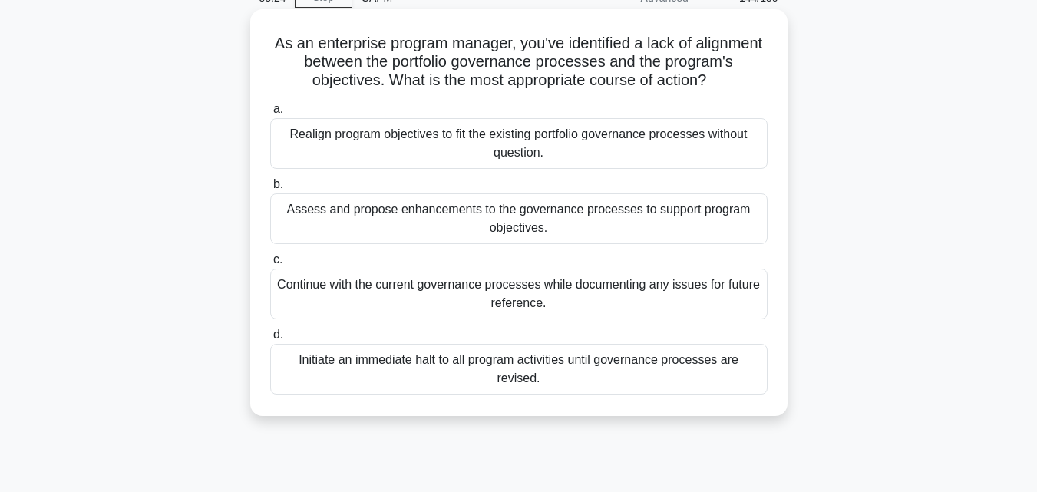
click at [567, 239] on div "Assess and propose enhancements to the governance processes to support program …" at bounding box center [518, 218] width 497 height 51
click at [270, 190] on input "b. Assess and propose enhancements to the governance processes to support progr…" at bounding box center [270, 185] width 0 height 10
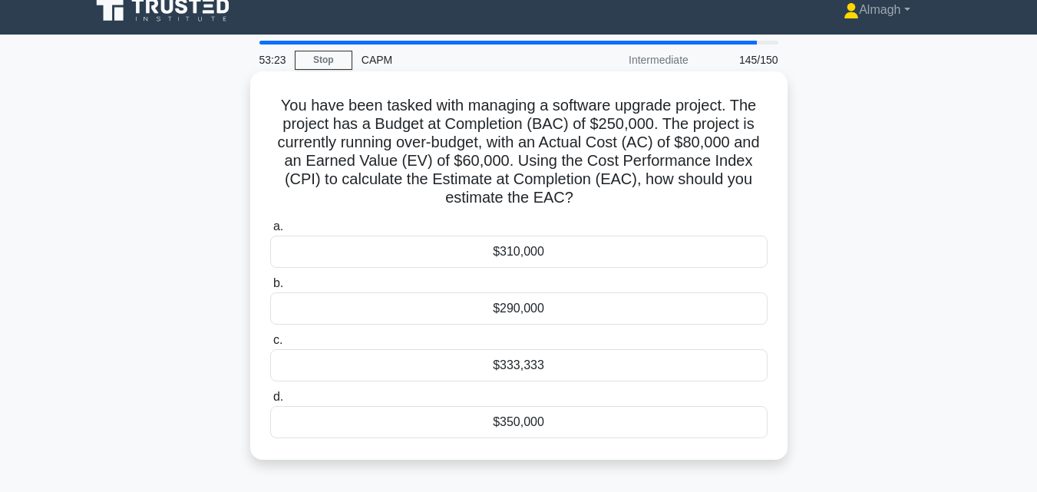
scroll to position [0, 0]
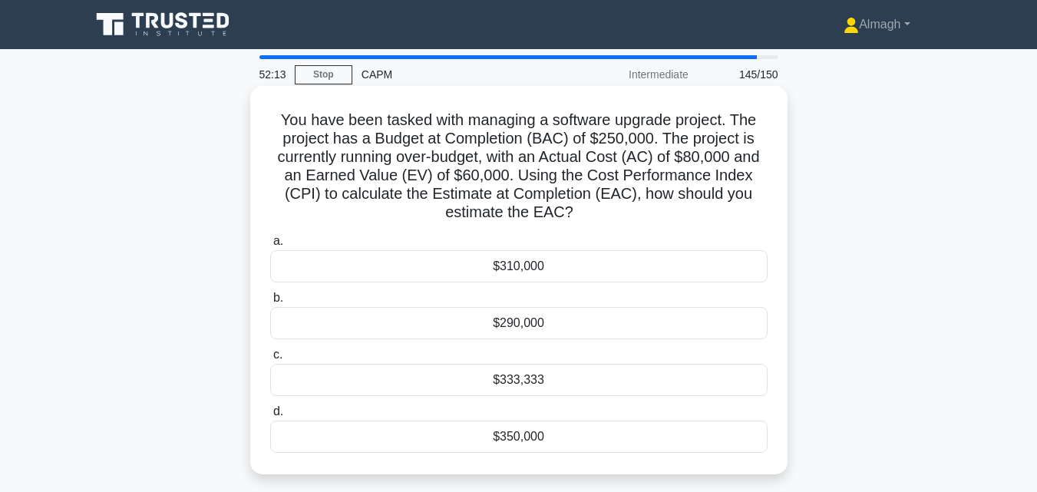
click at [576, 388] on div "$333,333" at bounding box center [518, 380] width 497 height 32
click at [270, 360] on input "c. $333,333" at bounding box center [270, 355] width 0 height 10
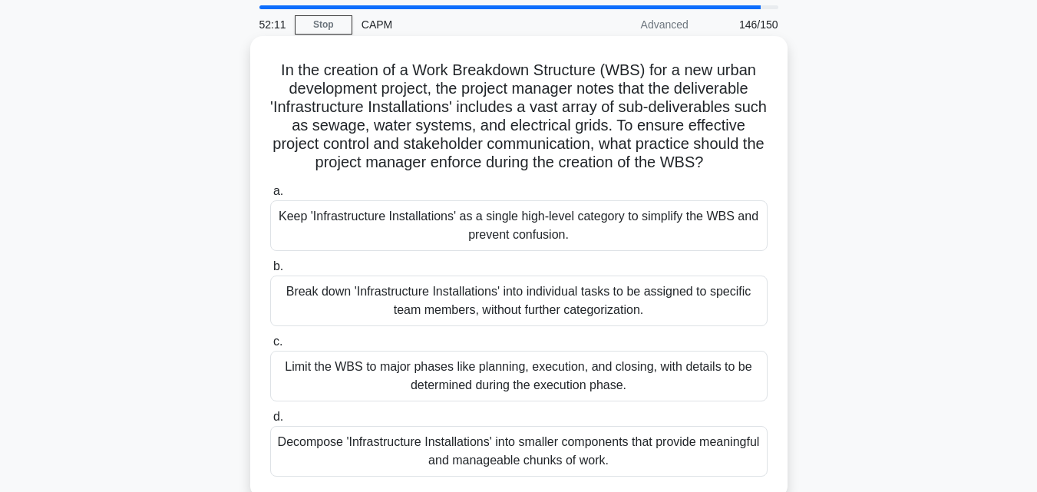
scroll to position [77, 0]
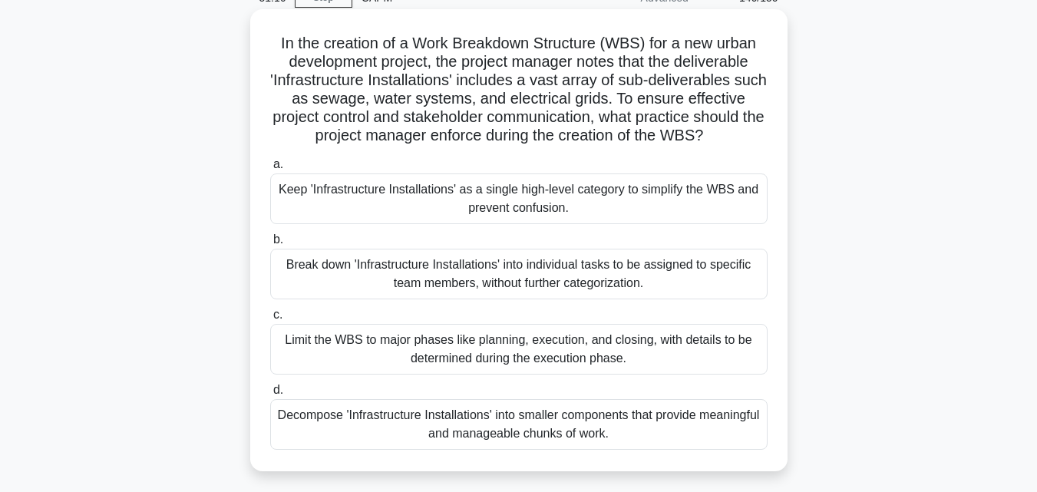
click at [638, 440] on div "Decompose 'Infrastructure Installations' into smaller components that provide m…" at bounding box center [518, 424] width 497 height 51
click at [270, 395] on input "d. Decompose 'Infrastructure Installations' into smaller components that provid…" at bounding box center [270, 390] width 0 height 10
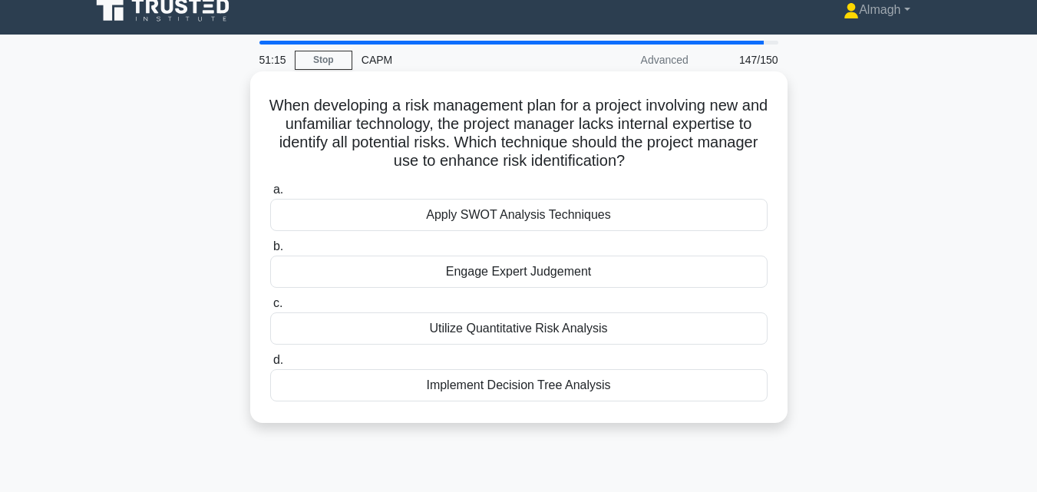
scroll to position [0, 0]
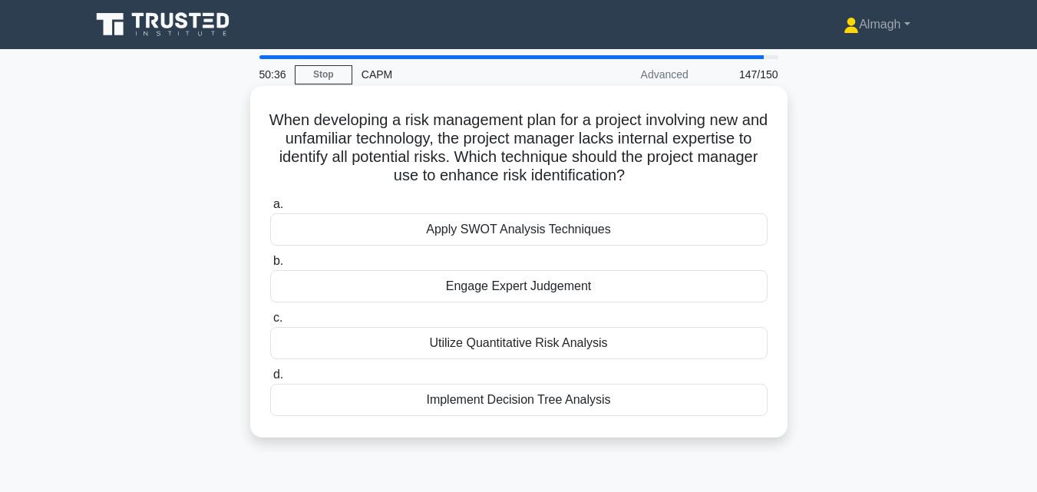
click at [392, 233] on div "Apply SWOT Analysis Techniques" at bounding box center [518, 229] width 497 height 32
click at [270, 210] on input "a. Apply SWOT Analysis Techniques" at bounding box center [270, 205] width 0 height 10
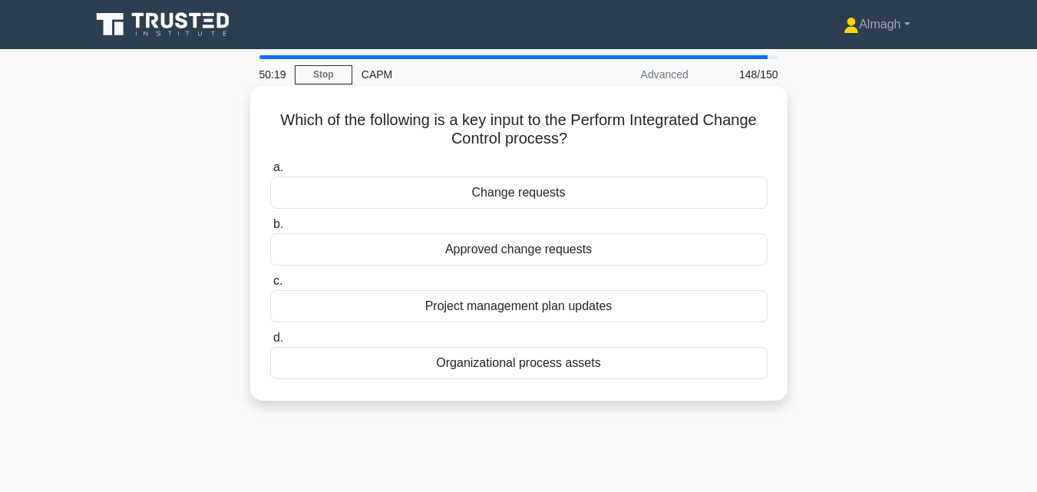
click at [463, 188] on div "Change requests" at bounding box center [518, 193] width 497 height 32
click at [270, 173] on input "a. Change requests" at bounding box center [270, 168] width 0 height 10
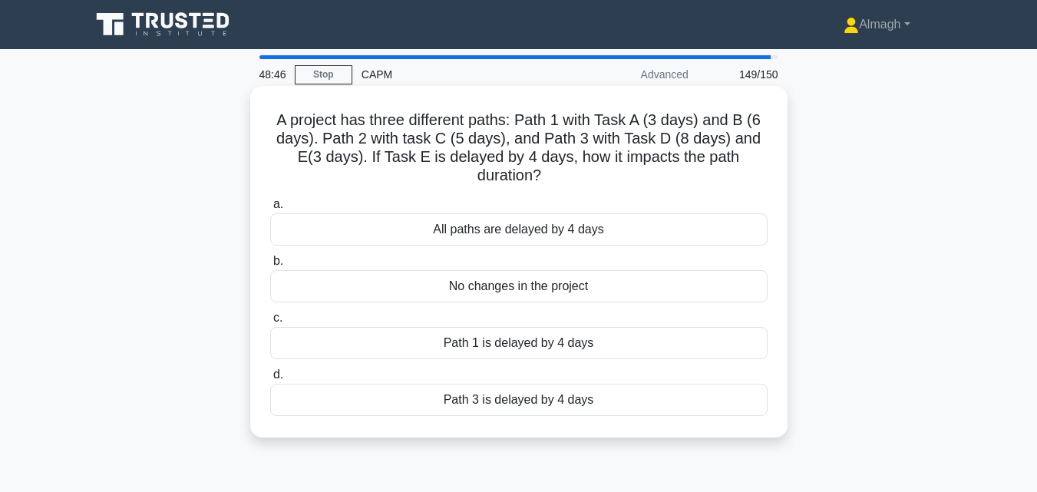
click at [526, 406] on div "Path 3 is delayed by 4 days" at bounding box center [518, 400] width 497 height 32
click at [270, 380] on input "d. Path 3 is delayed by 4 days" at bounding box center [270, 375] width 0 height 10
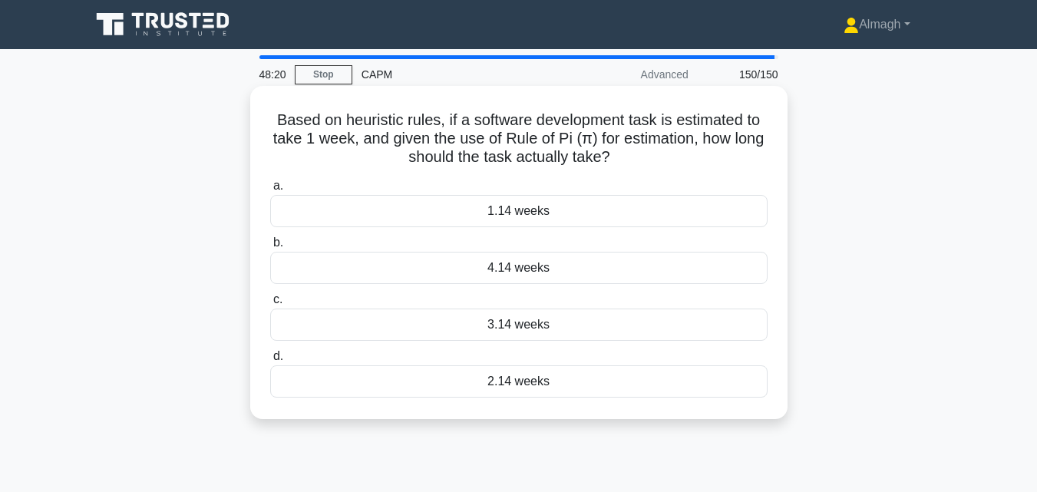
click at [548, 328] on div "3.14 weeks" at bounding box center [518, 325] width 497 height 32
click at [270, 305] on input "c. 3.14 weeks" at bounding box center [270, 300] width 0 height 10
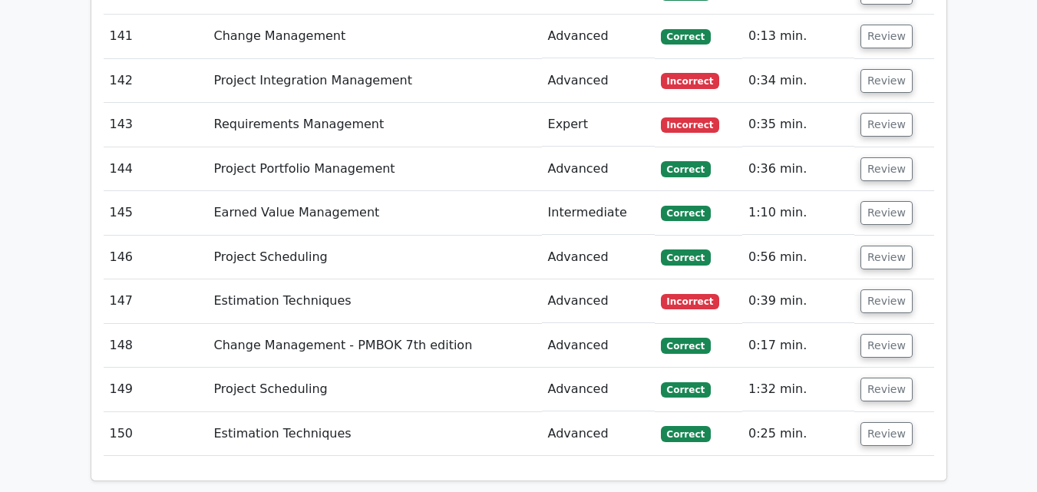
scroll to position [8869, 0]
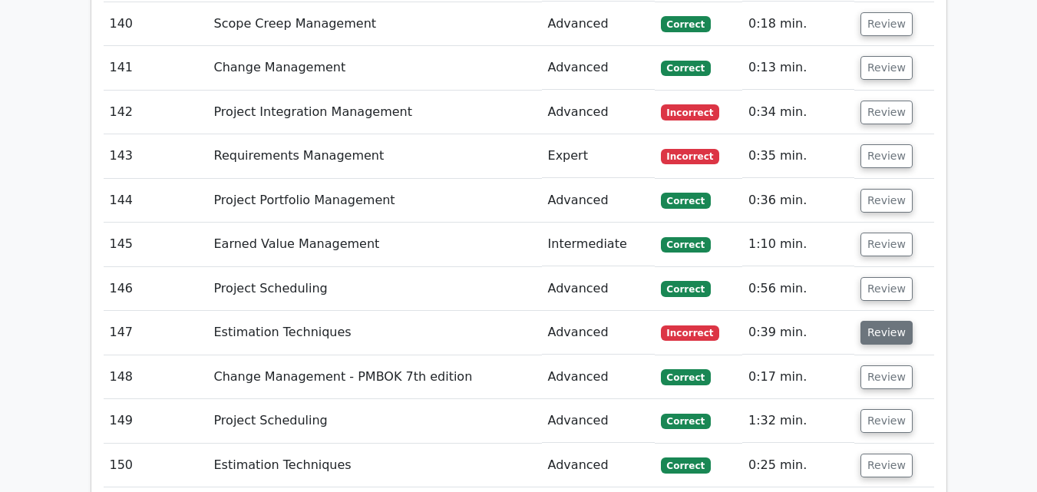
click at [884, 321] on button "Review" at bounding box center [886, 333] width 52 height 24
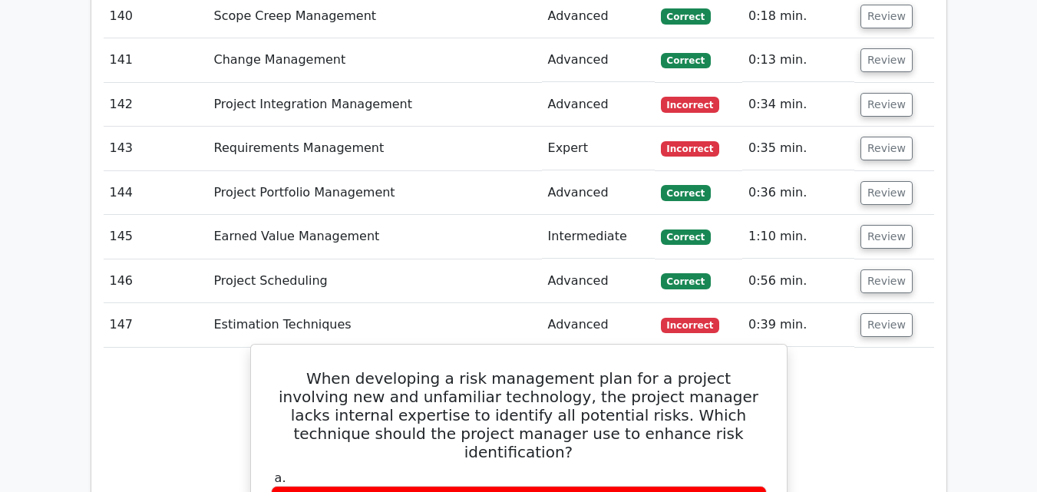
scroll to position [8715, 0]
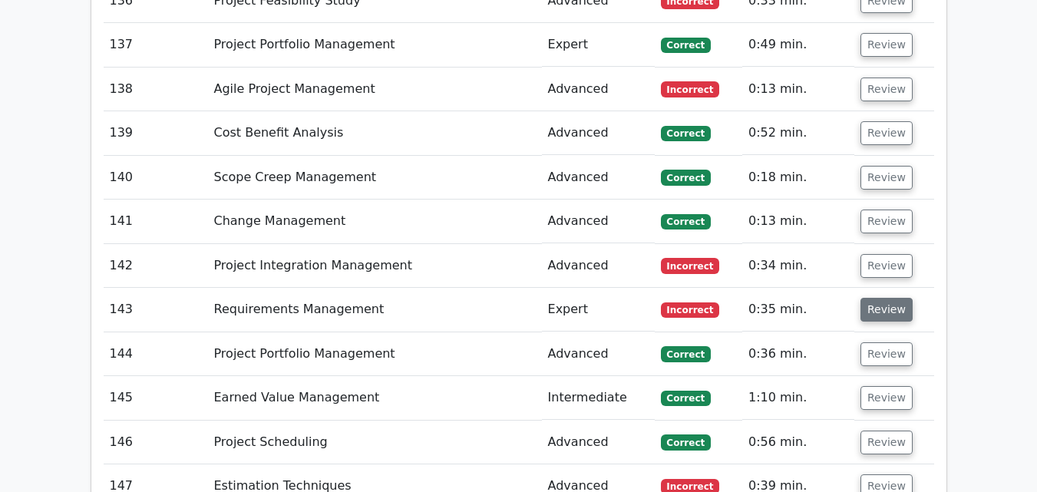
click at [866, 298] on button "Review" at bounding box center [886, 310] width 52 height 24
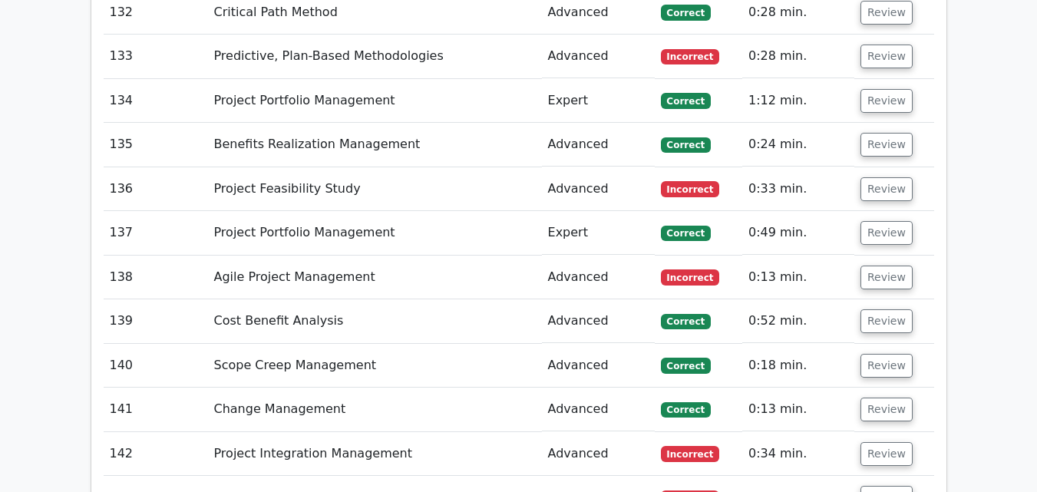
scroll to position [8562, 0]
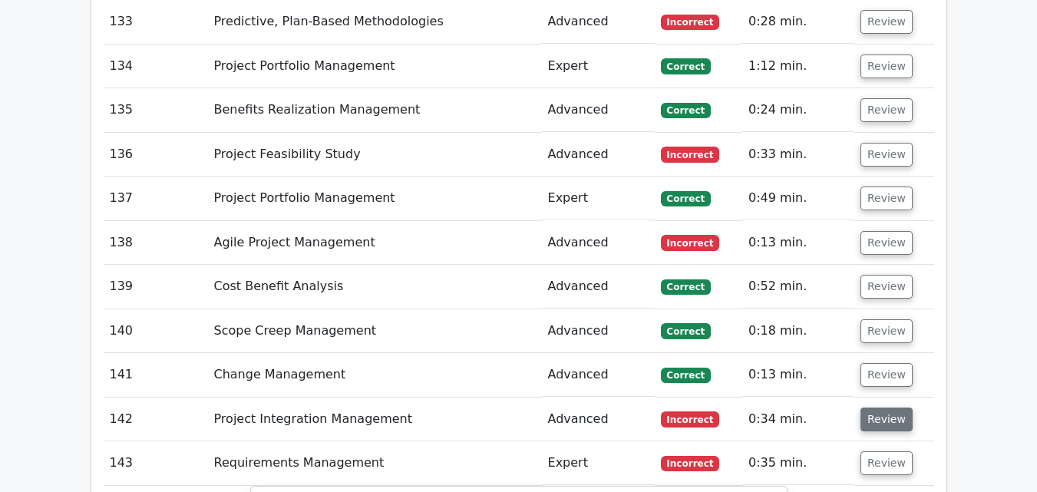
click at [886, 408] on button "Review" at bounding box center [886, 420] width 52 height 24
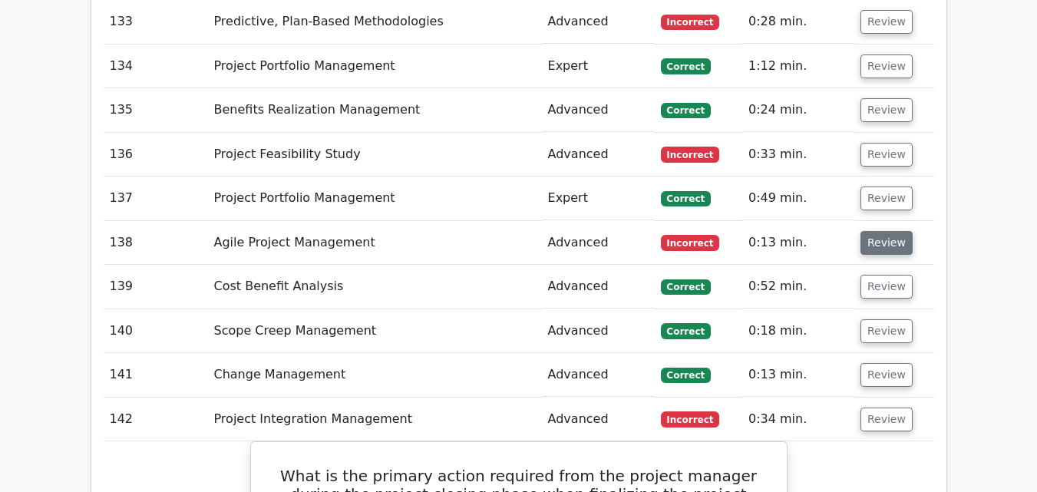
click at [892, 231] on button "Review" at bounding box center [886, 243] width 52 height 24
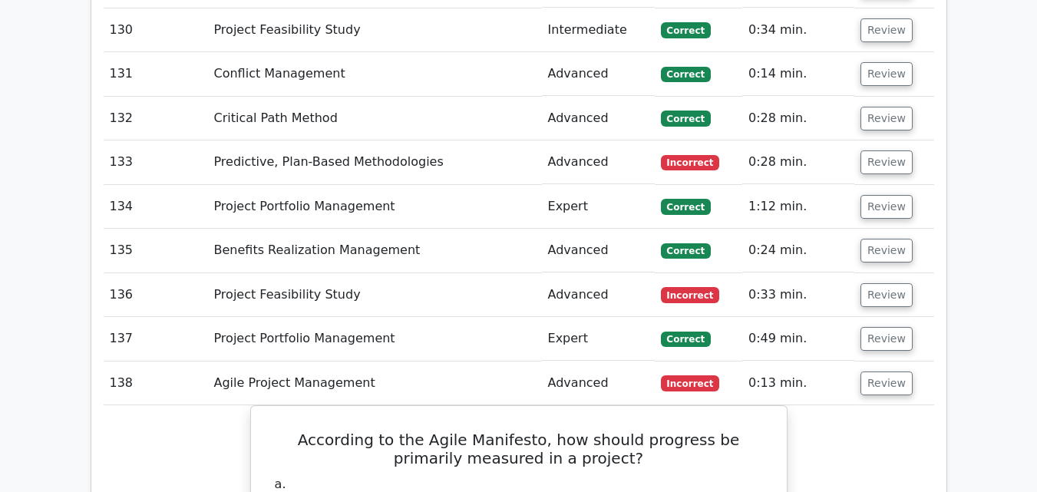
scroll to position [8408, 0]
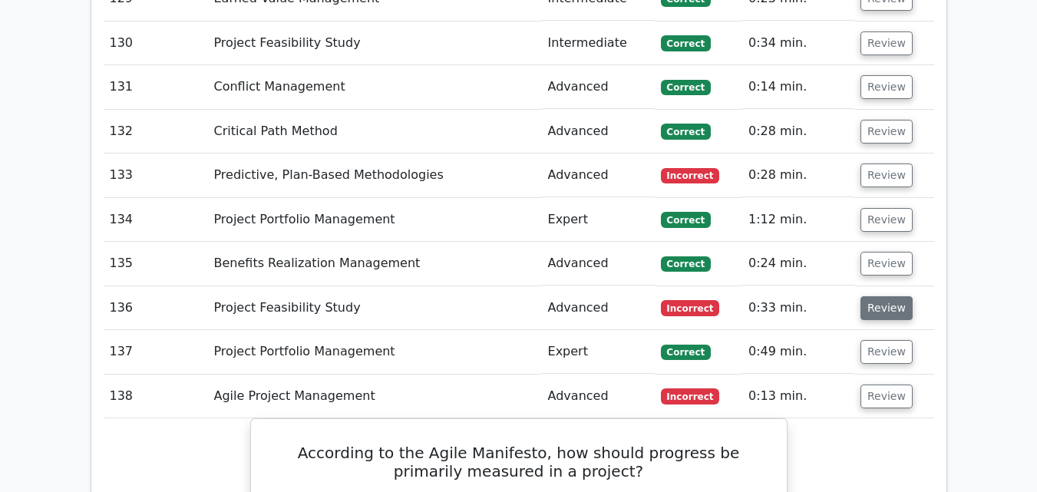
click at [873, 296] on button "Review" at bounding box center [886, 308] width 52 height 24
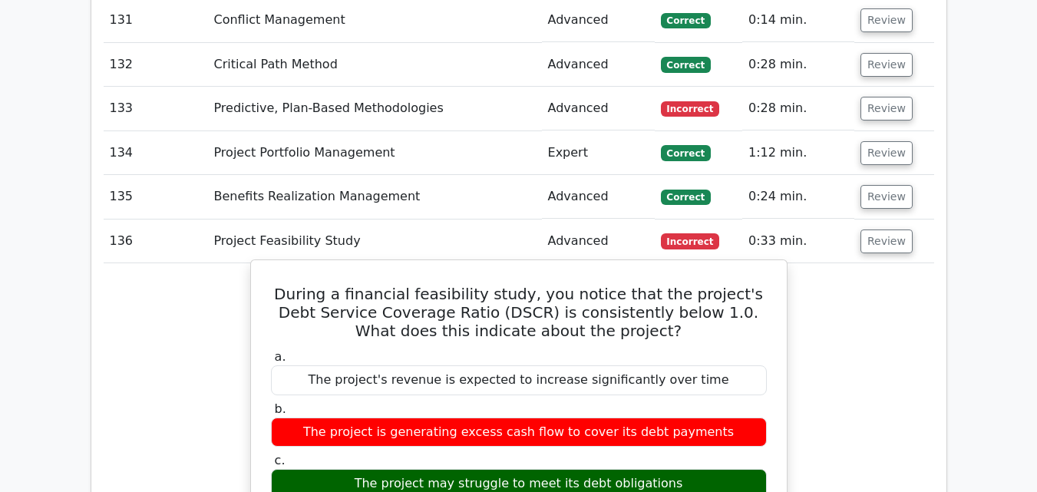
scroll to position [8332, 0]
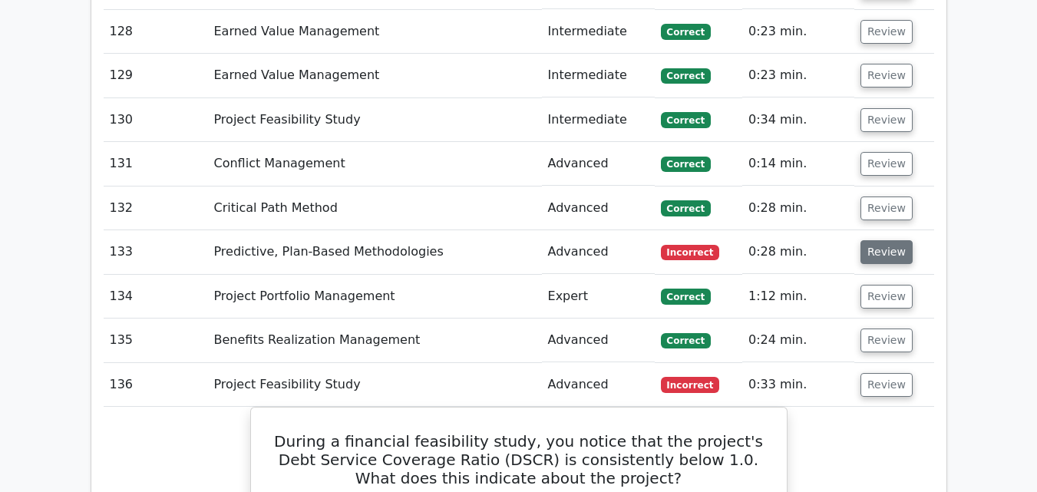
click at [880, 240] on button "Review" at bounding box center [886, 252] width 52 height 24
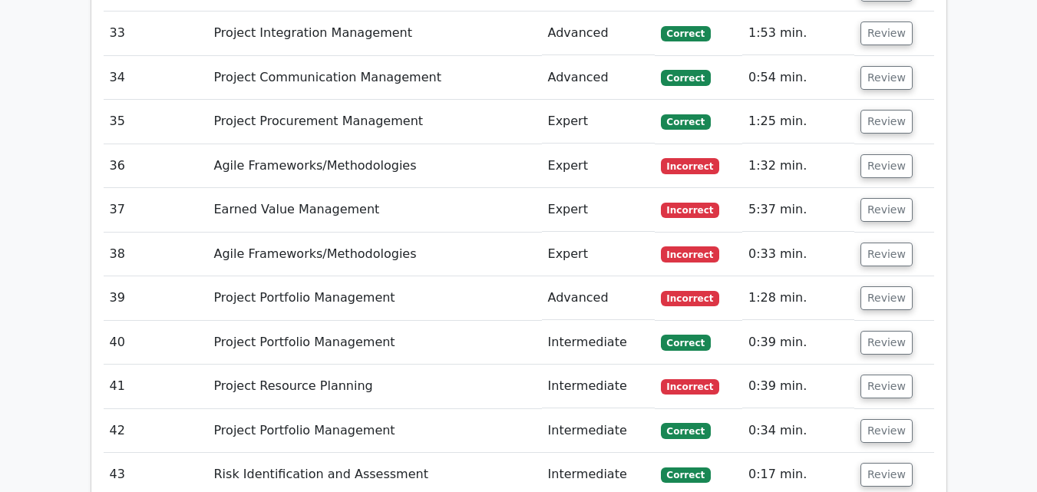
scroll to position [4111, 0]
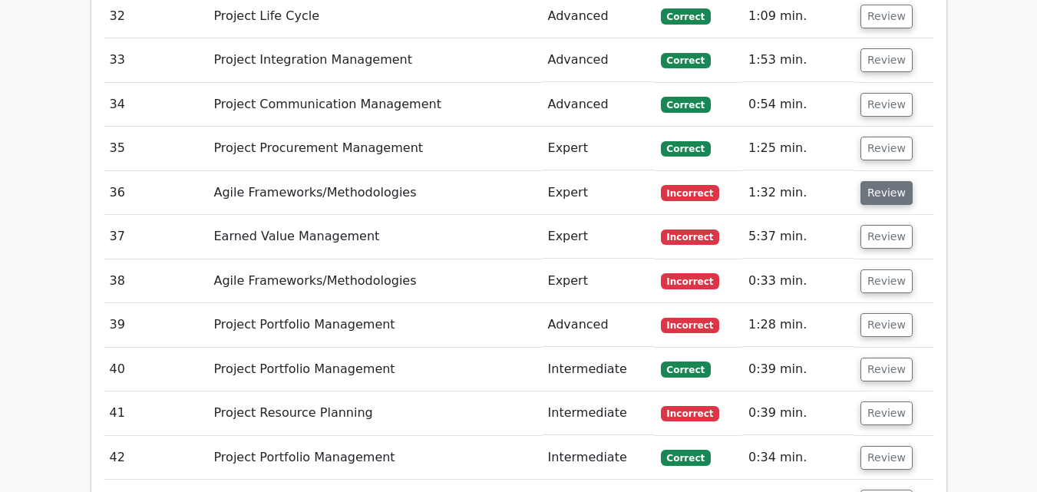
click at [896, 181] on button "Review" at bounding box center [886, 193] width 52 height 24
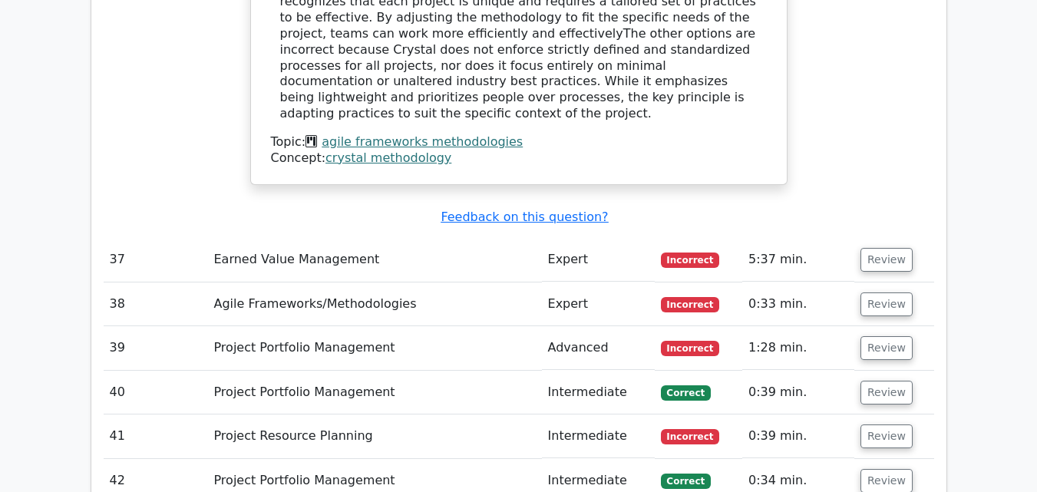
scroll to position [4725, 0]
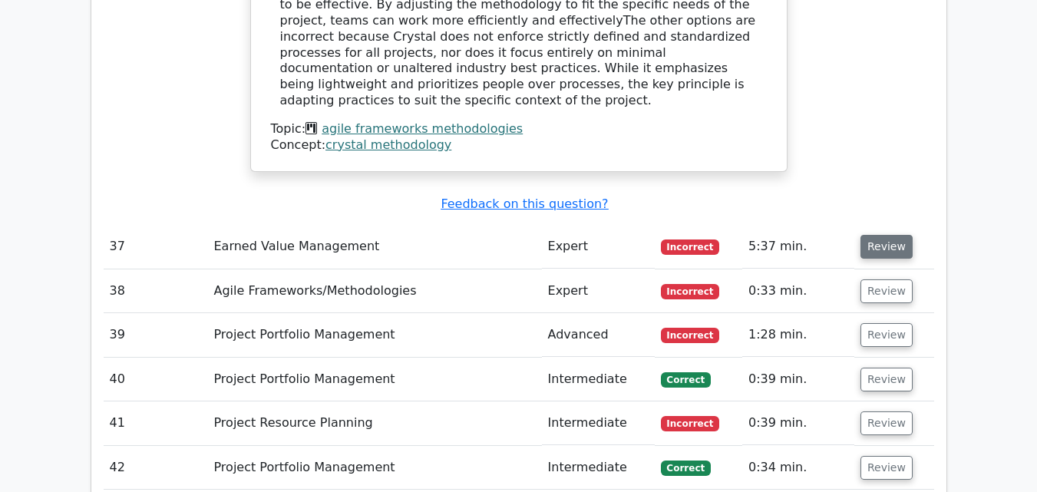
click at [884, 235] on button "Review" at bounding box center [886, 247] width 52 height 24
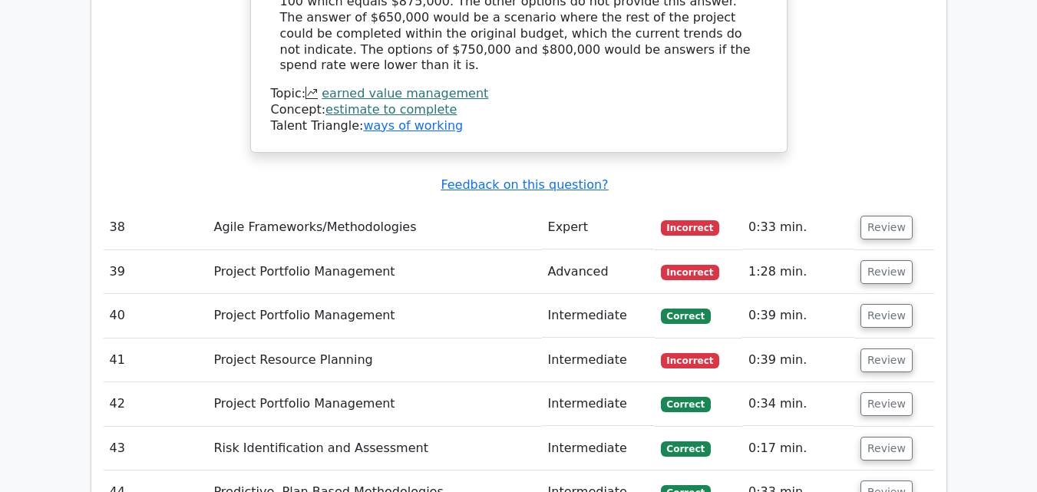
scroll to position [5415, 0]
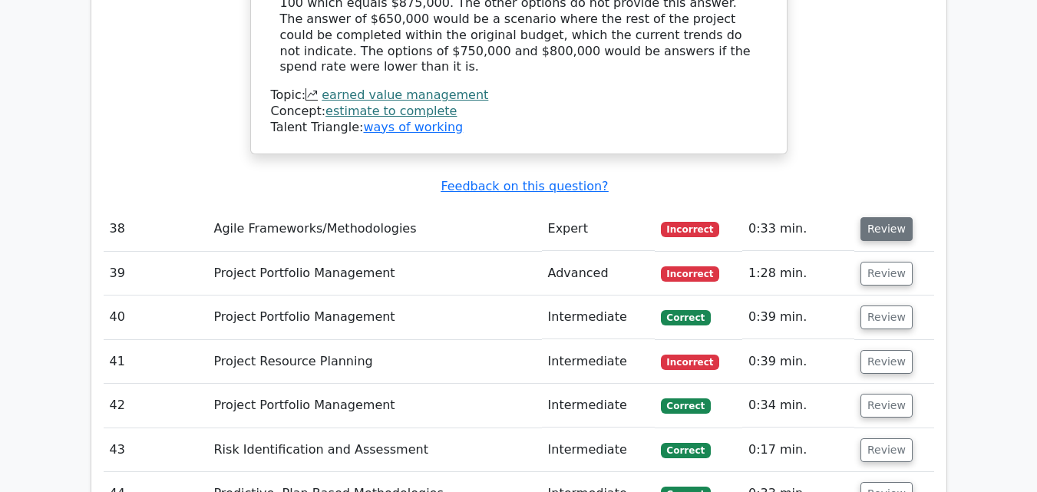
click at [878, 217] on button "Review" at bounding box center [886, 229] width 52 height 24
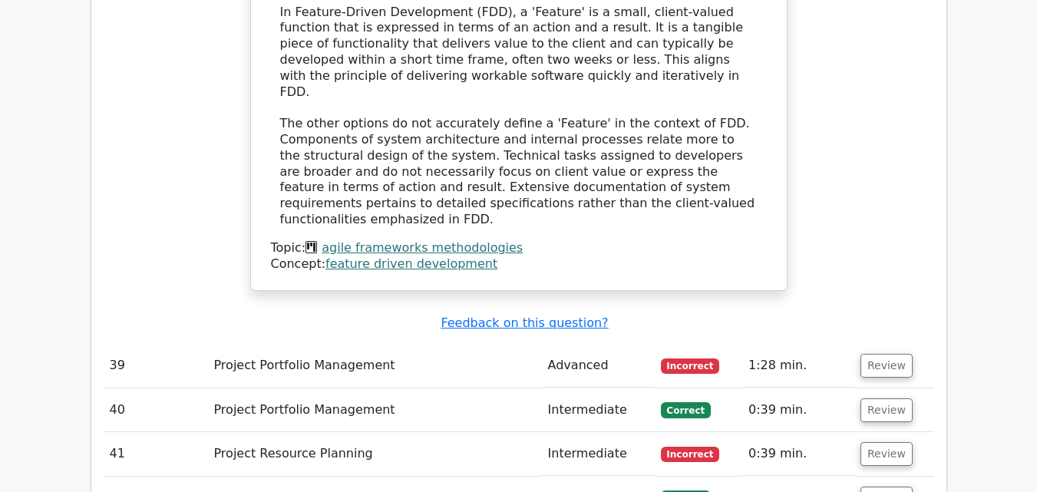
scroll to position [6029, 0]
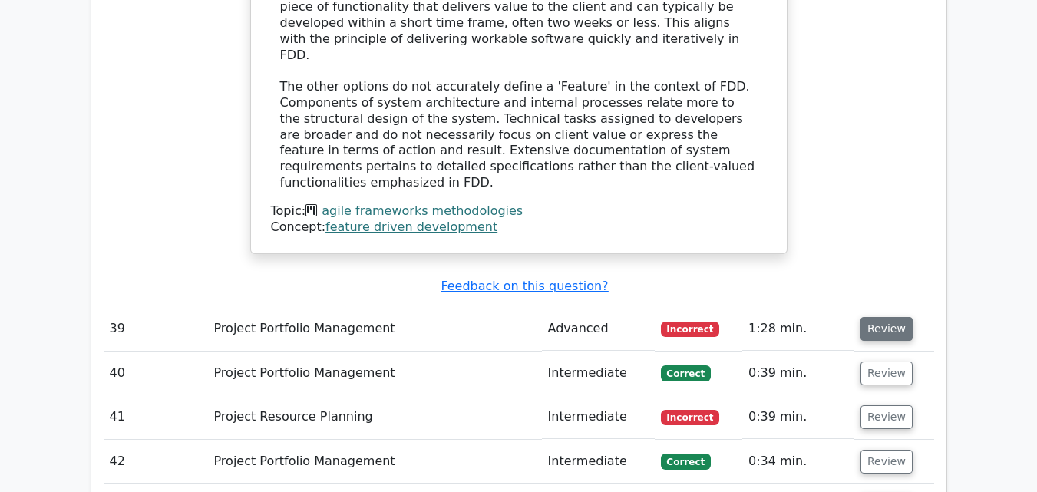
click at [887, 317] on button "Review" at bounding box center [886, 329] width 52 height 24
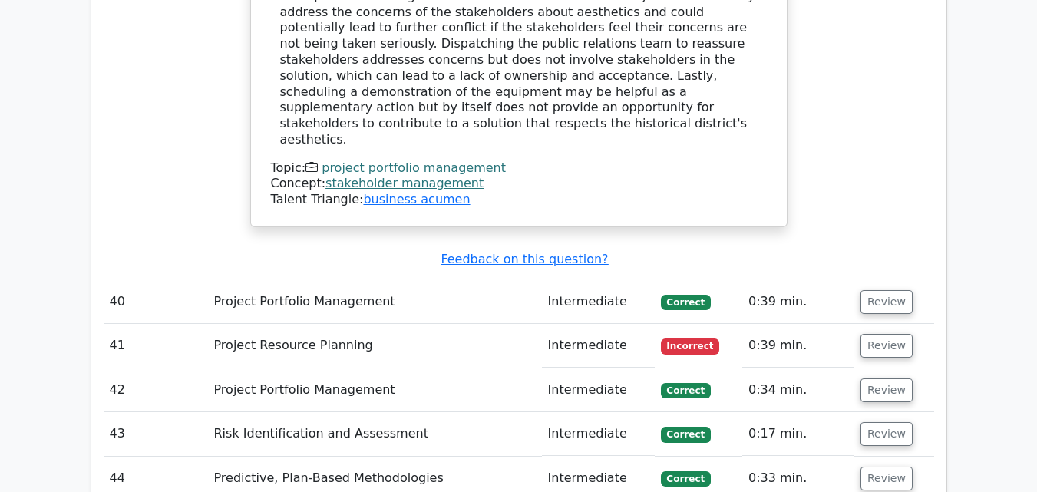
scroll to position [7027, 0]
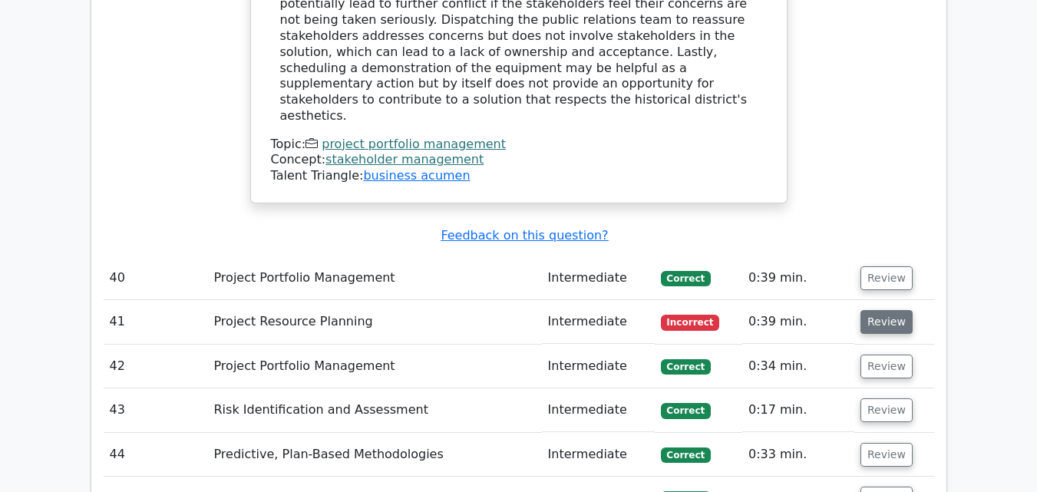
click at [873, 310] on button "Review" at bounding box center [886, 322] width 52 height 24
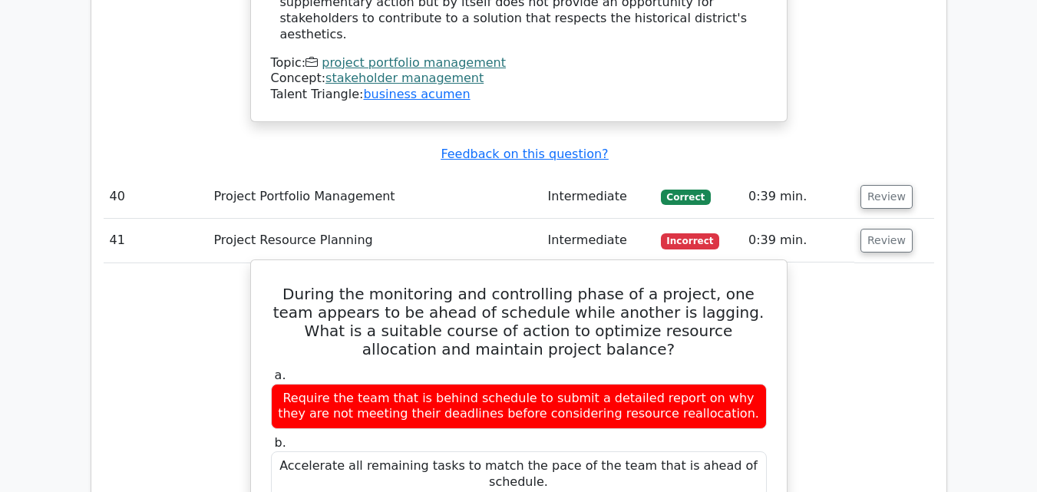
scroll to position [7104, 0]
